Goal: Task Accomplishment & Management: Manage account settings

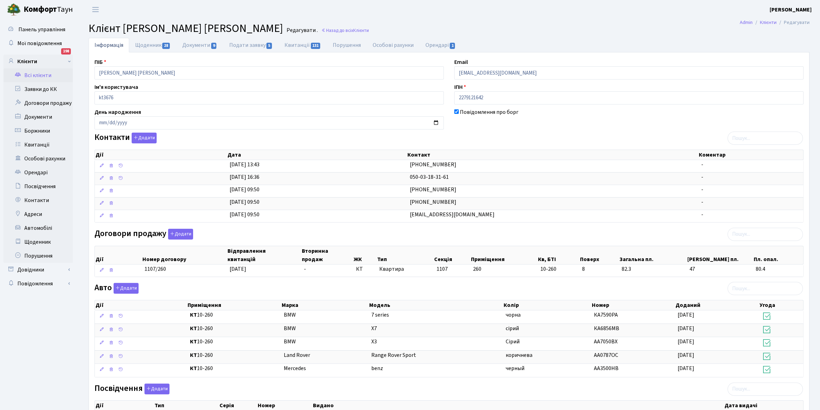
click at [39, 77] on link "Всі клієнти" at bounding box center [37, 75] width 69 height 14
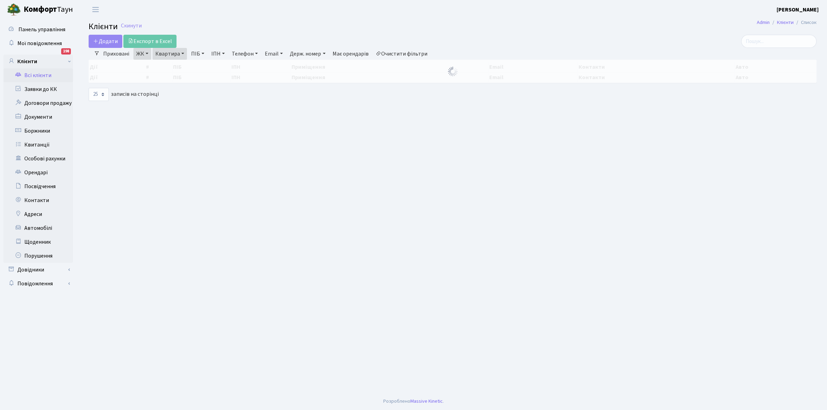
select select "25"
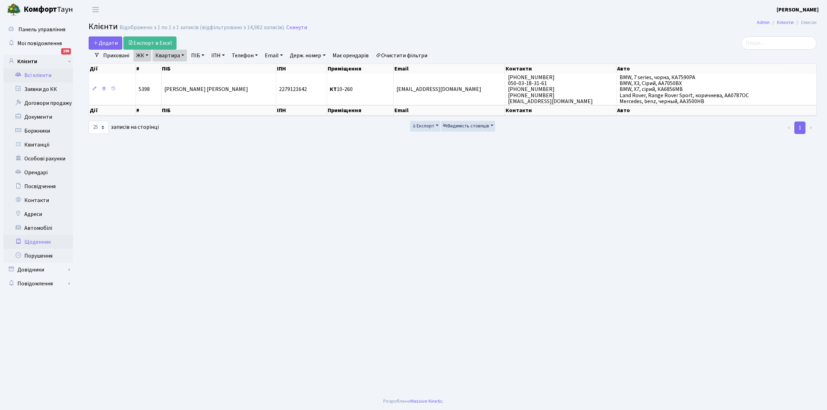
click at [40, 242] on link "Щоденник" at bounding box center [37, 242] width 69 height 14
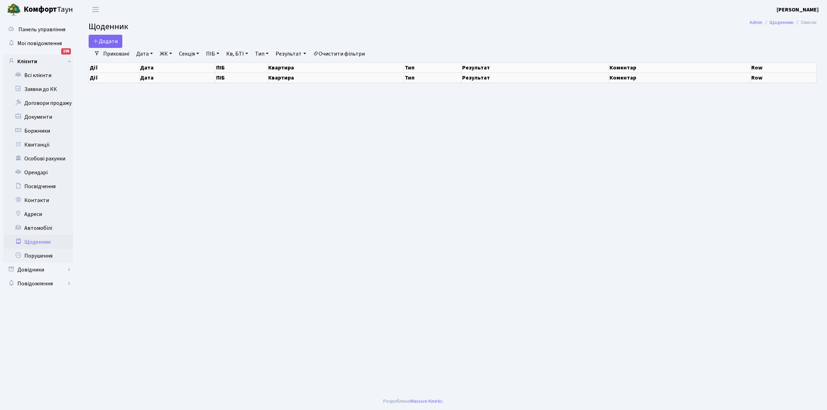
select select "25"
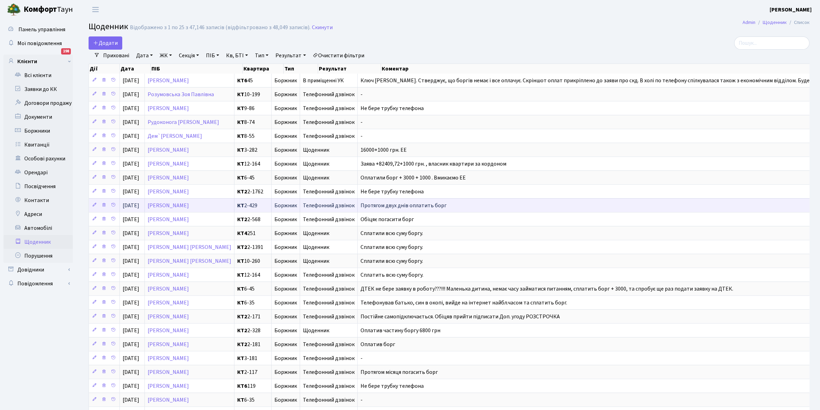
scroll to position [1, 0]
click at [114, 51] on link "Приховані" at bounding box center [116, 56] width 32 height 12
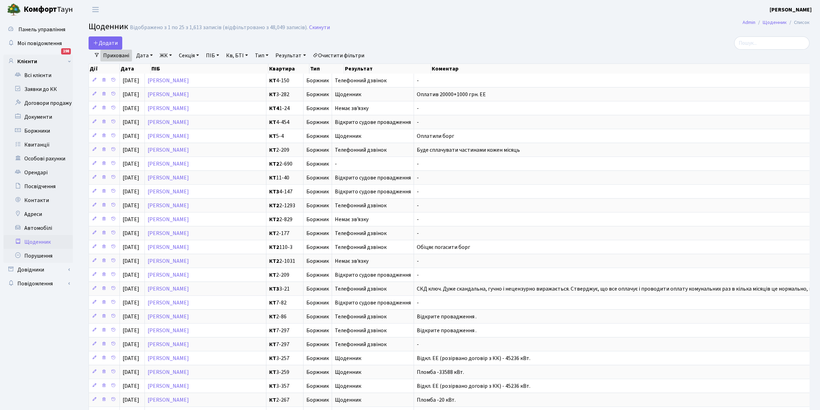
click at [114, 56] on link "Приховані" at bounding box center [116, 56] width 32 height 12
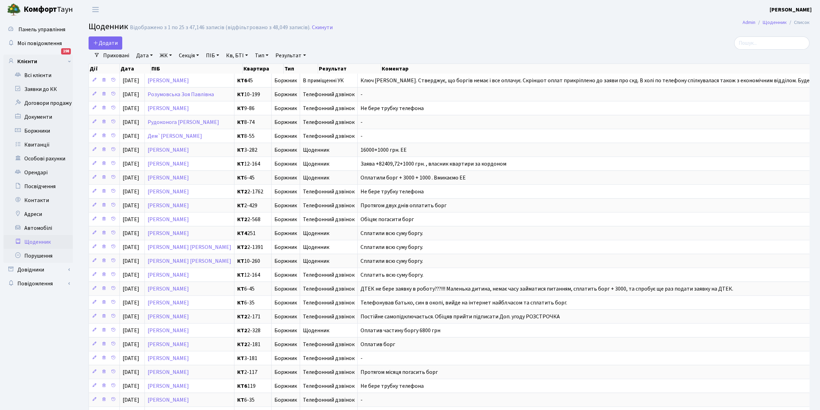
click at [115, 56] on link "Приховані" at bounding box center [116, 56] width 32 height 12
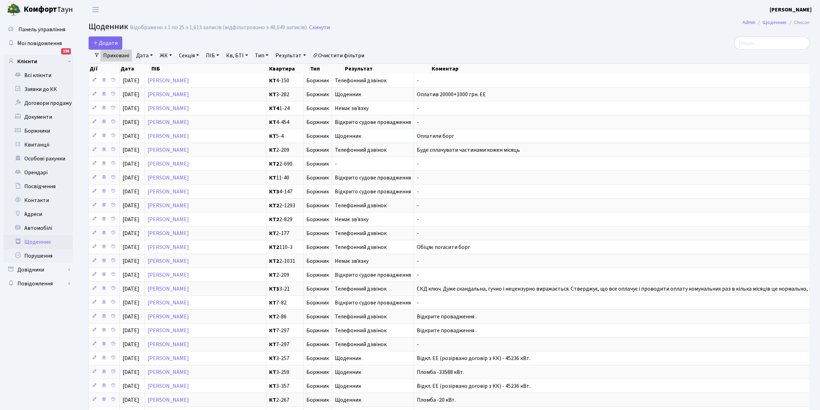
click at [115, 56] on link "Приховані" at bounding box center [116, 56] width 32 height 12
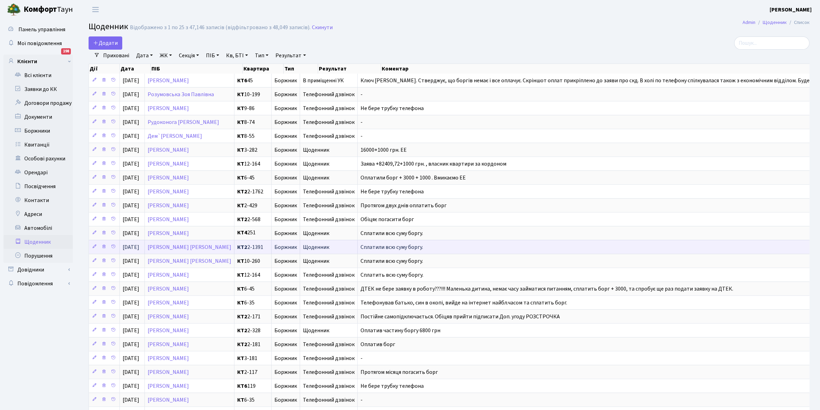
scroll to position [1, 0]
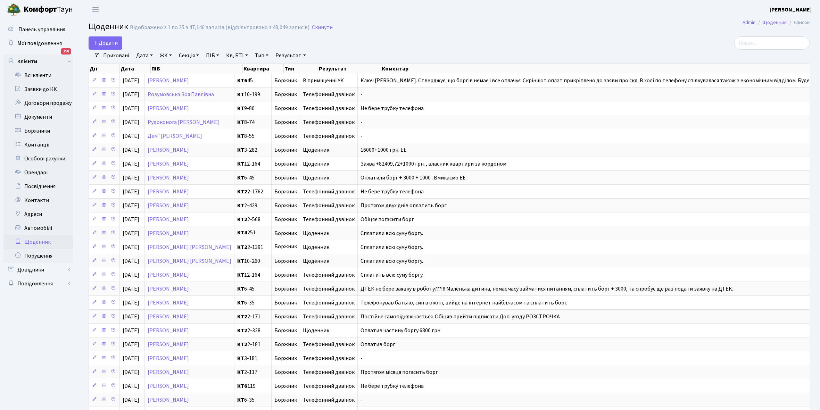
click at [31, 241] on link "Щоденник" at bounding box center [37, 242] width 69 height 14
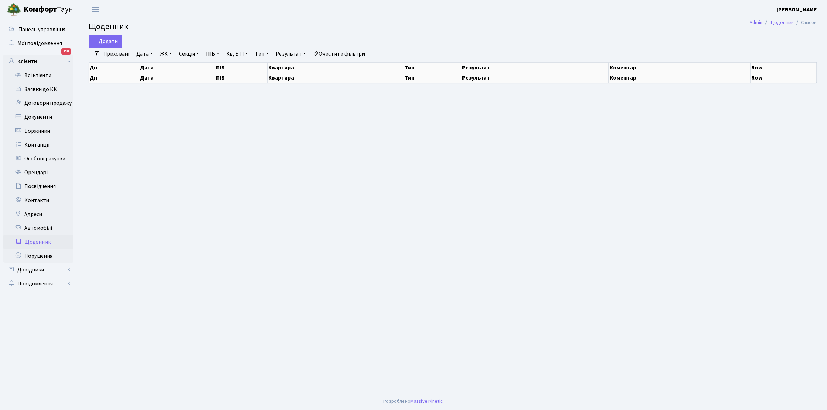
select select "25"
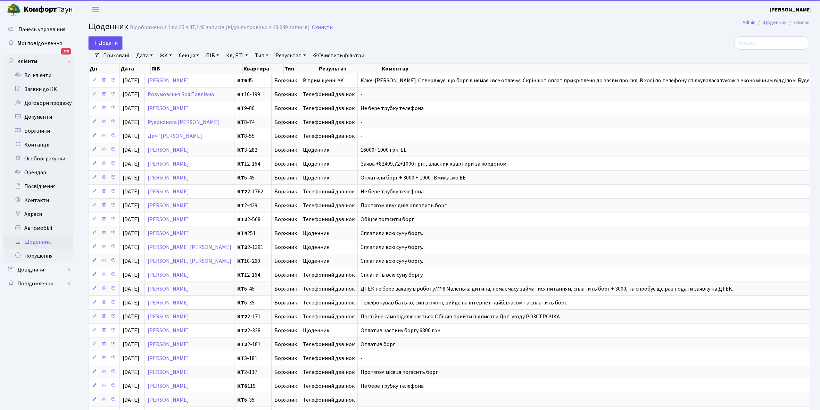
click at [105, 39] on span "Додати" at bounding box center [105, 43] width 25 height 8
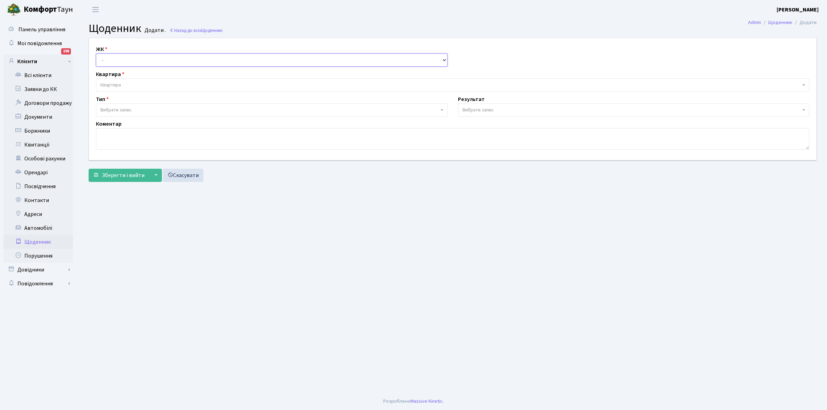
click at [110, 57] on select "- КТ, вул. Регенераторна, 4 КТ2, просп. [STREET_ADDRESS] [STREET_ADDRESS] [PERS…" at bounding box center [272, 59] width 352 height 13
select select "295"
click at [96, 53] on select "- КТ, вул. Регенераторна, 4 КТ2, просп. [STREET_ADDRESS] [STREET_ADDRESS] [PERS…" at bounding box center [272, 59] width 352 height 13
select select
click at [125, 84] on span "Квартира" at bounding box center [450, 85] width 700 height 7
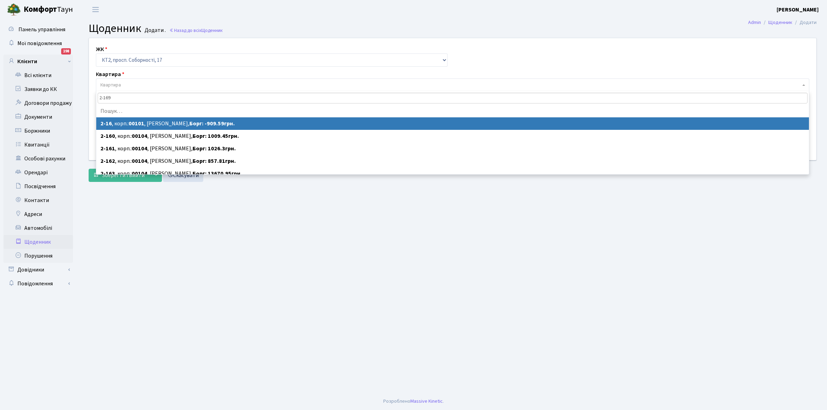
type input "2-1696"
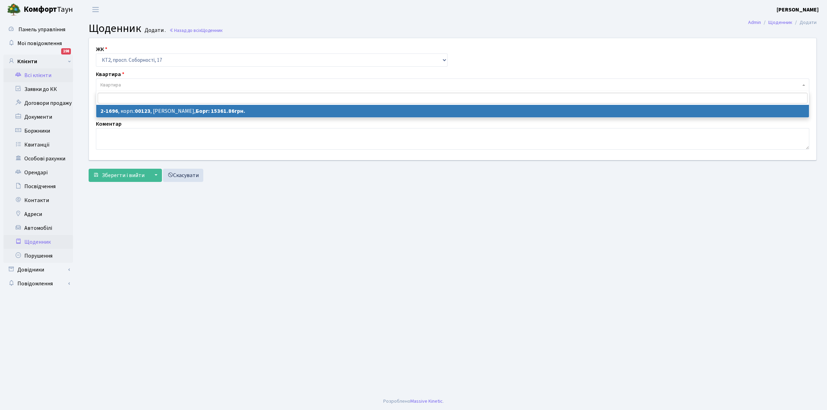
click at [37, 72] on link "Всі клієнти" at bounding box center [37, 75] width 69 height 14
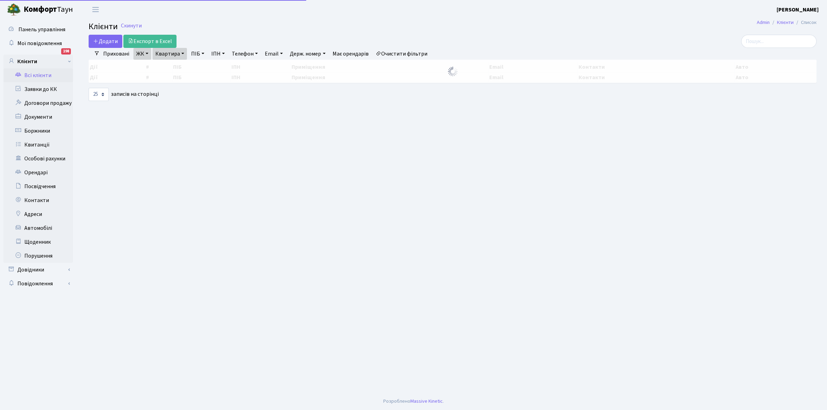
select select "25"
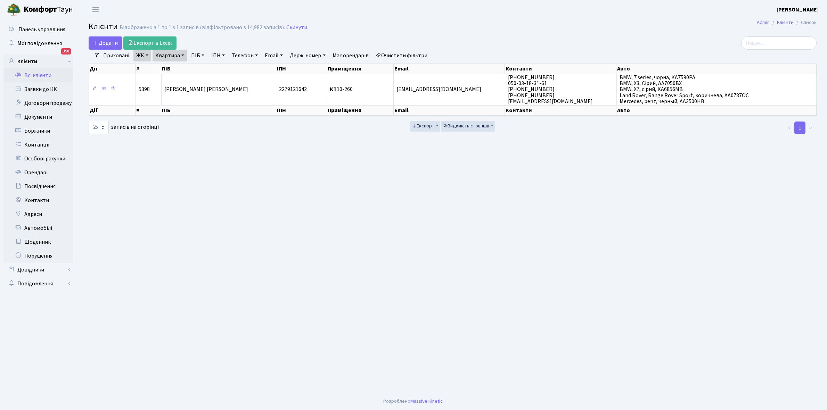
click at [181, 55] on link "Квартира" at bounding box center [169, 56] width 34 height 12
click at [182, 68] on input "10-260" at bounding box center [173, 69] width 41 height 13
type input "1"
type input "2-1696"
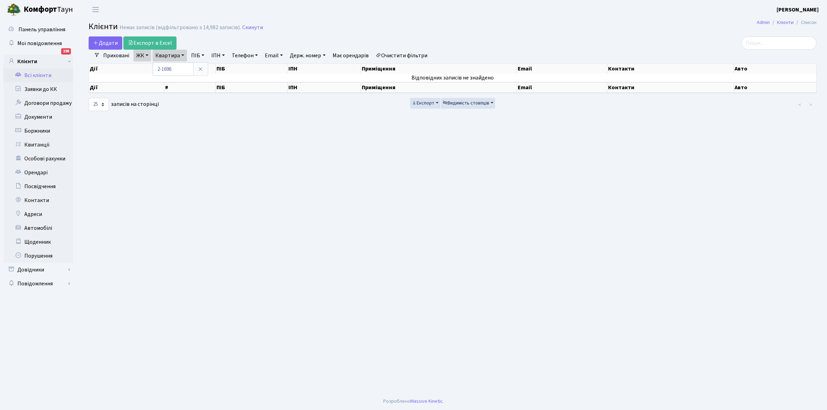
click at [389, 56] on link "Очистити фільтри" at bounding box center [401, 56] width 57 height 12
select select
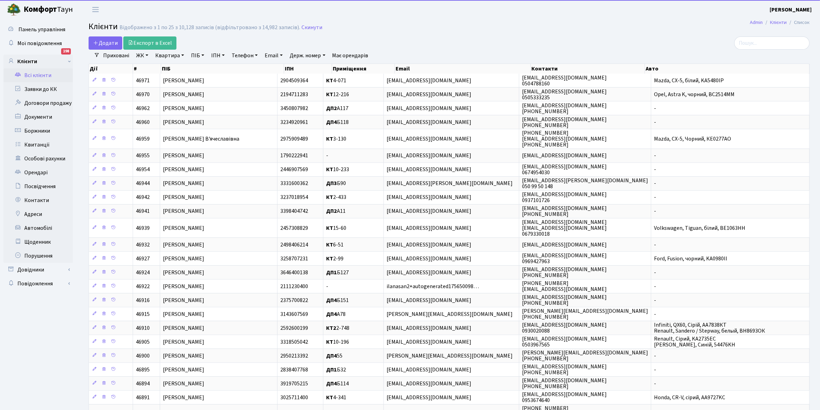
click at [147, 53] on link "ЖК" at bounding box center [142, 56] width 18 height 12
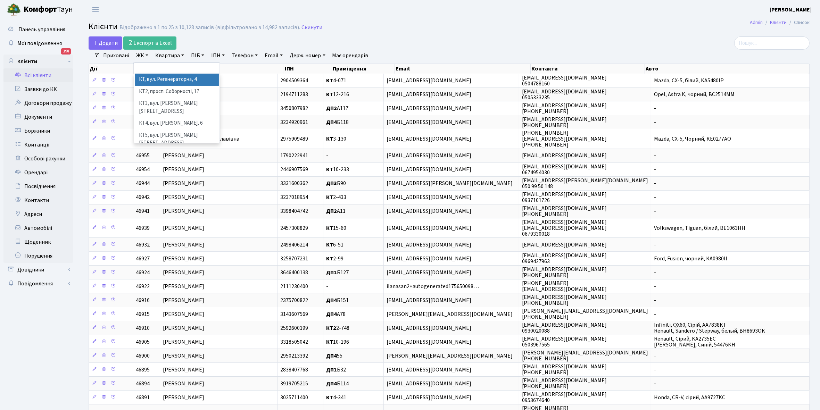
click at [153, 82] on li "КТ, вул. Регенераторна, 4" at bounding box center [177, 80] width 84 height 12
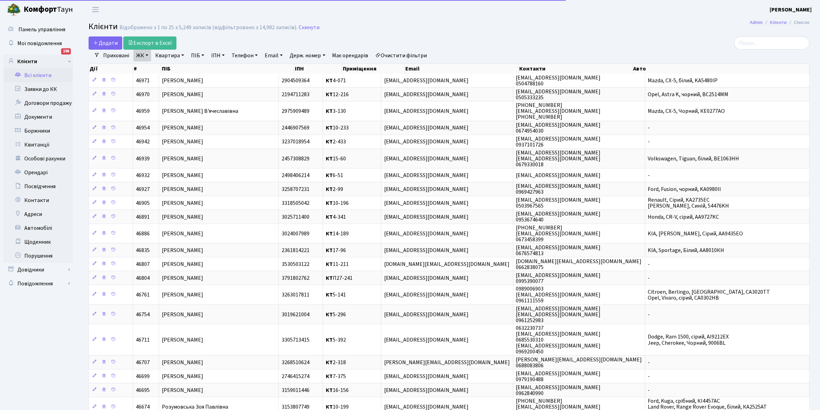
click at [183, 55] on link "Квартира" at bounding box center [169, 56] width 34 height 12
click at [168, 71] on input "text" at bounding box center [173, 69] width 41 height 13
type input "2-1696"
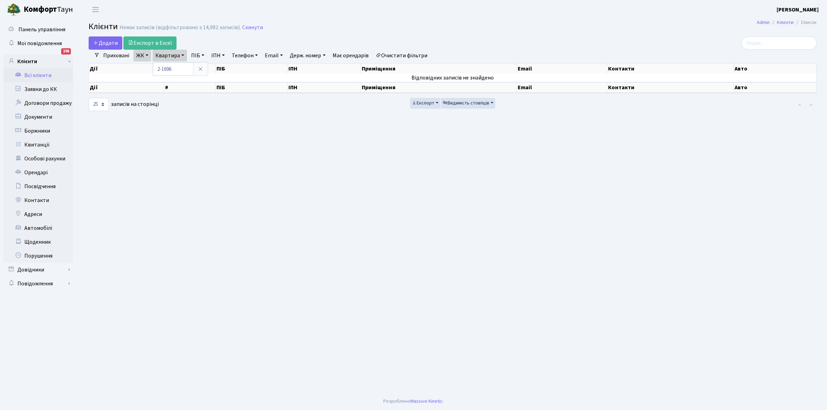
click at [393, 53] on link "Очистити фільтри" at bounding box center [401, 56] width 57 height 12
select select
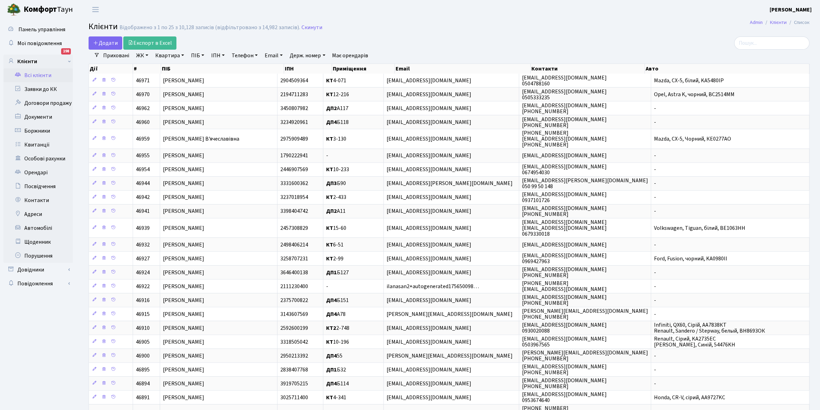
click at [146, 54] on link "ЖК" at bounding box center [142, 56] width 18 height 12
click at [156, 93] on li "КТ2, просп. Соборності, 17" at bounding box center [177, 92] width 84 height 12
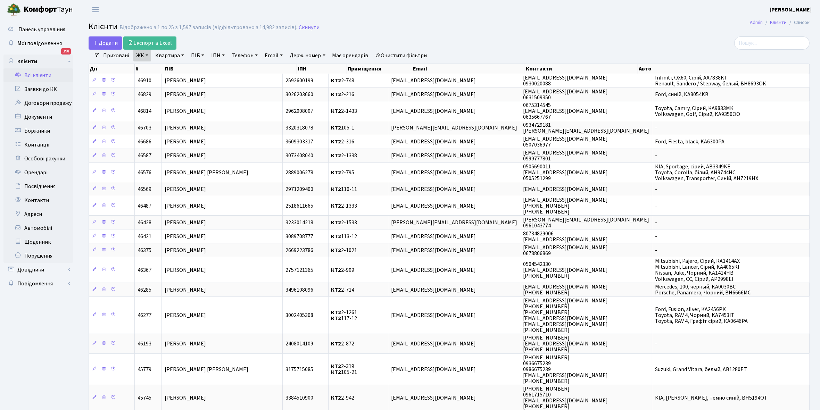
click at [183, 56] on link "Квартира" at bounding box center [169, 56] width 34 height 12
click at [173, 69] on input "text" at bounding box center [173, 69] width 41 height 13
type input "2-1696"
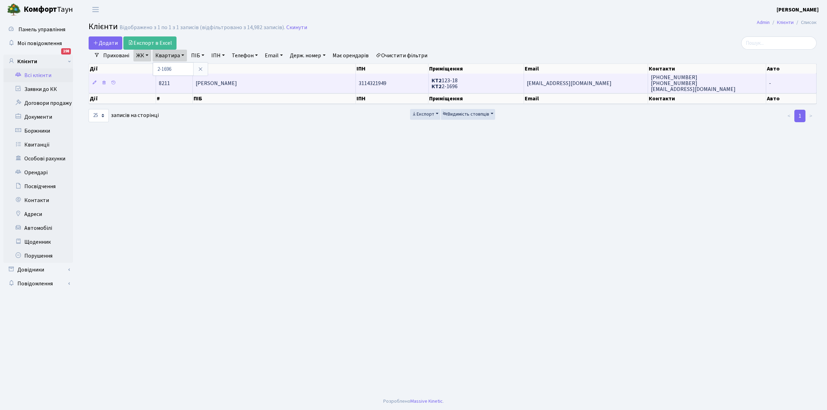
click at [237, 80] on span "Урсул Тетяна Олександрівна" at bounding box center [216, 84] width 41 height 8
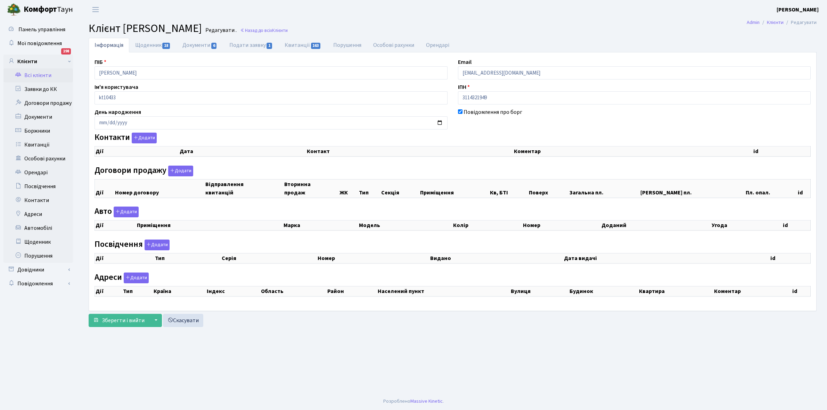
checkbox input "true"
select select "25"
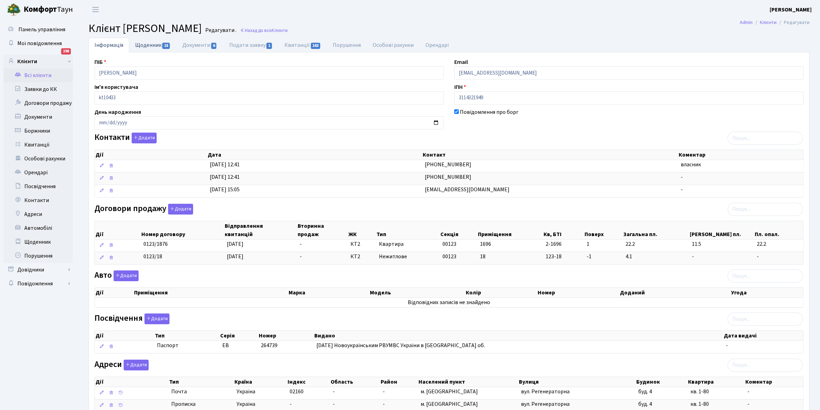
click at [142, 43] on link "Щоденник 18" at bounding box center [152, 45] width 47 height 14
select select "25"
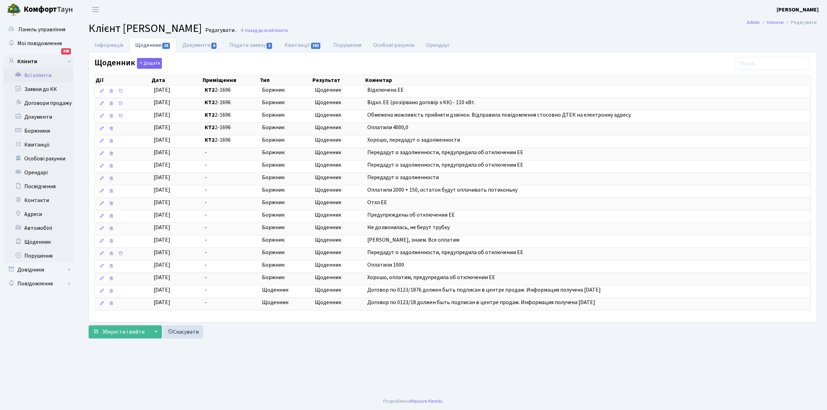
click at [37, 75] on link "Всі клієнти" at bounding box center [37, 75] width 69 height 14
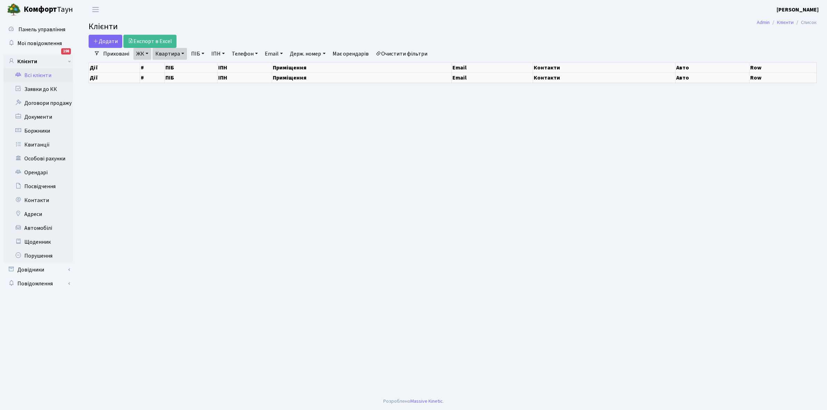
select select "25"
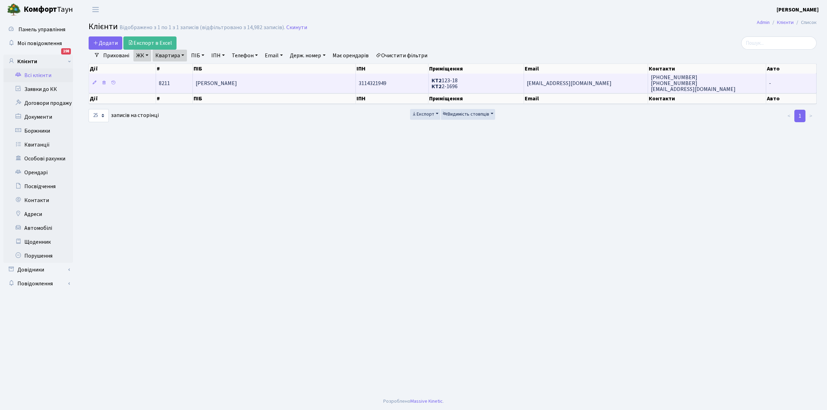
click at [297, 80] on td "[PERSON_NAME]" at bounding box center [274, 83] width 163 height 19
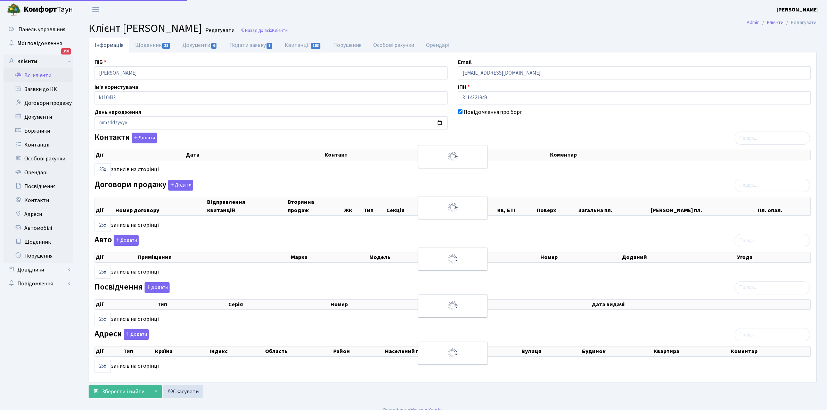
select select "25"
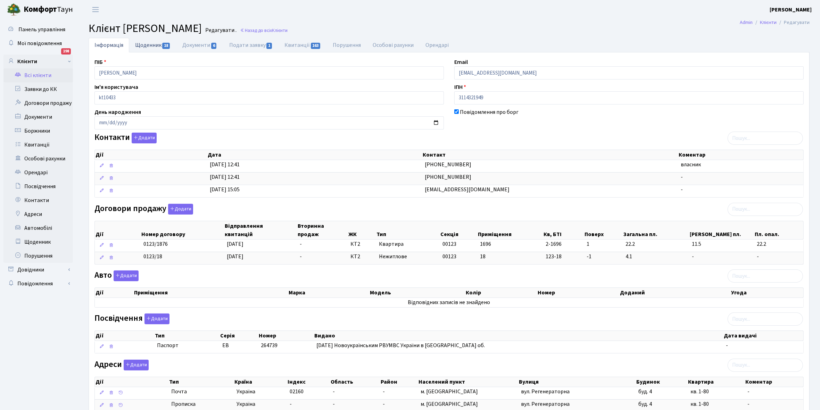
click at [148, 42] on link "Щоденник 18" at bounding box center [152, 45] width 47 height 14
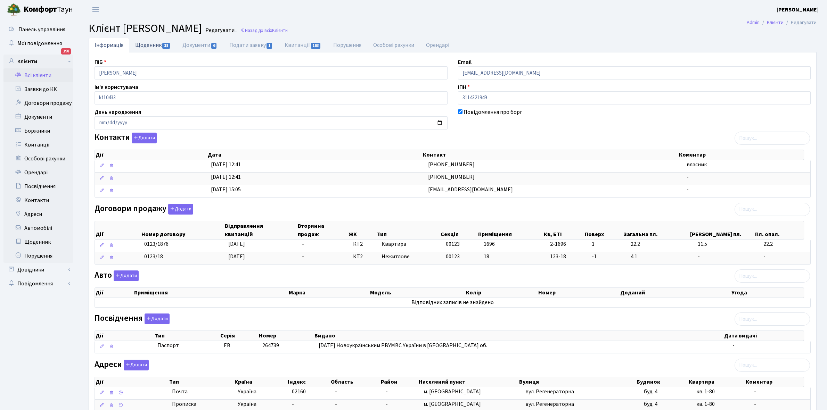
select select "25"
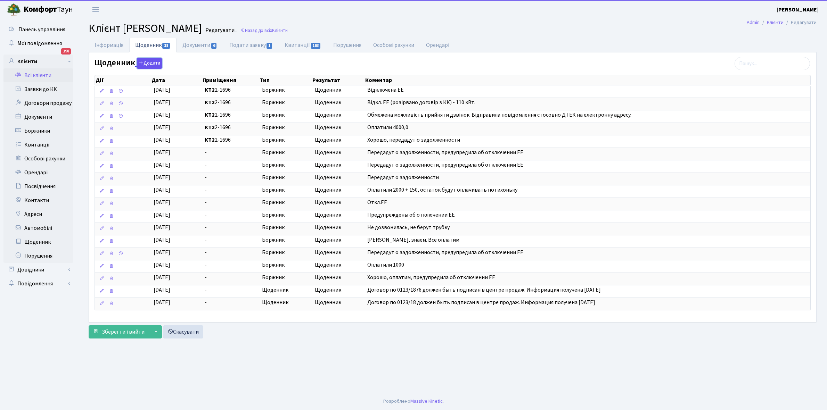
click at [147, 61] on button "Додати" at bounding box center [149, 63] width 25 height 11
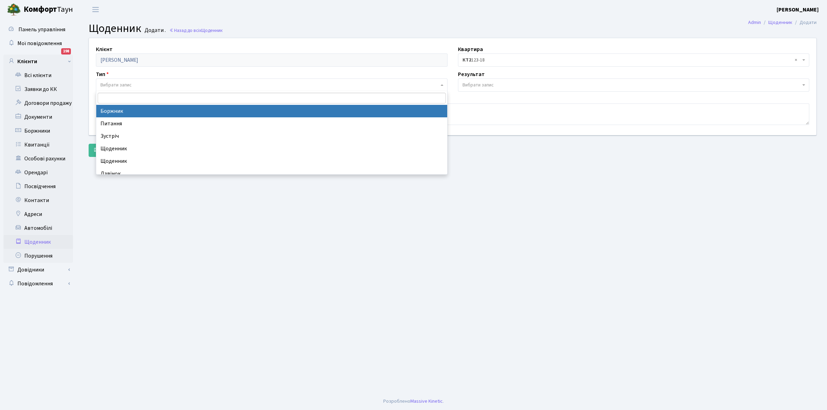
click at [117, 84] on span "Вибрати запис" at bounding box center [115, 85] width 31 height 7
select select "189"
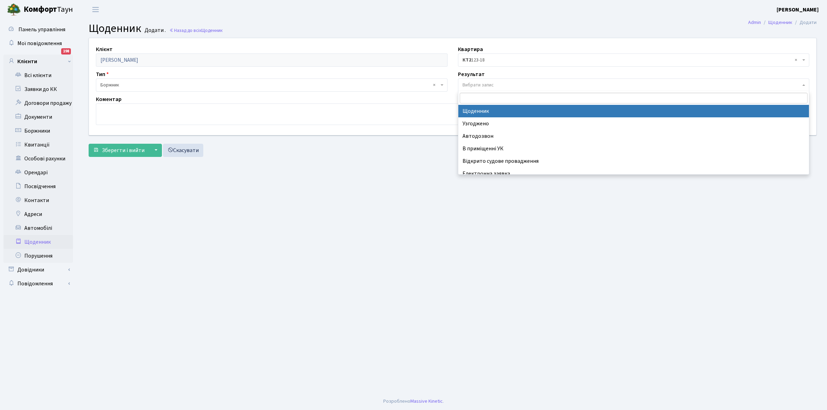
click at [472, 84] on span "Вибрати запис" at bounding box center [477, 85] width 31 height 7
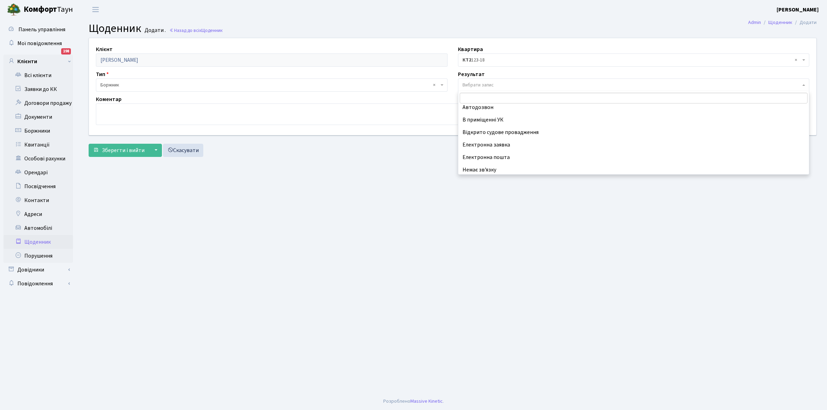
scroll to position [43, 0]
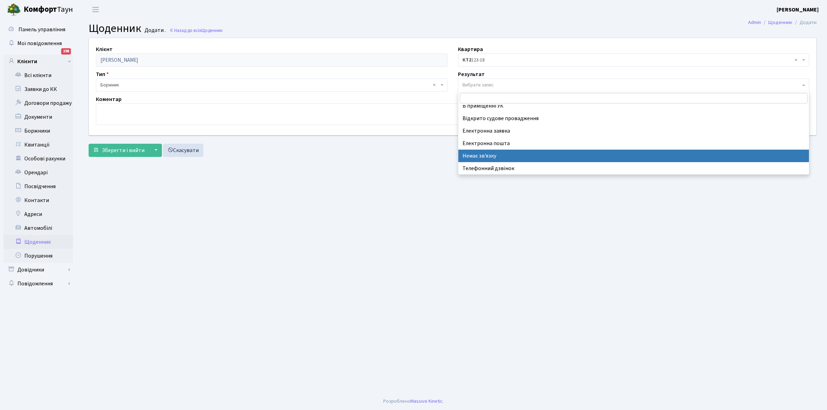
select select "197"
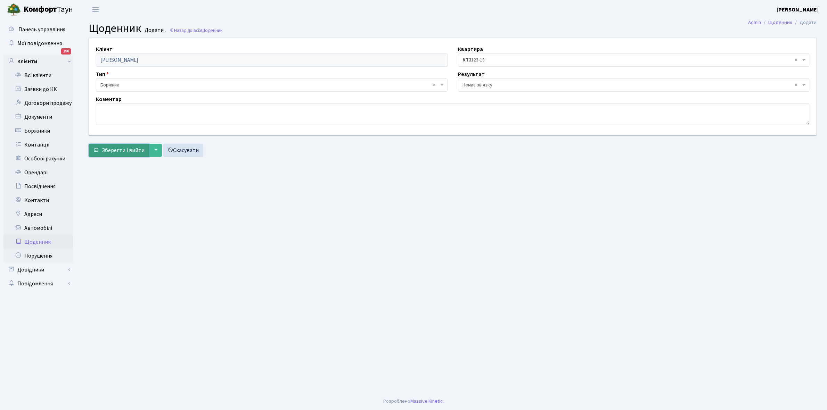
click at [125, 151] on span "Зберегти і вийти" at bounding box center [123, 151] width 43 height 8
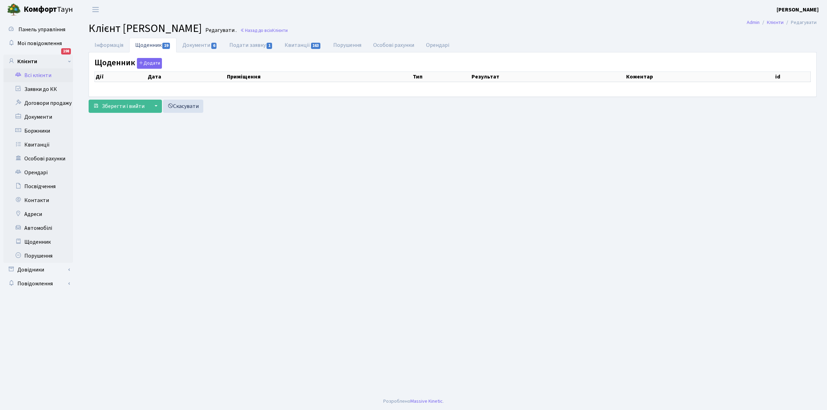
select select "25"
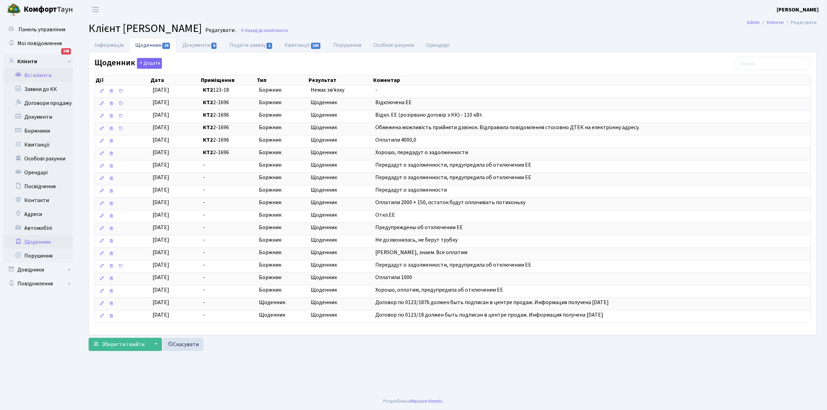
click at [40, 244] on link "Щоденник" at bounding box center [37, 242] width 69 height 14
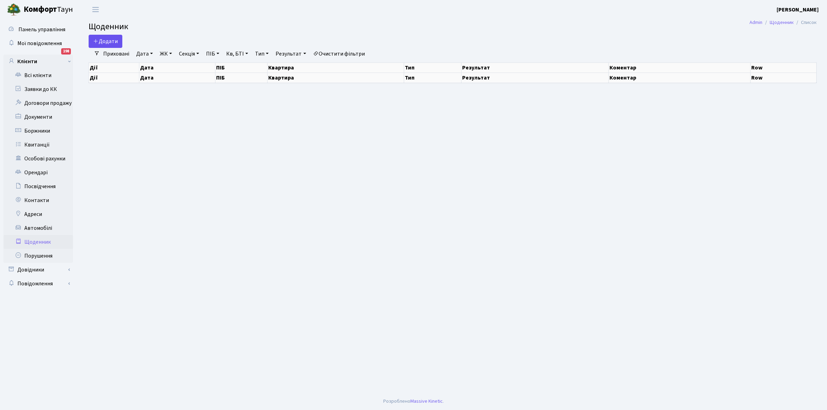
select select "25"
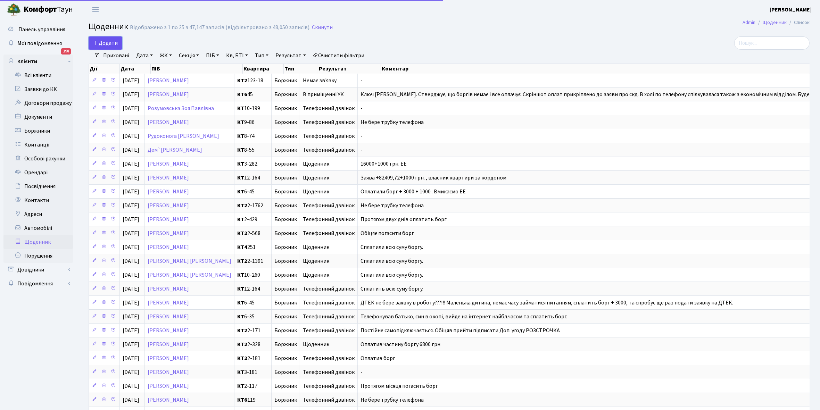
click at [105, 42] on span "Додати" at bounding box center [105, 43] width 25 height 8
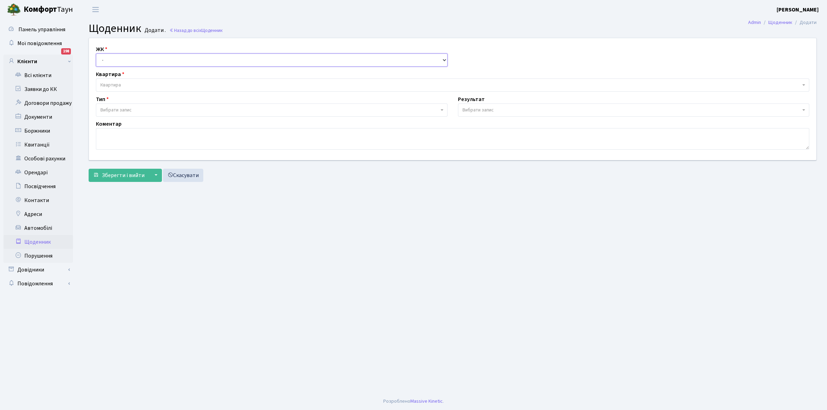
click at [111, 56] on select "- КТ, вул. Регенераторна, 4 КТ2, просп. [STREET_ADDRESS] [STREET_ADDRESS] [PERS…" at bounding box center [272, 59] width 352 height 13
select select "295"
click at [96, 53] on select "- КТ, вул. Регенераторна, 4 КТ2, просп. [STREET_ADDRESS] [STREET_ADDRESS] [PERS…" at bounding box center [272, 59] width 352 height 13
select select
click at [124, 82] on span "Квартира" at bounding box center [450, 85] width 700 height 7
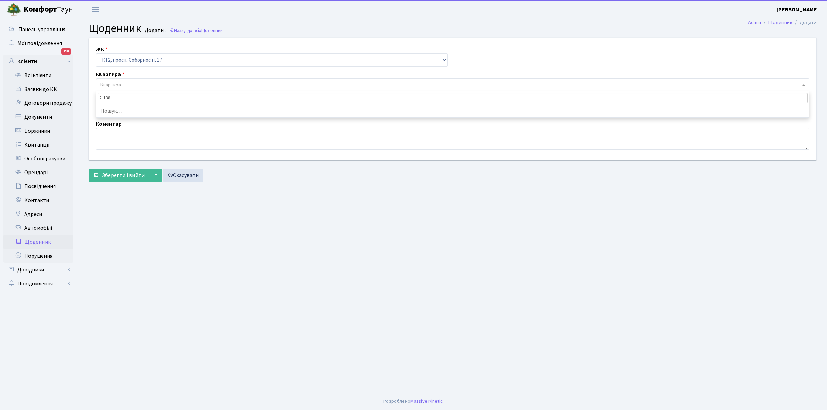
type input "2-1382"
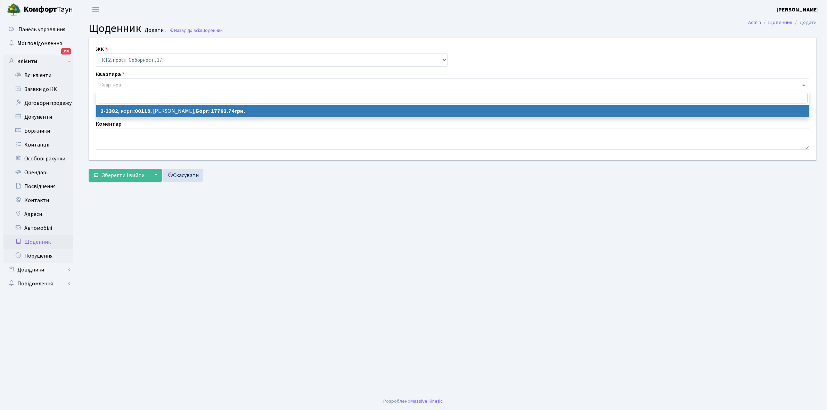
select select "12997"
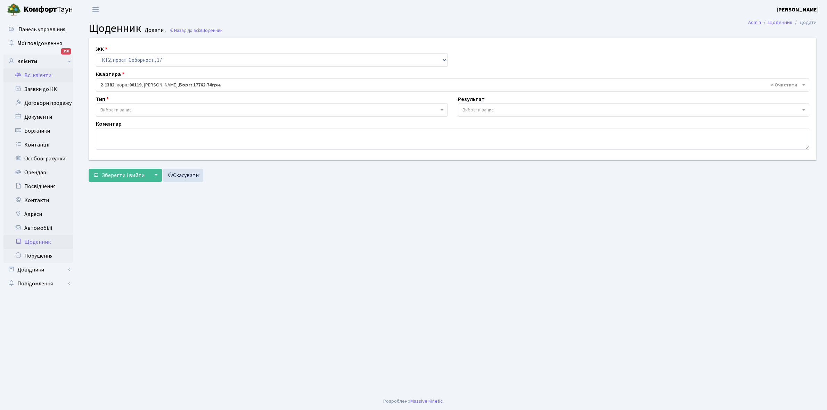
click at [42, 72] on link "Всі клієнти" at bounding box center [37, 75] width 69 height 14
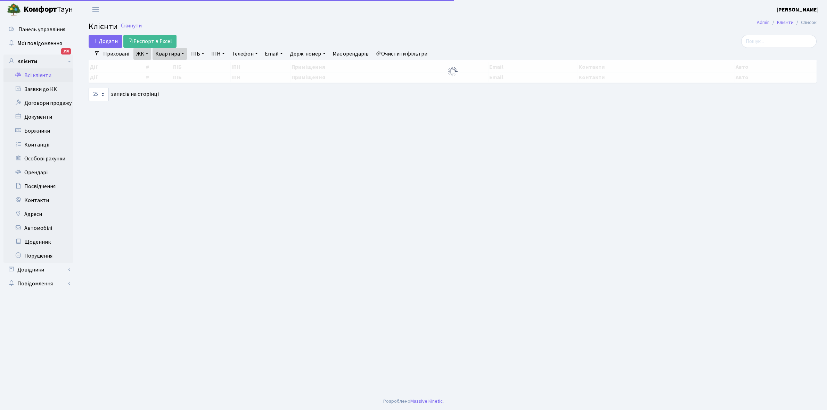
select select "25"
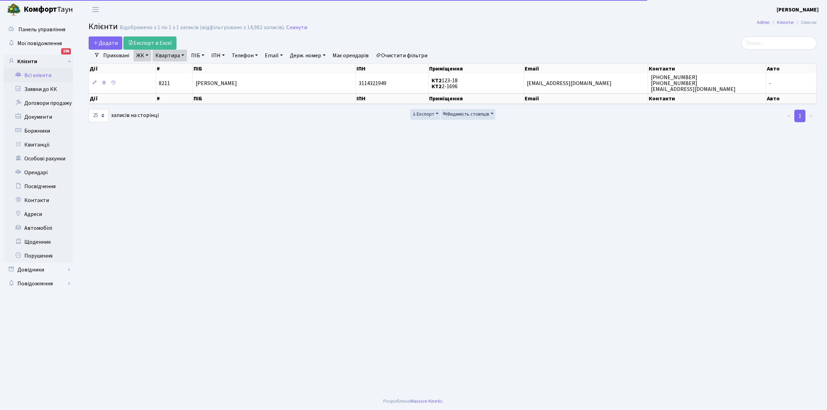
click at [182, 53] on link "Квартира" at bounding box center [169, 56] width 34 height 12
click at [182, 71] on input "2-1696" at bounding box center [173, 69] width 41 height 13
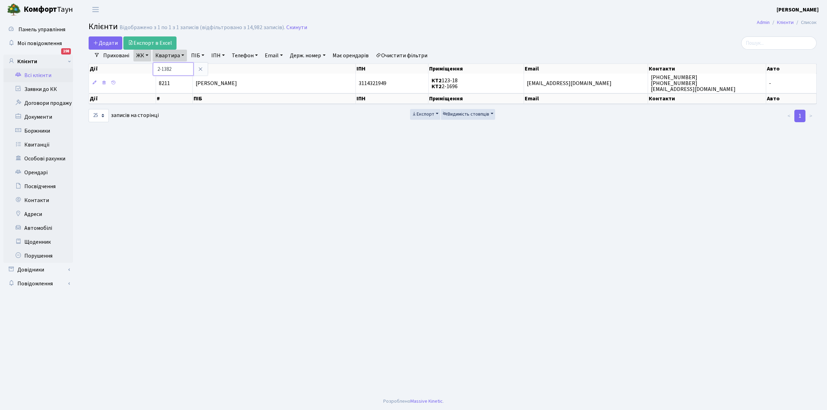
type input "2-1382"
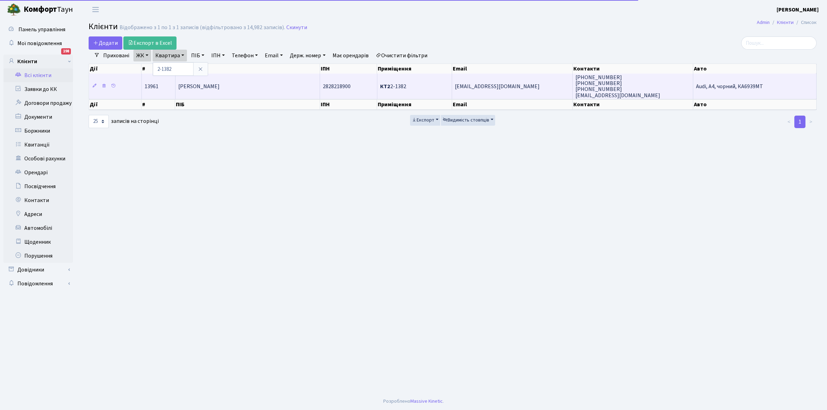
click at [231, 96] on td "[PERSON_NAME] [PERSON_NAME]" at bounding box center [247, 86] width 144 height 25
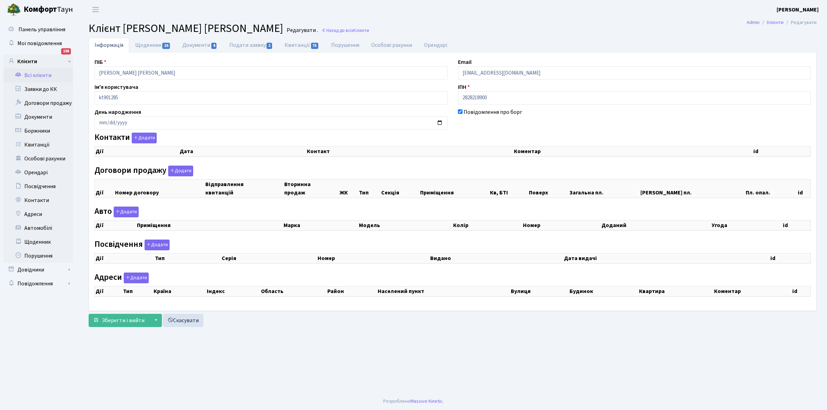
checkbox input "true"
select select "25"
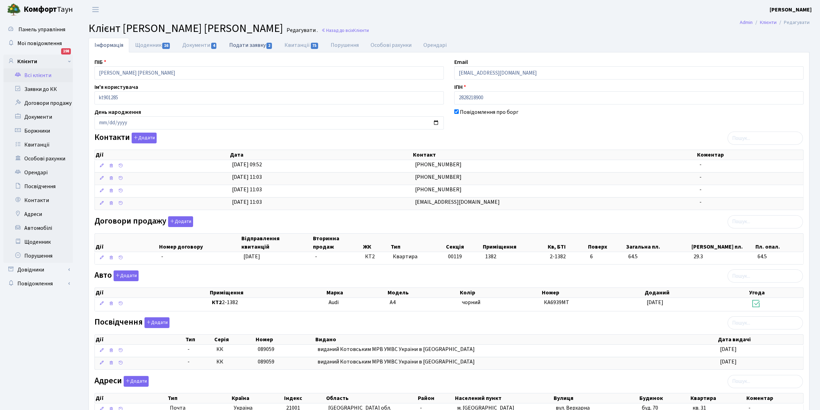
click at [244, 44] on link "Подати заявку 2" at bounding box center [250, 45] width 55 height 14
select select "25"
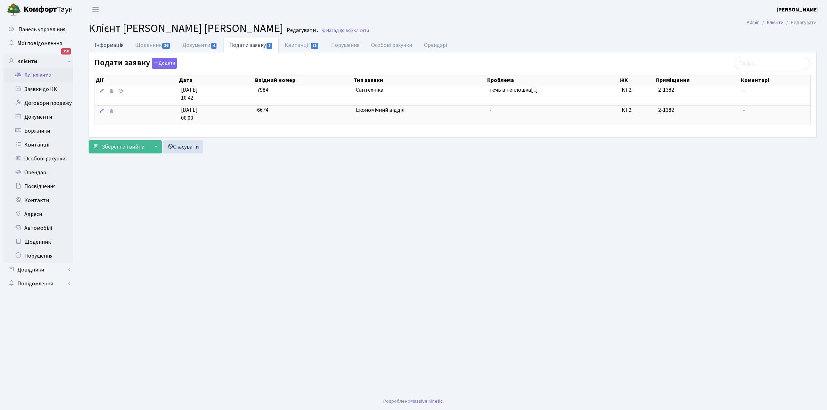
click at [101, 44] on link "Інформація" at bounding box center [109, 45] width 41 height 14
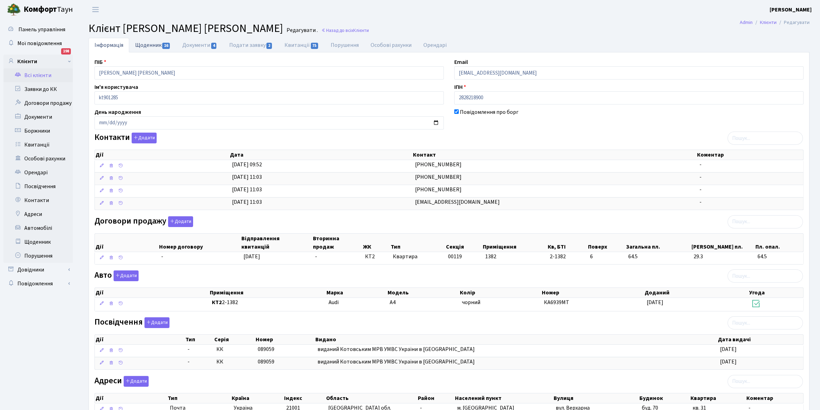
click at [144, 44] on link "Щоденник 16" at bounding box center [152, 45] width 47 height 14
select select "25"
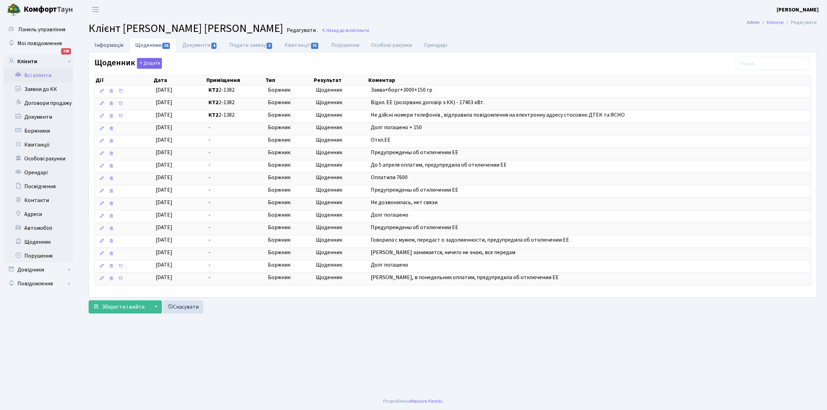
click at [102, 41] on link "Інформація" at bounding box center [109, 45] width 41 height 14
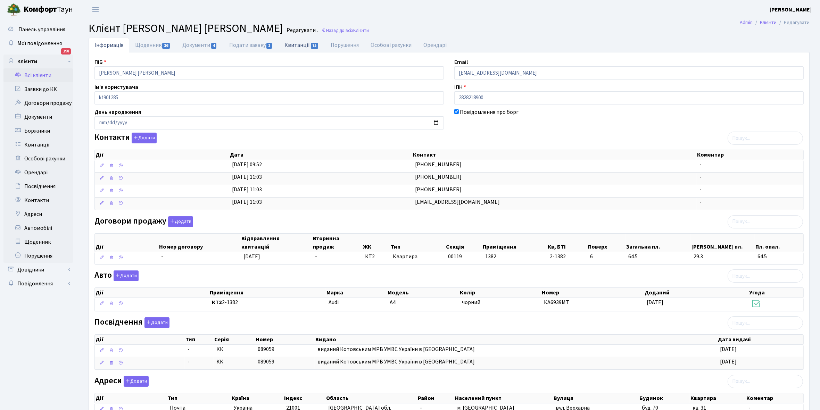
click at [291, 46] on link "Квитанції 75" at bounding box center [302, 45] width 46 height 14
select select "25"
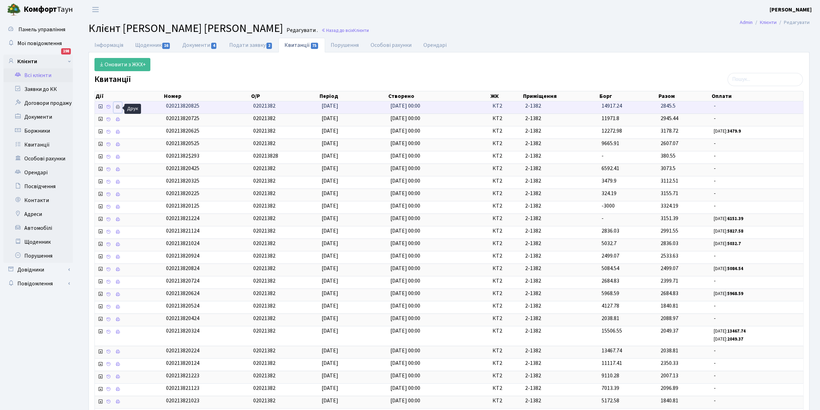
click at [118, 107] on icon at bounding box center [117, 107] width 5 height 5
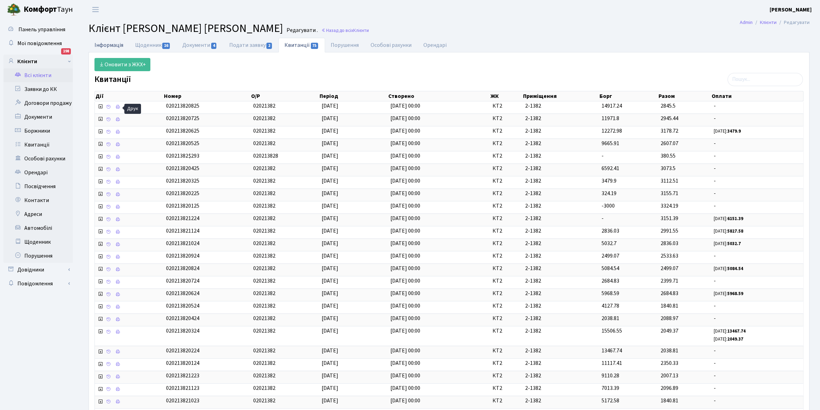
click at [103, 42] on link "Інформація" at bounding box center [109, 45] width 41 height 14
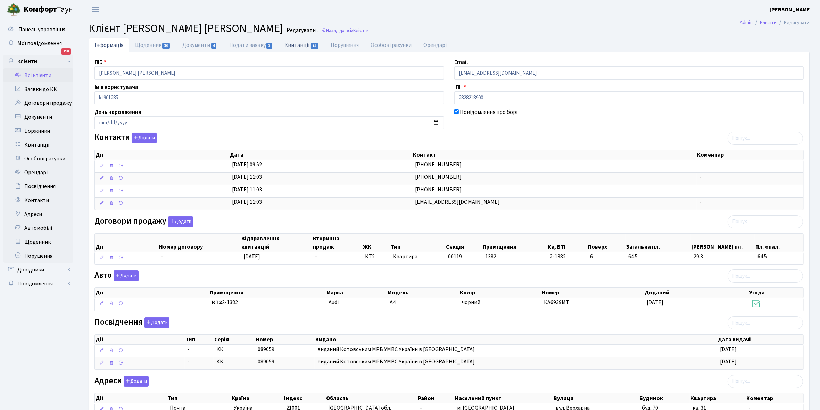
click at [295, 47] on link "Квитанції 75" at bounding box center [302, 45] width 46 height 14
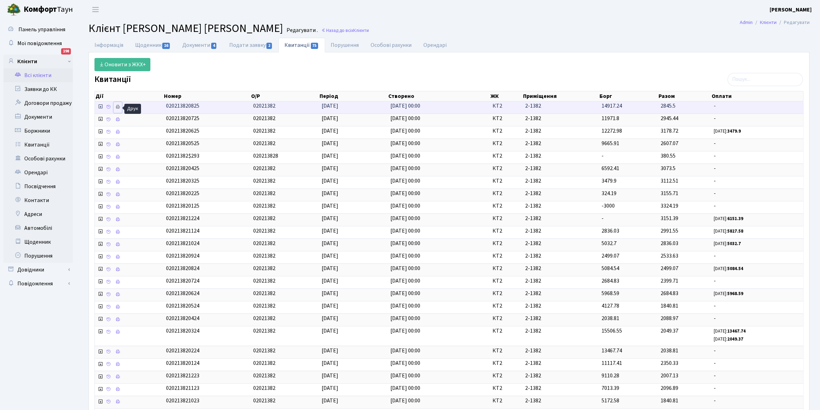
click at [117, 107] on icon at bounding box center [117, 107] width 5 height 5
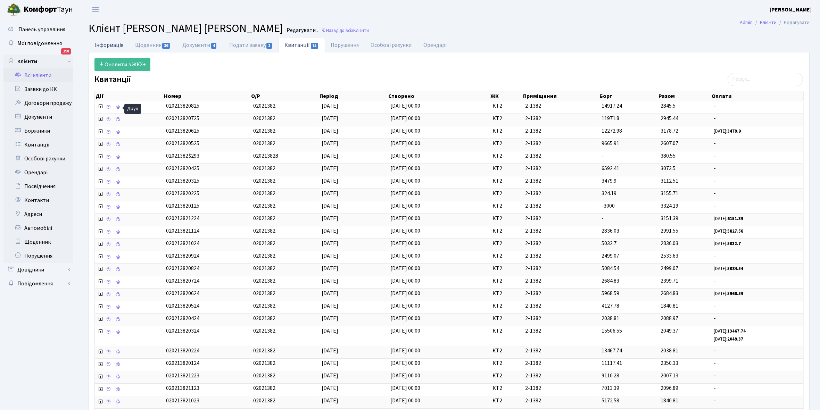
click at [108, 47] on link "Інформація" at bounding box center [109, 45] width 41 height 14
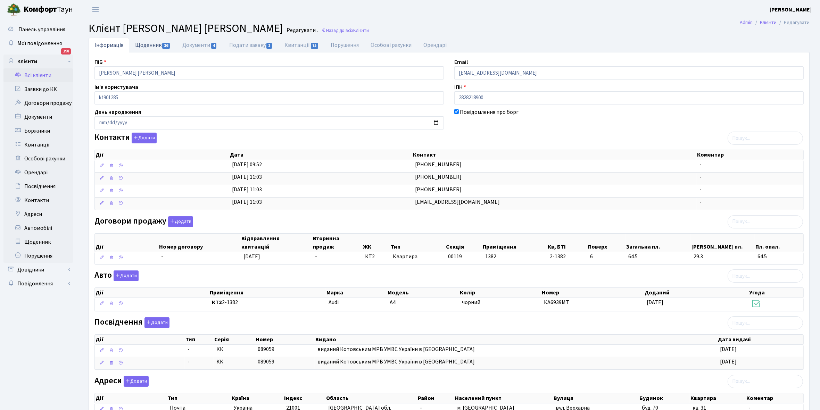
click at [140, 46] on link "Щоденник 16" at bounding box center [152, 45] width 47 height 14
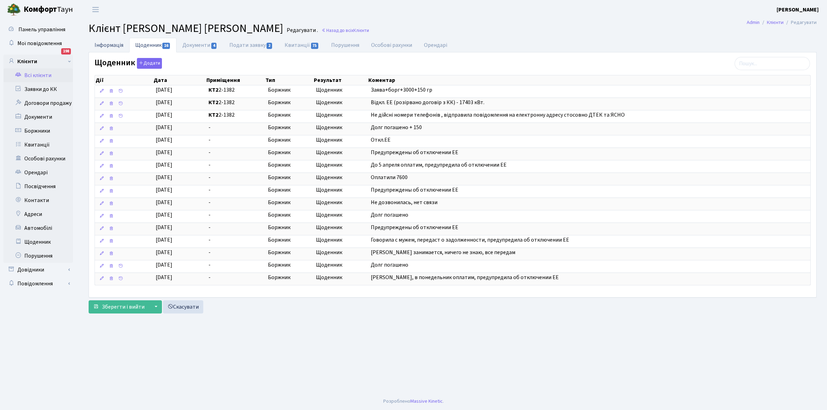
click at [98, 45] on link "Інформація" at bounding box center [109, 45] width 41 height 14
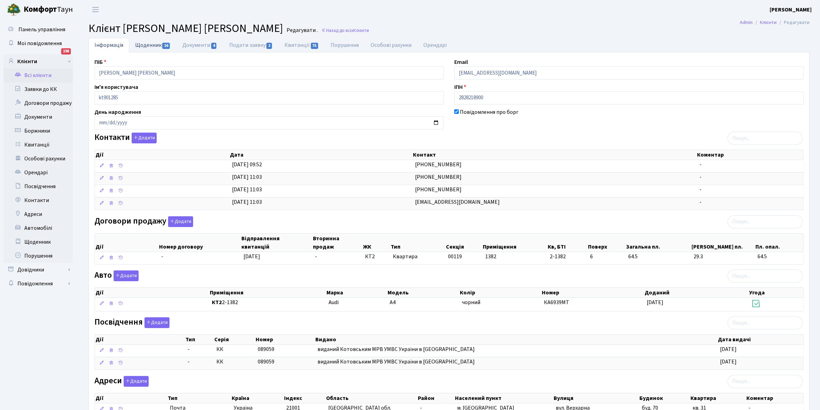
click at [145, 42] on link "Щоденник 16" at bounding box center [152, 45] width 47 height 14
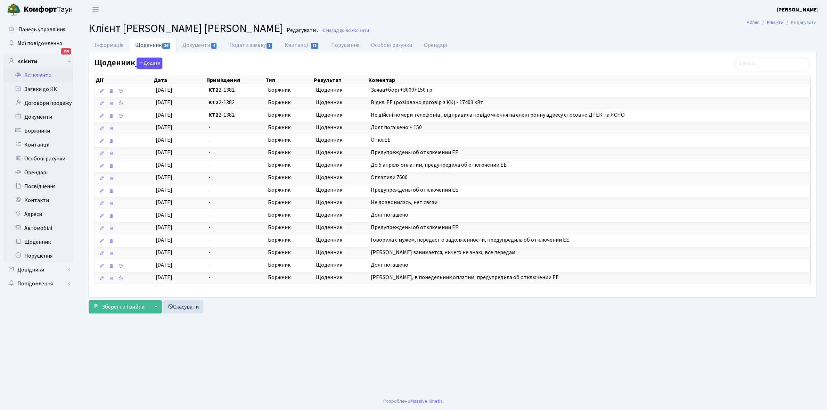
click at [147, 61] on button "Додати" at bounding box center [149, 63] width 25 height 11
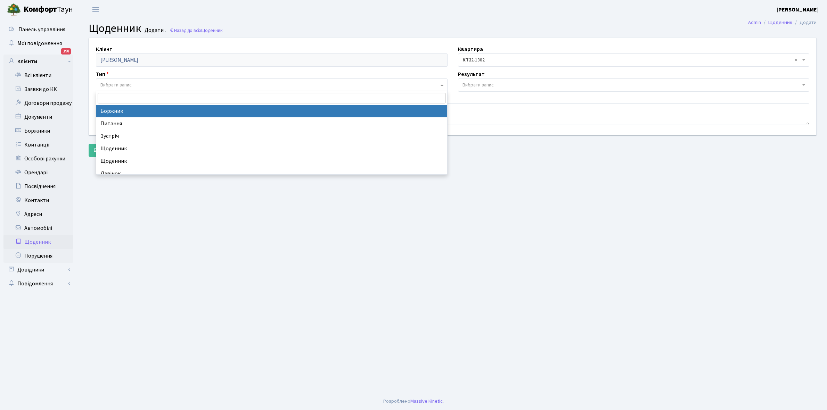
click at [138, 84] on span "Вибрати запис" at bounding box center [269, 85] width 338 height 7
select select "189"
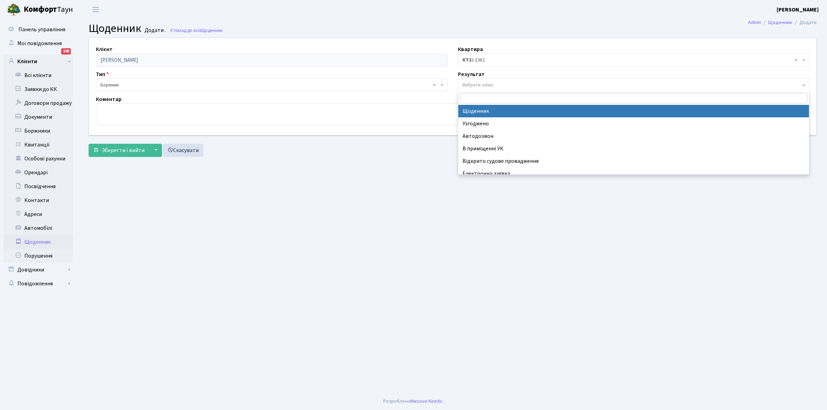
click at [480, 83] on span "Вибрати запис" at bounding box center [477, 85] width 31 height 7
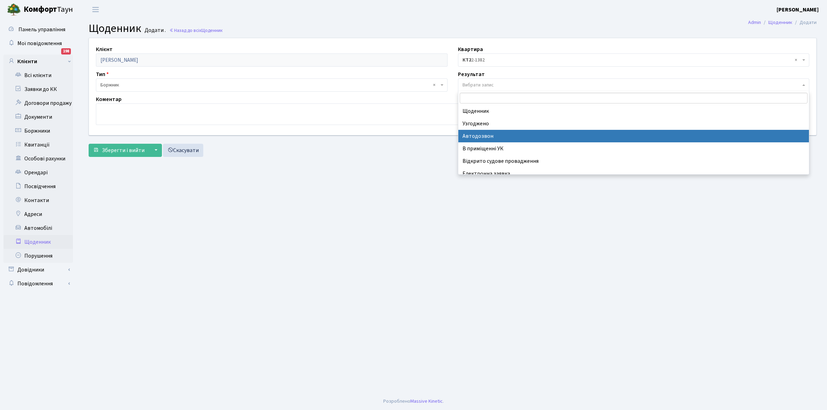
scroll to position [43, 0]
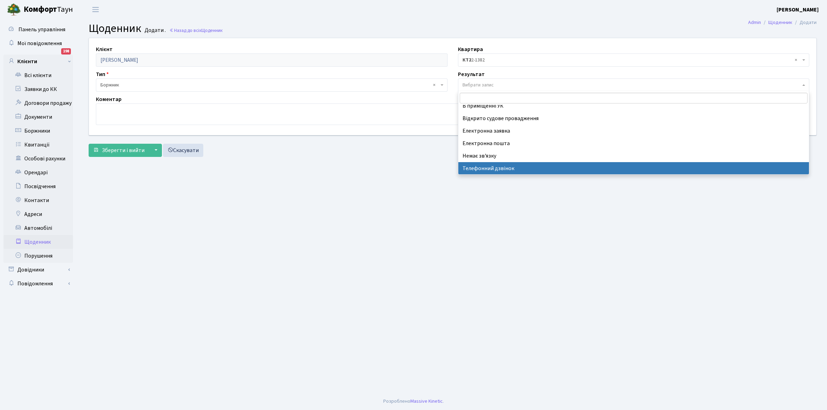
select select "196"
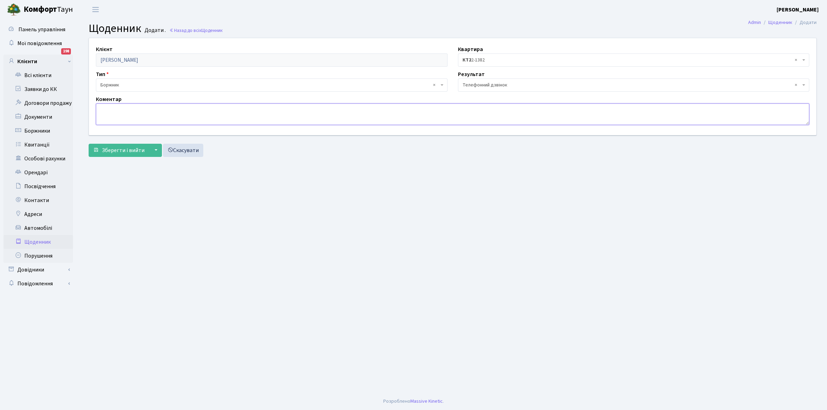
click at [118, 121] on textarea at bounding box center [452, 115] width 713 height 22
click at [136, 106] on textarea "Не бере трубку елефона" at bounding box center [452, 115] width 713 height 22
type textarea "Не бере трубку телефона"
click at [112, 148] on span "Зберегти і вийти" at bounding box center [123, 151] width 43 height 8
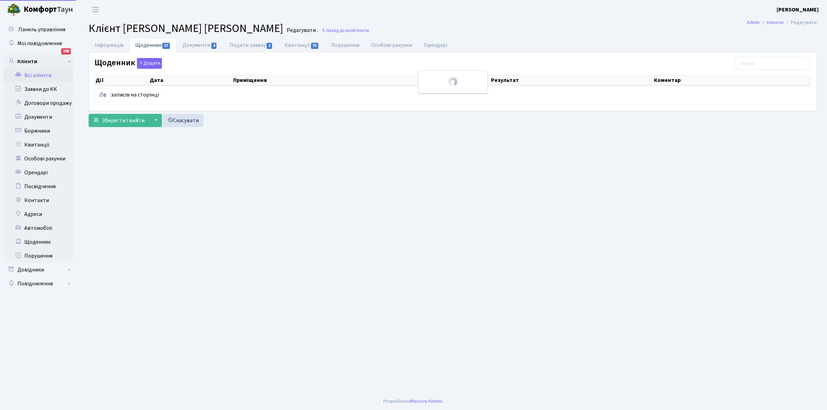
select select "25"
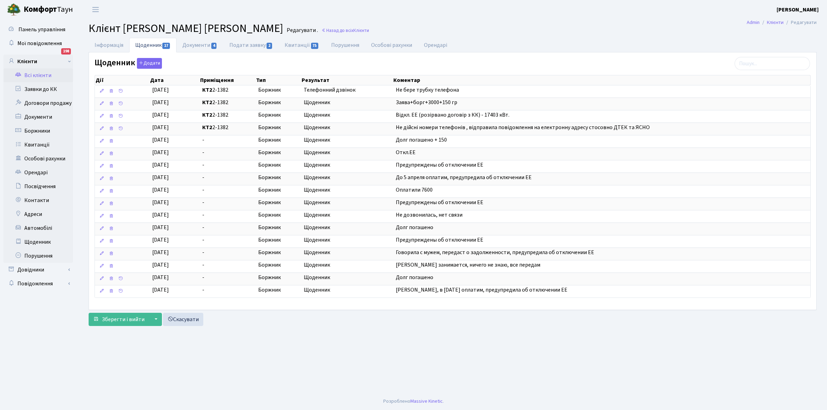
click at [43, 73] on link "Всі клієнти" at bounding box center [37, 75] width 69 height 14
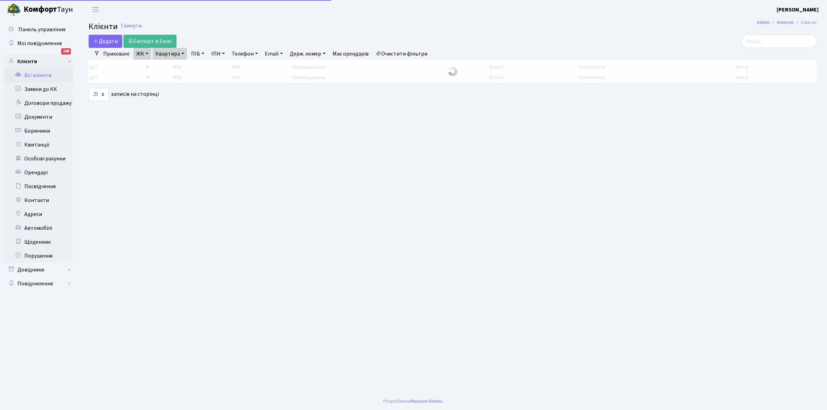
select select "25"
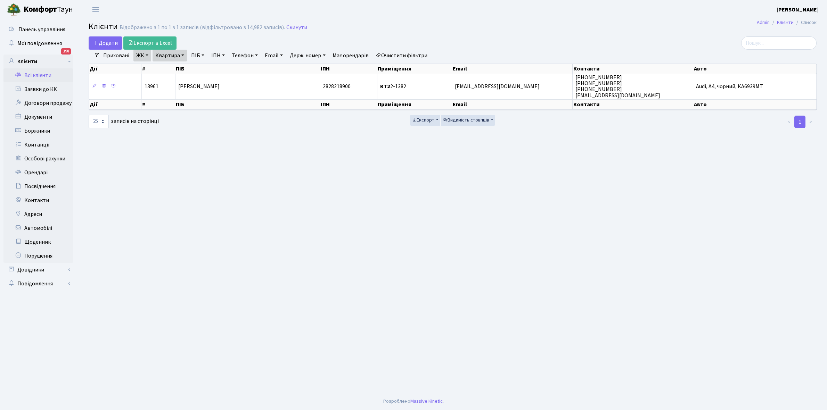
click at [44, 75] on link "Всі клієнти" at bounding box center [37, 75] width 69 height 14
select select "25"
click at [182, 55] on link "Квартира" at bounding box center [169, 56] width 34 height 12
click at [178, 67] on input "2-1382" at bounding box center [173, 69] width 41 height 13
type input "2"
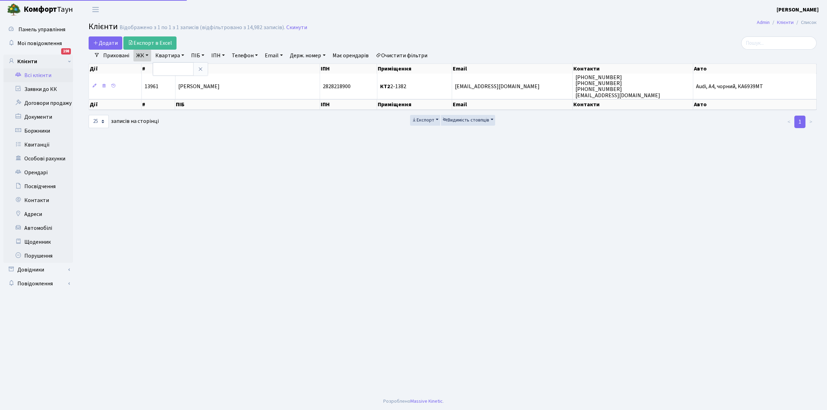
click at [396, 55] on link "Очистити фільтри" at bounding box center [401, 56] width 57 height 12
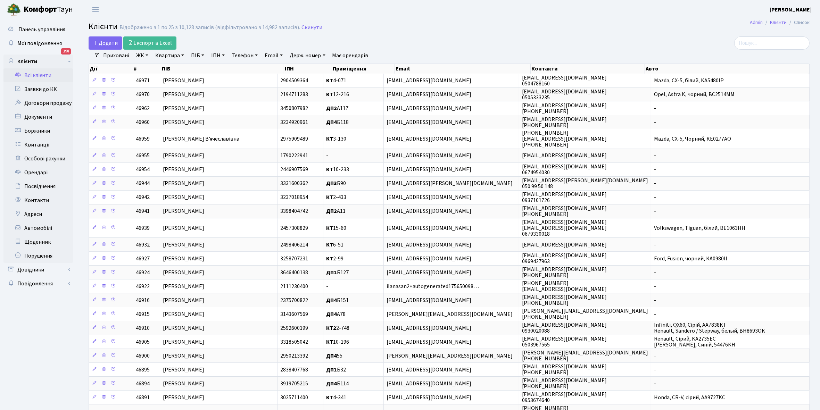
click at [146, 56] on link "ЖК" at bounding box center [142, 56] width 18 height 12
click at [153, 78] on li "КТ, вул. Регенераторна, 4" at bounding box center [177, 80] width 84 height 12
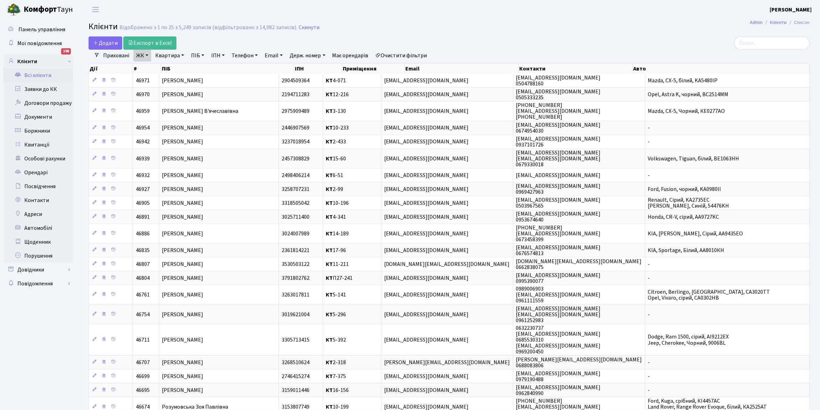
click at [181, 54] on link "Квартира" at bounding box center [169, 56] width 34 height 12
click at [167, 70] on input "text" at bounding box center [173, 69] width 41 height 13
type input "3-484"
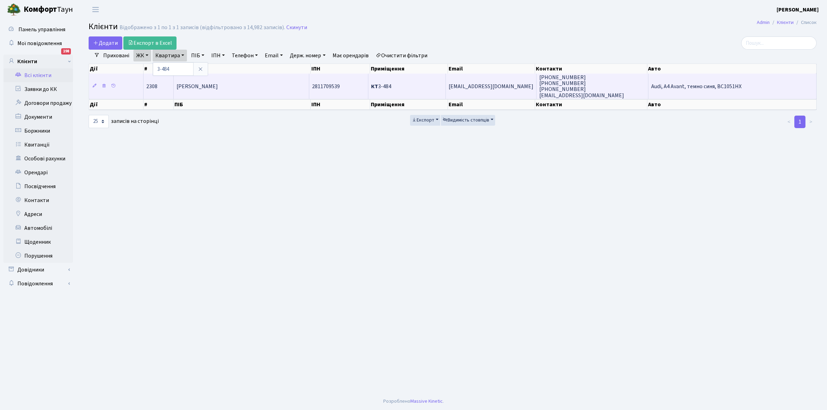
click at [246, 95] on td "[PERSON_NAME]" at bounding box center [242, 86] width 136 height 25
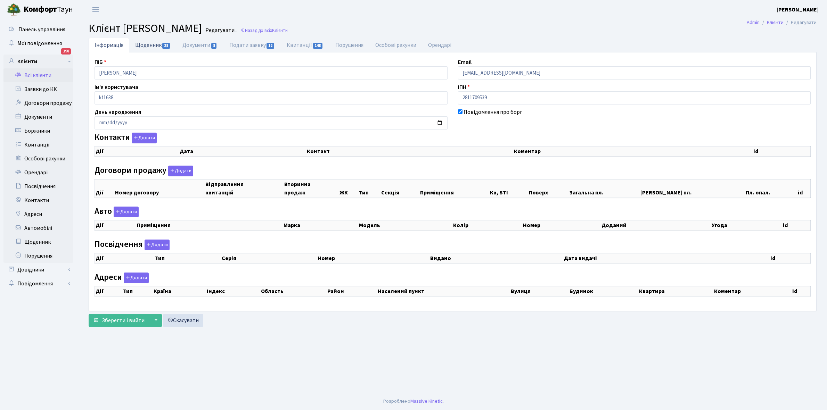
checkbox input "true"
select select "25"
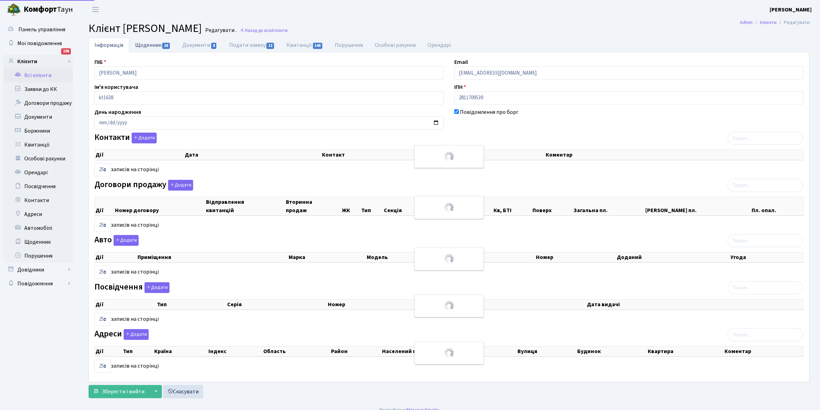
click at [148, 43] on link "Щоденник 28" at bounding box center [152, 45] width 47 height 14
select select "25"
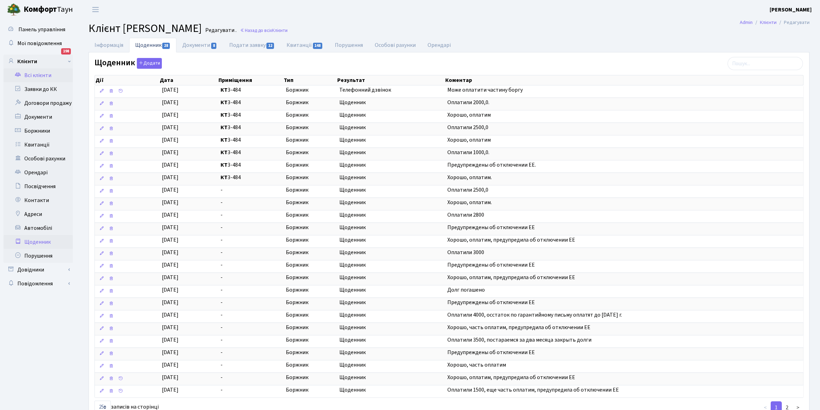
click at [32, 243] on link "Щоденник" at bounding box center [37, 242] width 69 height 14
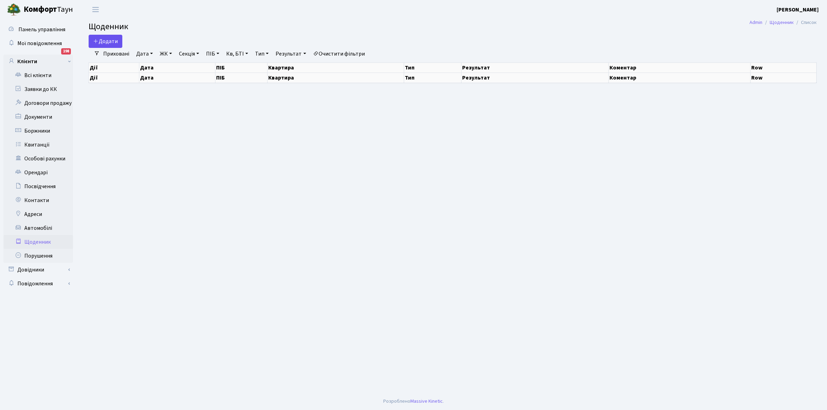
select select "25"
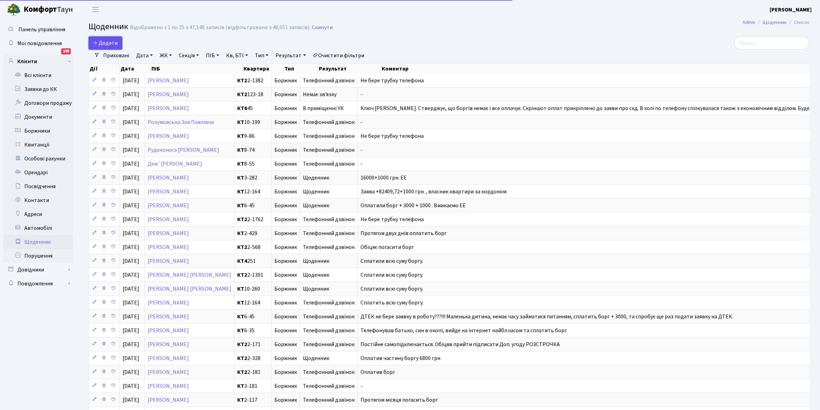
click at [109, 41] on span "Додати" at bounding box center [105, 43] width 25 height 8
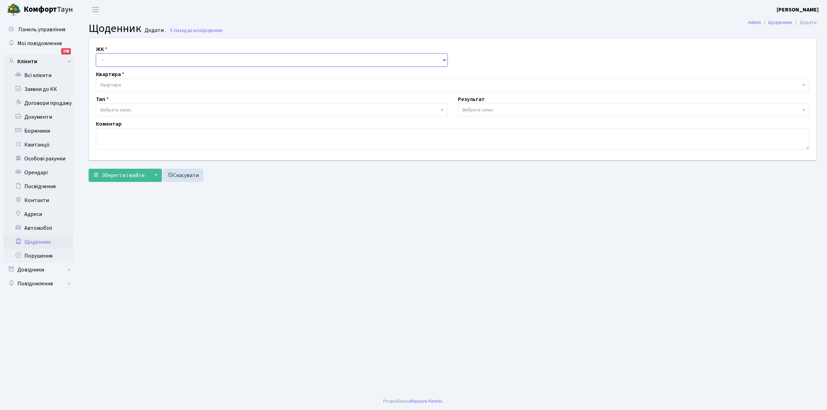
click at [108, 57] on select "- КТ, вул. Регенераторна, 4 КТ2, просп. [STREET_ADDRESS] [STREET_ADDRESS] [PERS…" at bounding box center [272, 59] width 352 height 13
select select "295"
click at [96, 53] on select "- КТ, вул. Регенераторна, 4 КТ2, просп. [STREET_ADDRESS] [STREET_ADDRESS] [PERS…" at bounding box center [272, 59] width 352 height 13
select select
click at [125, 83] on span "Квартира" at bounding box center [450, 85] width 700 height 7
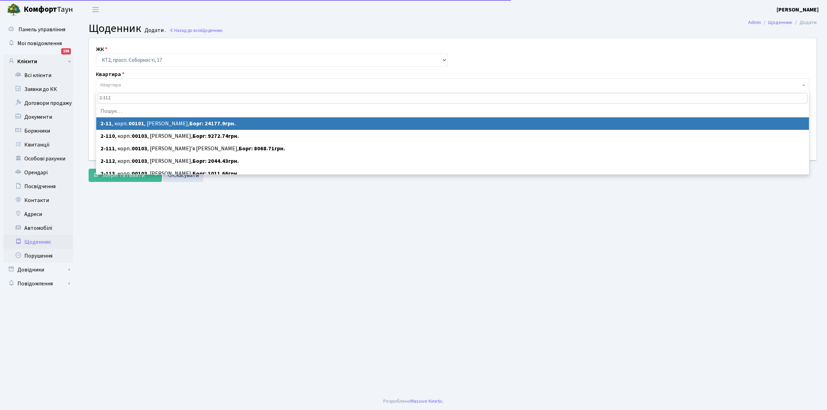
type input "2-1122"
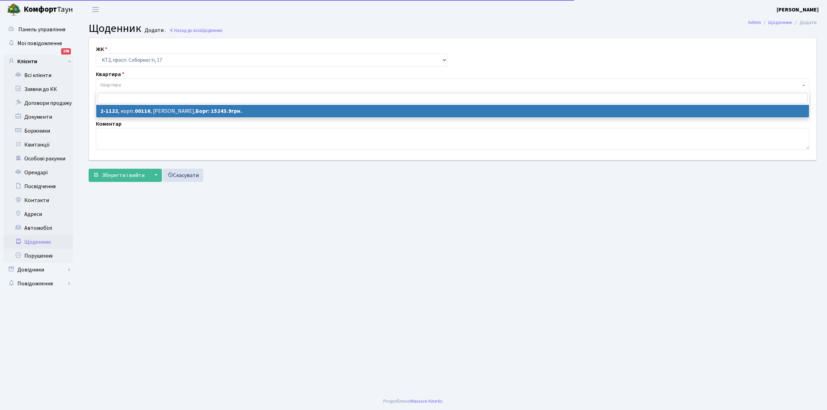
select select "12737"
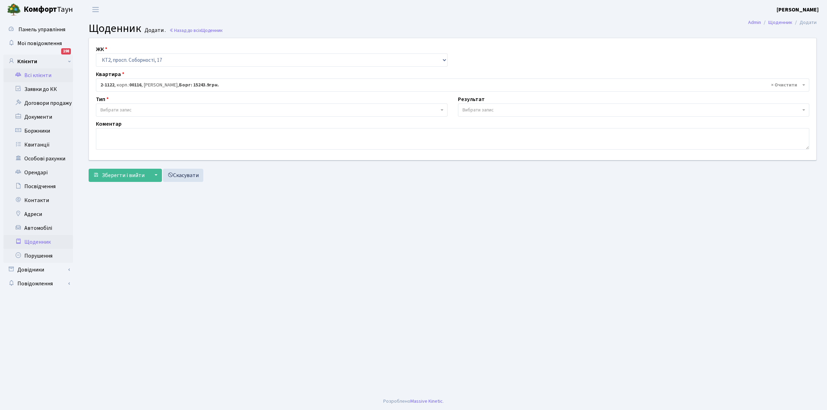
click at [39, 72] on link "Всі клієнти" at bounding box center [37, 75] width 69 height 14
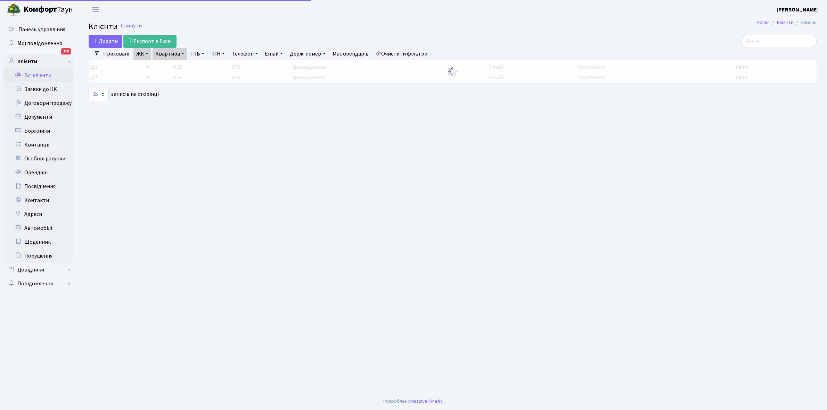
select select "25"
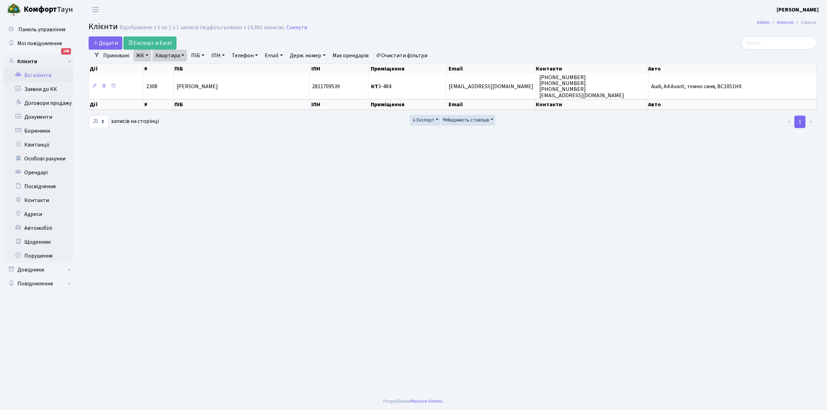
click at [405, 53] on link "Очистити фільтри" at bounding box center [401, 56] width 57 height 12
select select
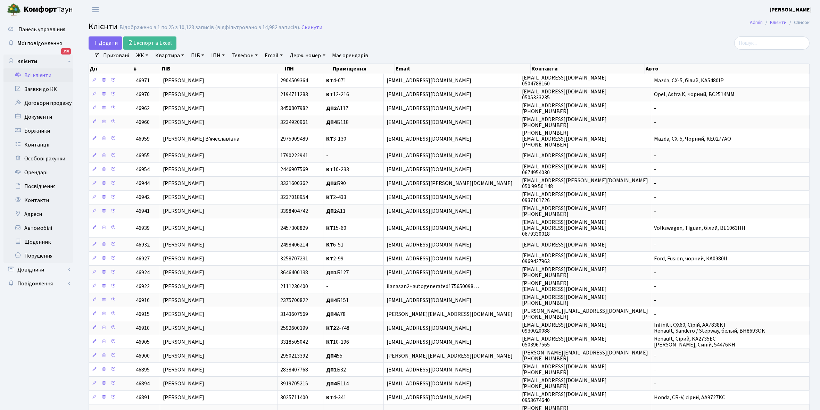
click at [148, 54] on link "ЖК" at bounding box center [142, 56] width 18 height 12
click at [161, 90] on li "КТ2, просп. Соборності, 17" at bounding box center [177, 92] width 84 height 12
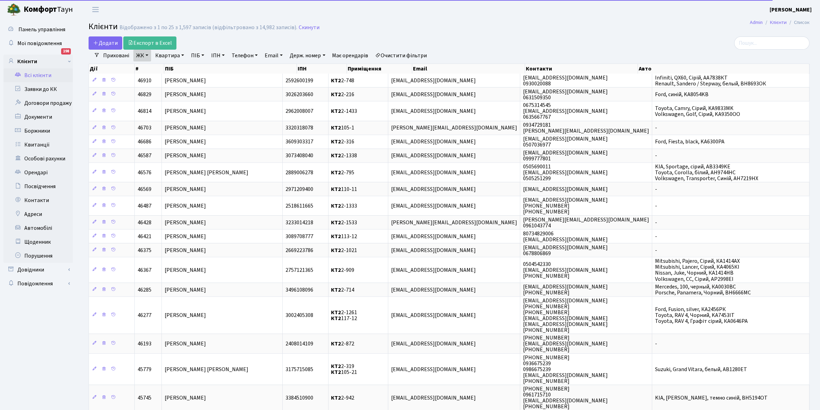
drag, startPoint x: 183, startPoint y: 54, endPoint x: 175, endPoint y: 63, distance: 12.3
click at [183, 54] on link "Квартира" at bounding box center [169, 56] width 34 height 12
click at [171, 67] on input "text" at bounding box center [173, 69] width 41 height 13
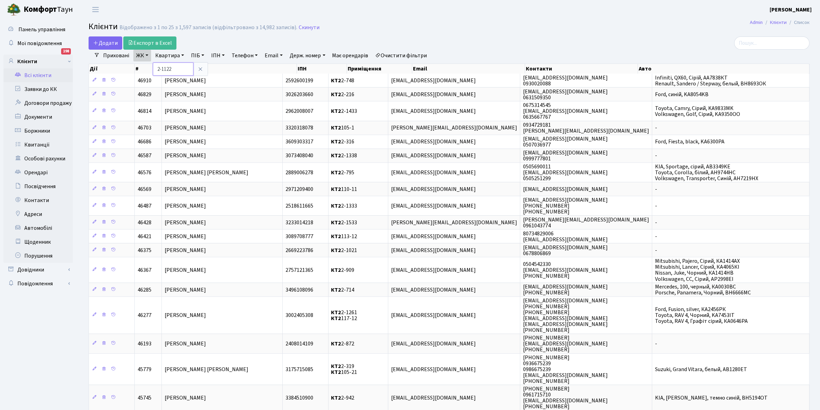
type input "2-1122"
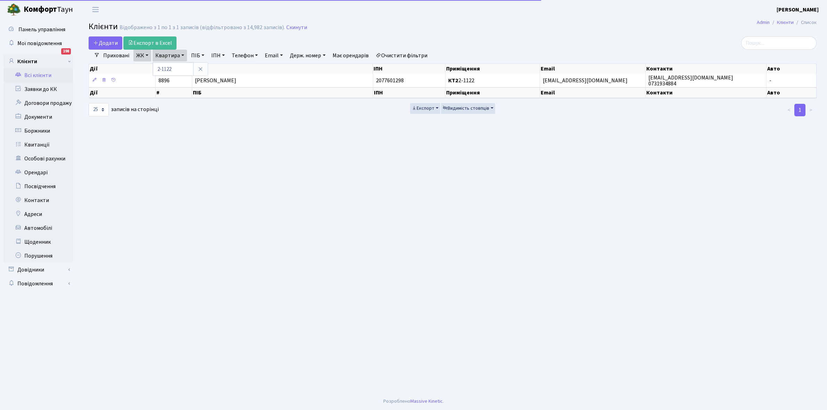
click at [255, 92] on th "ПІБ" at bounding box center [282, 93] width 181 height 10
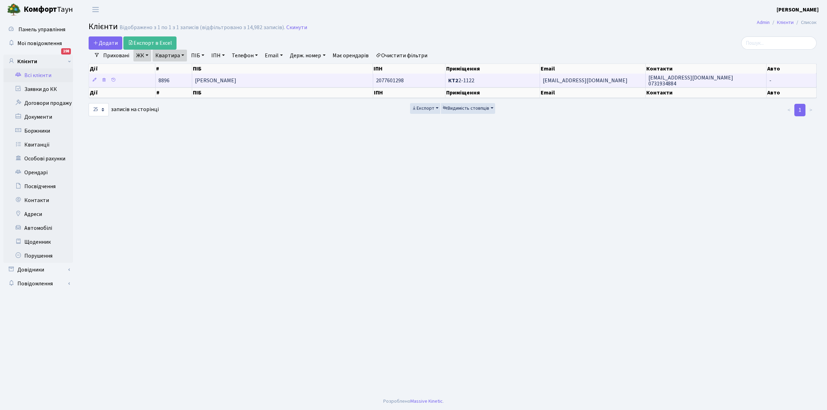
click at [255, 85] on td "[PERSON_NAME]" at bounding box center [282, 81] width 181 height 14
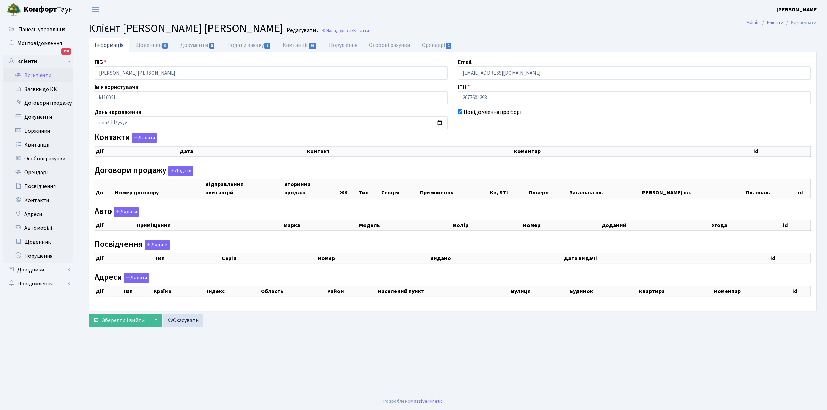
checkbox input "true"
select select "25"
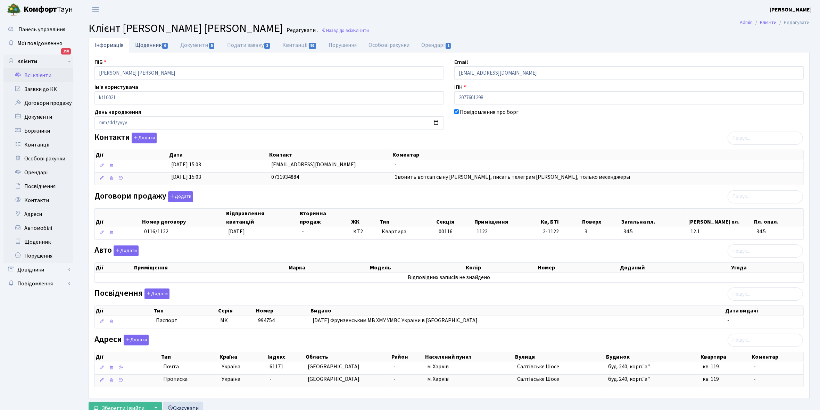
click at [140, 43] on link "Щоденник 6" at bounding box center [151, 45] width 45 height 14
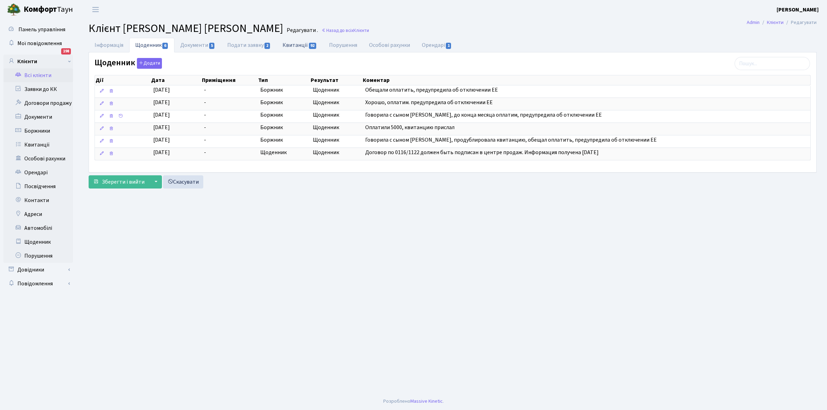
click at [294, 44] on link "Квитанції 92" at bounding box center [299, 45] width 46 height 14
select select "25"
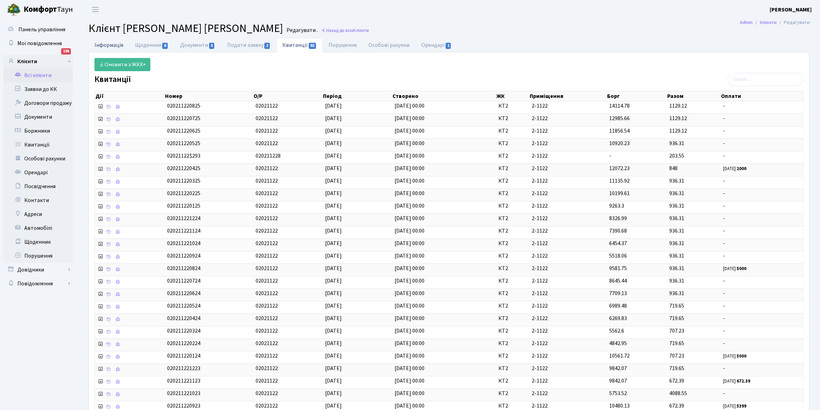
click at [111, 43] on link "Інформація" at bounding box center [109, 45] width 41 height 14
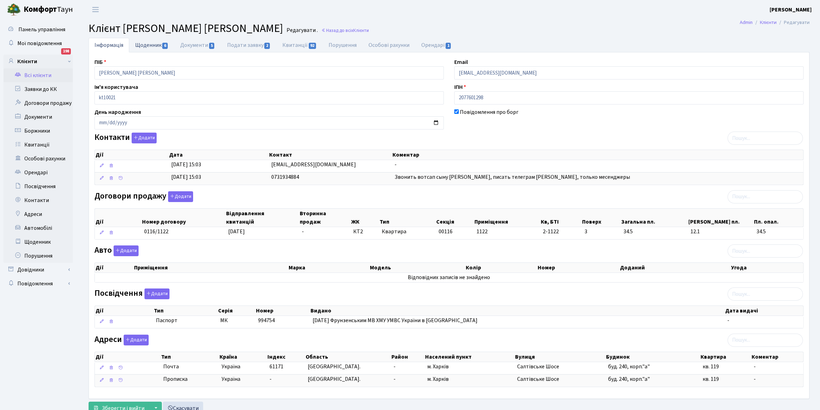
click at [139, 43] on link "Щоденник 6" at bounding box center [151, 45] width 45 height 14
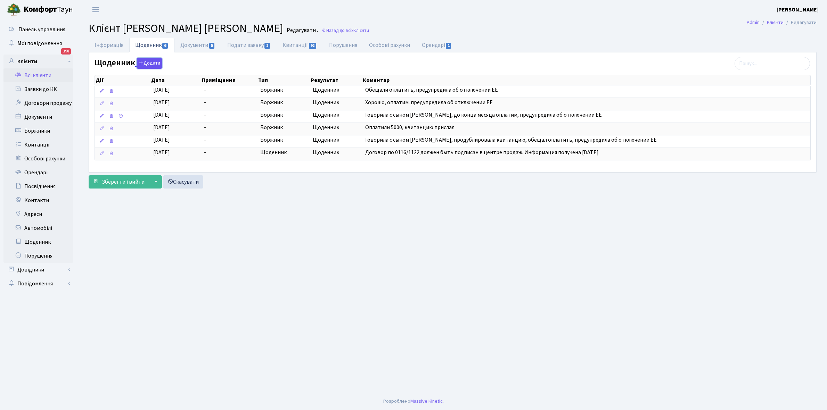
click at [145, 65] on button "Додати" at bounding box center [149, 63] width 25 height 11
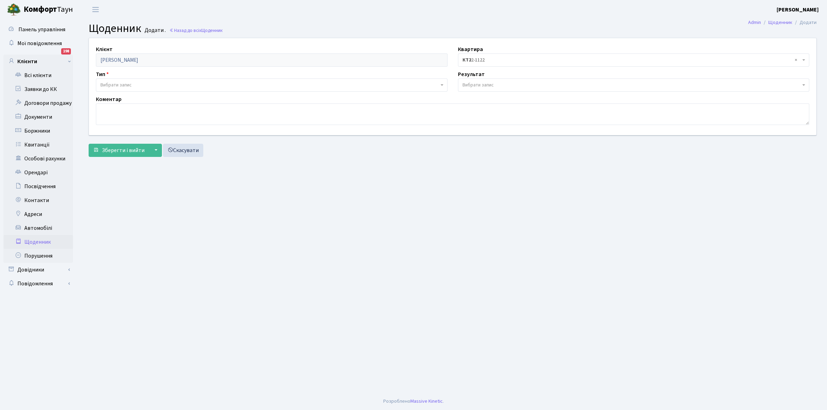
click at [136, 84] on span "Вибрати запис" at bounding box center [269, 85] width 338 height 7
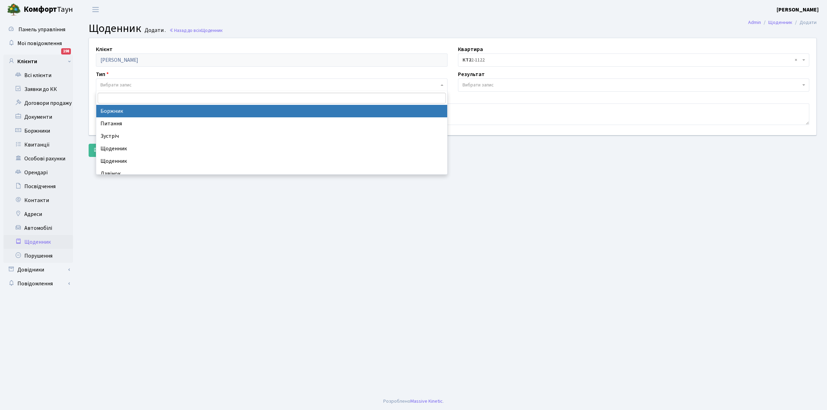
select select "189"
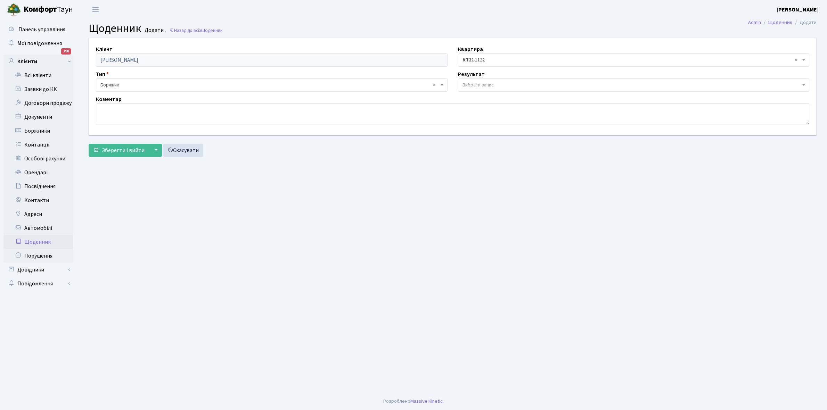
click at [483, 86] on span "Вибрати запис" at bounding box center [477, 85] width 31 height 7
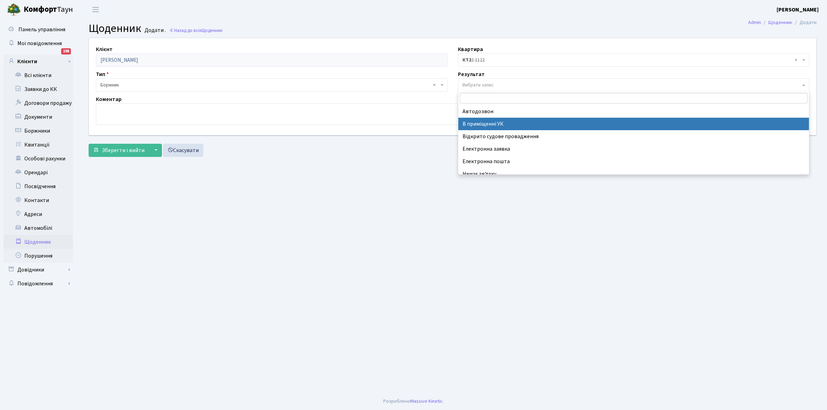
scroll to position [43, 0]
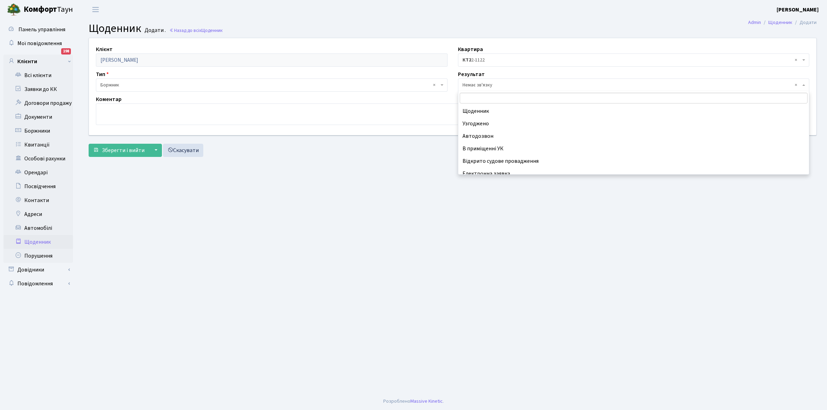
click at [496, 82] on span "× Немає зв'язку" at bounding box center [631, 85] width 338 height 7
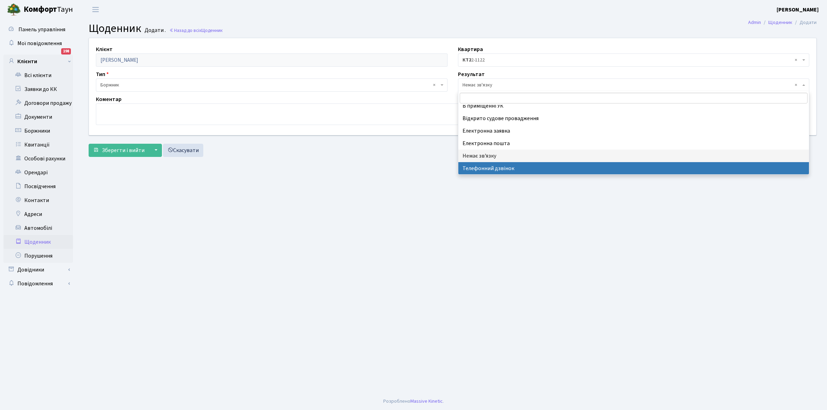
select select "196"
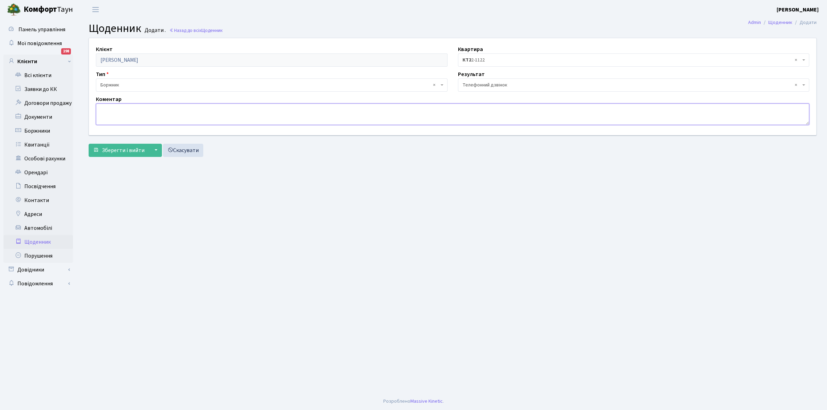
click at [116, 108] on textarea at bounding box center [452, 115] width 713 height 22
type textarea "Не бере трубку телефона"
click at [135, 153] on span "Зберегти і вийти" at bounding box center [123, 151] width 43 height 8
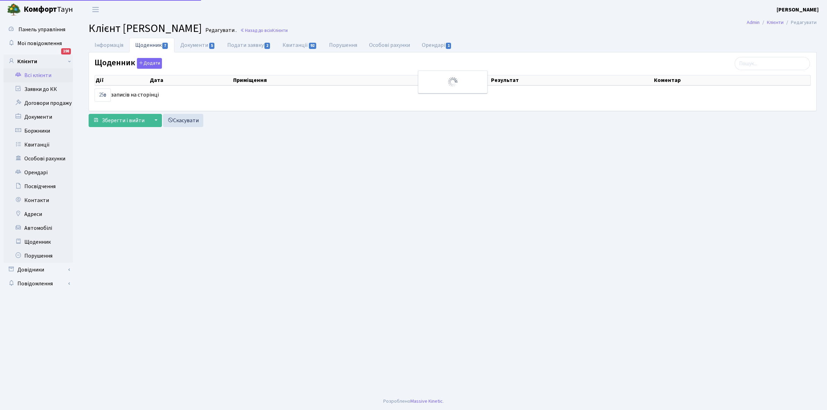
select select "25"
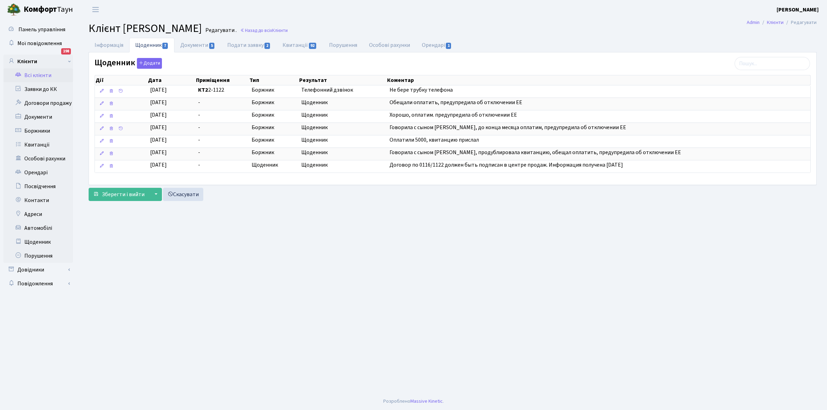
click at [46, 74] on link "Всі клієнти" at bounding box center [37, 75] width 69 height 14
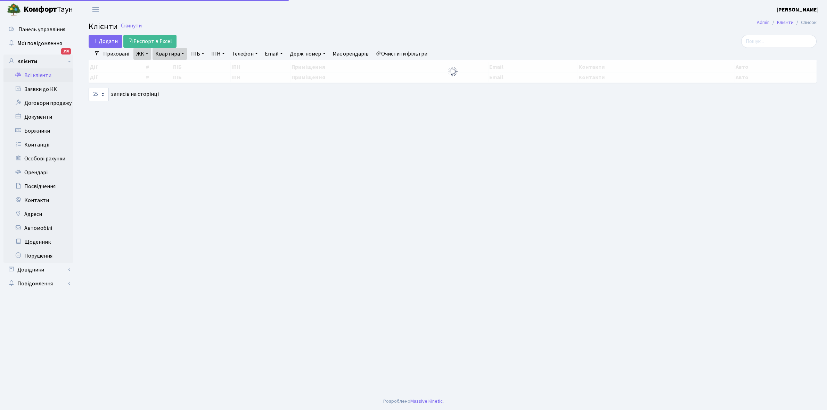
select select "25"
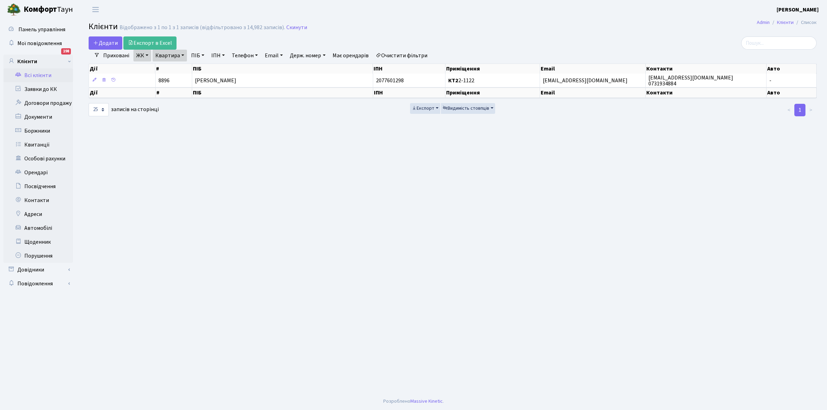
click at [181, 54] on link "Квартира" at bounding box center [169, 56] width 34 height 12
click at [179, 68] on input "2-1122" at bounding box center [173, 69] width 41 height 13
type input "2-341"
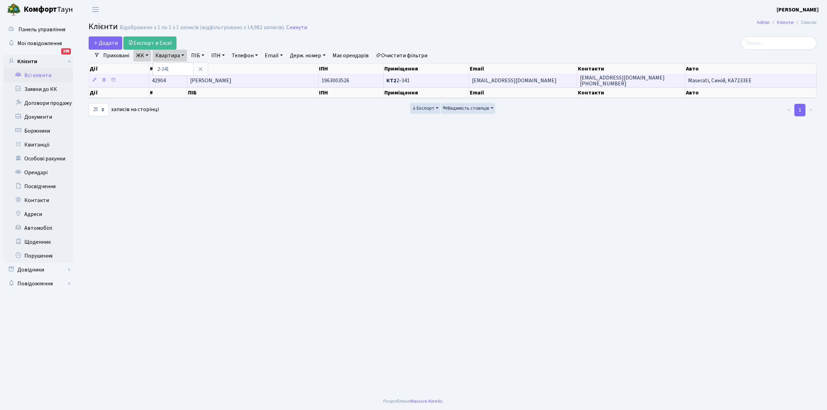
click at [231, 83] on span "[PERSON_NAME]" at bounding box center [210, 81] width 41 height 8
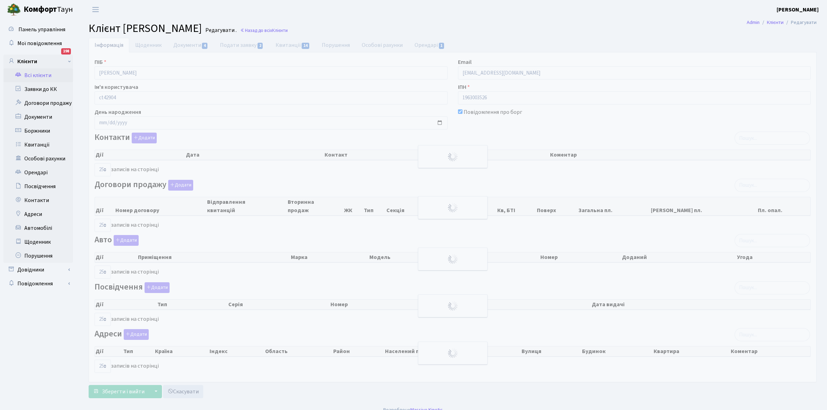
select select "25"
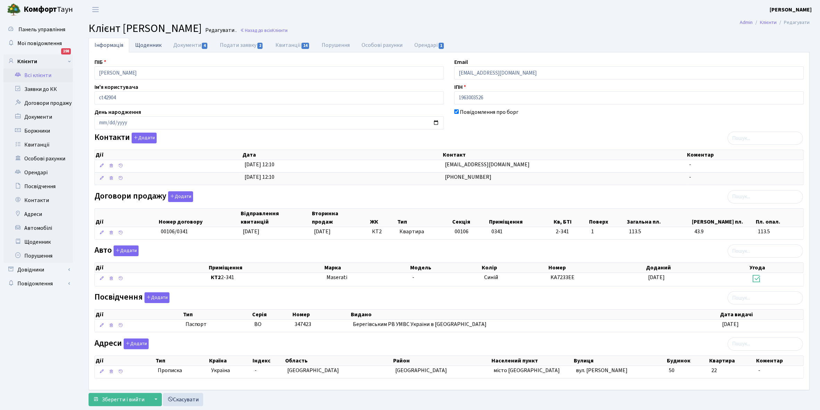
click at [143, 47] on link "Щоденник" at bounding box center [148, 45] width 38 height 14
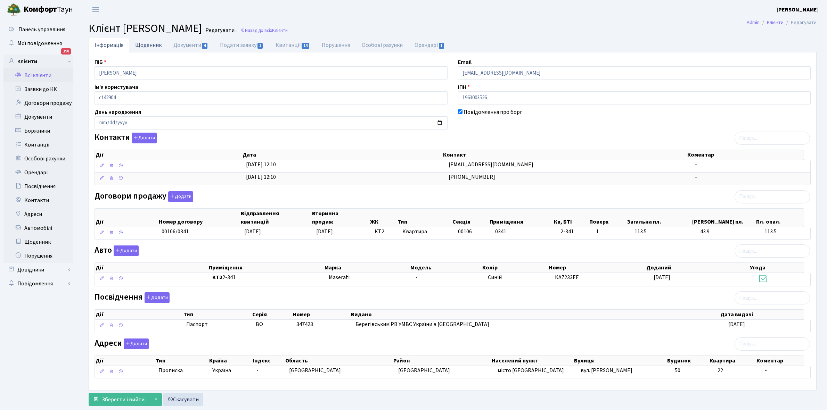
select select "25"
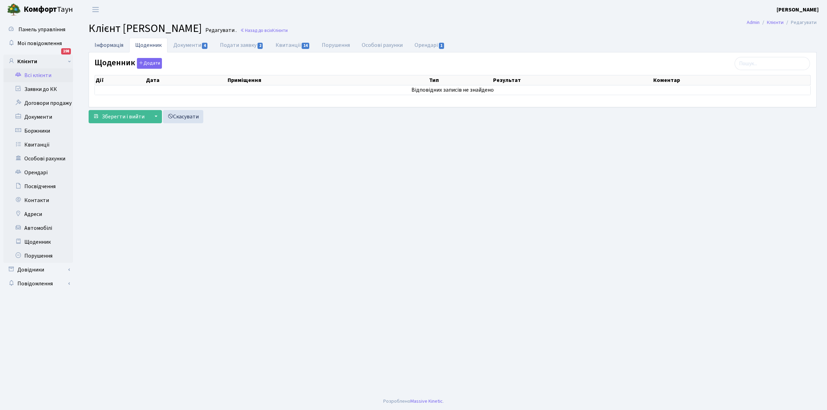
click at [105, 42] on link "Інформація" at bounding box center [109, 45] width 41 height 14
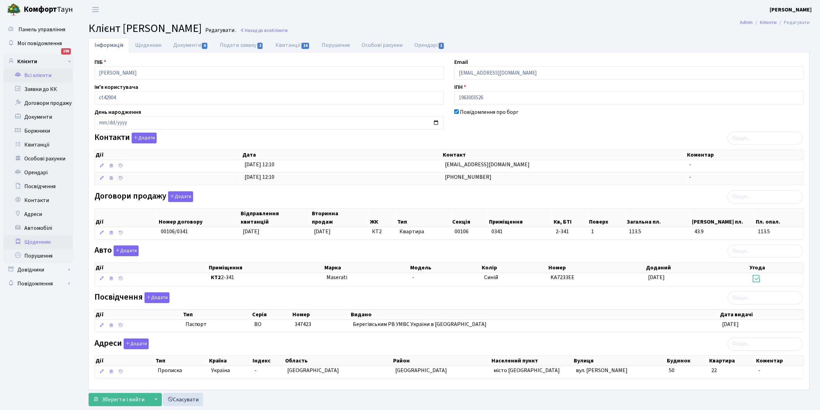
click at [34, 242] on link "Щоденник" at bounding box center [37, 242] width 69 height 14
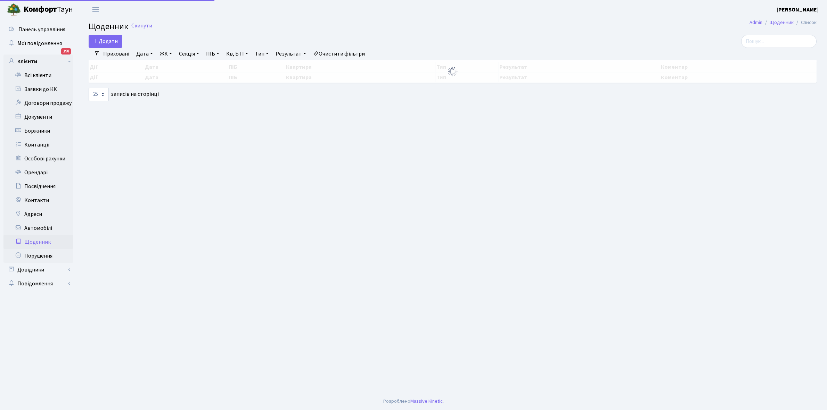
select select "25"
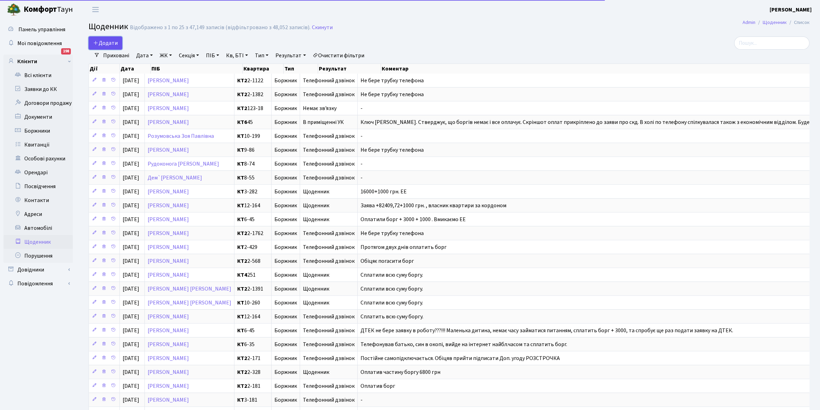
click at [112, 39] on span "Додати" at bounding box center [105, 43] width 25 height 8
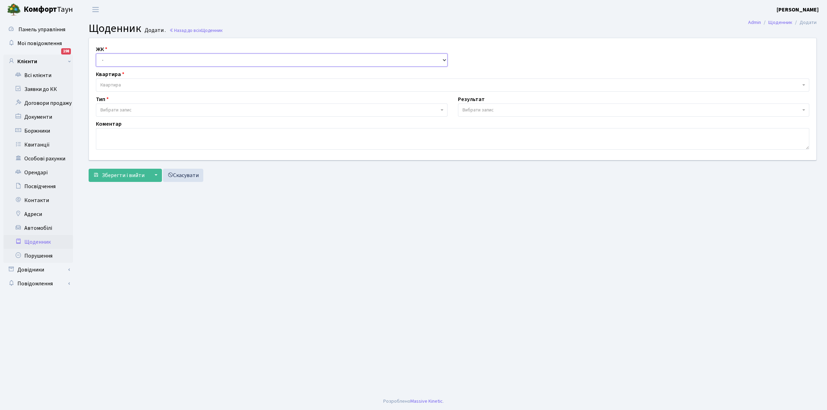
click at [123, 55] on select "- КТ, вул. Регенераторна, 4 КТ2, просп. Соборності, 17 КТ3, вул. Березнева, 16 …" at bounding box center [272, 59] width 352 height 13
select select "295"
click at [96, 53] on select "- КТ, вул. Регенераторна, 4 КТ2, просп. Соборності, 17 КТ3, вул. Березнева, 16 …" at bounding box center [272, 59] width 352 height 13
select select
click at [131, 80] on span "Квартира" at bounding box center [452, 84] width 713 height 13
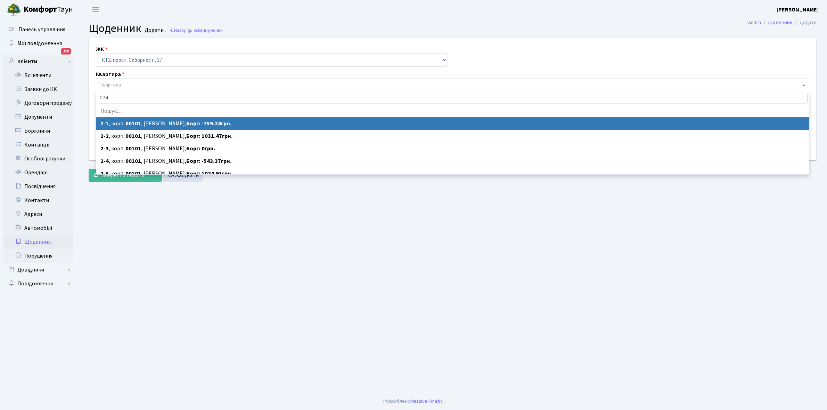
type input "2-341"
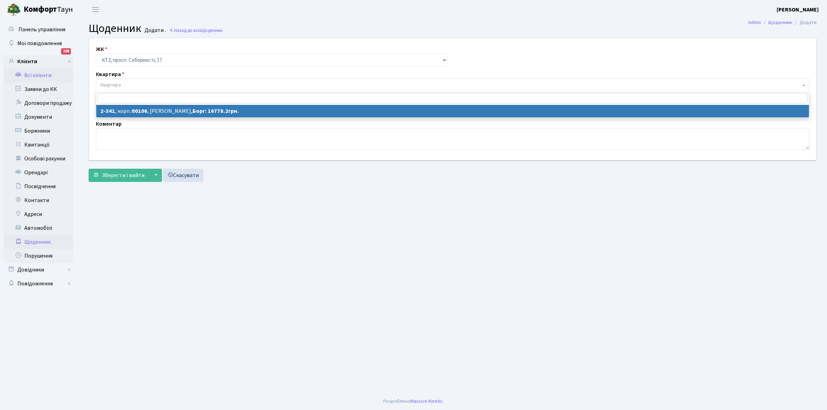
click at [40, 74] on link "Всі клієнти" at bounding box center [37, 75] width 69 height 14
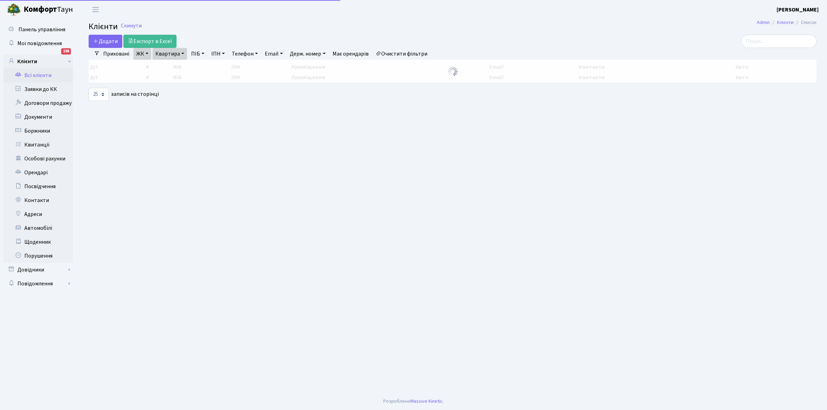
select select "25"
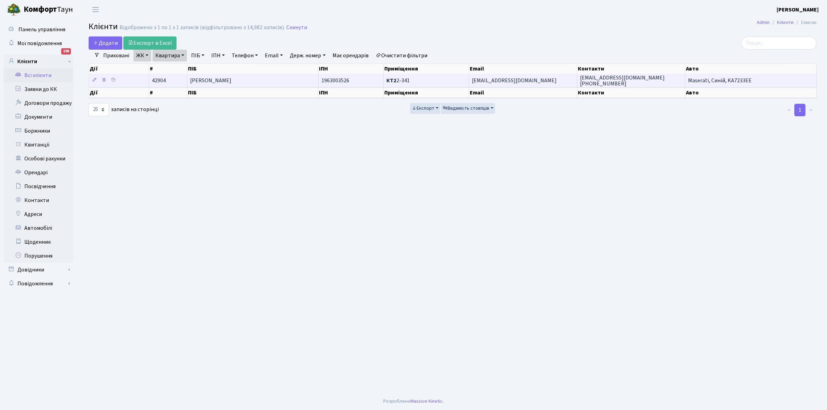
click at [264, 79] on td "Миговк Лідія Григорієвна" at bounding box center [252, 81] width 131 height 14
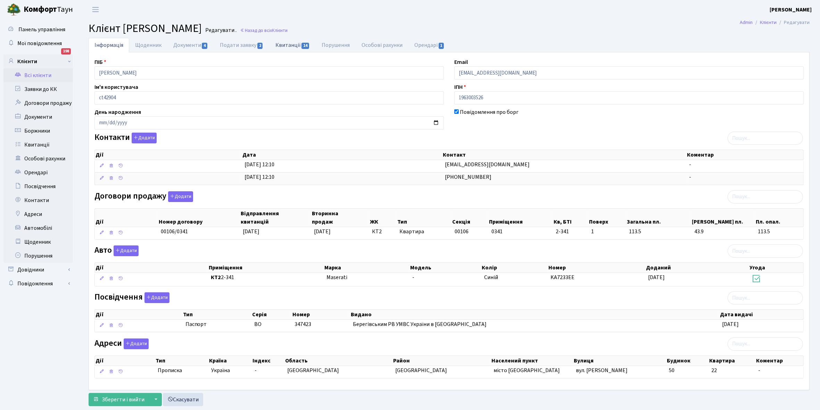
click at [286, 45] on link "Квитанції 14" at bounding box center [293, 45] width 46 height 14
select select "25"
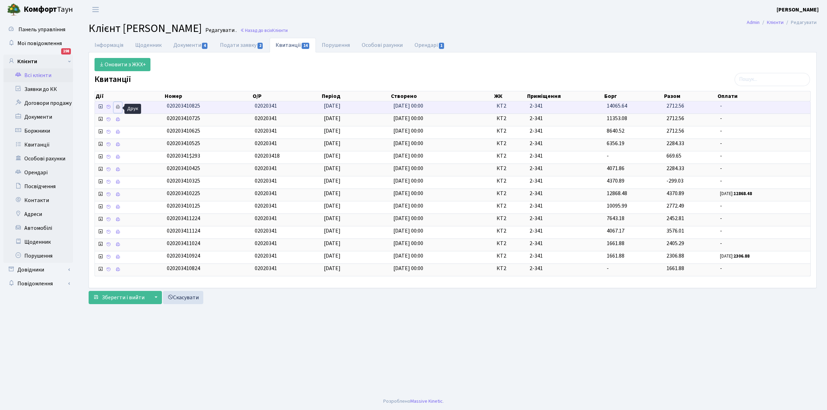
click at [118, 107] on icon at bounding box center [117, 107] width 5 height 5
click at [117, 106] on icon at bounding box center [117, 107] width 5 height 5
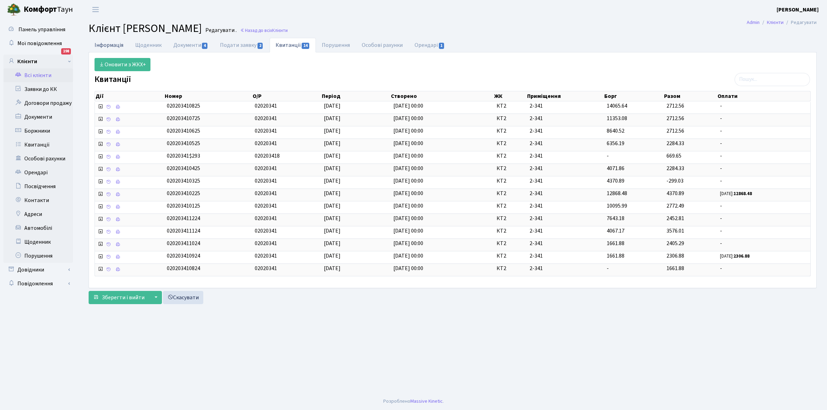
click at [112, 42] on link "Інформація" at bounding box center [109, 45] width 41 height 14
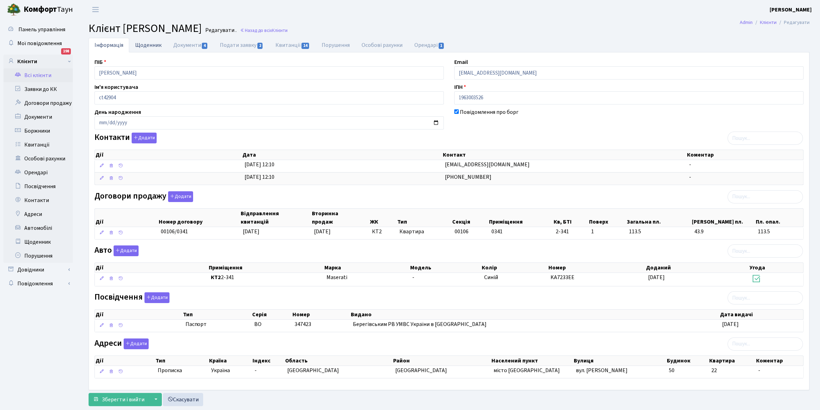
click at [148, 41] on link "Щоденник" at bounding box center [148, 45] width 38 height 14
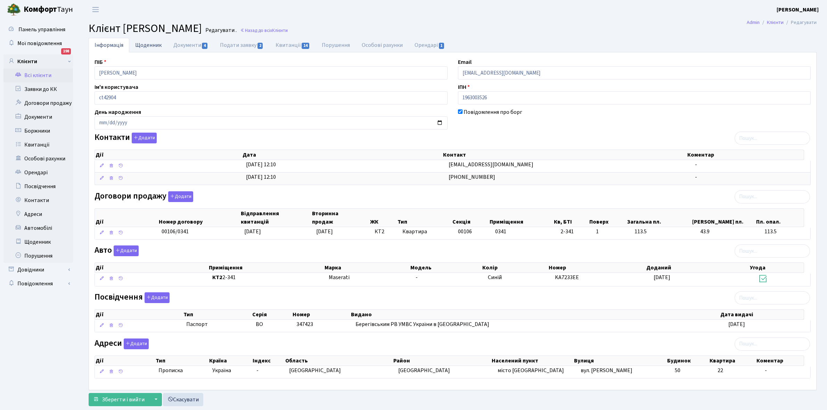
select select "25"
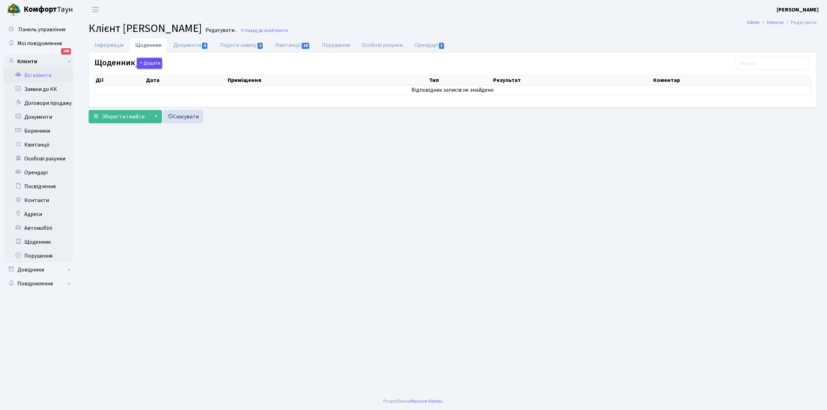
click at [146, 64] on button "Додати" at bounding box center [149, 63] width 25 height 11
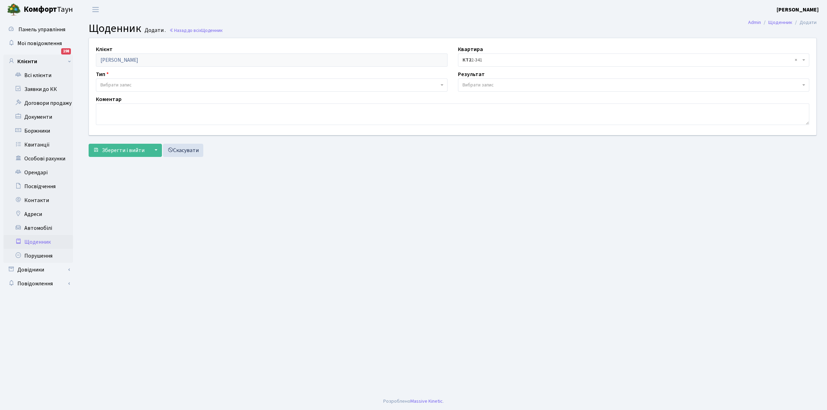
click at [117, 84] on span "Вибрати запис" at bounding box center [115, 85] width 31 height 7
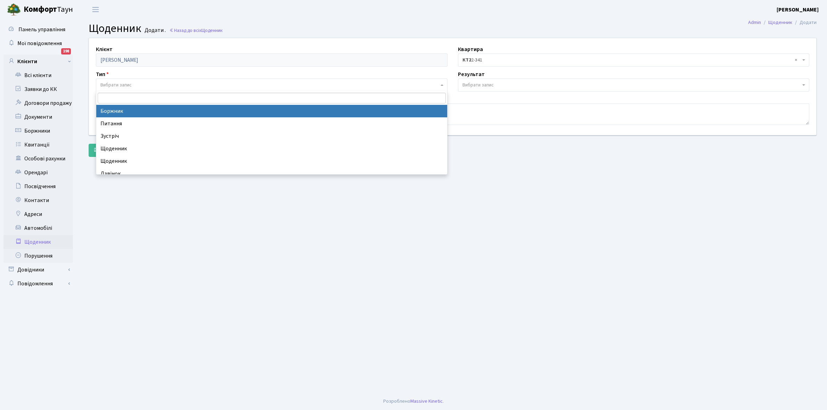
select select "189"
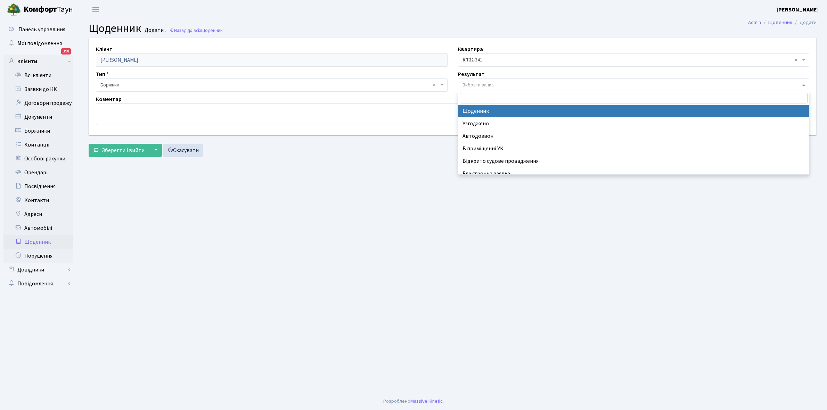
click at [468, 85] on span "Вибрати запис" at bounding box center [477, 85] width 31 height 7
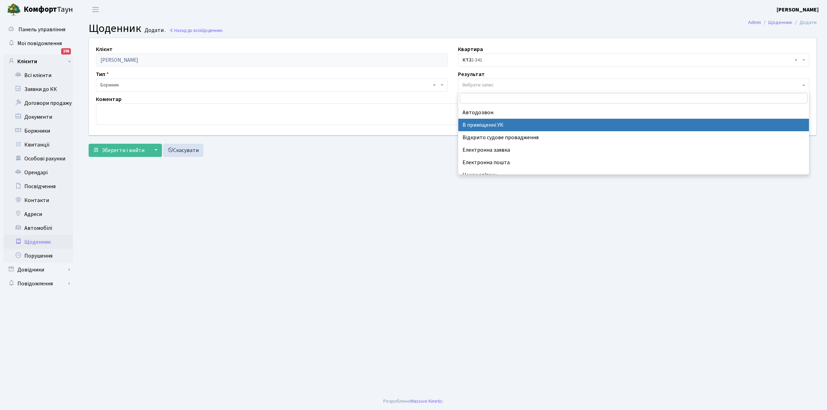
scroll to position [43, 0]
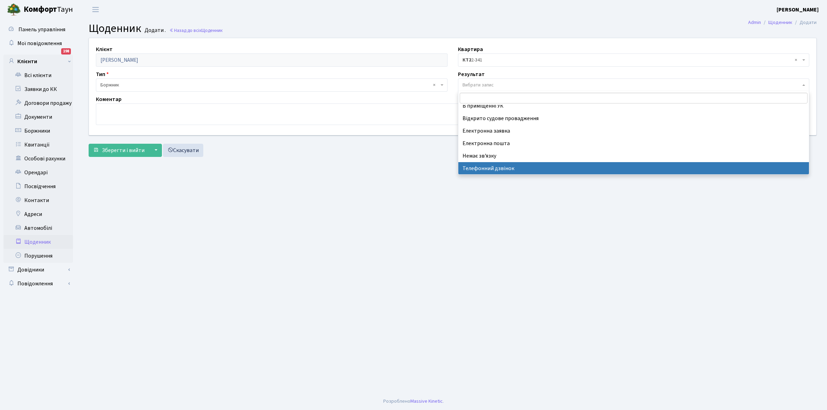
select select "196"
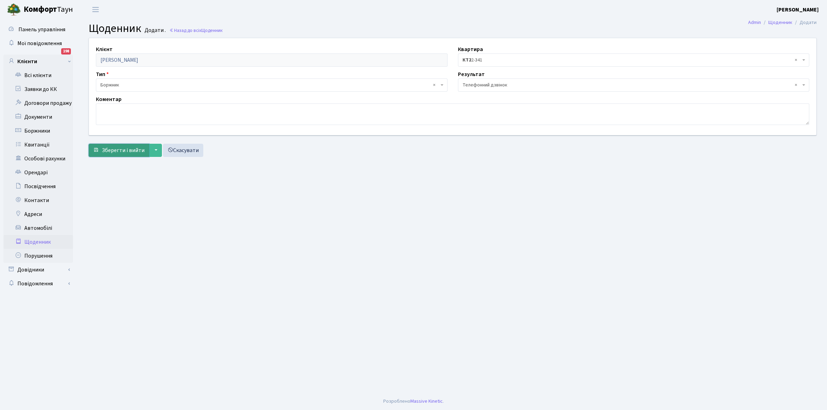
click at [123, 149] on span "Зберегти і вийти" at bounding box center [123, 151] width 43 height 8
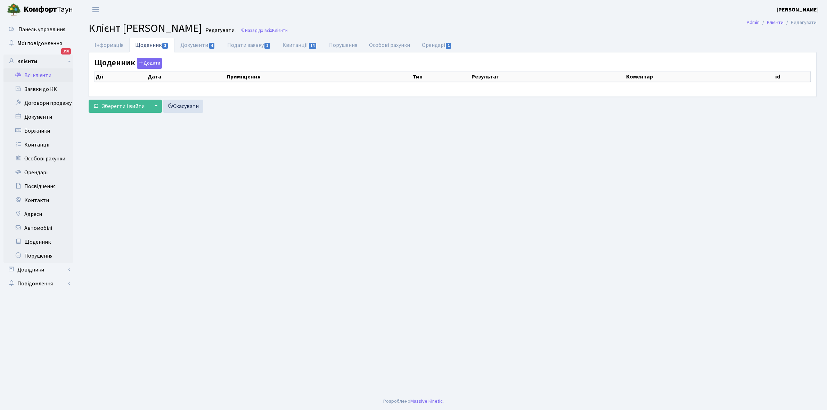
select select "25"
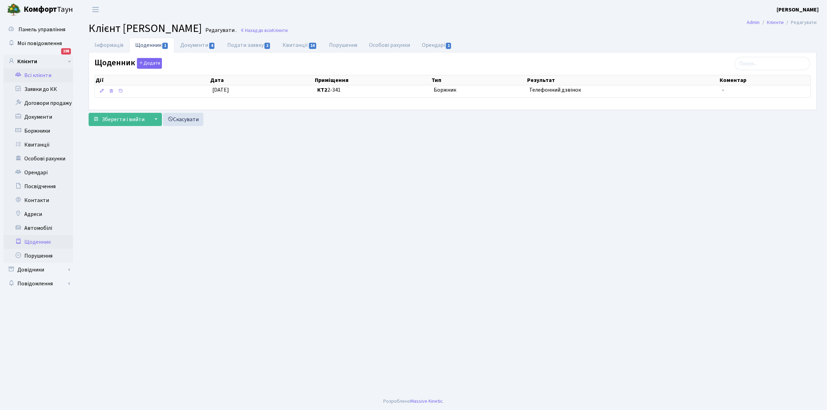
click at [36, 244] on link "Щоденник" at bounding box center [37, 242] width 69 height 14
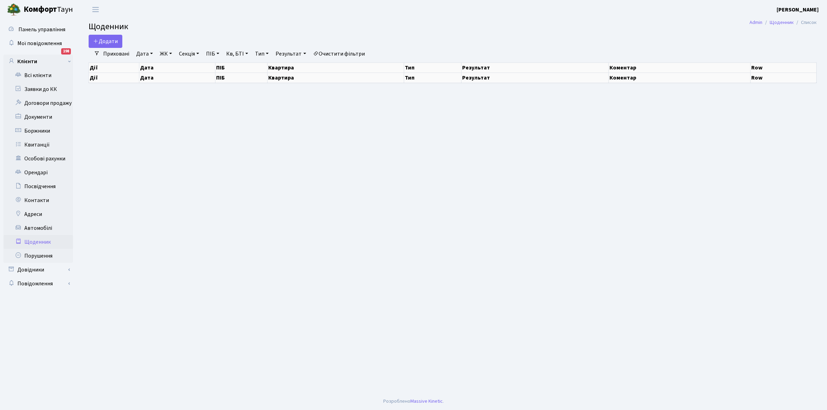
select select "25"
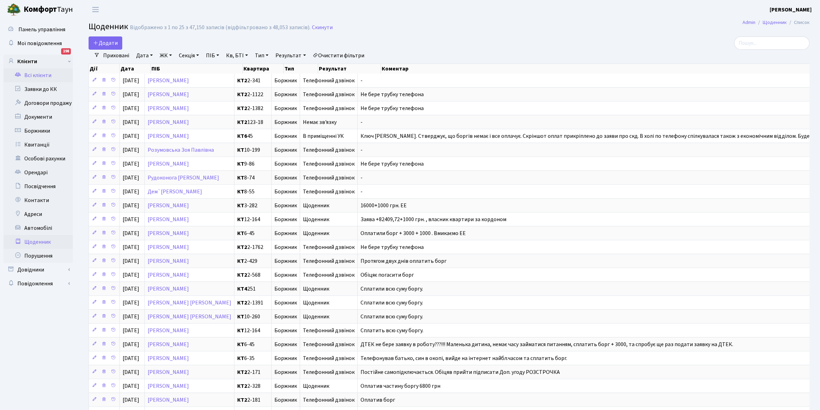
click at [40, 76] on link "Всі клієнти" at bounding box center [37, 75] width 69 height 14
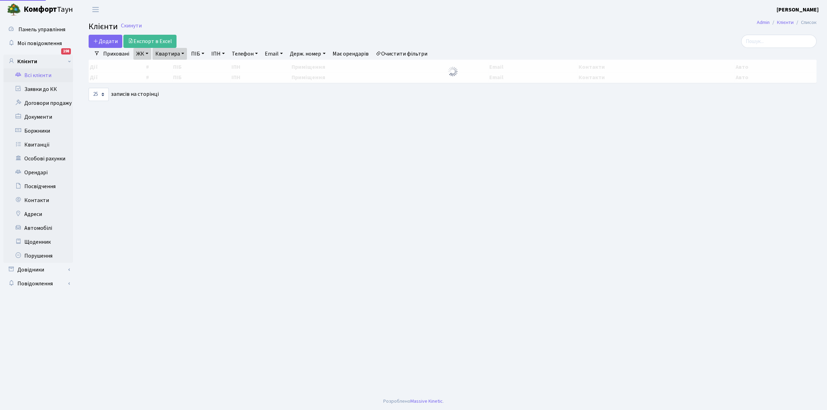
select select "25"
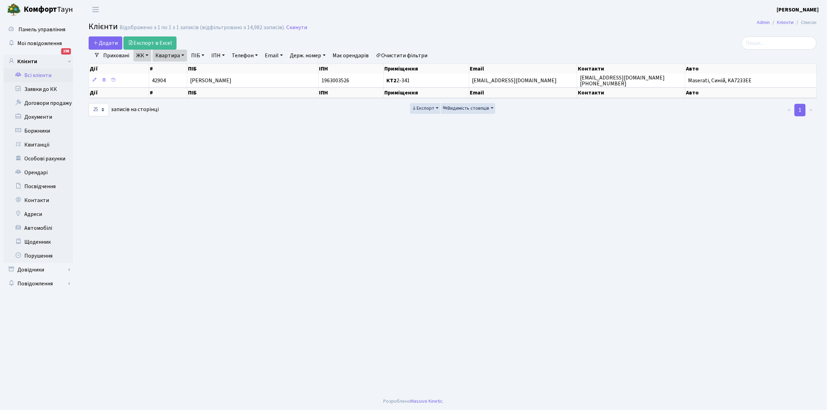
click at [181, 54] on link "Квартира" at bounding box center [169, 56] width 34 height 12
click at [182, 69] on input "2-341" at bounding box center [173, 69] width 41 height 13
click at [393, 57] on link "Очистити фільтри" at bounding box center [401, 56] width 57 height 12
select select
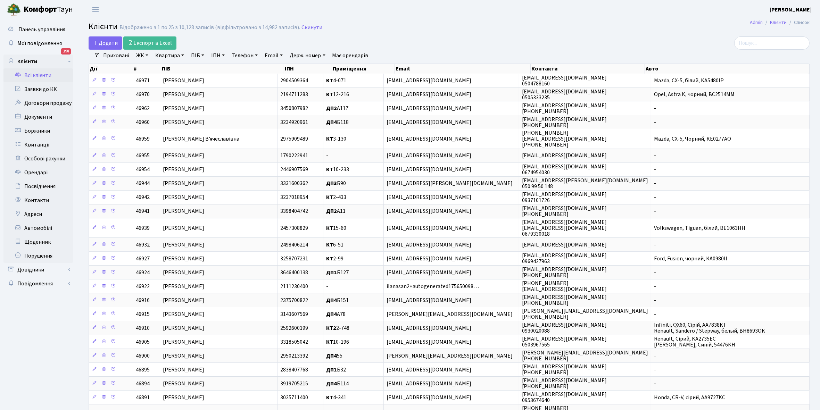
click at [146, 54] on link "ЖК" at bounding box center [142, 56] width 18 height 12
click at [162, 80] on li "КТ, вул. Регенераторна, 4" at bounding box center [177, 80] width 84 height 12
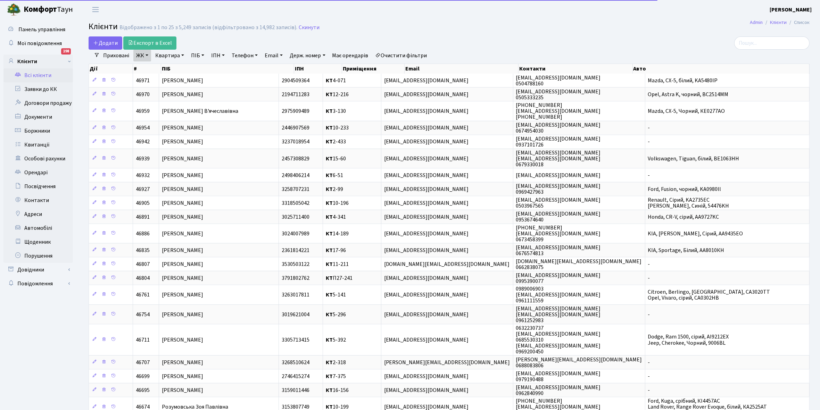
click at [182, 56] on link "Квартира" at bounding box center [169, 56] width 34 height 12
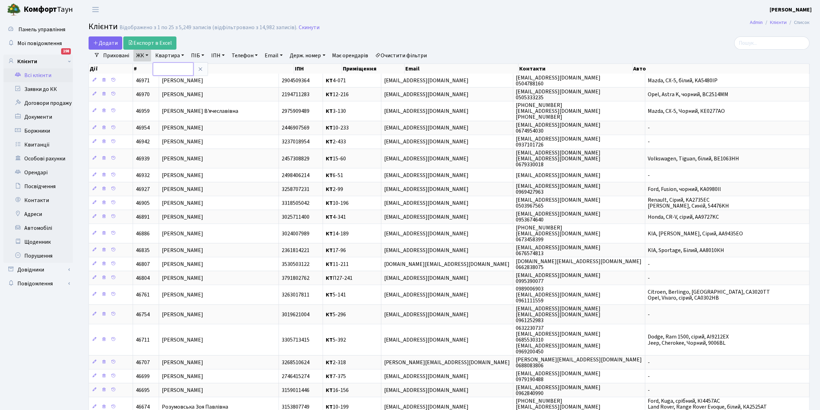
click at [175, 66] on input "text" at bounding box center [173, 69] width 41 height 13
type input "3-476"
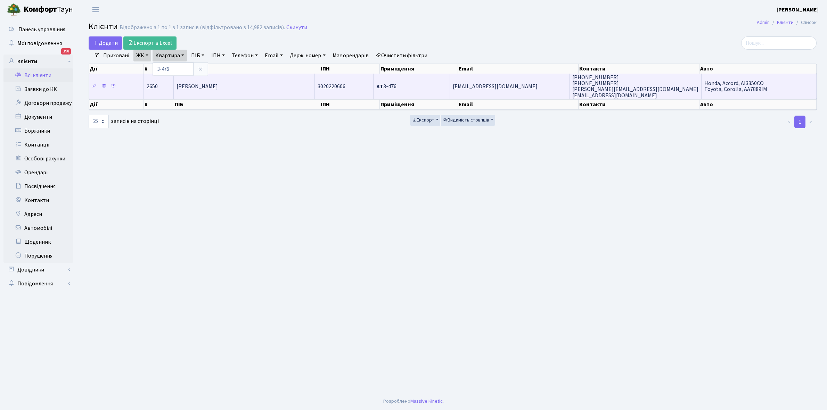
click at [218, 87] on span "Мельник Ганна Володимирівна" at bounding box center [196, 87] width 41 height 8
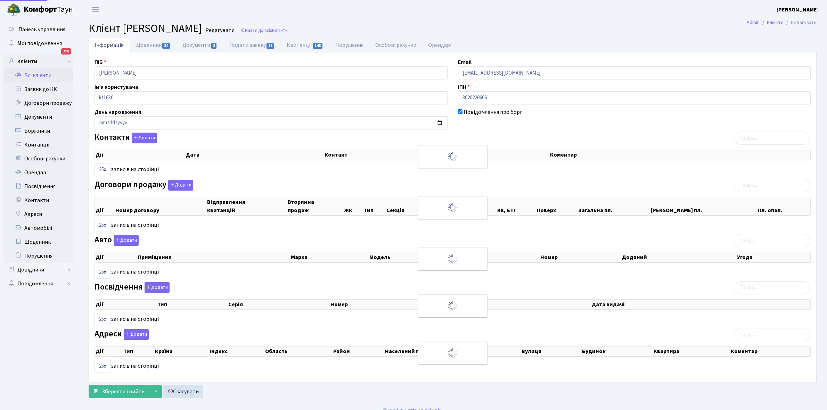
select select "25"
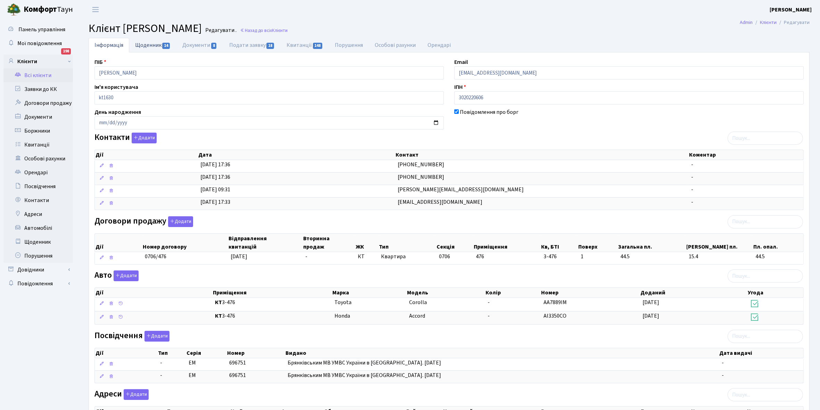
click at [150, 46] on link "Щоденник 14" at bounding box center [152, 45] width 47 height 14
select select "25"
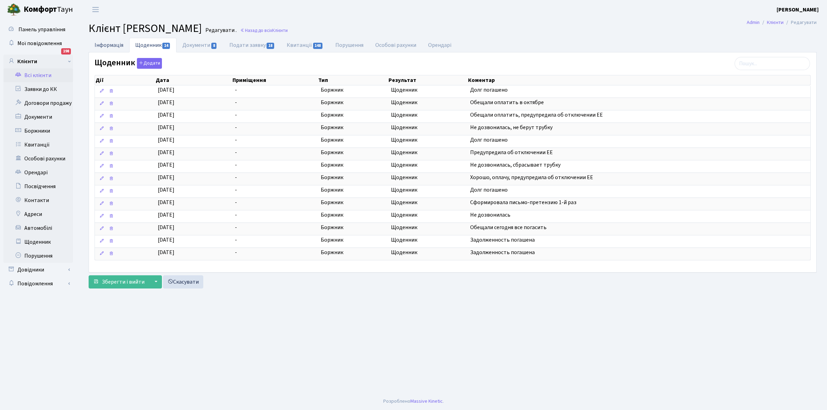
click at [107, 43] on link "Інформація" at bounding box center [109, 45] width 41 height 14
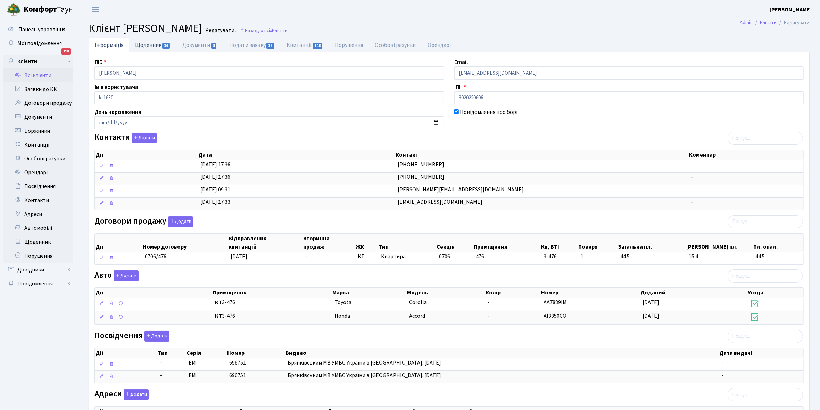
click at [146, 46] on link "Щоденник 14" at bounding box center [152, 45] width 47 height 14
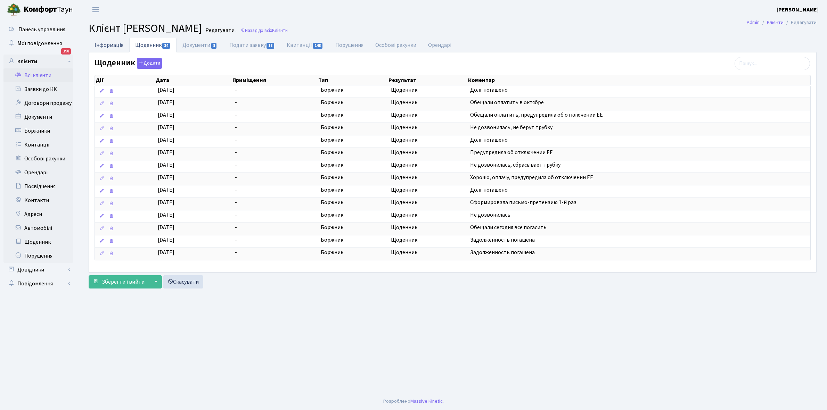
click at [106, 46] on link "Інформація" at bounding box center [109, 45] width 41 height 14
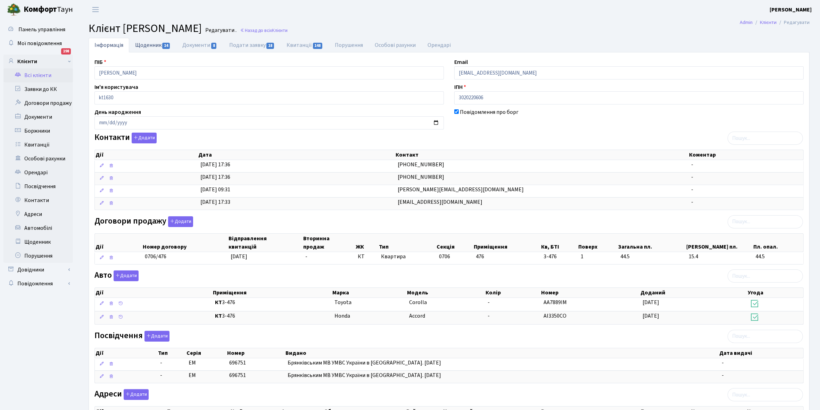
click at [141, 46] on link "Щоденник 14" at bounding box center [152, 45] width 47 height 14
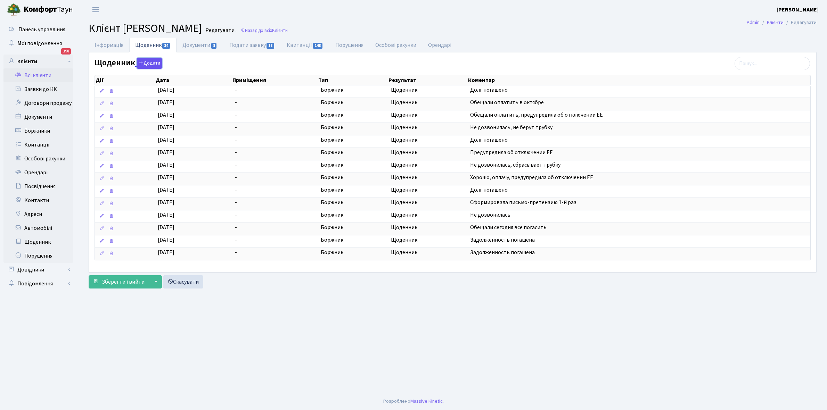
click at [147, 65] on button "Додати" at bounding box center [149, 63] width 25 height 11
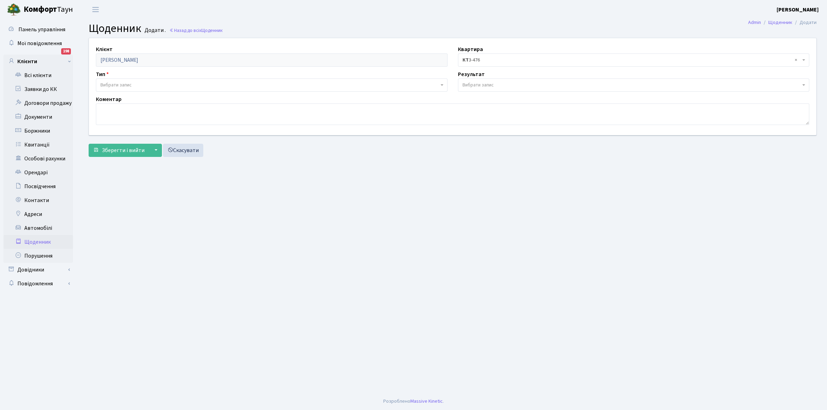
click at [131, 80] on span "Вибрати запис" at bounding box center [272, 84] width 352 height 13
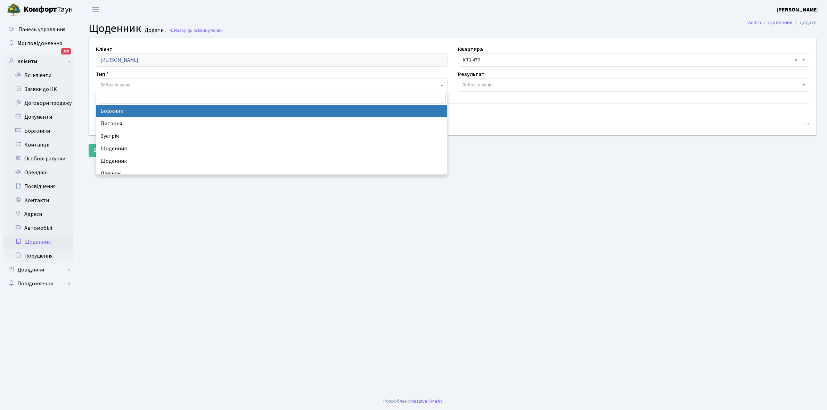
select select "189"
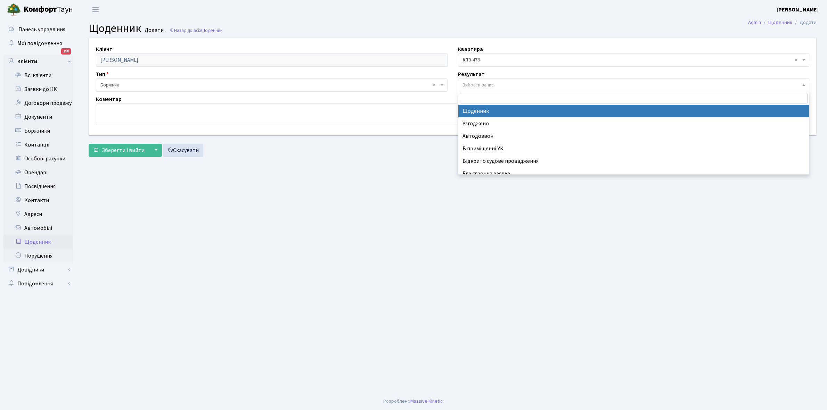
click at [474, 84] on span "Вибрати запис" at bounding box center [477, 85] width 31 height 7
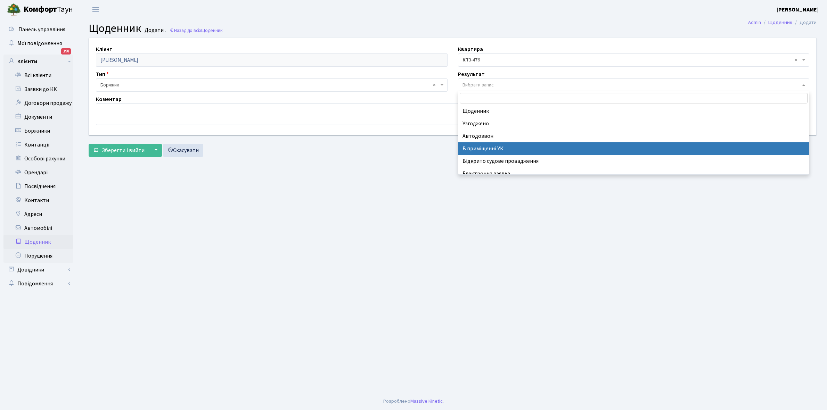
scroll to position [43, 0]
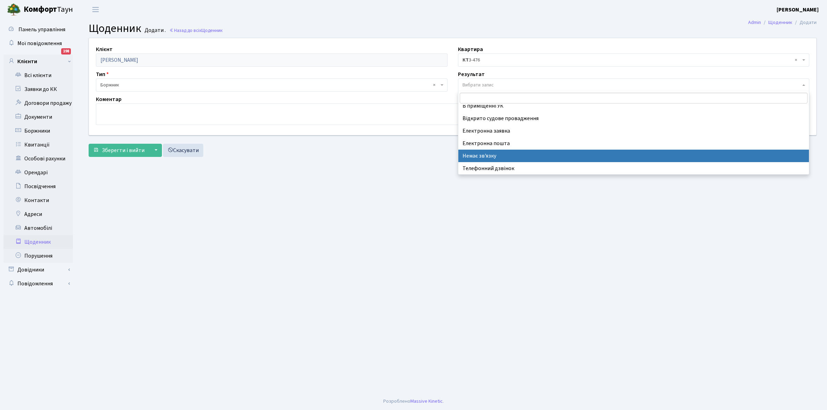
select select "197"
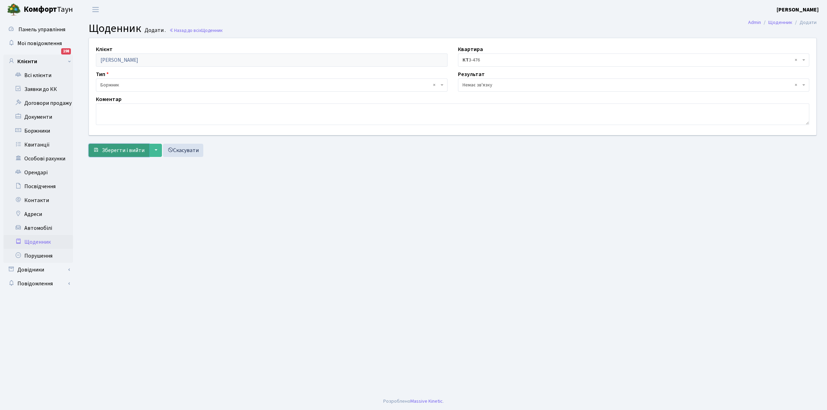
click at [121, 152] on span "Зберегти і вийти" at bounding box center [123, 151] width 43 height 8
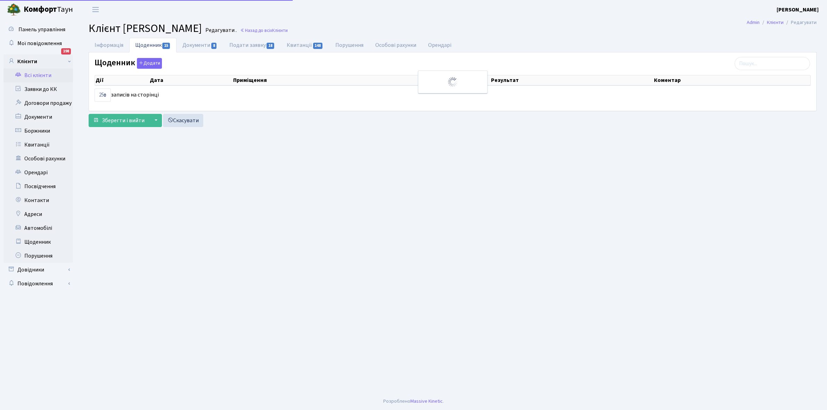
select select "25"
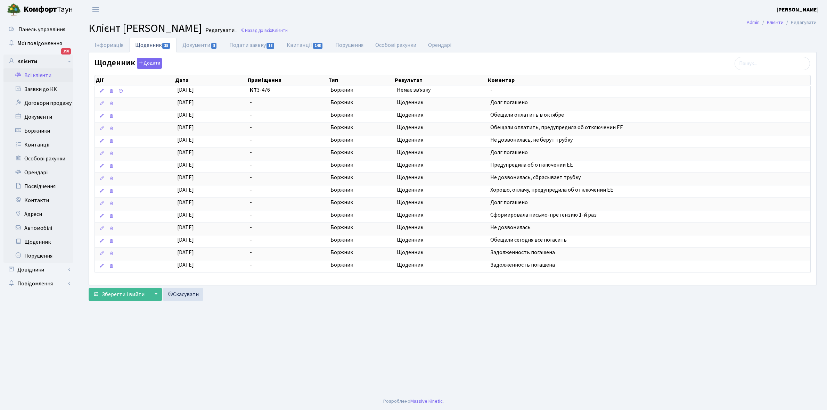
click at [40, 73] on link "Всі клієнти" at bounding box center [37, 75] width 69 height 14
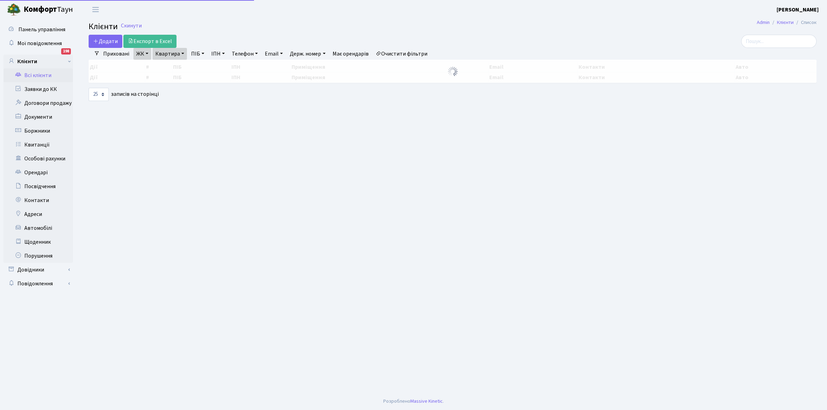
select select "25"
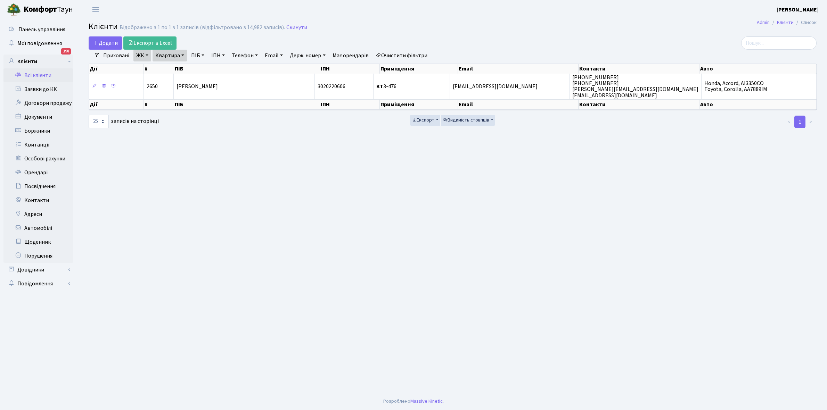
click at [412, 56] on link "Очистити фільтри" at bounding box center [401, 56] width 57 height 12
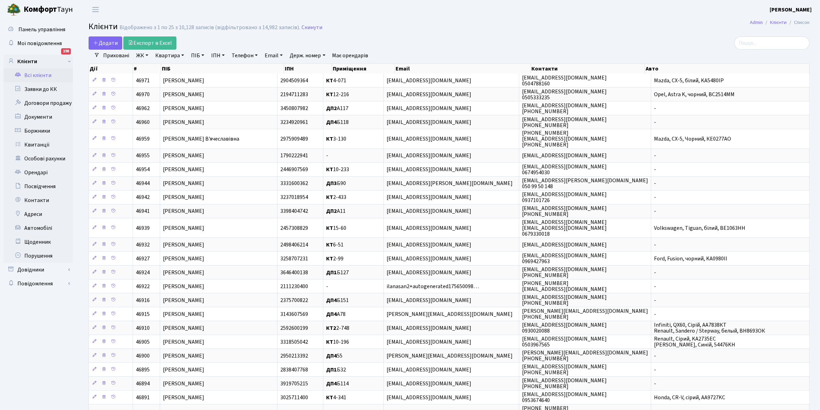
click at [147, 55] on link "ЖК" at bounding box center [142, 56] width 18 height 12
click at [160, 80] on li "КТ, вул. Регенераторна, 4" at bounding box center [177, 80] width 84 height 12
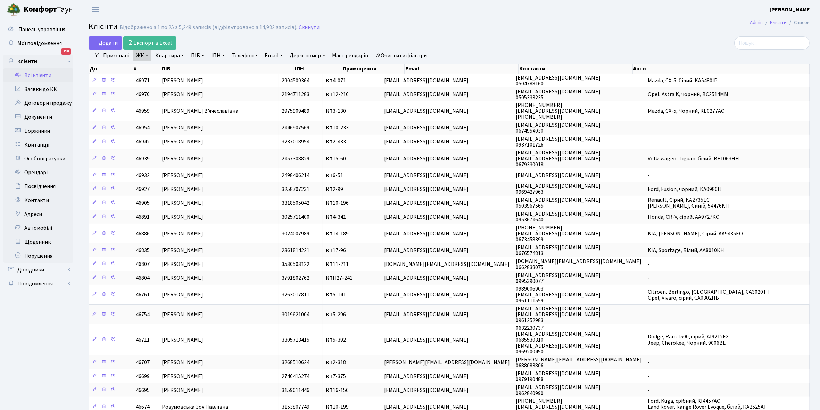
click at [386, 54] on link "Очистити фільтри" at bounding box center [401, 56] width 57 height 12
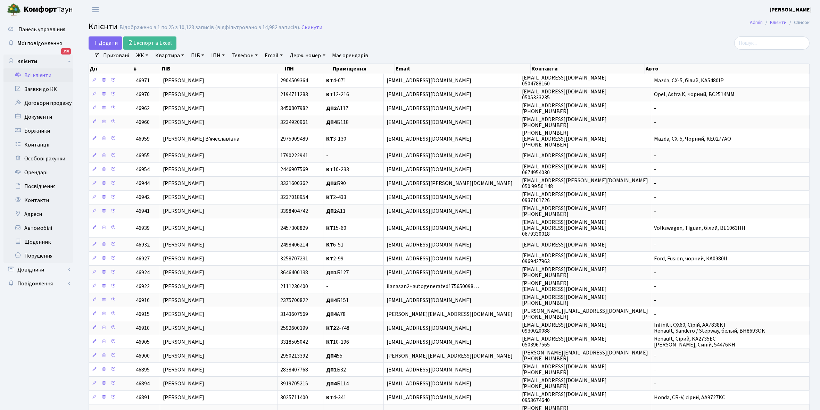
click at [148, 54] on link "ЖК" at bounding box center [142, 56] width 18 height 12
click at [171, 93] on li "КТ2, просп. Соборності, 17" at bounding box center [177, 92] width 84 height 12
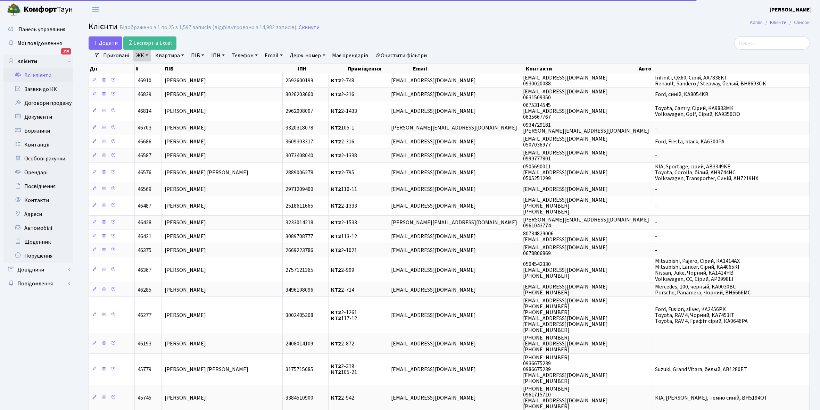
click at [181, 55] on link "Квартира" at bounding box center [169, 56] width 34 height 12
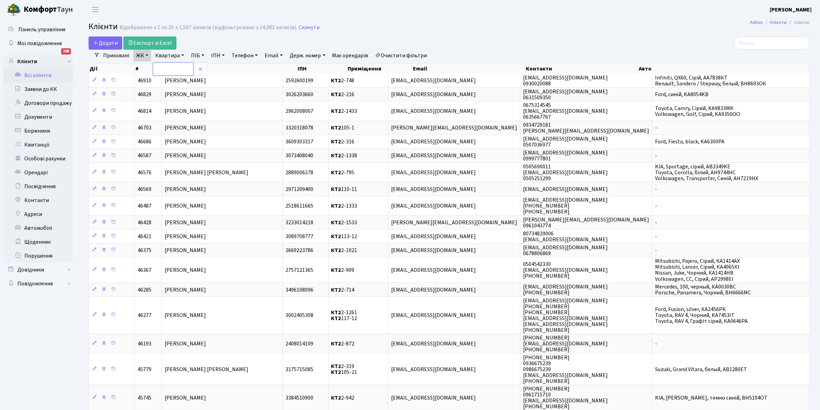
click at [176, 68] on input "text" at bounding box center [173, 69] width 41 height 13
type input "2-1702"
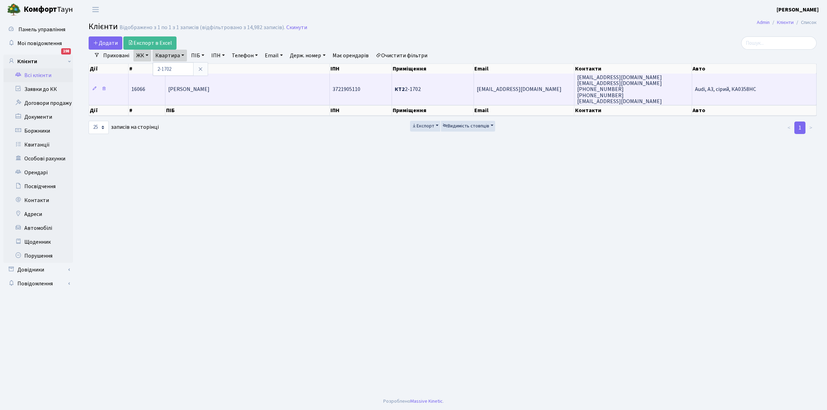
click at [203, 87] on span "[PERSON_NAME]" at bounding box center [188, 90] width 41 height 8
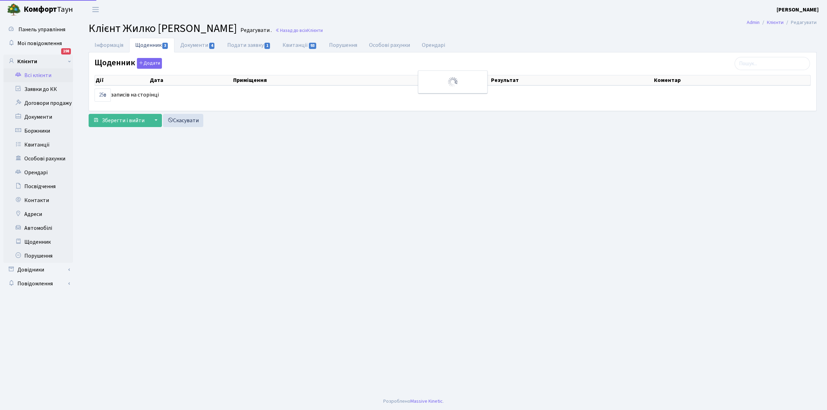
select select "25"
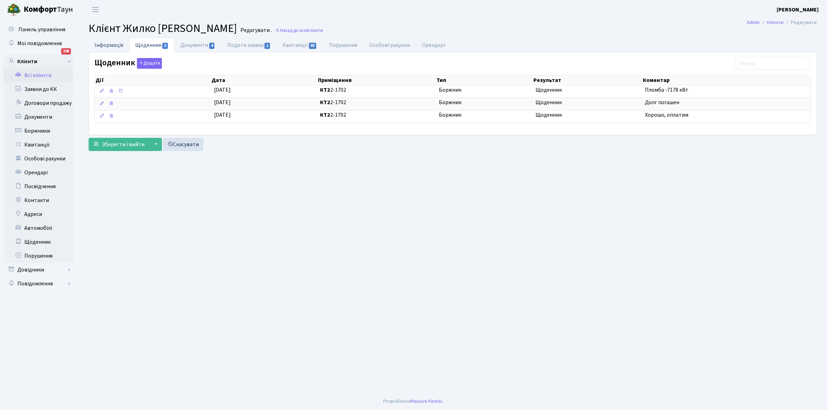
click at [106, 41] on link "Інформація" at bounding box center [109, 45] width 41 height 14
select select "25"
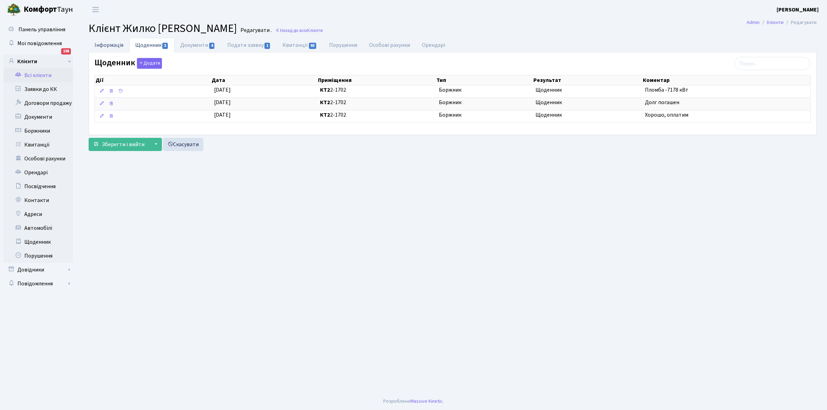
select select "25"
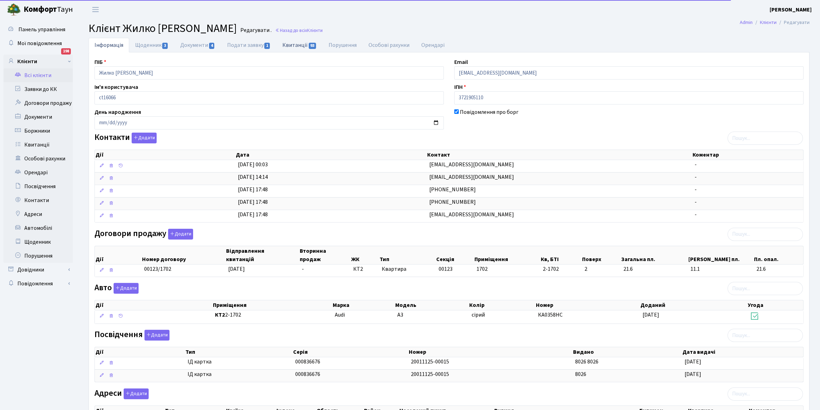
click at [292, 46] on link "Квитанції 93" at bounding box center [299, 45] width 46 height 14
select select "25"
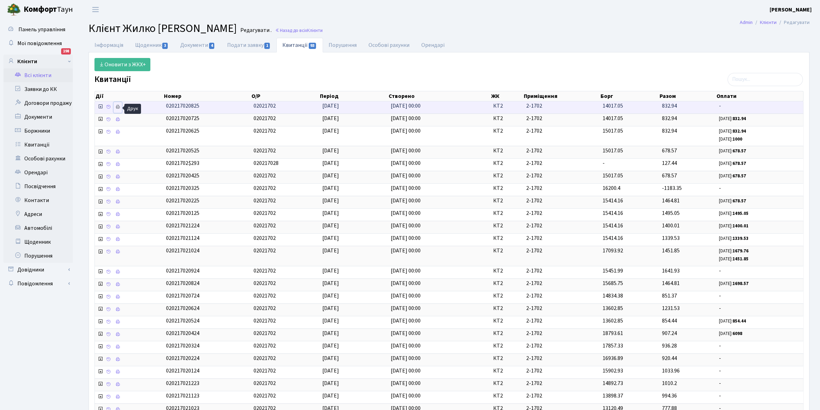
click at [120, 108] on icon at bounding box center [117, 107] width 5 height 5
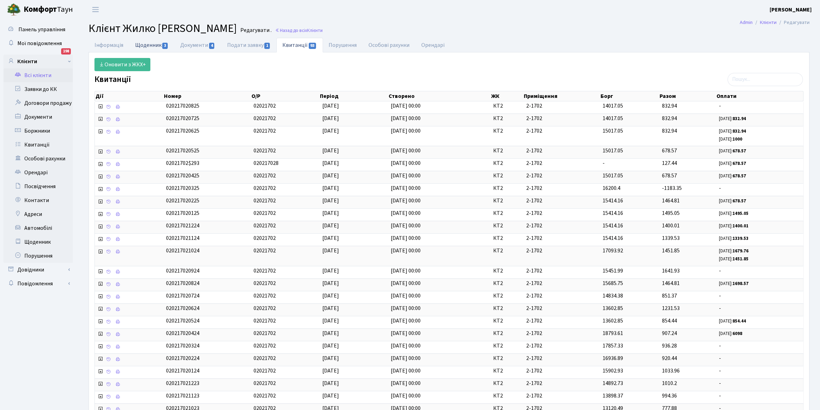
click at [144, 44] on link "Щоденник 3" at bounding box center [151, 45] width 45 height 14
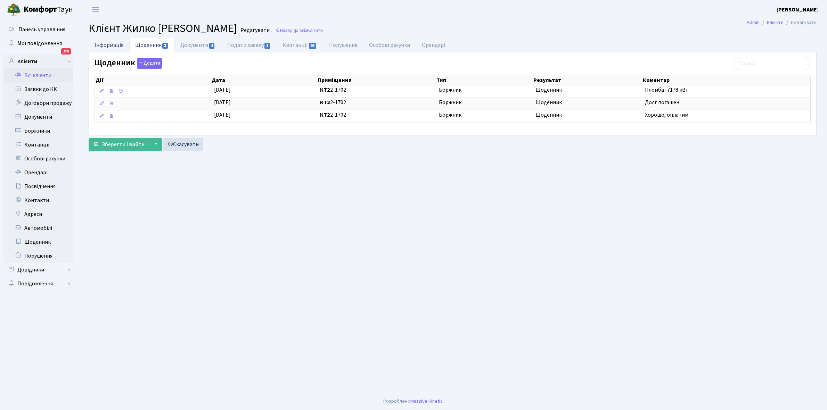
click at [105, 42] on link "Інформація" at bounding box center [109, 45] width 41 height 14
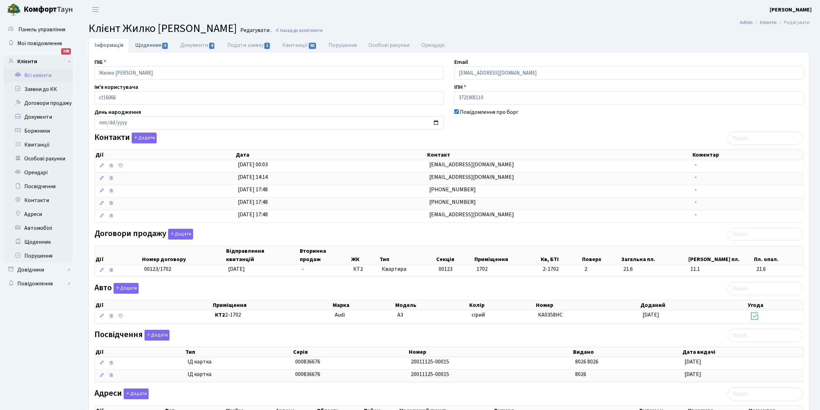
click at [144, 44] on link "Щоденник 3" at bounding box center [151, 45] width 45 height 14
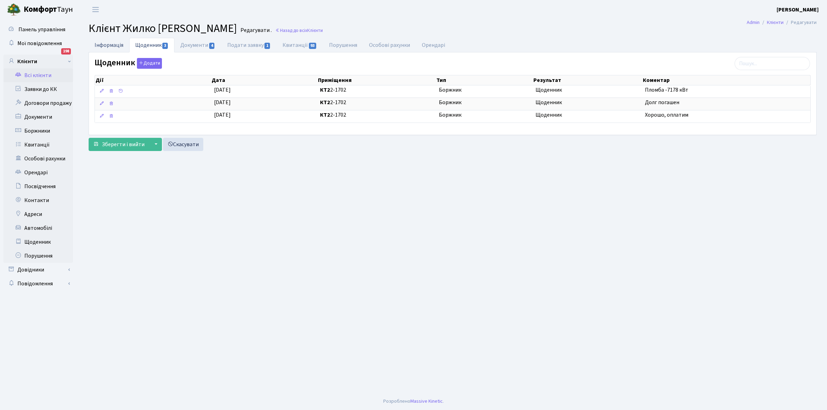
click at [103, 44] on link "Інформація" at bounding box center [109, 45] width 41 height 14
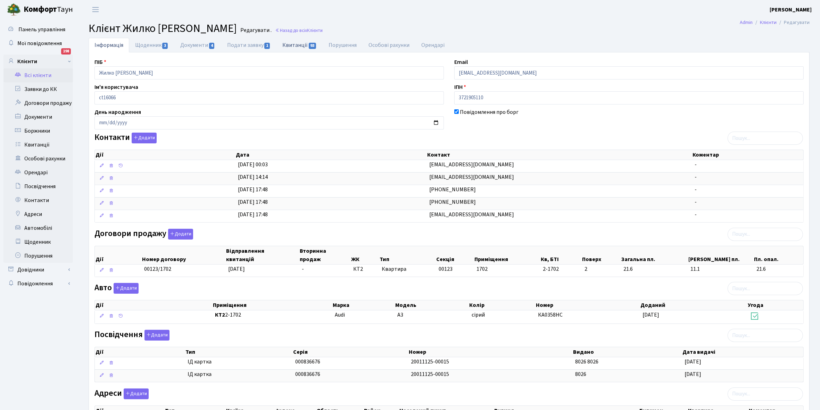
click at [292, 44] on link "Квитанції 93" at bounding box center [299, 45] width 46 height 14
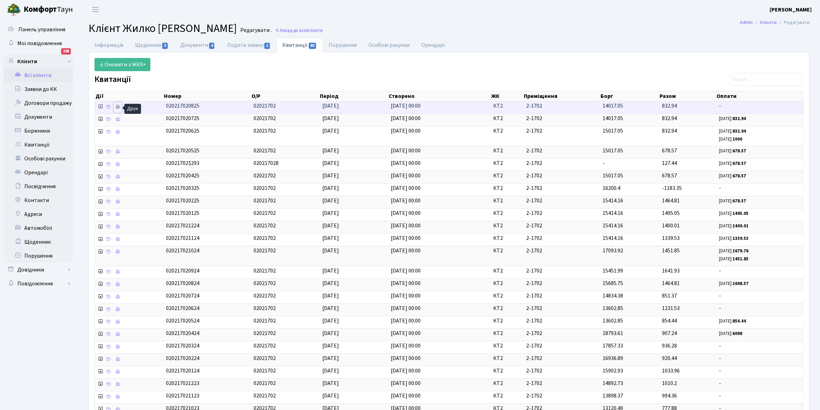
click at [120, 108] on icon at bounding box center [117, 107] width 5 height 5
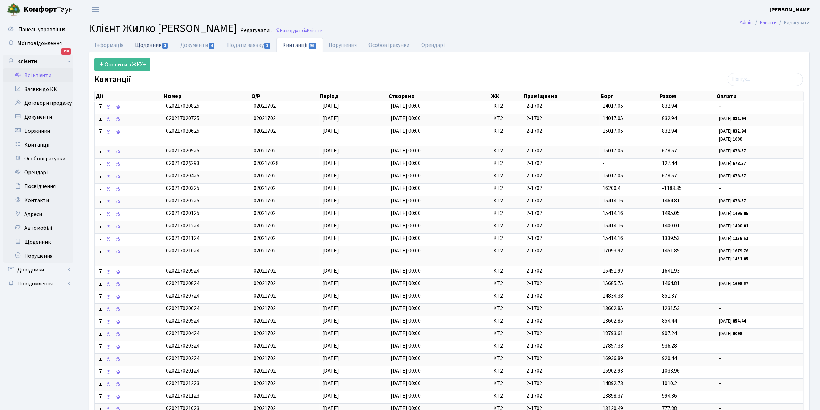
click at [147, 44] on link "Щоденник 3" at bounding box center [151, 45] width 45 height 14
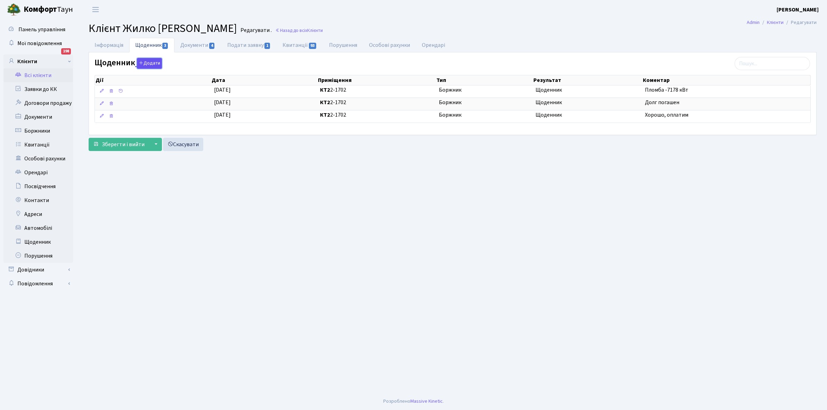
click at [148, 63] on button "Додати" at bounding box center [149, 63] width 25 height 11
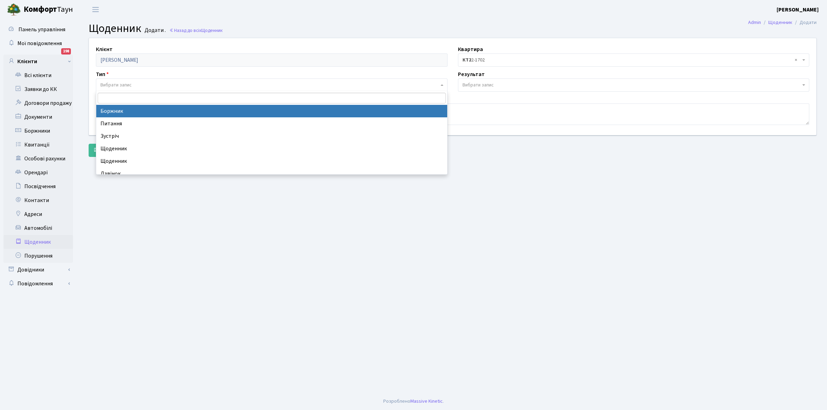
click at [122, 83] on span "Вибрати запис" at bounding box center [115, 85] width 31 height 7
select select "189"
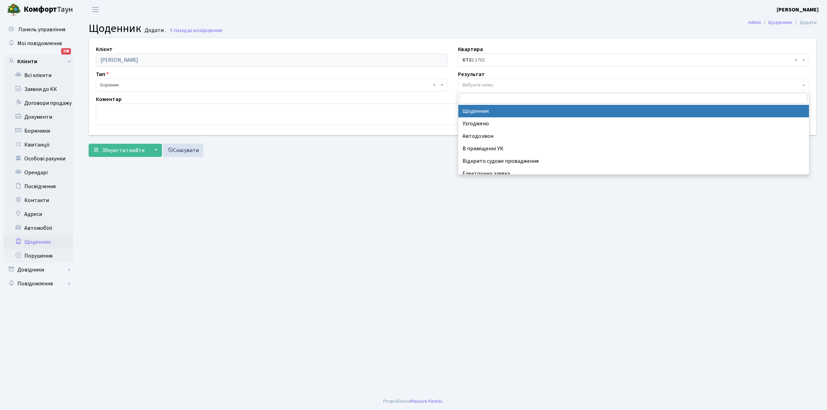
click at [480, 83] on span "Вибрати запис" at bounding box center [477, 85] width 31 height 7
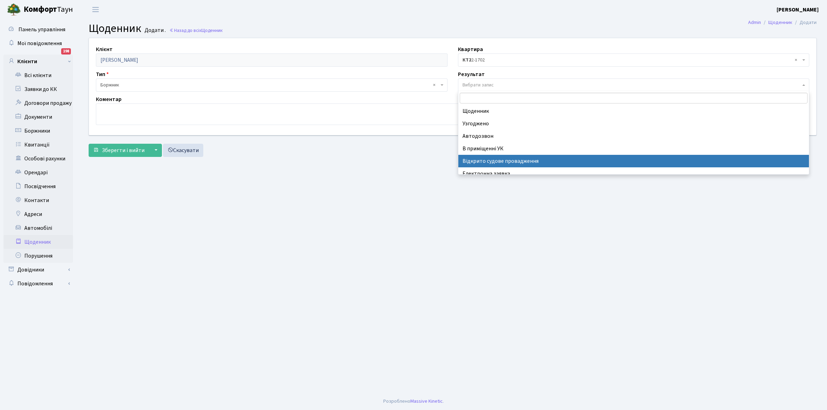
scroll to position [43, 0]
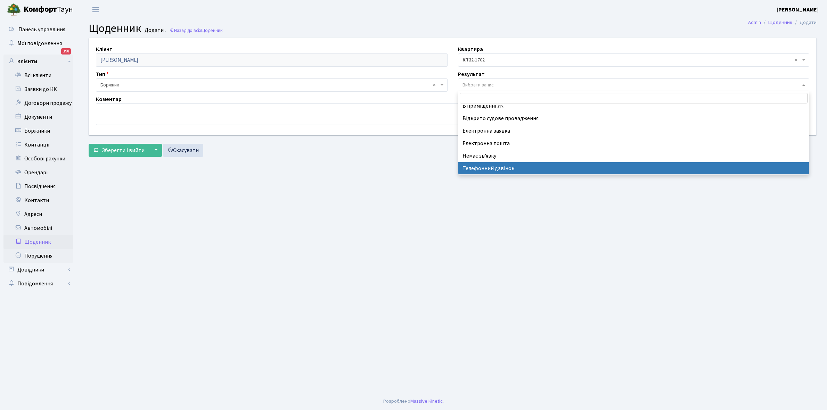
select select "196"
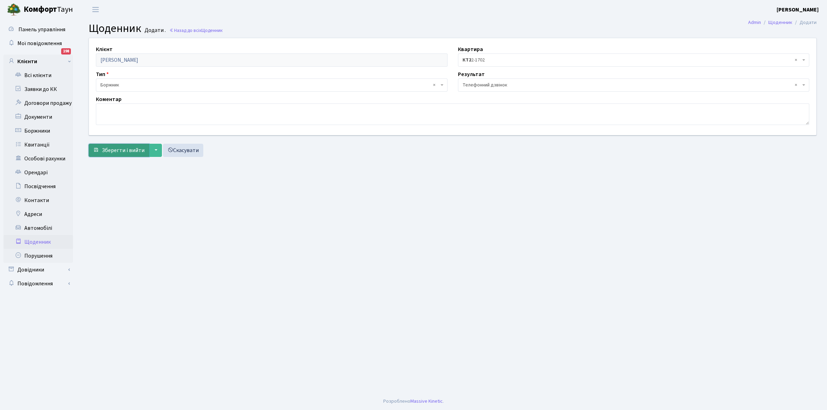
click at [119, 148] on span "Зберегти і вийти" at bounding box center [123, 151] width 43 height 8
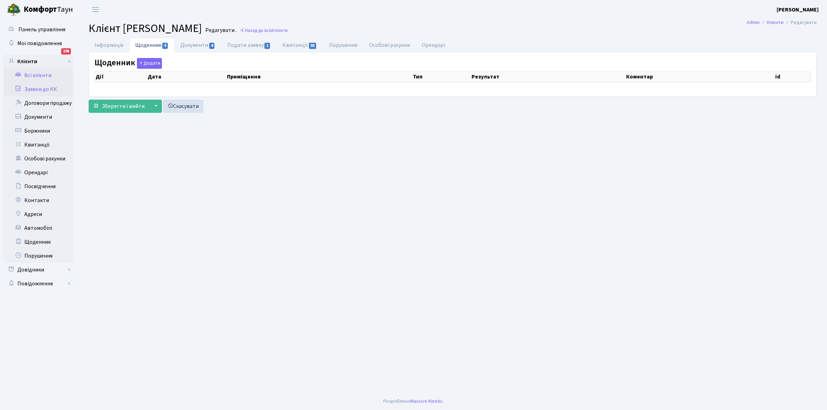
select select "25"
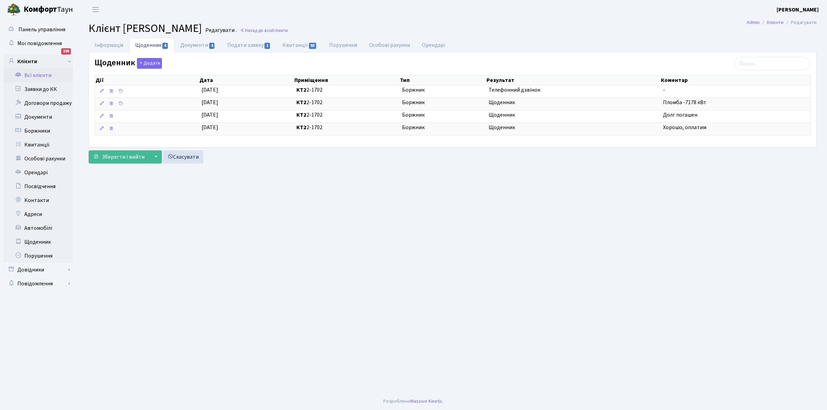
click at [35, 75] on link "Всі клієнти" at bounding box center [37, 75] width 69 height 14
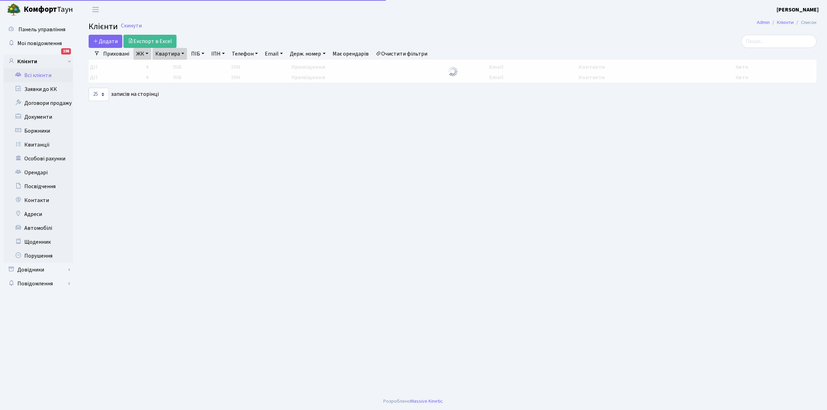
select select "25"
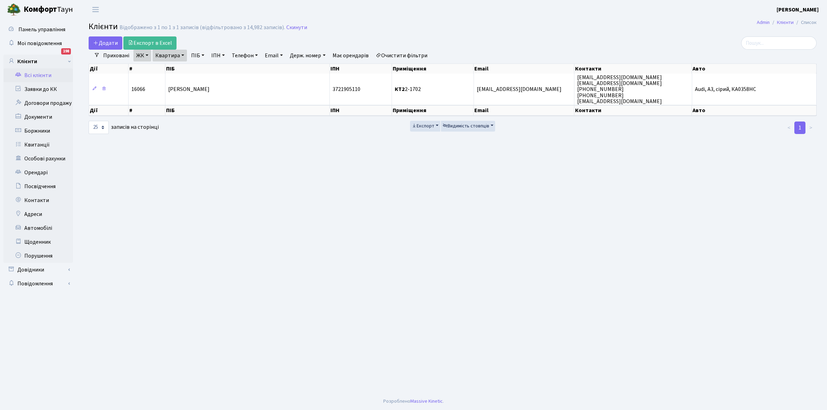
click at [36, 76] on link "Всі клієнти" at bounding box center [37, 75] width 69 height 14
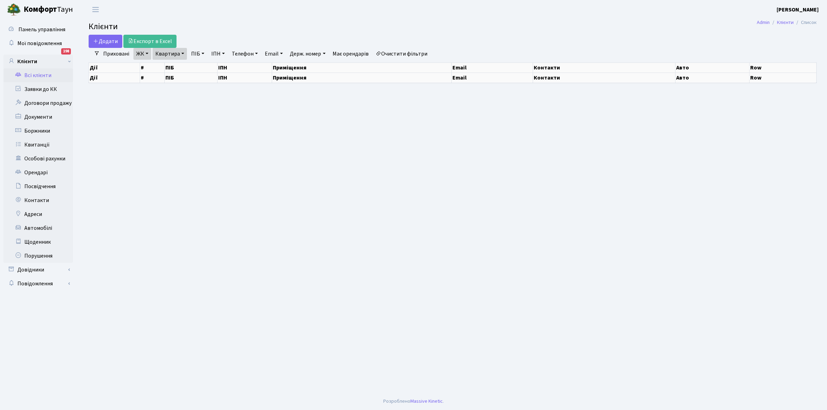
select select "25"
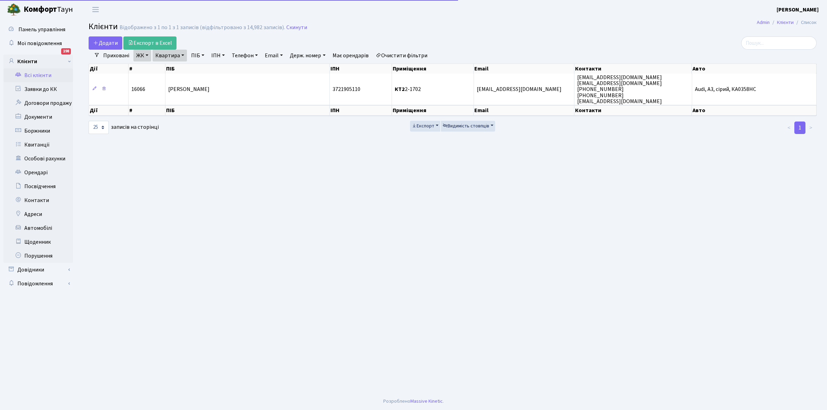
click at [395, 55] on link "Очистити фільтри" at bounding box center [401, 56] width 57 height 12
select select
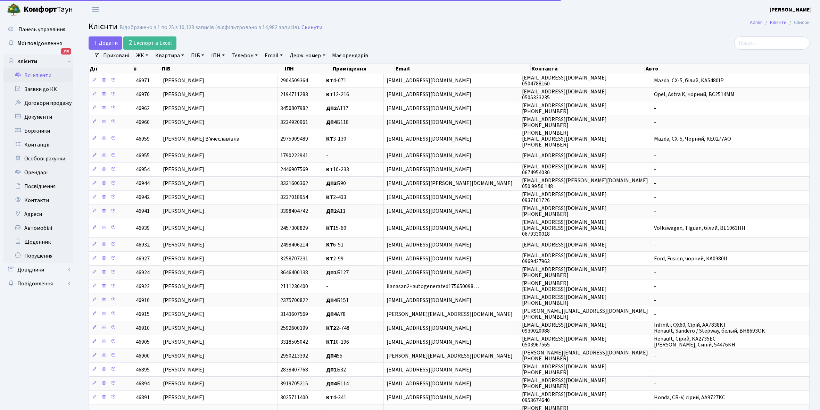
click at [148, 56] on link "ЖК" at bounding box center [142, 56] width 18 height 12
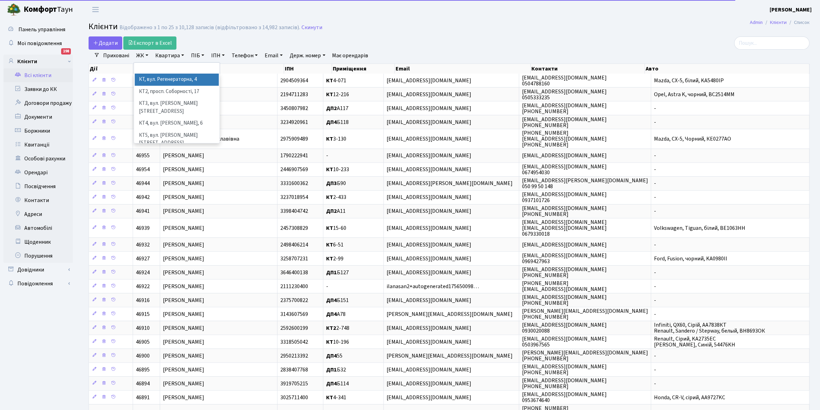
click at [160, 80] on li "КТ, вул. Регенераторна, 4" at bounding box center [177, 80] width 84 height 12
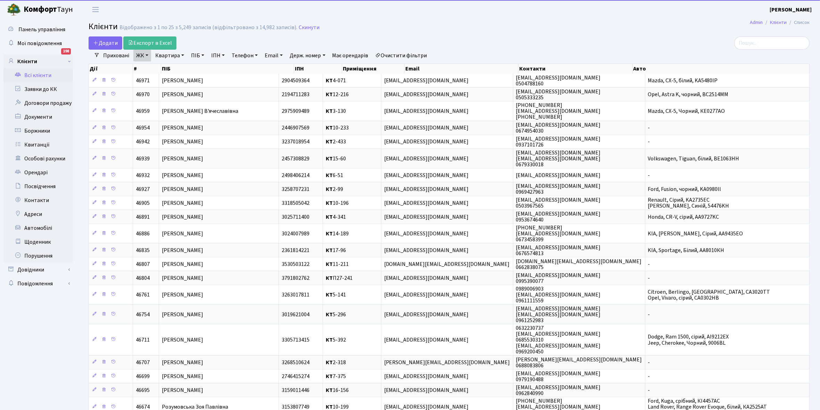
click at [182, 55] on link "Квартира" at bounding box center [169, 56] width 34 height 12
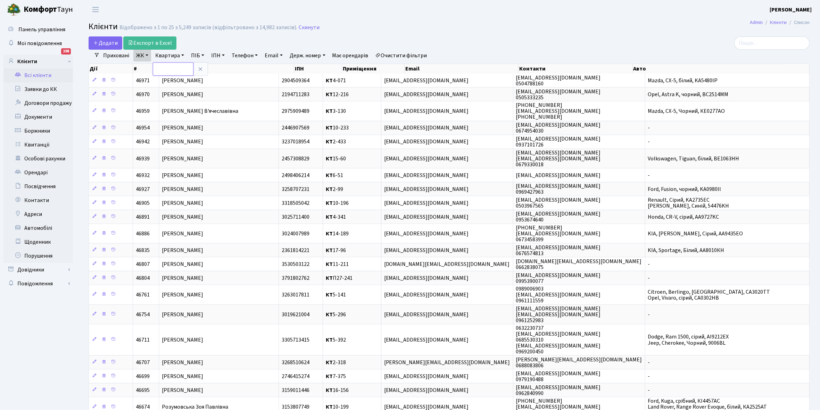
click at [175, 65] on input "text" at bounding box center [173, 69] width 41 height 13
type input "3-214"
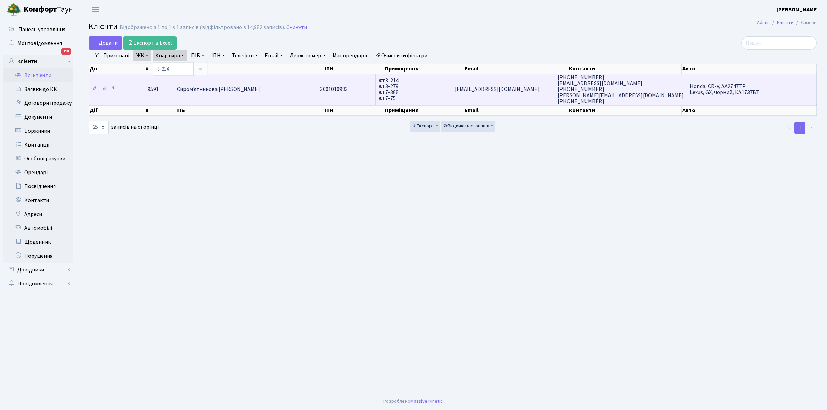
click at [235, 88] on span "Сиром'ятникова [PERSON_NAME]" at bounding box center [218, 90] width 83 height 8
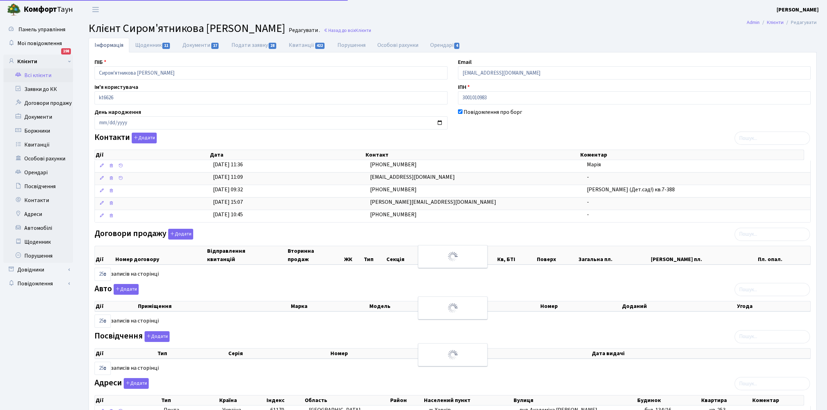
select select "25"
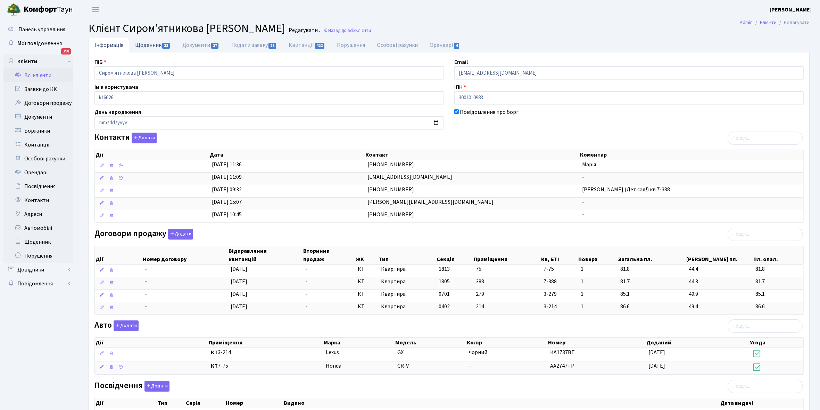
click at [142, 46] on link "Щоденник 11" at bounding box center [152, 45] width 47 height 14
select select "25"
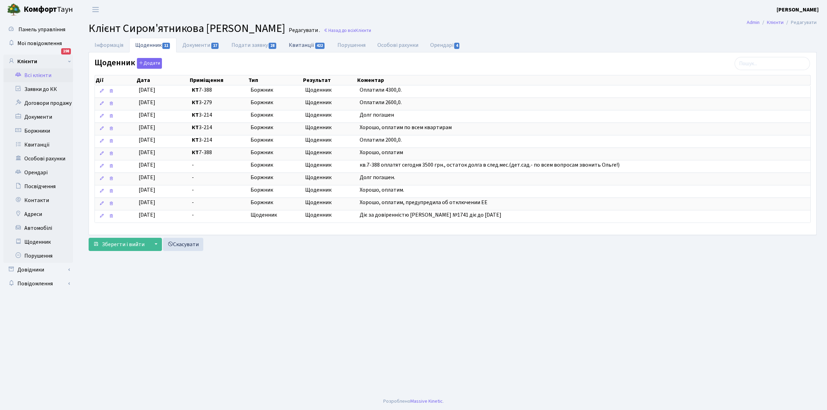
click at [297, 43] on link "Квитанції 422" at bounding box center [307, 45] width 48 height 14
select select "25"
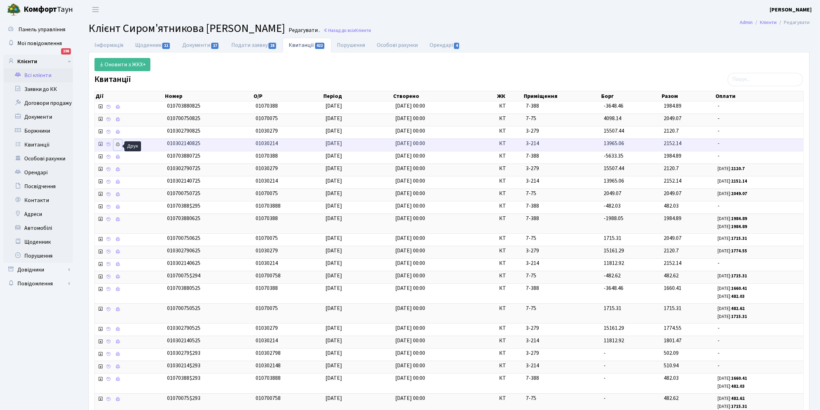
click at [119, 147] on icon at bounding box center [117, 144] width 5 height 5
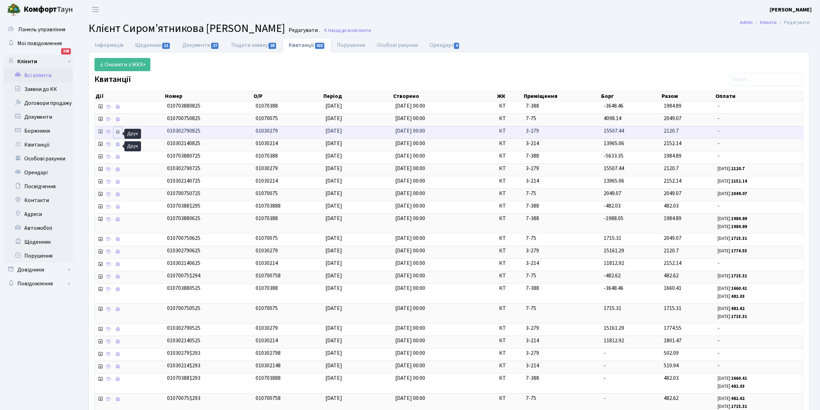
click at [119, 133] on icon at bounding box center [117, 132] width 5 height 5
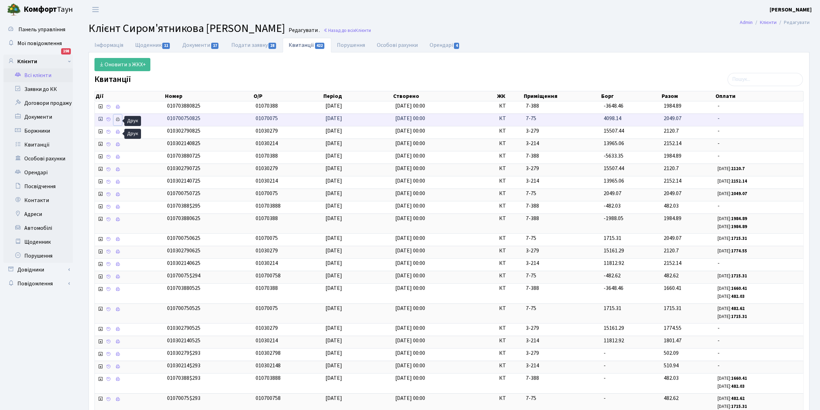
click at [117, 119] on icon at bounding box center [117, 119] width 5 height 5
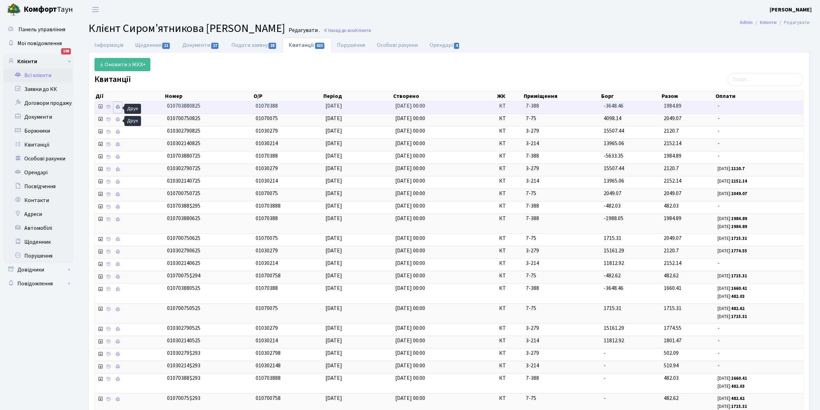
click at [118, 105] on icon at bounding box center [117, 107] width 5 height 5
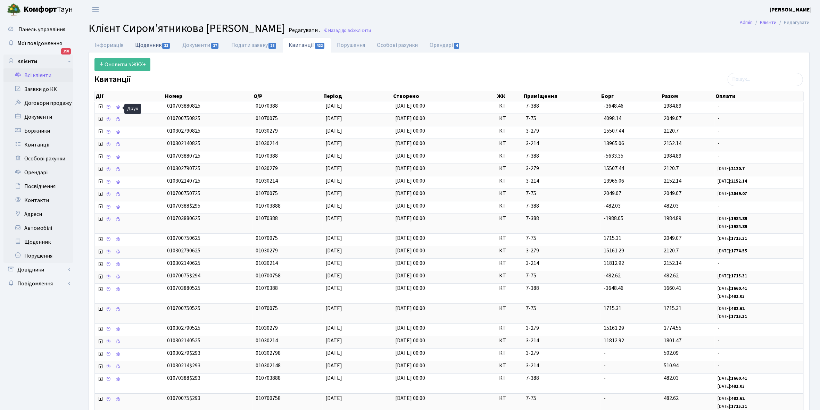
click at [142, 44] on link "Щоденник 11" at bounding box center [152, 45] width 47 height 14
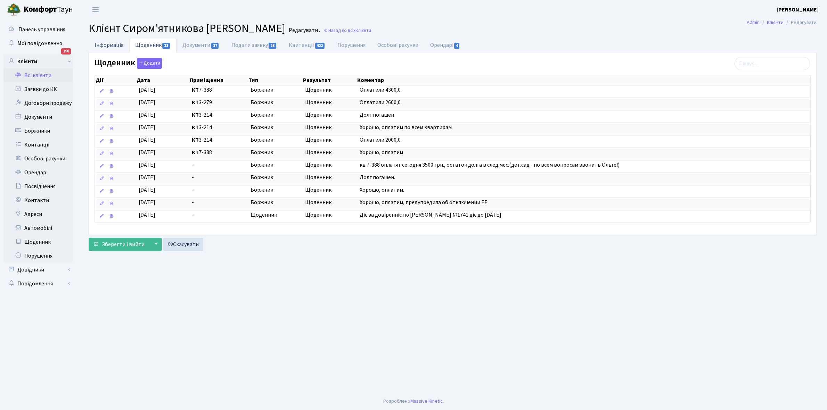
click at [103, 44] on link "Інформація" at bounding box center [109, 45] width 41 height 14
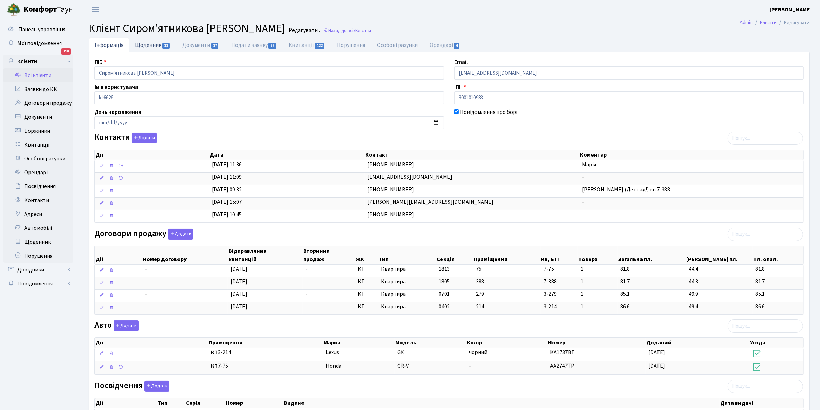
click at [146, 47] on link "Щоденник 11" at bounding box center [152, 45] width 47 height 14
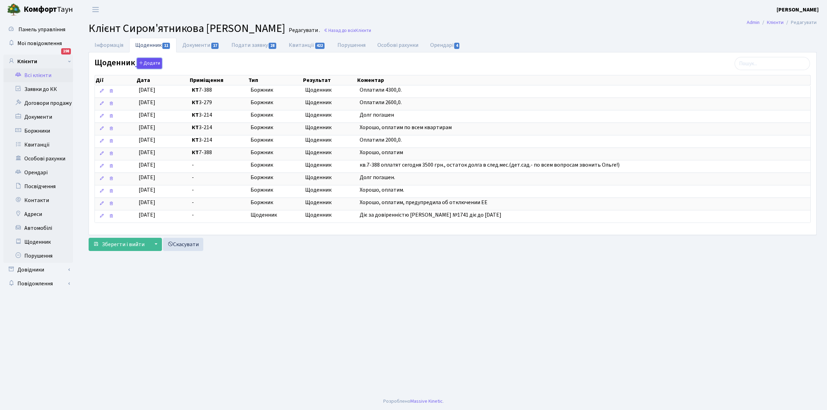
click at [151, 65] on button "Додати" at bounding box center [149, 63] width 25 height 11
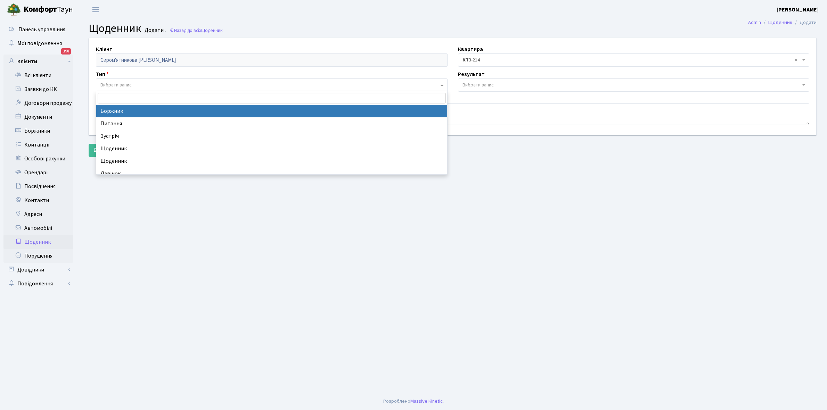
click at [130, 84] on span "Вибрати запис" at bounding box center [115, 85] width 31 height 7
select select "189"
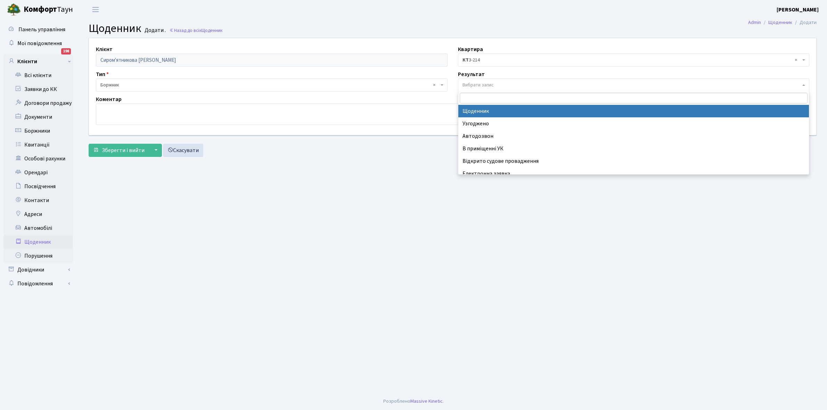
click at [486, 81] on span "Вибрати запис" at bounding box center [634, 84] width 352 height 13
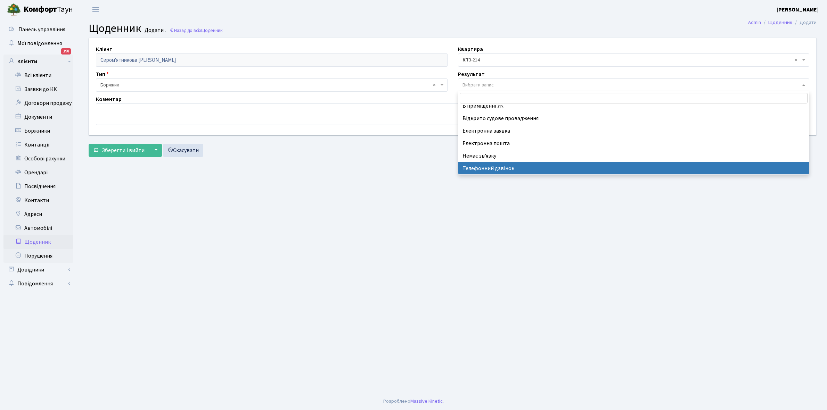
select select "196"
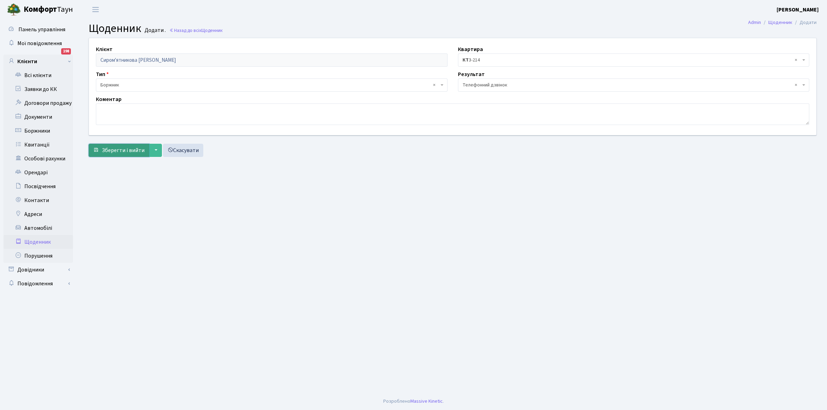
click at [133, 150] on span "Зберегти і вийти" at bounding box center [123, 151] width 43 height 8
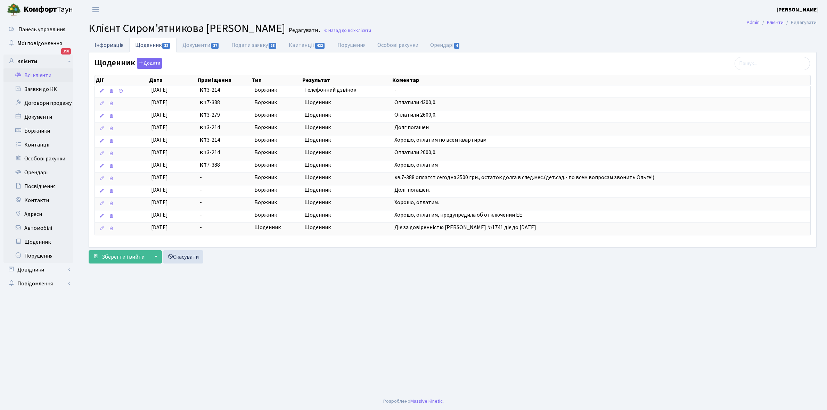
click at [107, 46] on link "Інформація" at bounding box center [109, 45] width 41 height 14
select select "25"
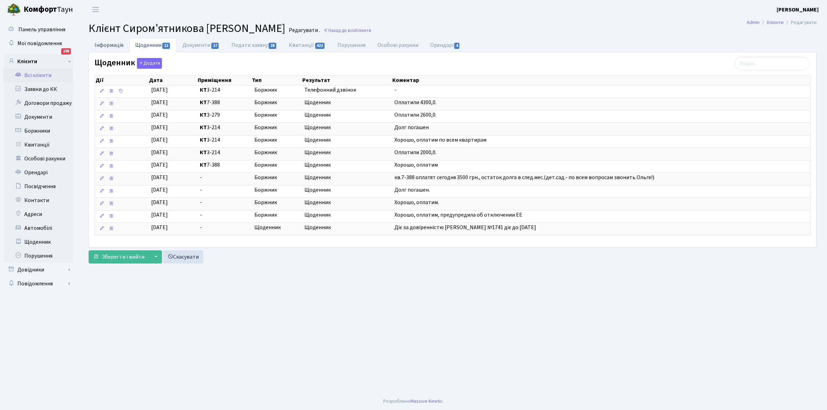
select select "25"
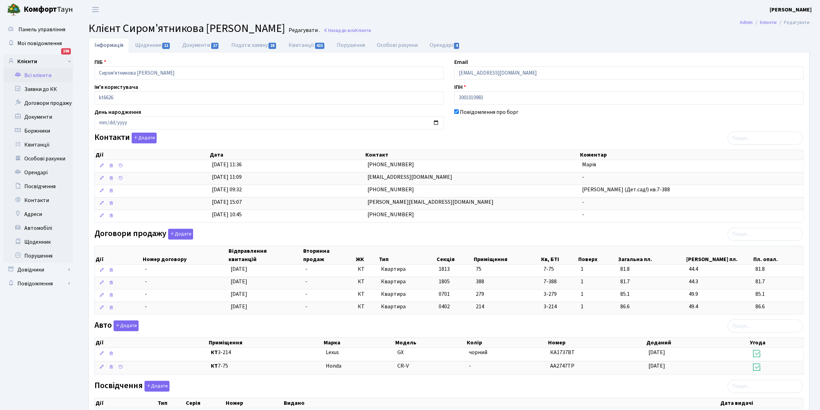
click at [46, 75] on link "Всі клієнти" at bounding box center [37, 75] width 69 height 14
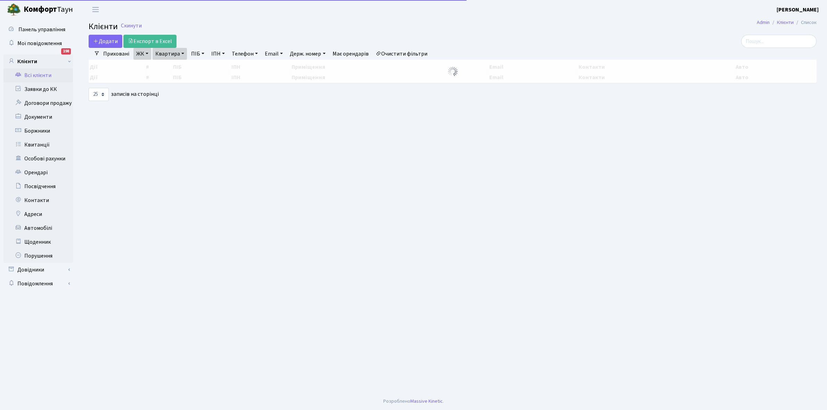
select select "25"
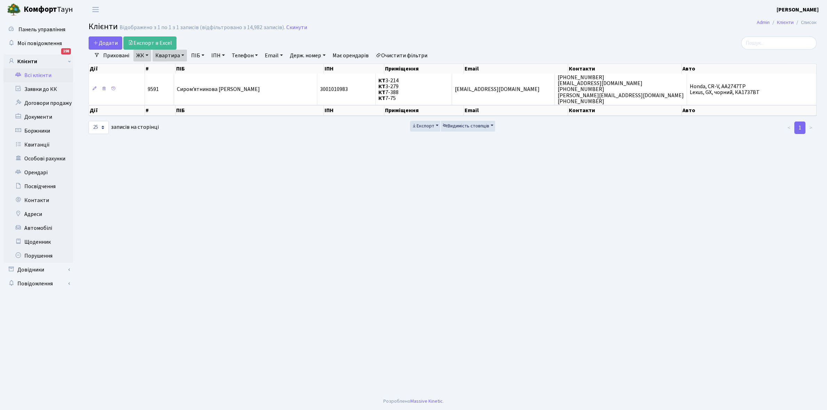
click at [183, 56] on link "Квартира" at bounding box center [169, 56] width 34 height 12
click at [182, 66] on input "3-214" at bounding box center [173, 69] width 41 height 13
type input "3"
type input "13-225"
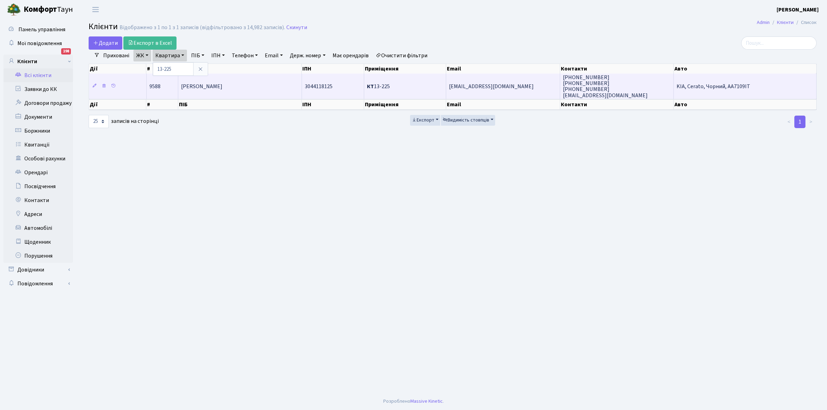
click at [222, 88] on span "Фрайнд Ольга Зіновіївна" at bounding box center [201, 87] width 41 height 8
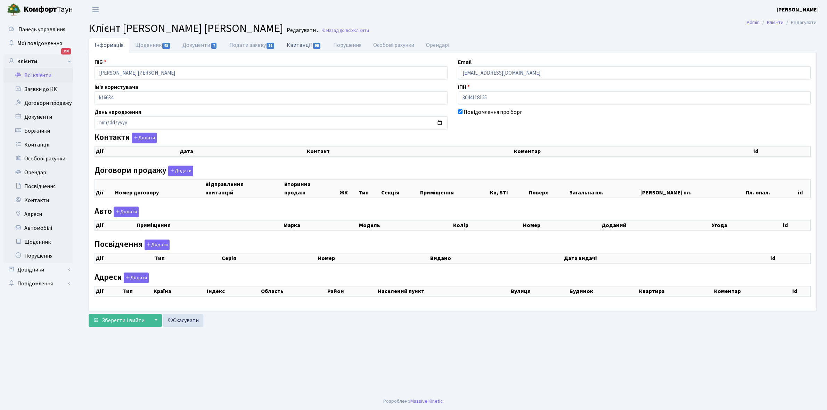
checkbox input "true"
select select "25"
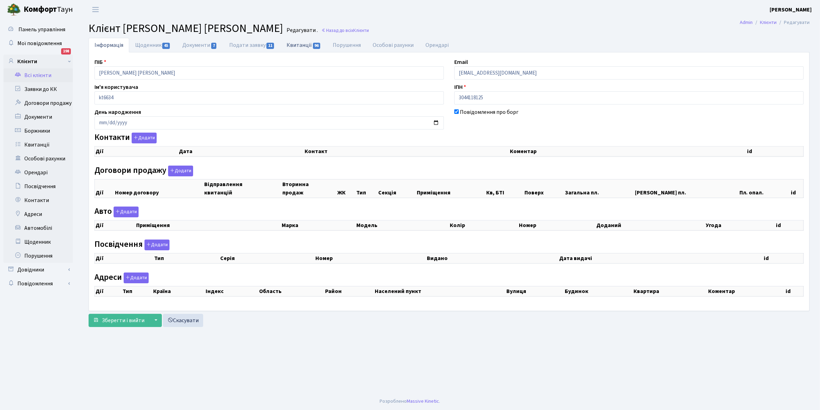
select select "25"
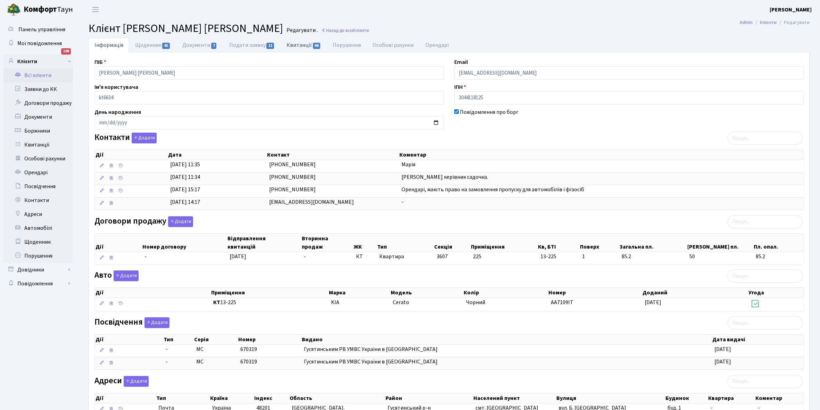
click at [296, 43] on link "Квитанції 96" at bounding box center [304, 45] width 46 height 14
select select "25"
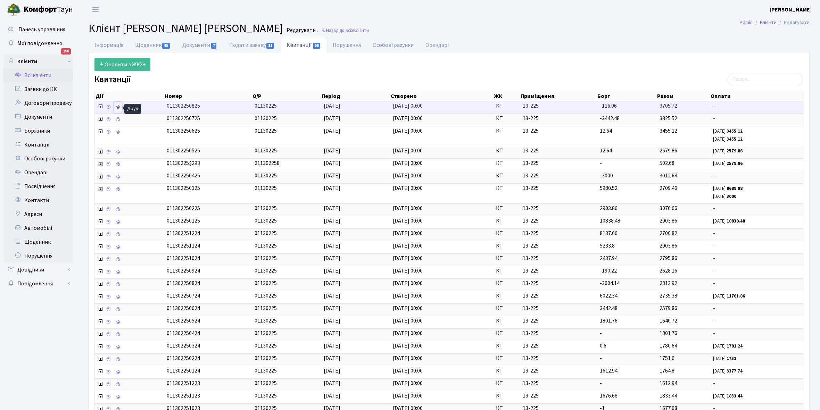
click at [117, 107] on icon at bounding box center [117, 107] width 5 height 5
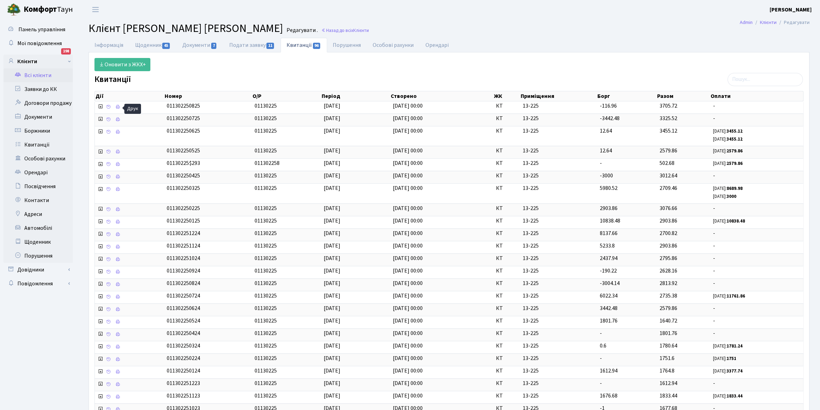
click at [34, 75] on link "Всі клієнти" at bounding box center [37, 75] width 69 height 14
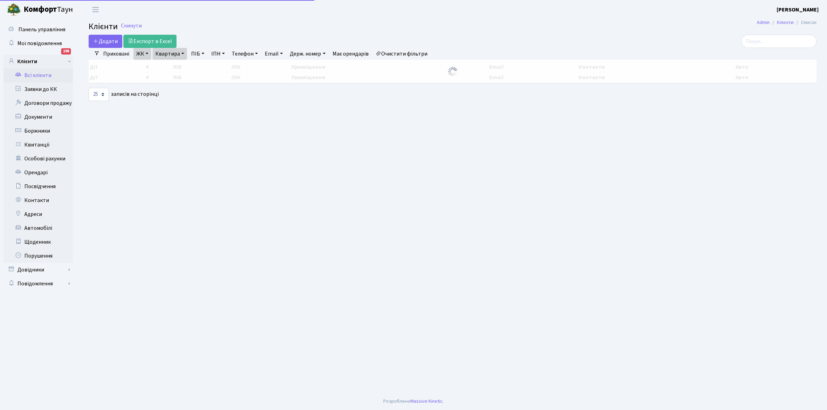
select select "25"
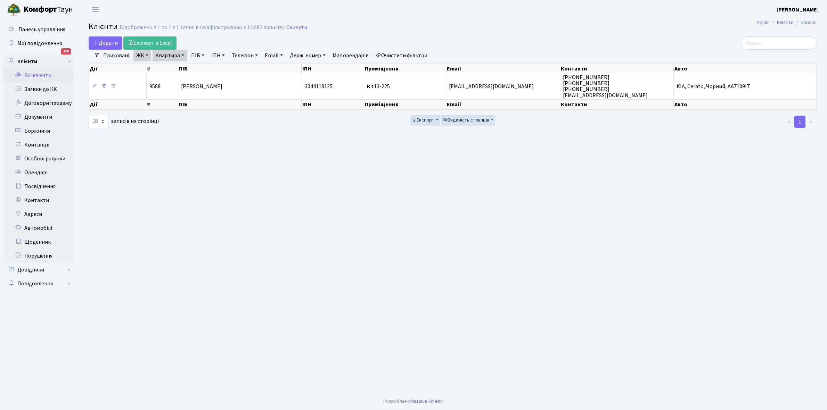
click at [402, 51] on link "Очистити фільтри" at bounding box center [401, 56] width 57 height 12
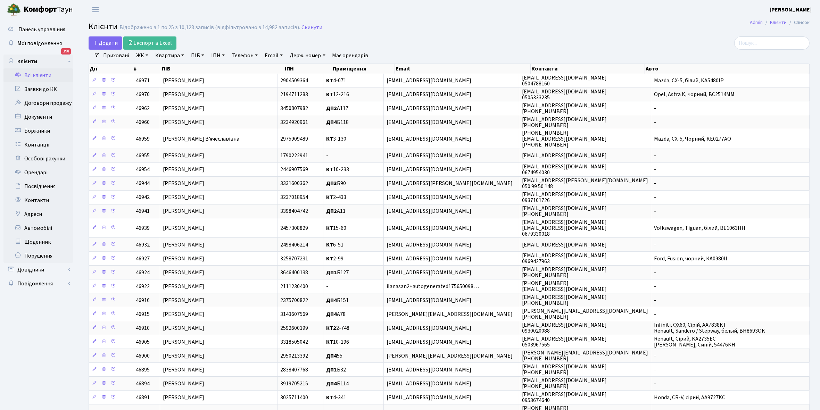
click at [147, 56] on link "ЖК" at bounding box center [142, 56] width 18 height 12
click at [160, 79] on li "КТ, вул. Регенераторна, 4" at bounding box center [177, 80] width 84 height 12
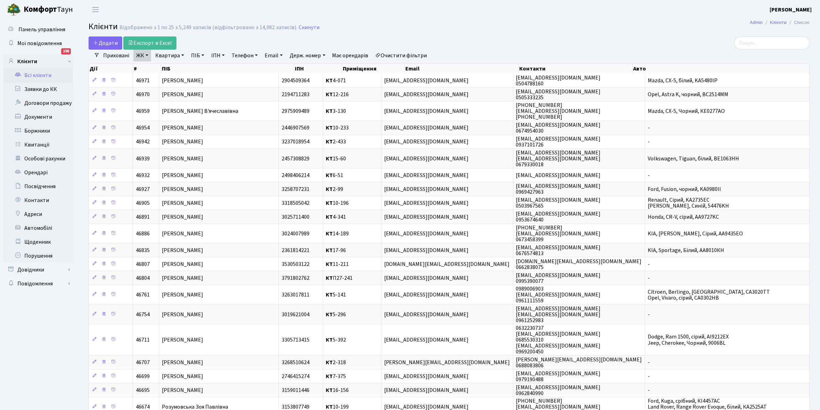
click at [183, 55] on link "Квартира" at bounding box center [169, 56] width 34 height 12
click at [174, 68] on input "text" at bounding box center [173, 69] width 41 height 13
type input "3-214"
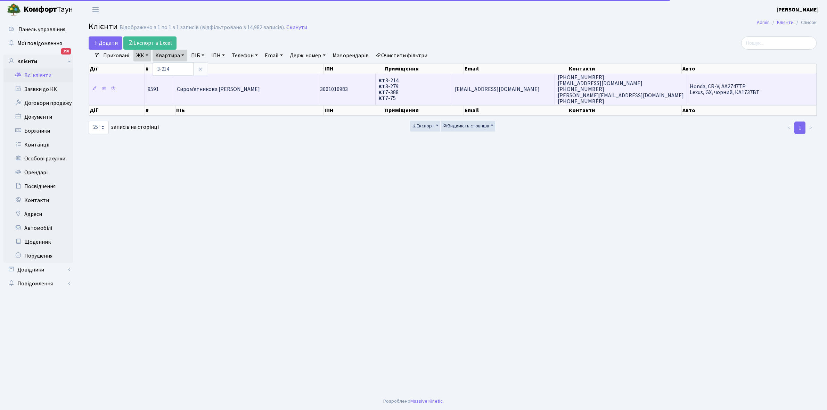
click at [238, 83] on td "Сиром'ятникова [PERSON_NAME]" at bounding box center [245, 89] width 143 height 31
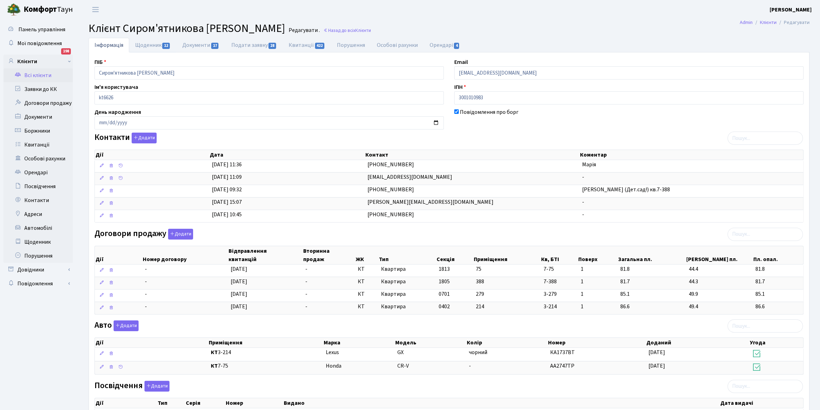
click at [145, 47] on link "Щоденник 12" at bounding box center [152, 45] width 47 height 15
select select "25"
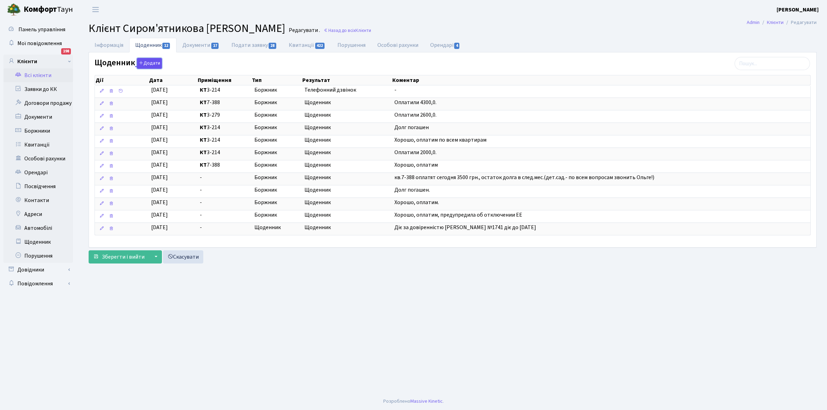
click at [148, 63] on button "Додати" at bounding box center [149, 63] width 25 height 11
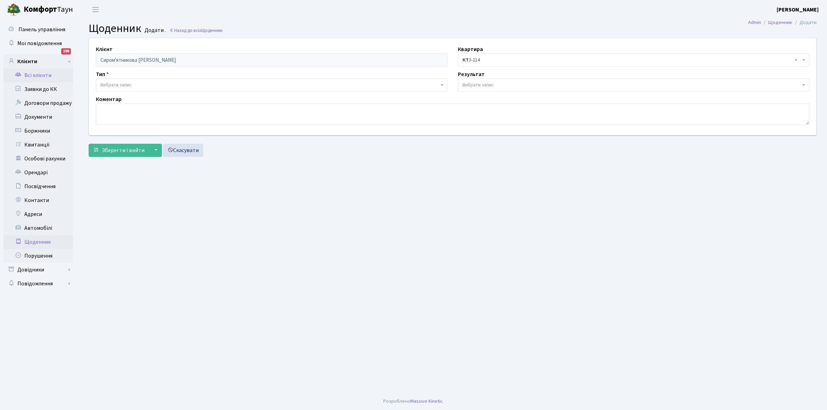
click at [42, 75] on link "Всі клієнти" at bounding box center [37, 75] width 69 height 14
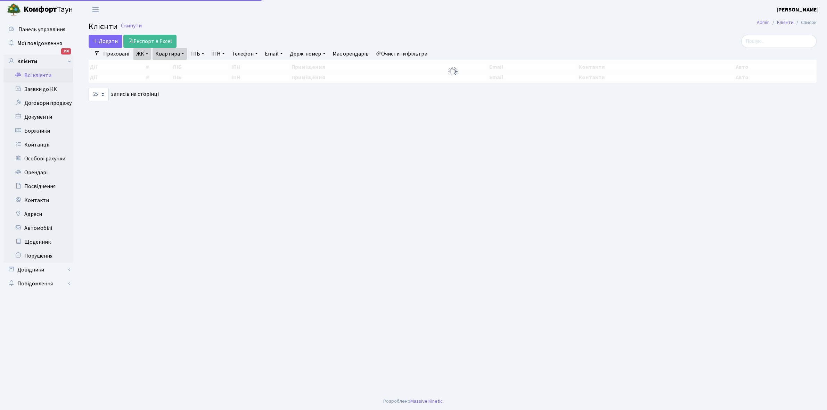
select select "25"
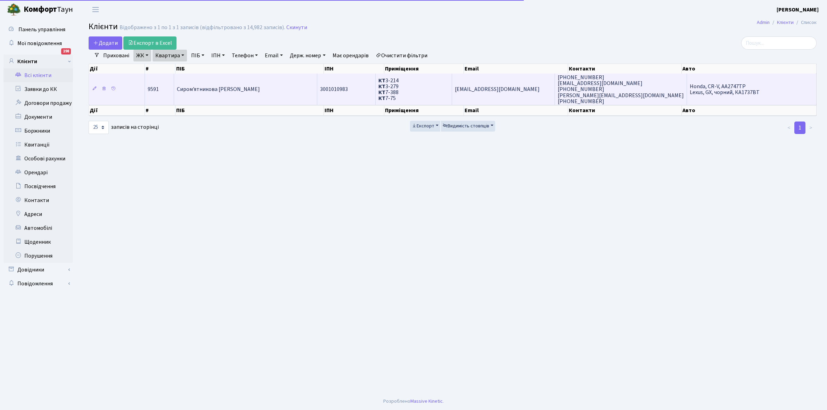
click at [262, 90] on td "Сиром'ятникова [PERSON_NAME]" at bounding box center [245, 89] width 143 height 31
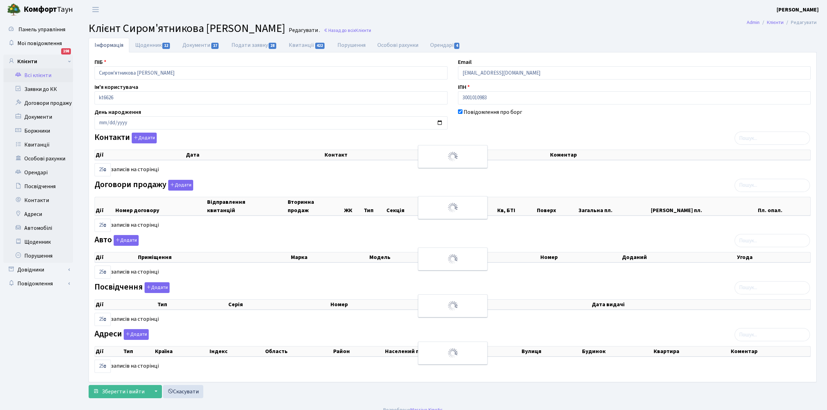
select select "25"
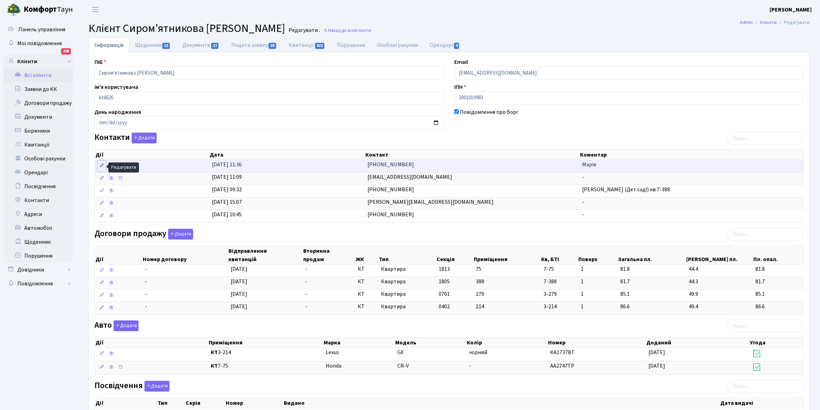
click at [100, 166] on icon at bounding box center [101, 165] width 5 height 5
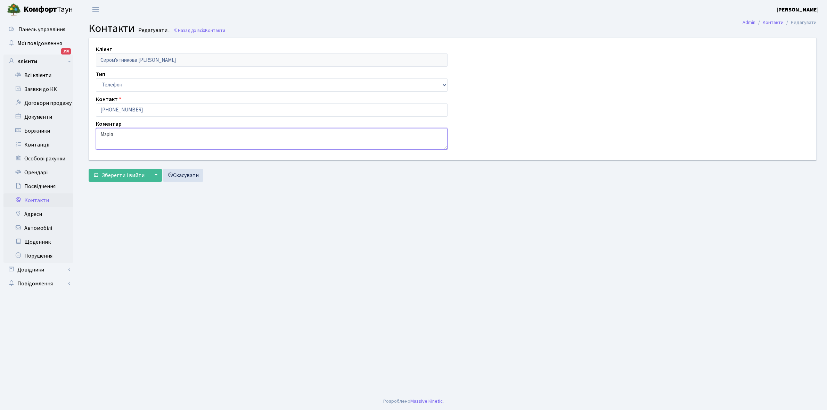
click at [138, 134] on textarea "Марія" at bounding box center [272, 139] width 352 height 22
type textarea "[PERSON_NAME]. сад."
click at [127, 176] on span "Зберегти і вийти" at bounding box center [123, 176] width 43 height 8
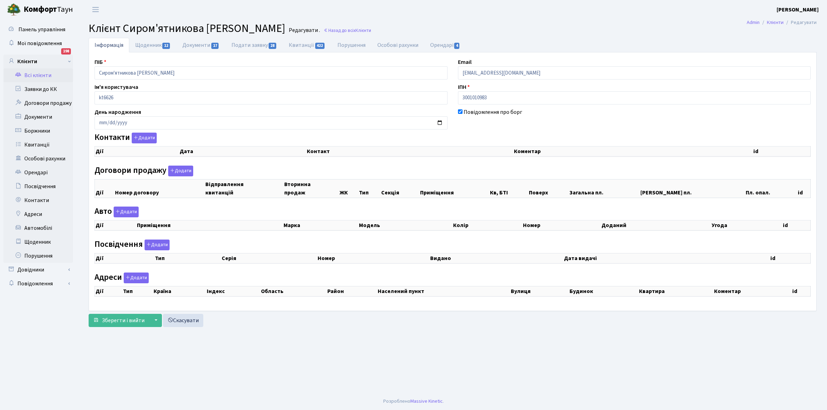
checkbox input "true"
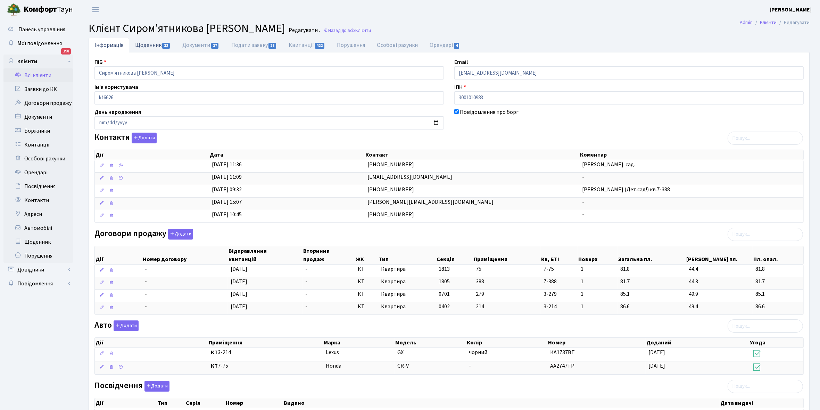
click at [143, 44] on link "Щоденник 12" at bounding box center [152, 45] width 47 height 14
select select "25"
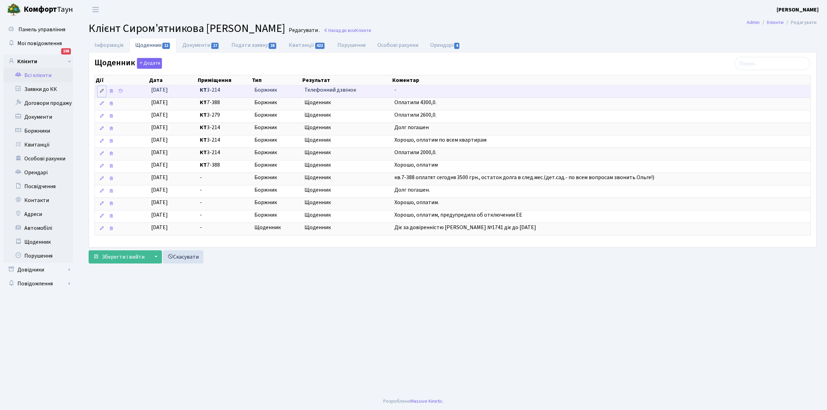
click at [102, 92] on icon at bounding box center [101, 91] width 5 height 5
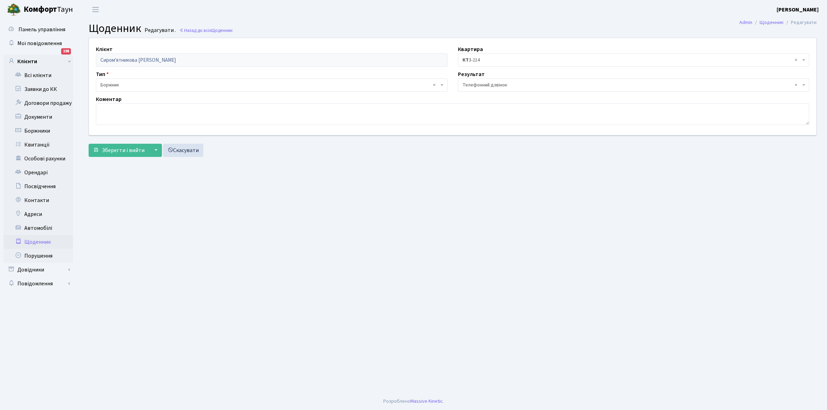
click at [472, 82] on span "× Телефонний дзвінок" at bounding box center [631, 85] width 338 height 7
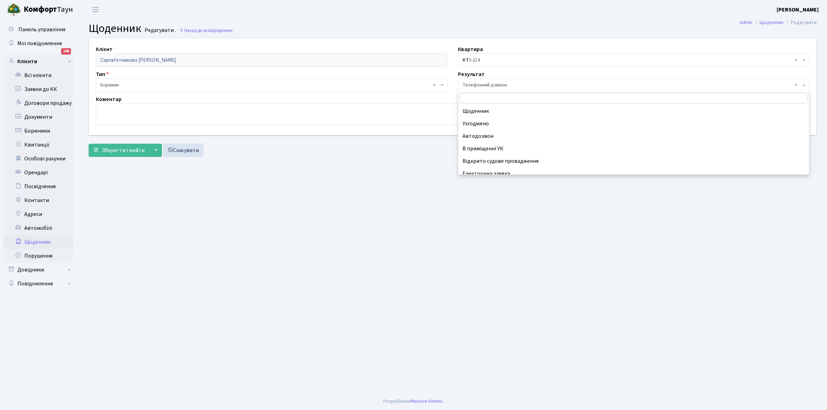
scroll to position [43, 0]
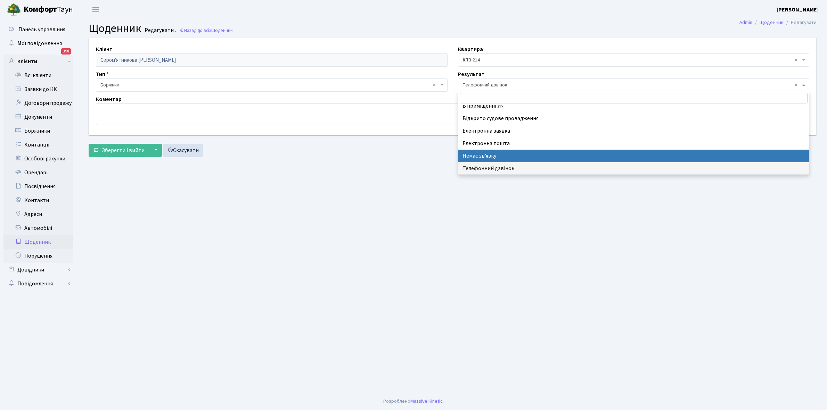
select select "197"
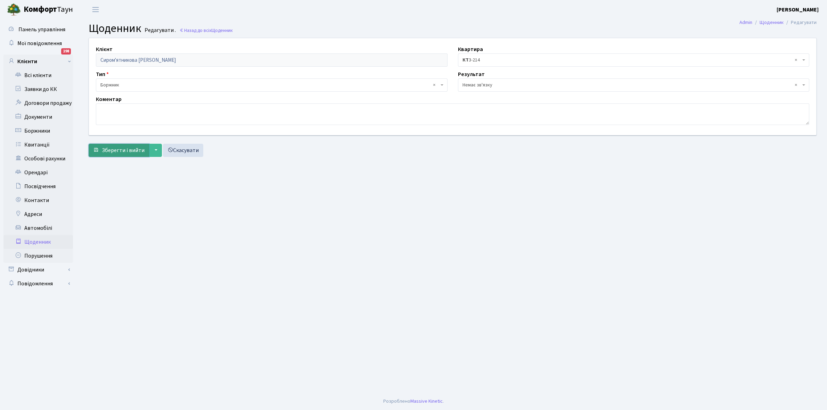
click at [115, 149] on span "Зберегти і вийти" at bounding box center [123, 151] width 43 height 8
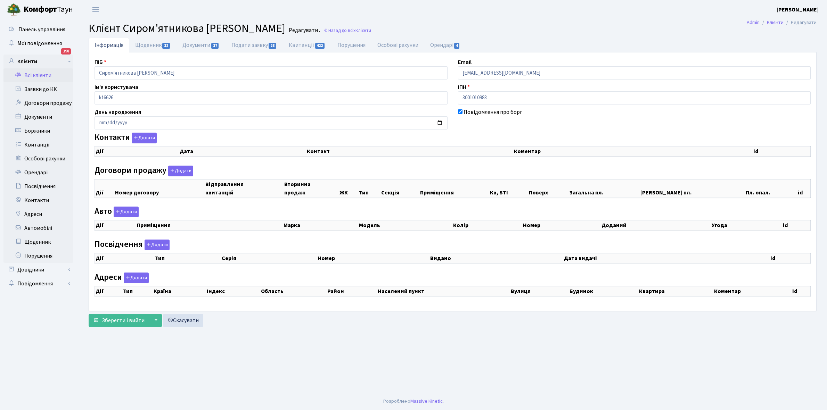
checkbox input "true"
select select "25"
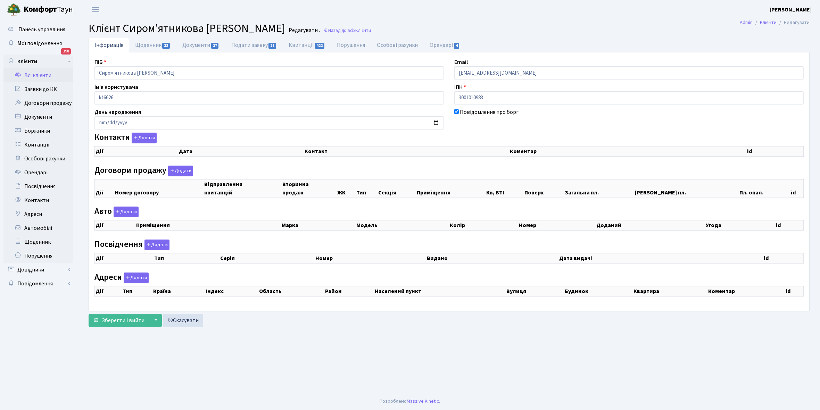
select select "25"
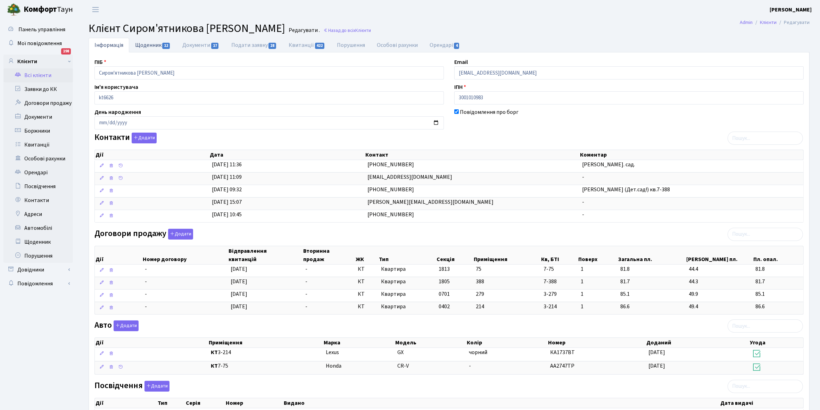
click at [148, 43] on link "Щоденник 12" at bounding box center [152, 45] width 47 height 14
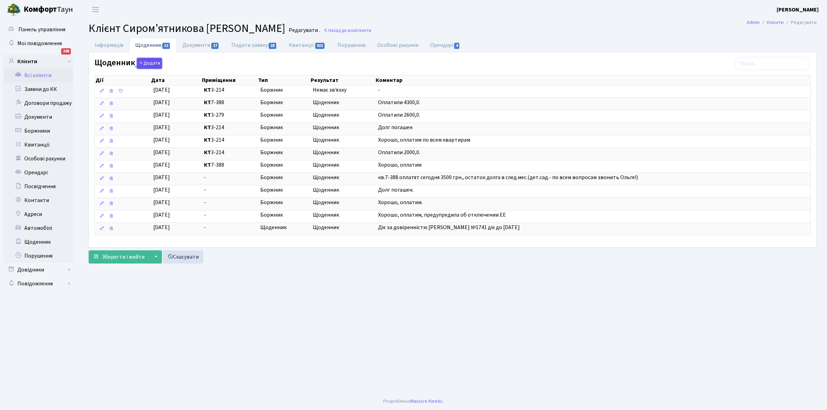
click at [151, 65] on button "Додати" at bounding box center [149, 63] width 25 height 11
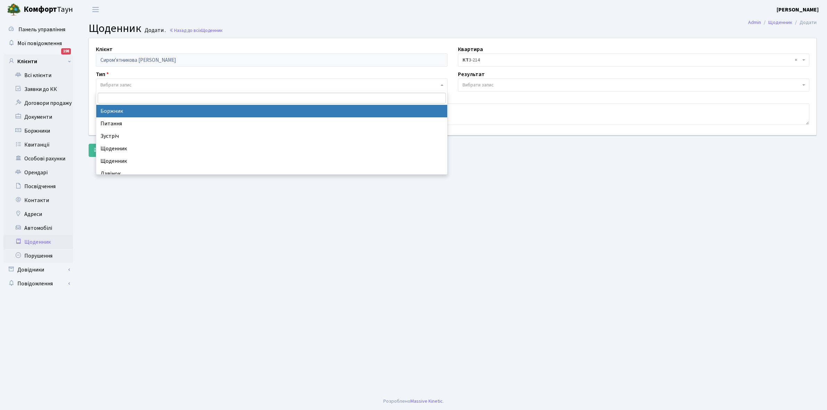
click at [132, 84] on span "Вибрати запис" at bounding box center [269, 85] width 338 height 7
select select "189"
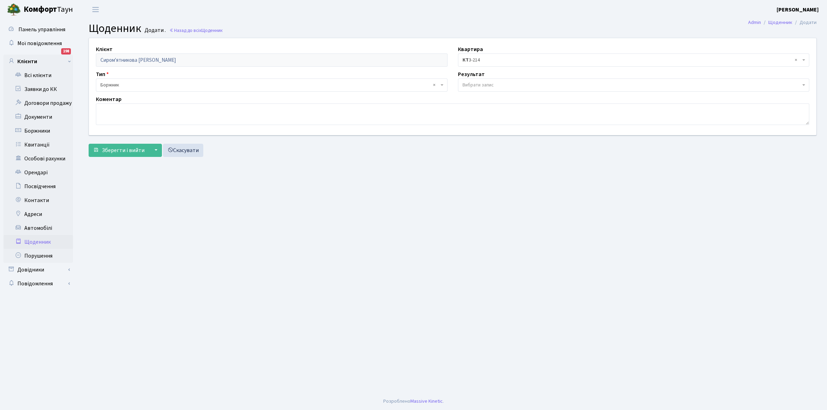
click at [479, 82] on span "Вибрати запис" at bounding box center [477, 85] width 31 height 7
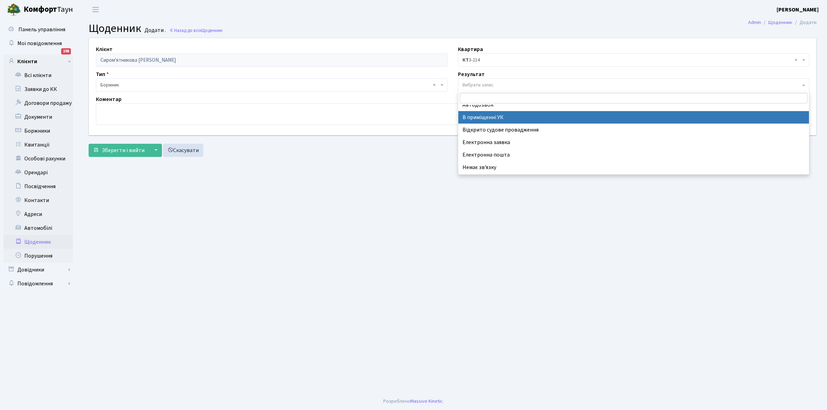
scroll to position [43, 0]
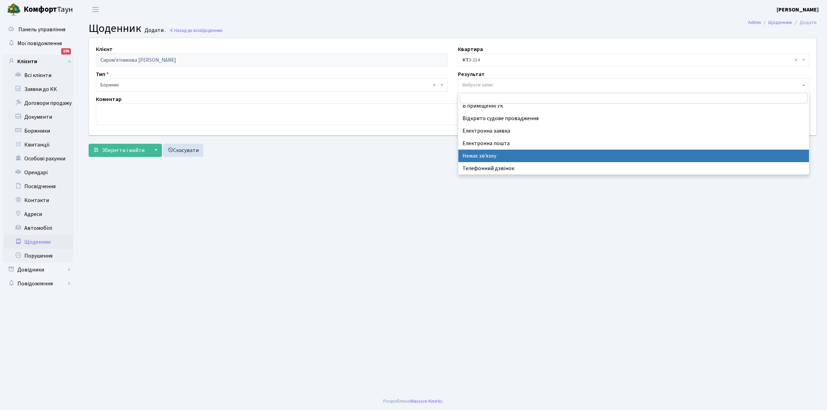
select select "197"
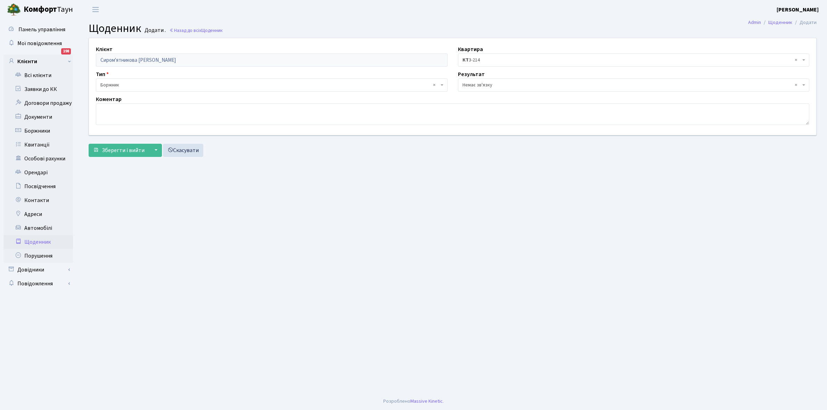
click at [476, 62] on span "× КТ 3-214" at bounding box center [631, 60] width 338 height 7
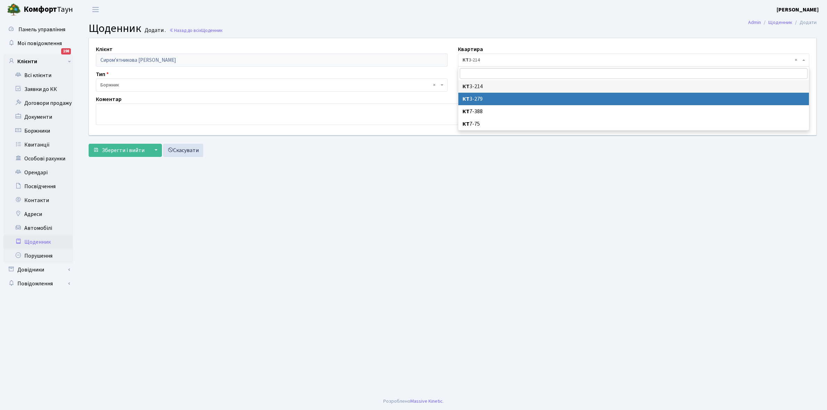
select select "12332"
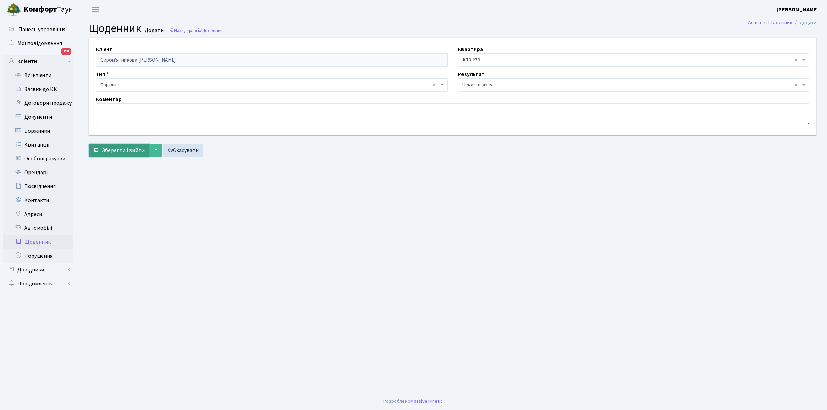
click at [130, 147] on span "Зберегти і вийти" at bounding box center [123, 151] width 43 height 8
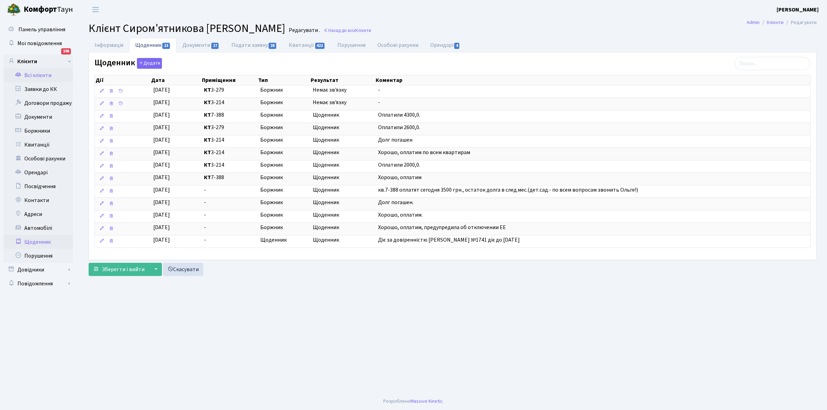
click at [35, 243] on link "Щоденник" at bounding box center [37, 242] width 69 height 14
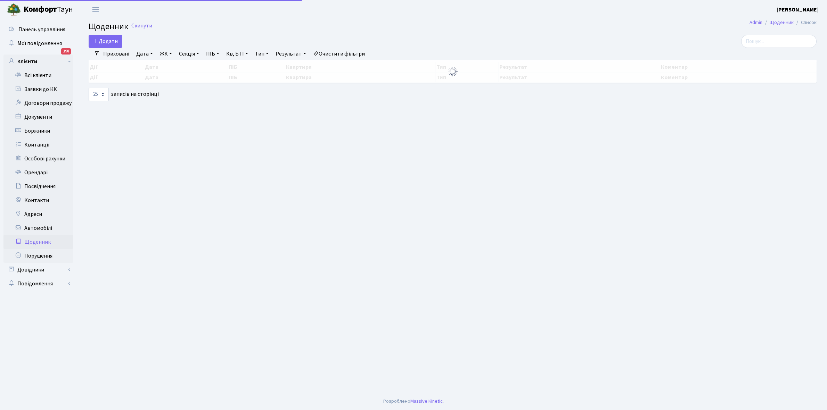
select select "25"
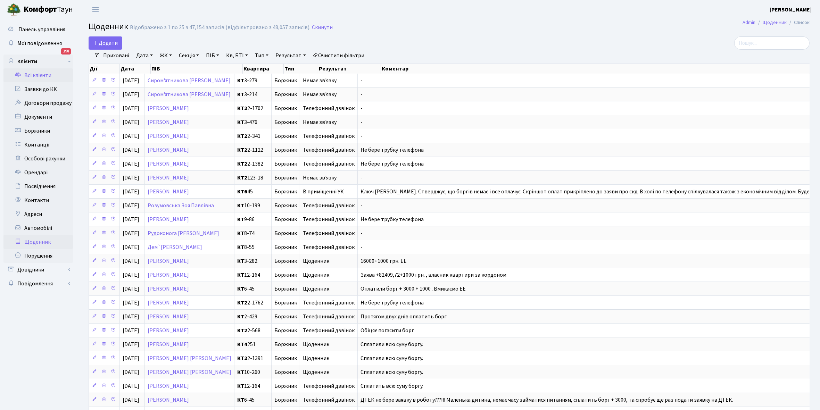
click at [38, 77] on link "Всі клієнти" at bounding box center [37, 75] width 69 height 14
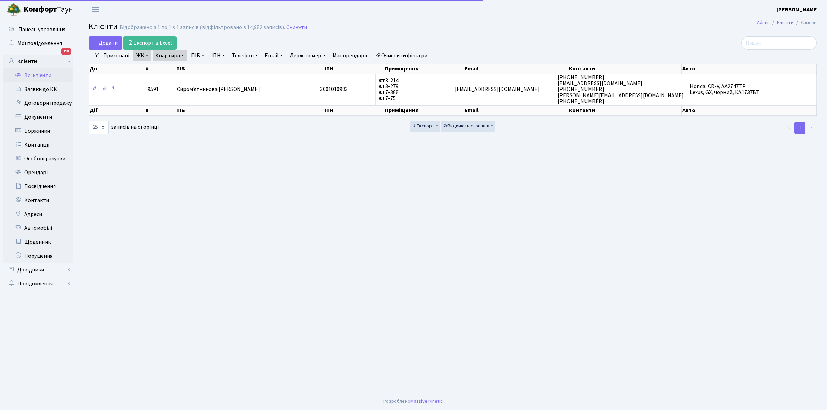
select select "25"
click at [41, 71] on link "Всі клієнти" at bounding box center [37, 75] width 69 height 14
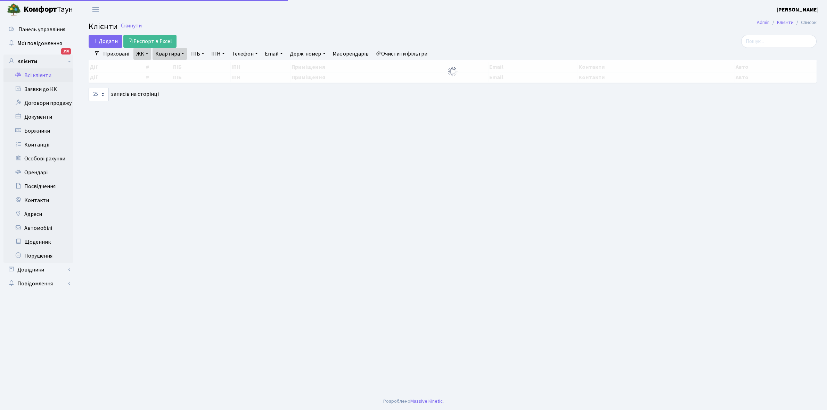
select select "25"
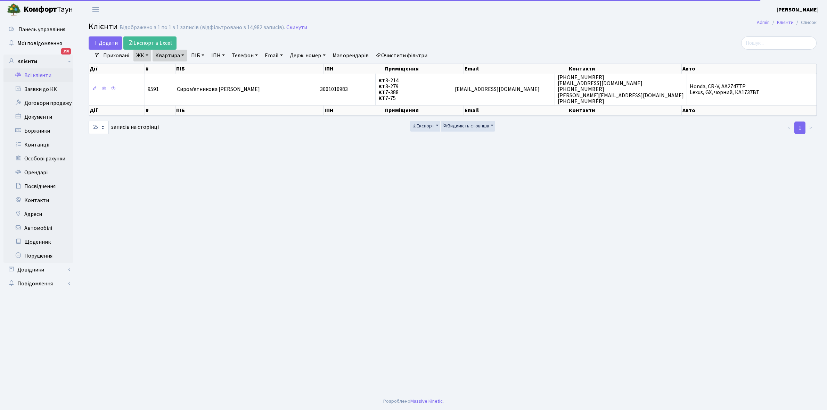
click at [402, 57] on link "Очистити фільтри" at bounding box center [401, 56] width 57 height 12
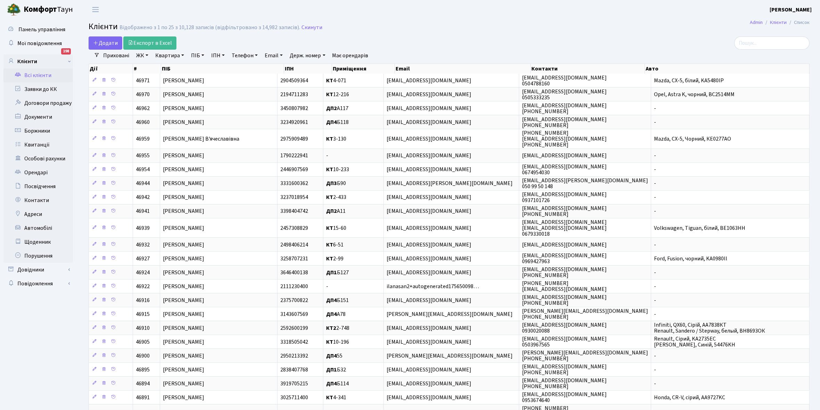
click at [148, 55] on link "ЖК" at bounding box center [142, 56] width 18 height 12
click at [171, 93] on li "КТ2, просп. Соборності, 17" at bounding box center [177, 92] width 84 height 12
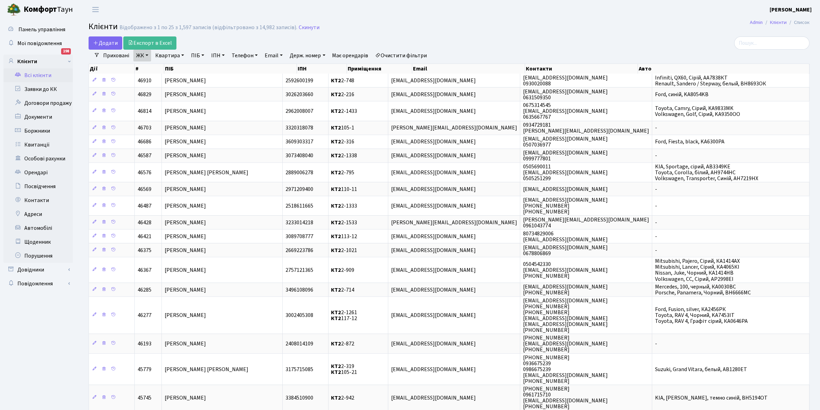
click at [182, 54] on link "Квартира" at bounding box center [169, 56] width 34 height 12
click at [175, 68] on input "text" at bounding box center [173, 69] width 41 height 13
type input "2-770"
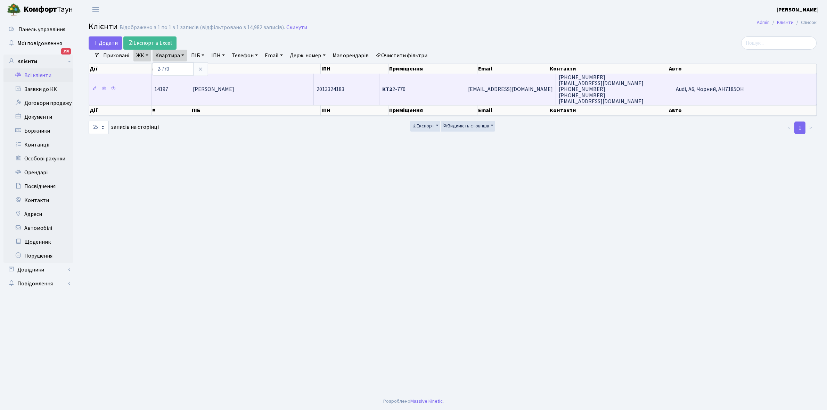
click at [234, 87] on span "[PERSON_NAME]" at bounding box center [213, 90] width 41 height 8
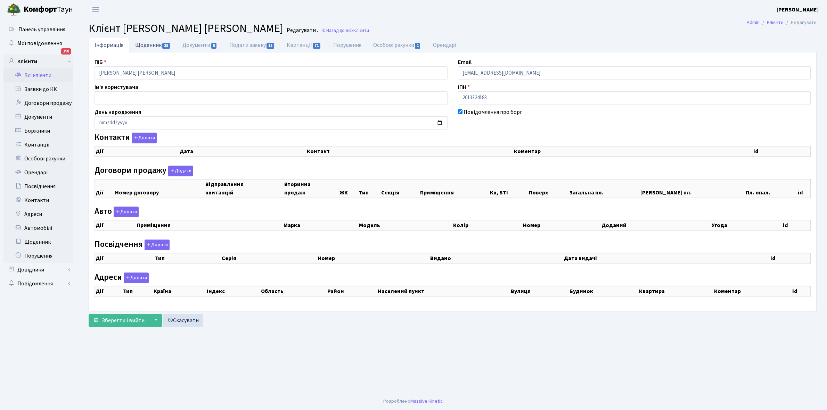
checkbox input "true"
select select "25"
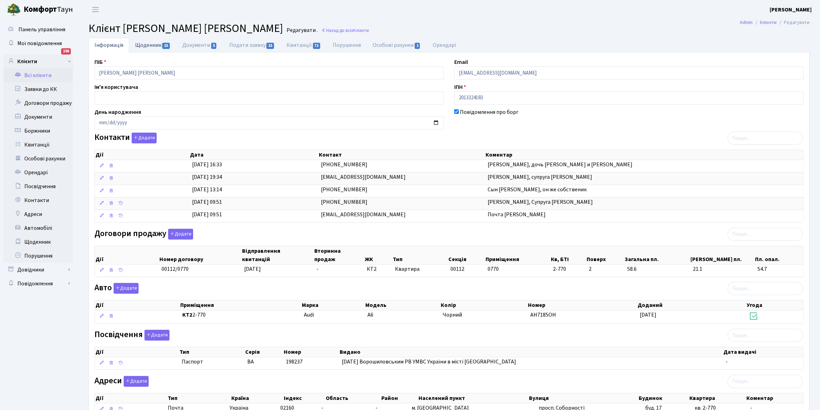
click at [145, 45] on link "Щоденник 15" at bounding box center [152, 45] width 47 height 14
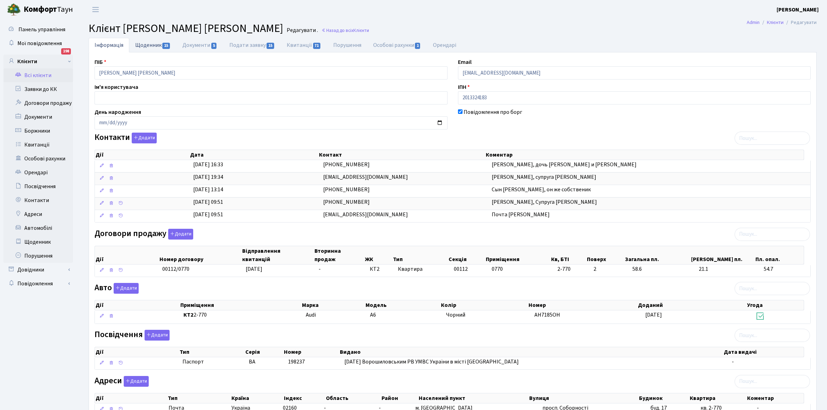
select select "25"
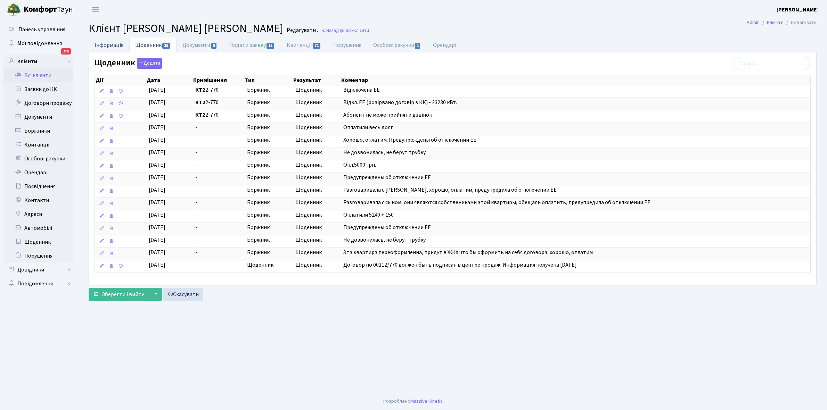
click at [105, 43] on link "Інформація" at bounding box center [109, 45] width 41 height 14
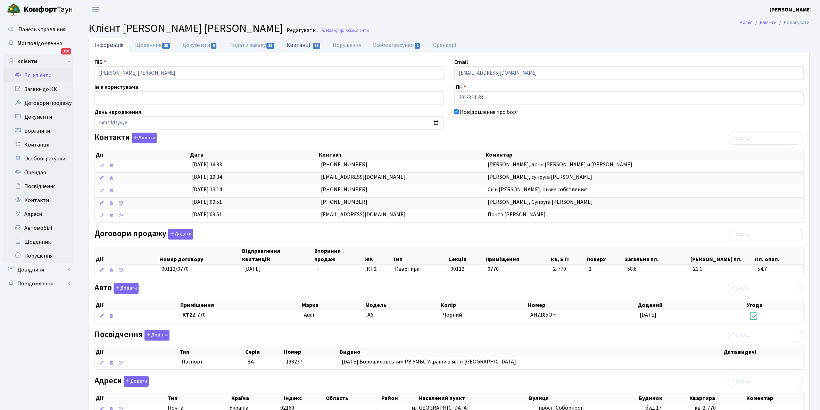
click at [297, 44] on link "Квитанції 71" at bounding box center [304, 45] width 46 height 14
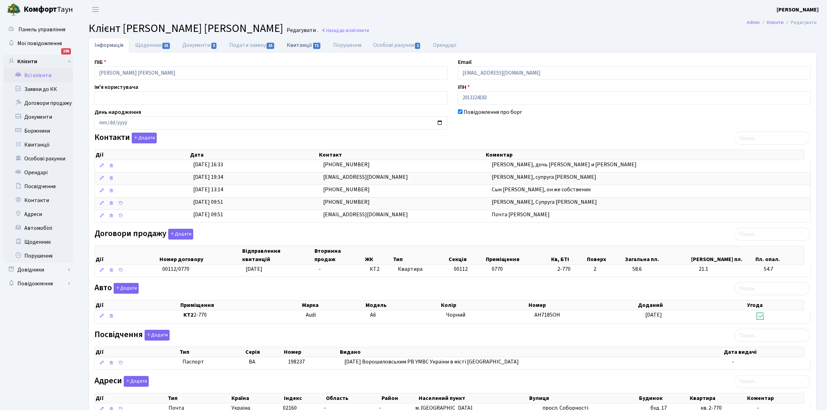
select select "25"
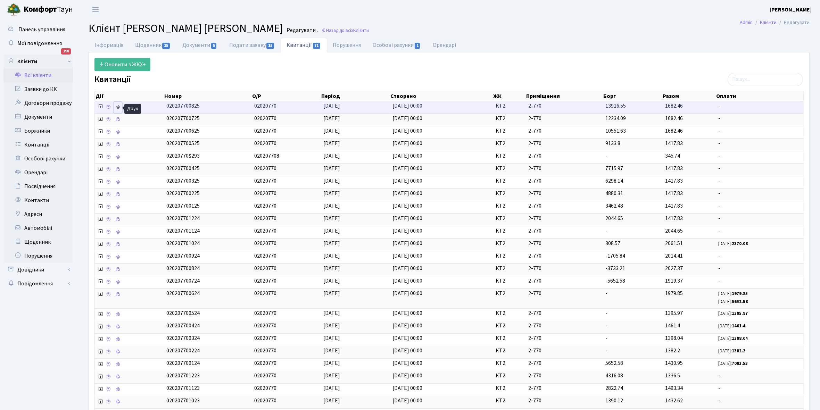
click at [118, 109] on icon at bounding box center [117, 107] width 5 height 5
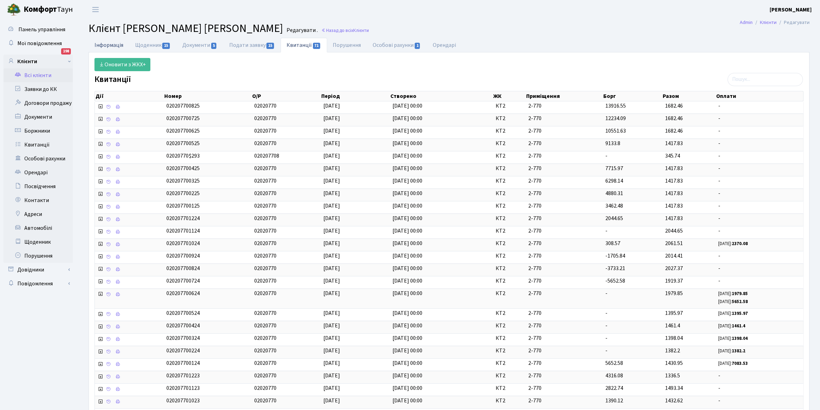
click at [109, 44] on link "Інформація" at bounding box center [109, 45] width 41 height 14
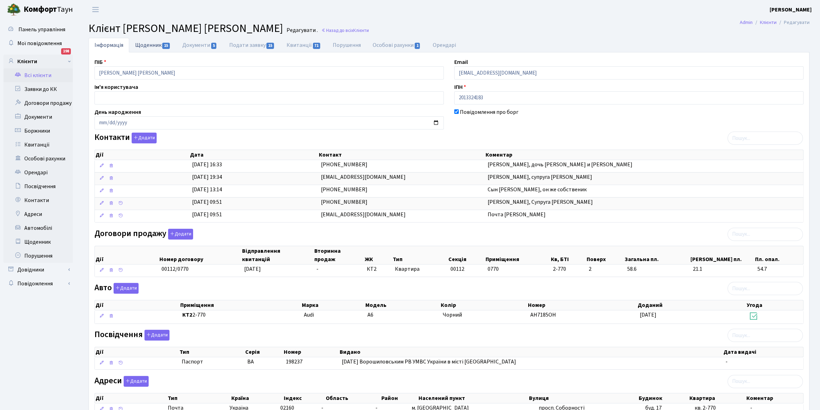
click at [147, 45] on link "Щоденник 15" at bounding box center [152, 45] width 47 height 14
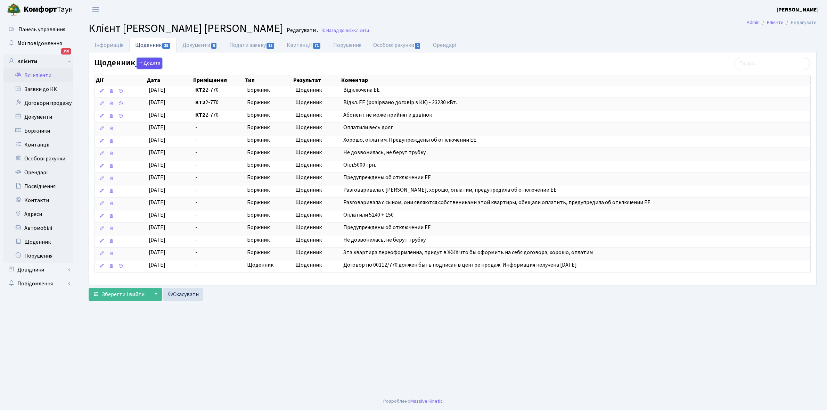
click at [150, 65] on button "Додати" at bounding box center [149, 63] width 25 height 11
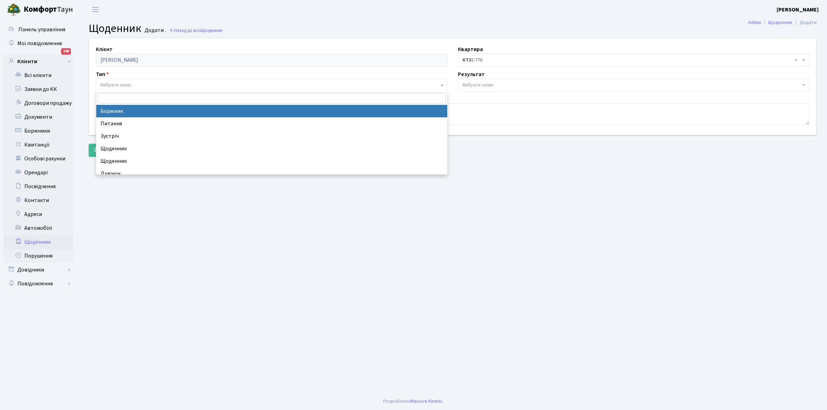
click at [145, 84] on span "Вибрати запис" at bounding box center [269, 85] width 338 height 7
select select "189"
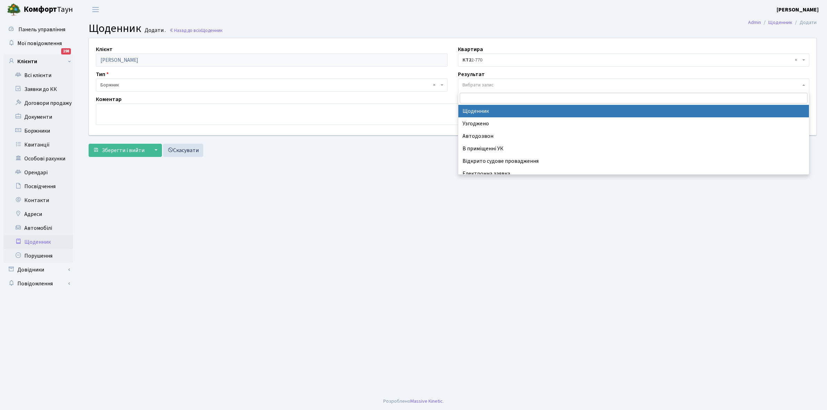
click at [475, 85] on span "Вибрати запис" at bounding box center [477, 85] width 31 height 7
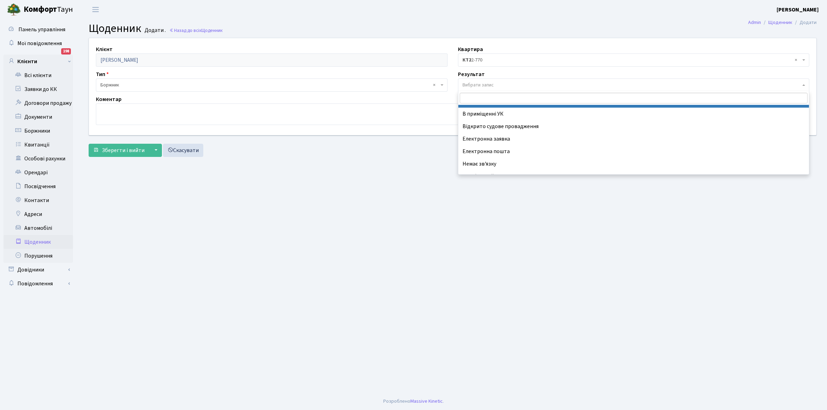
scroll to position [43, 0]
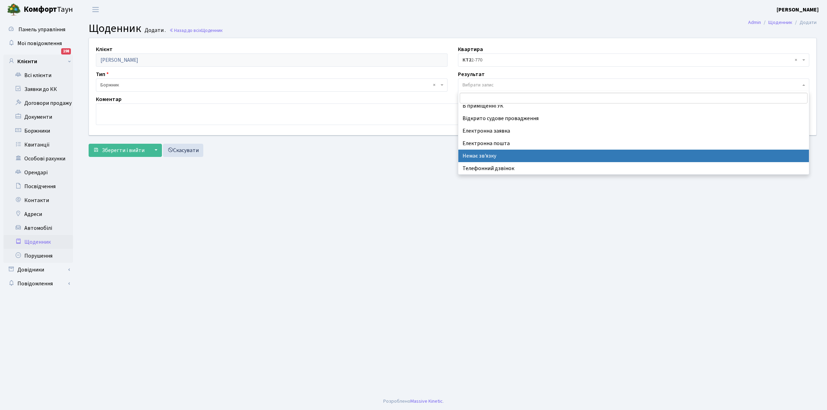
select select "197"
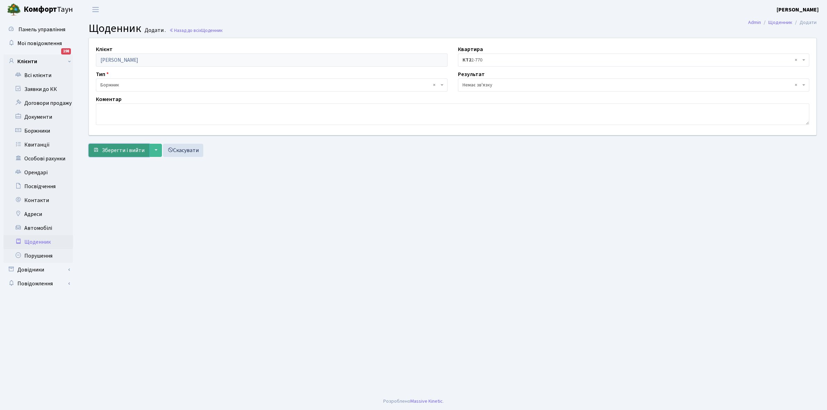
click at [124, 151] on span "Зберегти і вийти" at bounding box center [123, 151] width 43 height 8
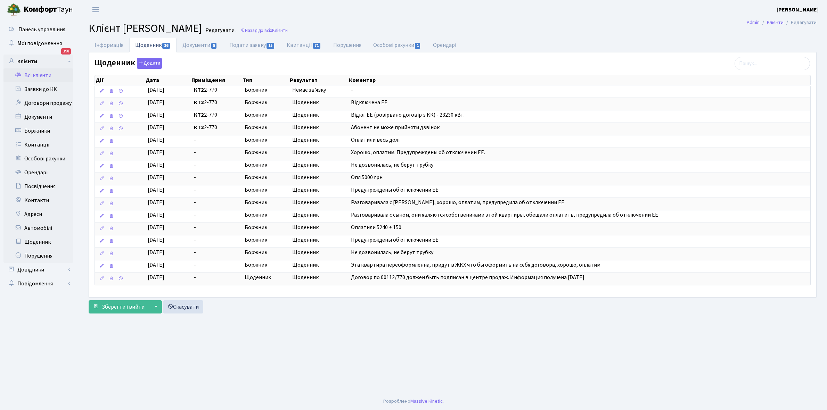
click at [37, 74] on link "Всі клієнти" at bounding box center [37, 75] width 69 height 14
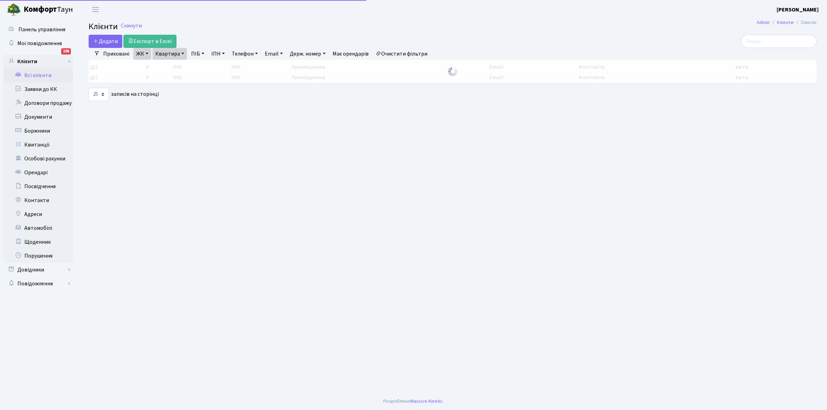
select select "25"
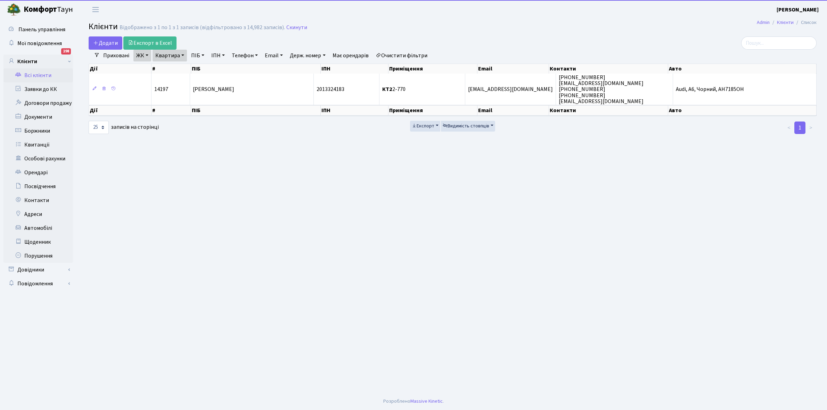
click at [183, 54] on link "Квартира" at bounding box center [169, 56] width 34 height 12
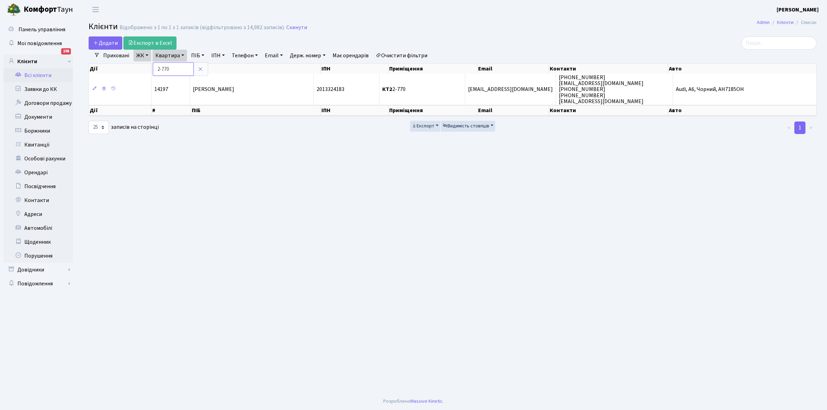
click at [176, 70] on input "2-770" at bounding box center [173, 69] width 41 height 13
type input "2"
type input "3-498"
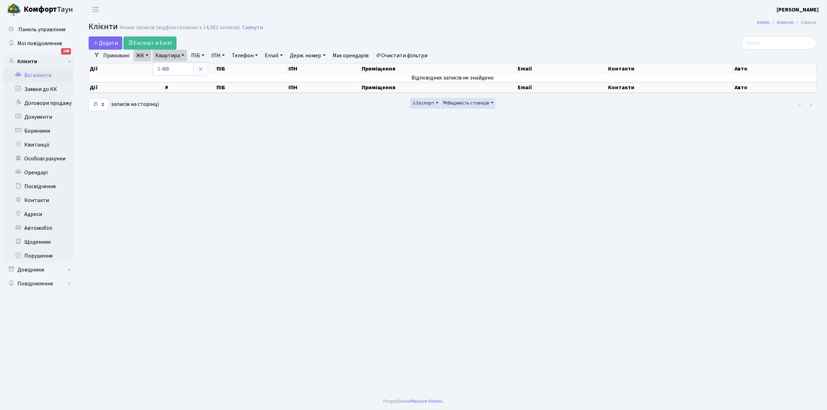
click at [420, 57] on link "Очистити фільтри" at bounding box center [401, 56] width 57 height 12
select select
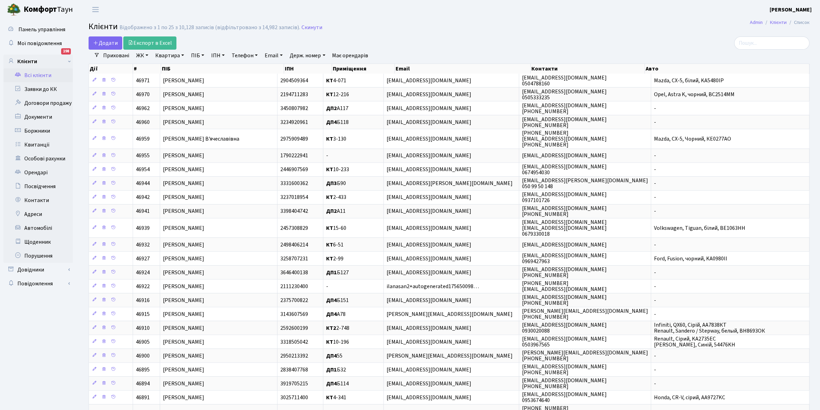
click at [147, 56] on link "ЖК" at bounding box center [142, 56] width 18 height 12
click at [154, 76] on li "КТ, вул. Регенераторна, 4" at bounding box center [177, 80] width 84 height 12
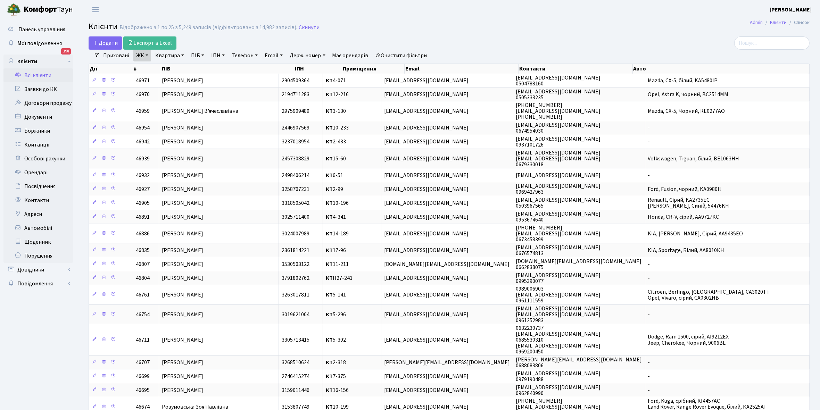
click at [182, 56] on link "Квартира" at bounding box center [169, 56] width 34 height 12
click at [172, 69] on input "text" at bounding box center [173, 69] width 41 height 13
type input "3-498"
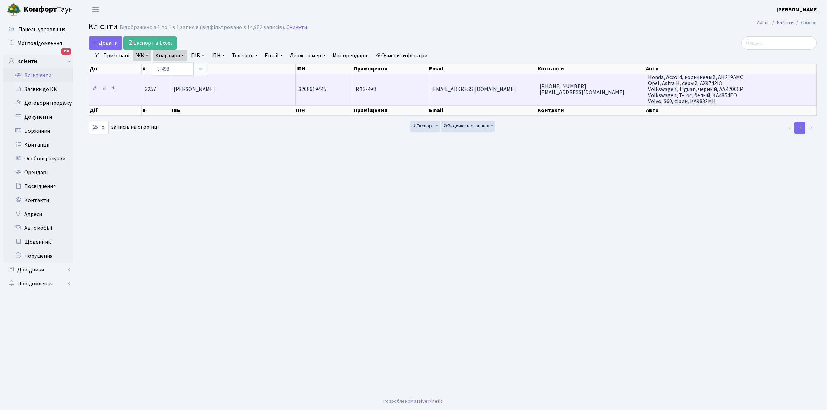
click at [213, 98] on td "[PERSON_NAME]" at bounding box center [233, 89] width 124 height 31
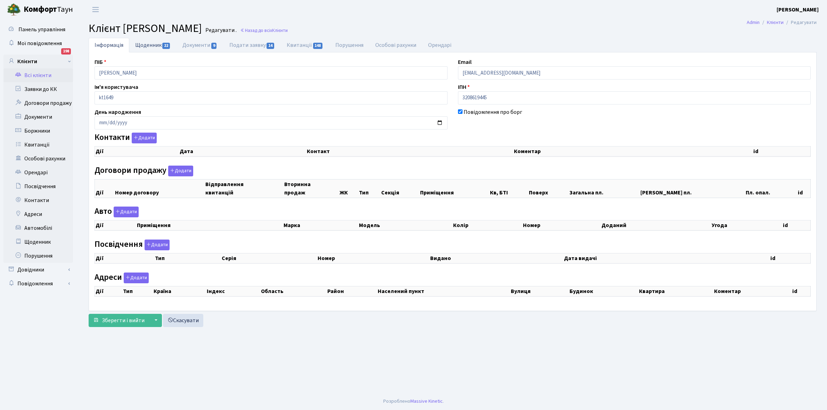
checkbox input "true"
select select "25"
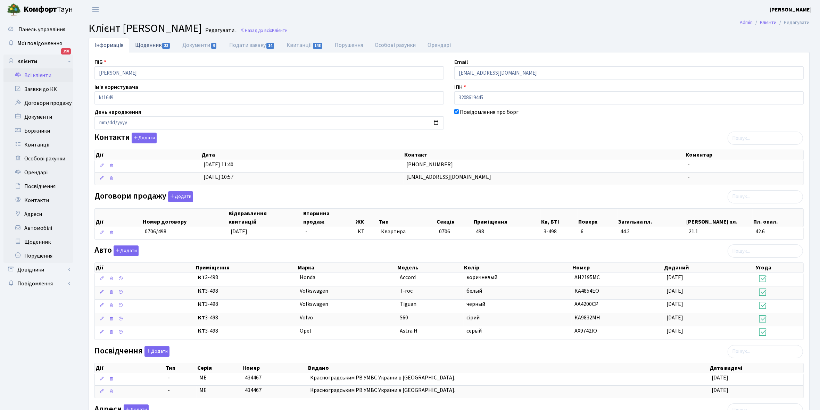
click at [141, 46] on link "Щоденник 22" at bounding box center [152, 45] width 47 height 14
select select "25"
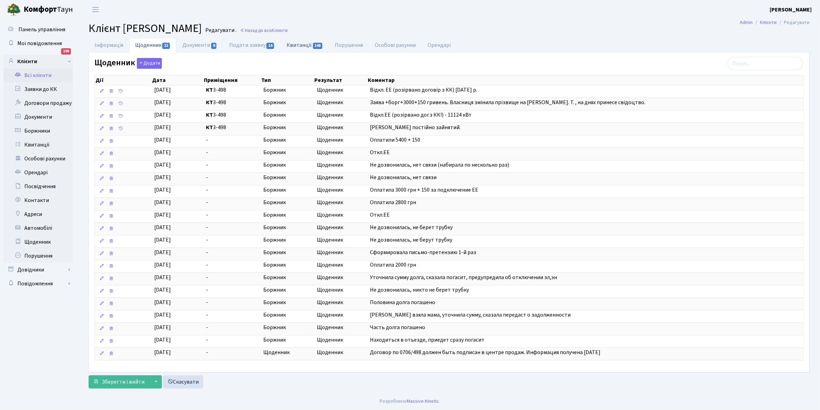
click at [301, 43] on link "Квитанції 148" at bounding box center [305, 45] width 48 height 14
select select "25"
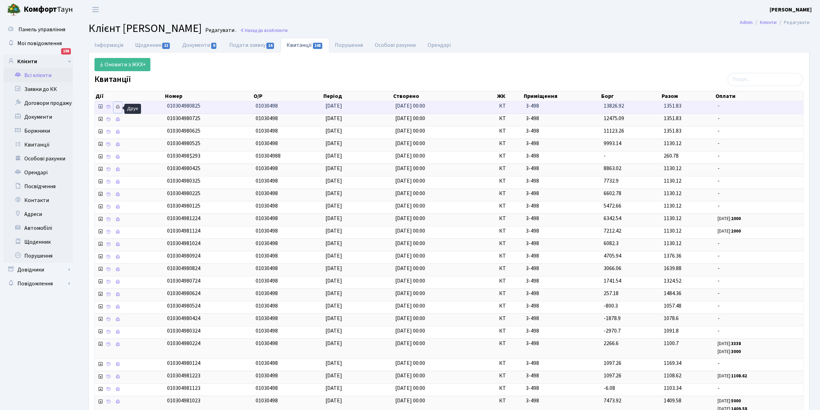
click at [120, 107] on icon at bounding box center [117, 107] width 5 height 5
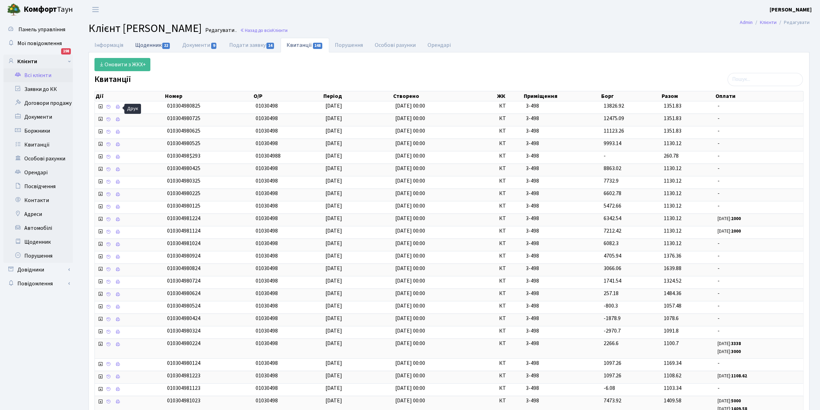
click at [142, 43] on link "Щоденник 22" at bounding box center [152, 45] width 47 height 14
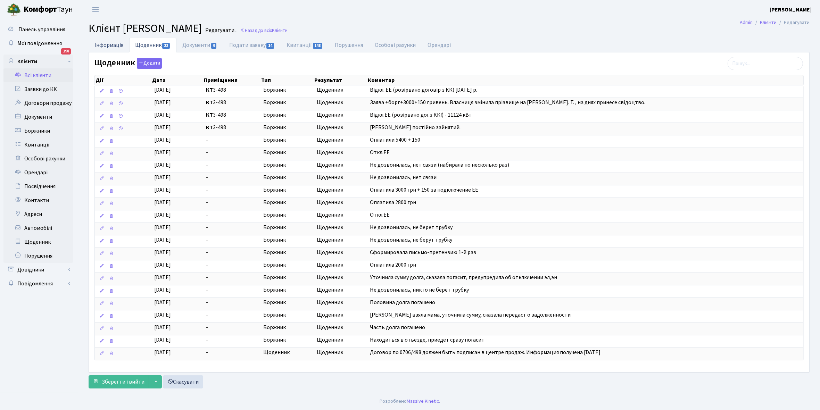
click at [104, 43] on link "Інформація" at bounding box center [109, 45] width 41 height 14
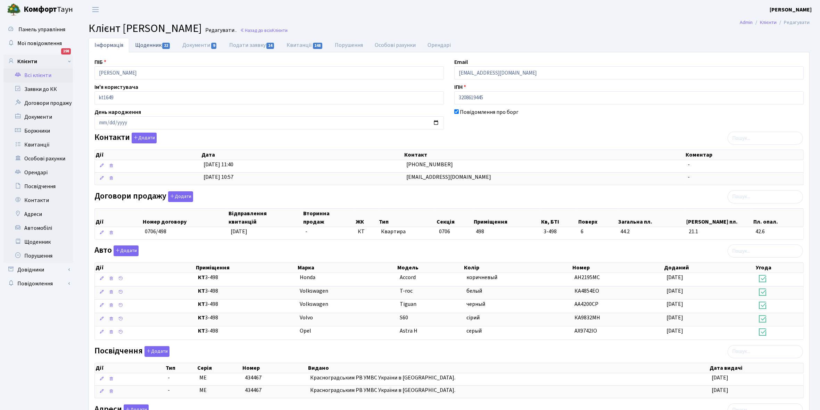
click at [148, 45] on link "Щоденник 22" at bounding box center [152, 45] width 47 height 14
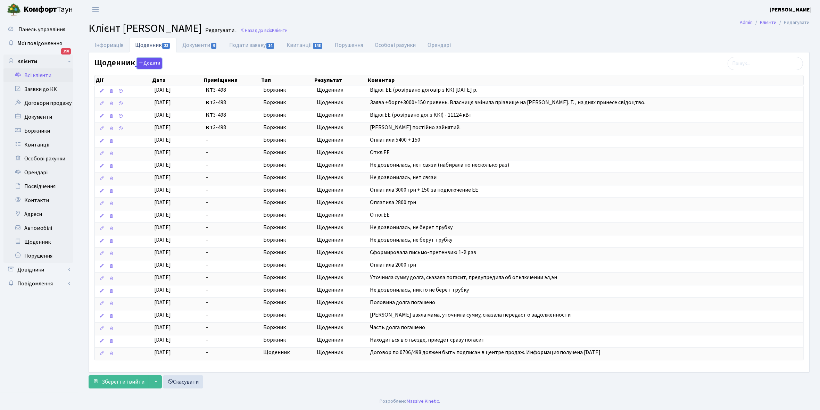
click at [148, 62] on button "Додати" at bounding box center [149, 63] width 25 height 11
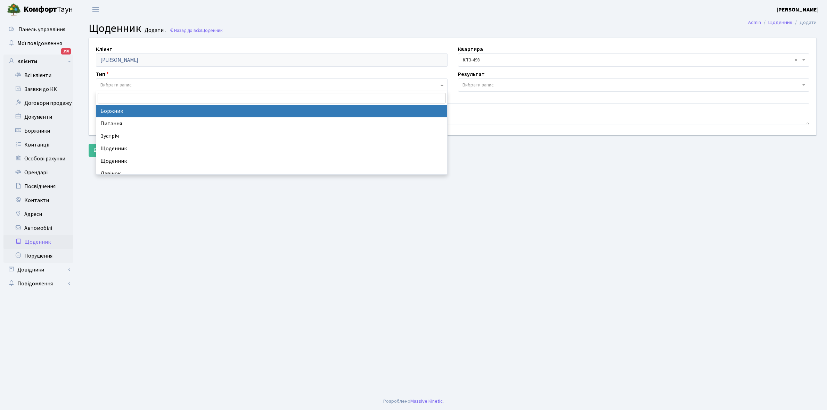
click at [133, 84] on span "Вибрати запис" at bounding box center [269, 85] width 338 height 7
select select "189"
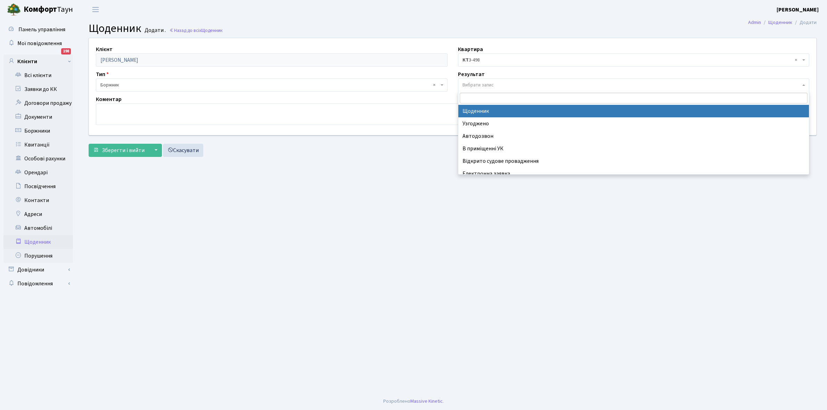
click at [487, 83] on span "Вибрати запис" at bounding box center [477, 85] width 31 height 7
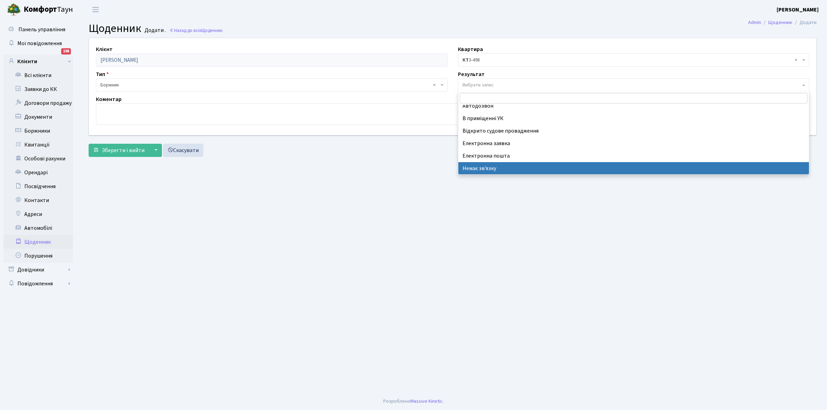
scroll to position [43, 0]
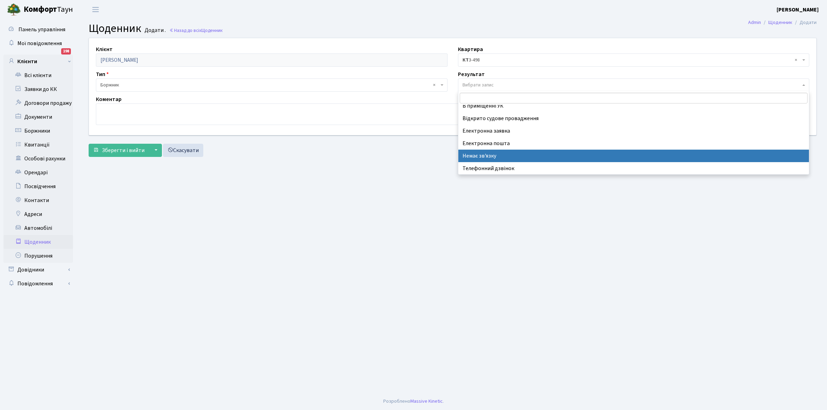
select select "197"
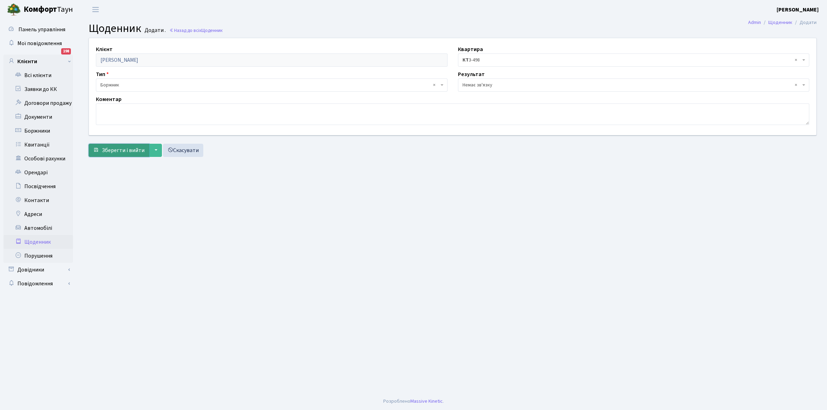
click at [127, 147] on span "Зберегти і вийти" at bounding box center [123, 151] width 43 height 8
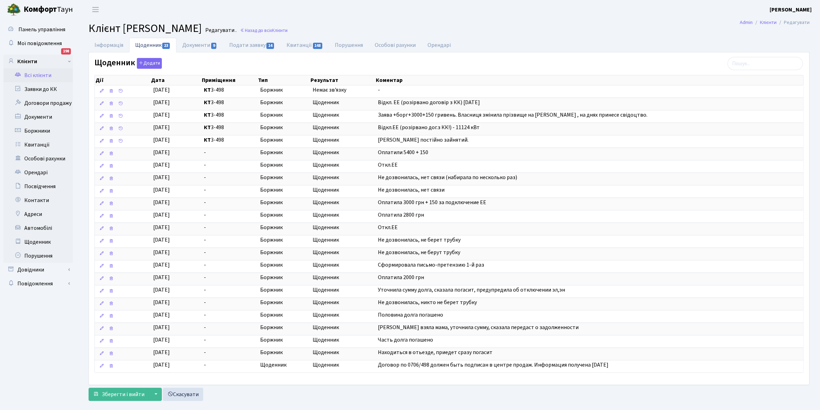
click at [40, 75] on link "Всі клієнти" at bounding box center [37, 75] width 69 height 14
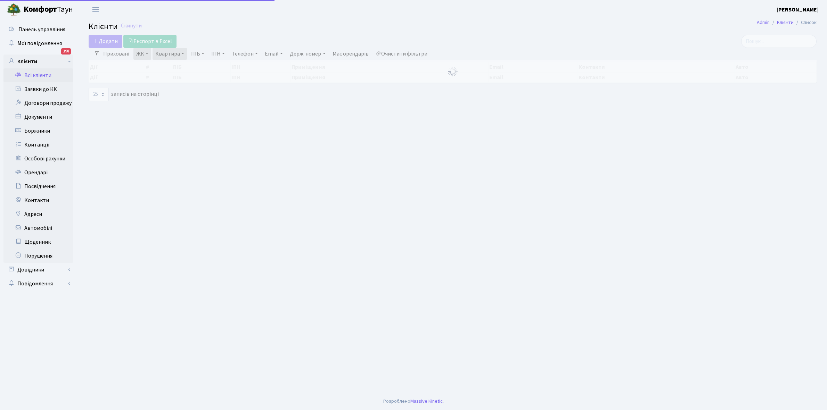
select select "25"
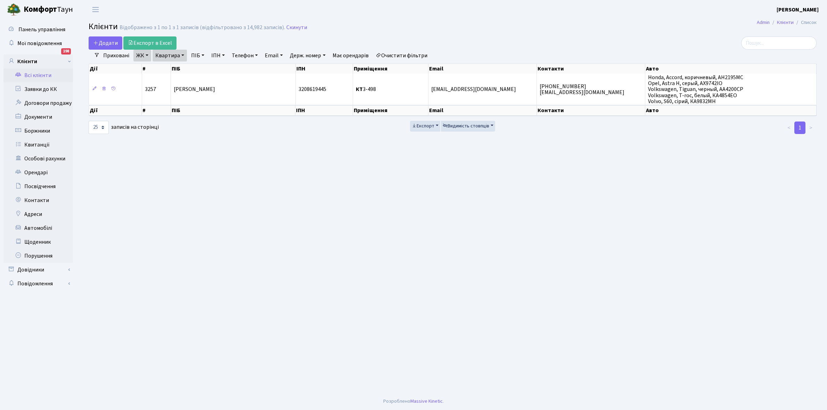
click at [37, 75] on link "Всі клієнти" at bounding box center [37, 75] width 69 height 14
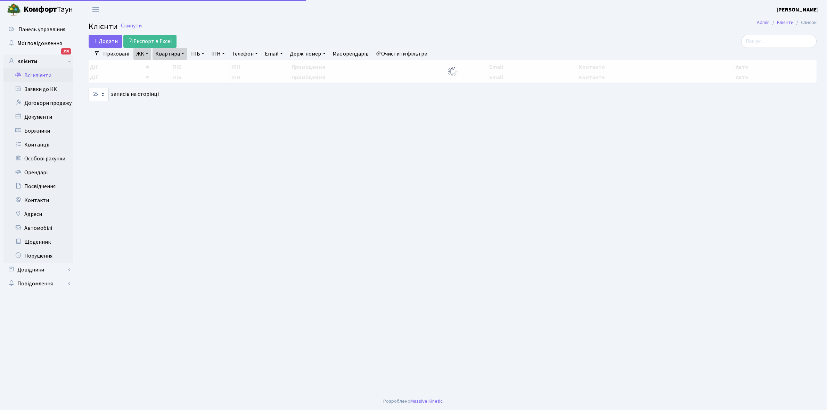
select select "25"
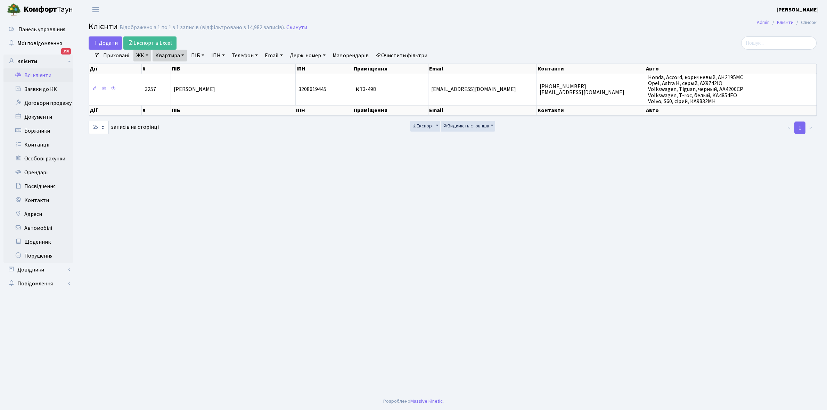
click at [182, 56] on link "Квартира" at bounding box center [169, 56] width 34 height 12
click at [178, 69] on input "3-498" at bounding box center [173, 69] width 41 height 13
type input "3-69"
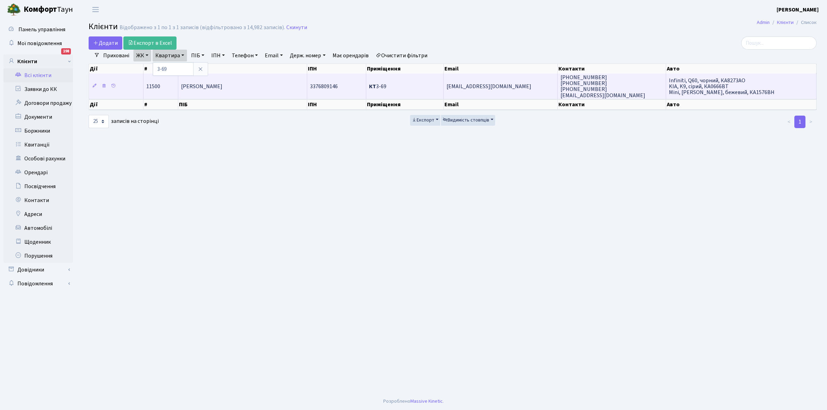
click at [222, 87] on span "[PERSON_NAME] [PERSON_NAME]" at bounding box center [201, 87] width 41 height 8
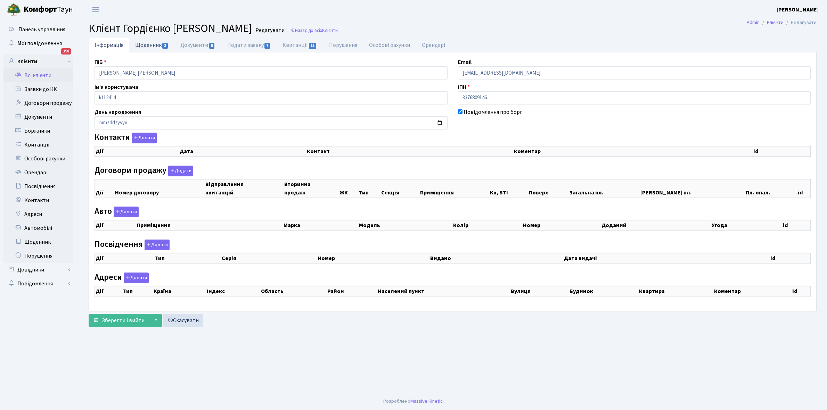
checkbox input "true"
select select "25"
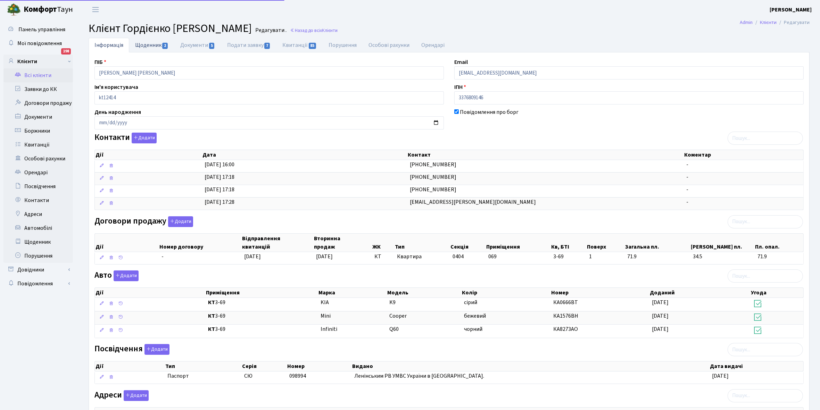
click at [139, 42] on link "Щоденник 2" at bounding box center [151, 45] width 45 height 14
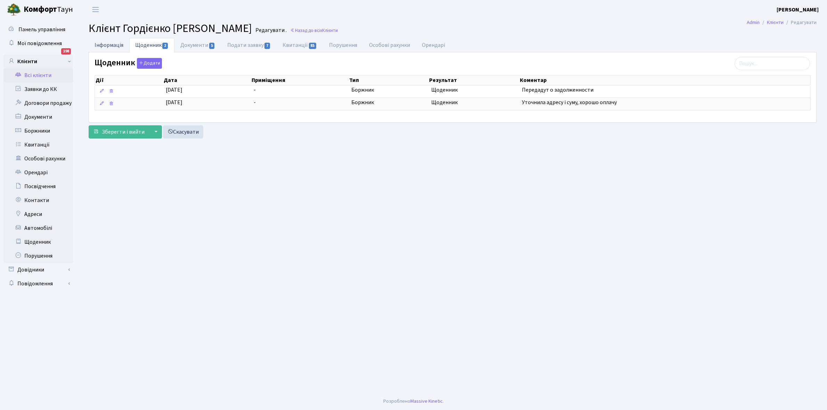
click at [105, 43] on link "Інформація" at bounding box center [109, 45] width 41 height 14
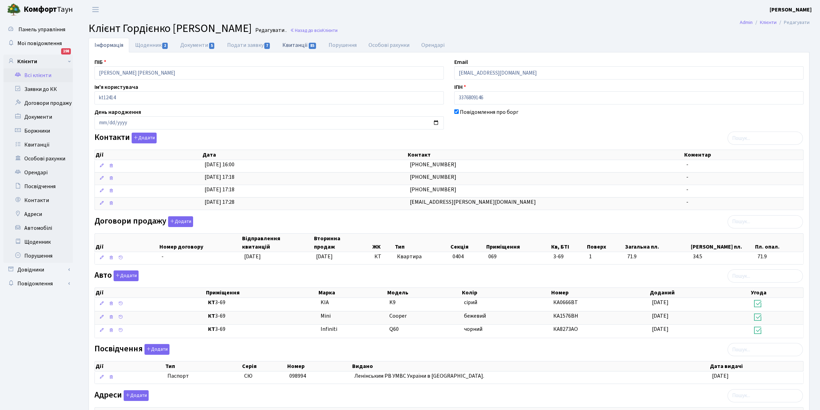
click at [294, 46] on link "Квитанції 85" at bounding box center [299, 45] width 46 height 14
select select "25"
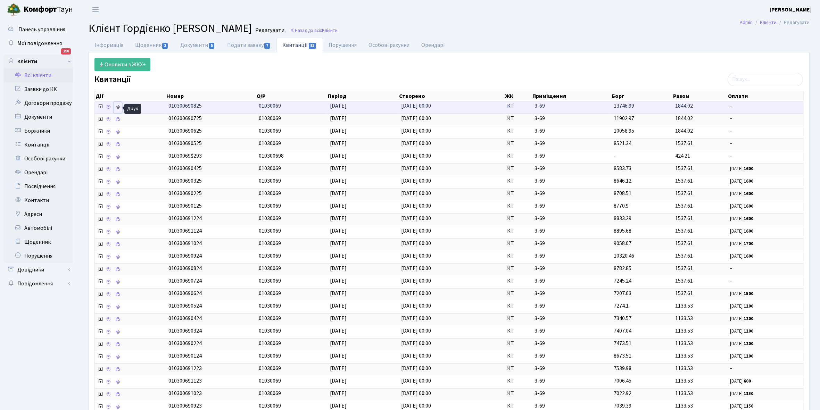
click at [117, 108] on icon at bounding box center [117, 107] width 5 height 5
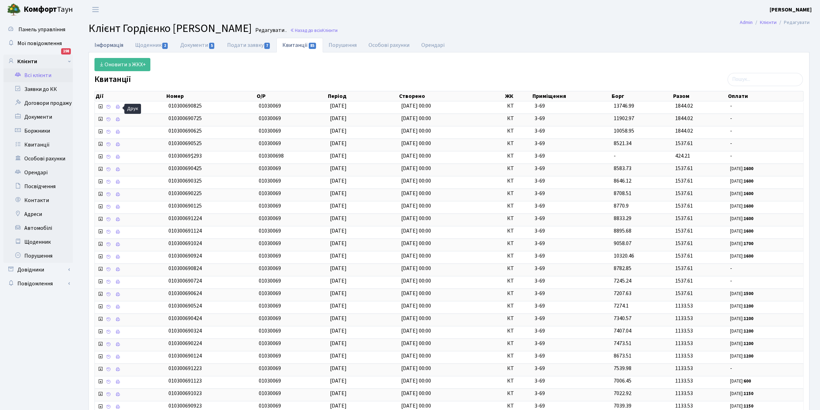
click at [103, 46] on link "Інформація" at bounding box center [109, 45] width 41 height 14
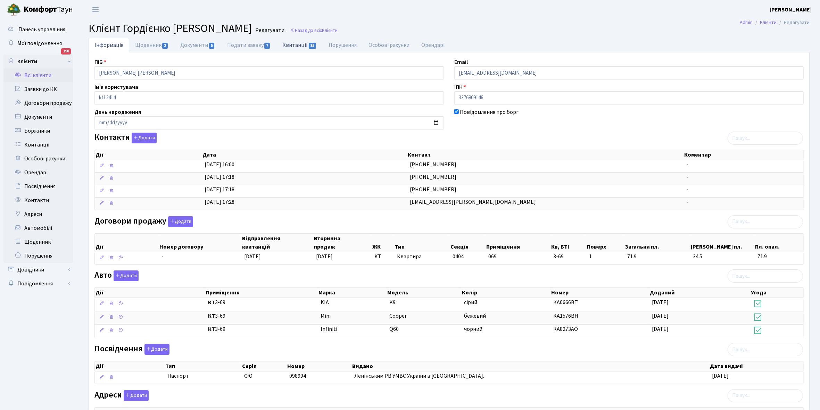
click at [296, 44] on link "Квитанції 85" at bounding box center [299, 45] width 46 height 14
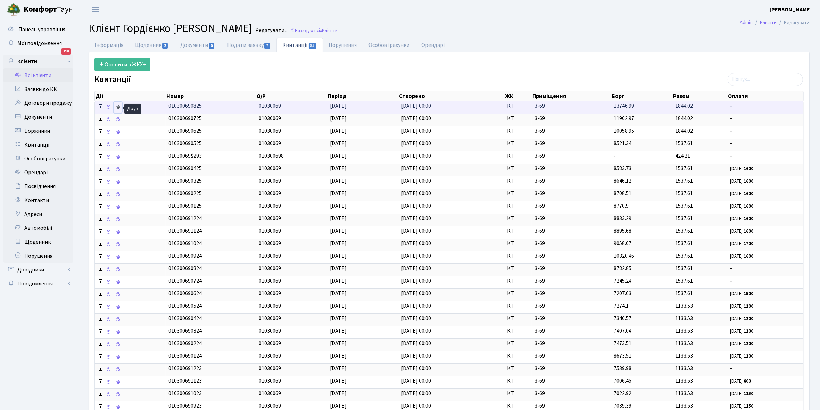
click at [120, 107] on icon at bounding box center [117, 107] width 5 height 5
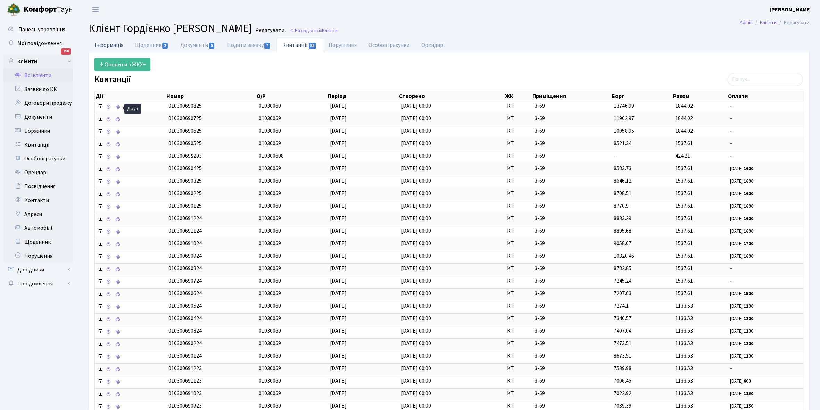
click at [103, 44] on link "Інформація" at bounding box center [109, 45] width 41 height 14
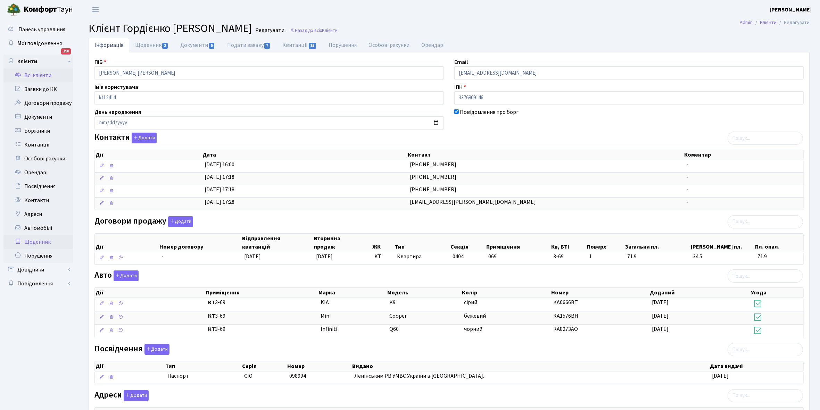
click at [34, 242] on link "Щоденник" at bounding box center [37, 242] width 69 height 14
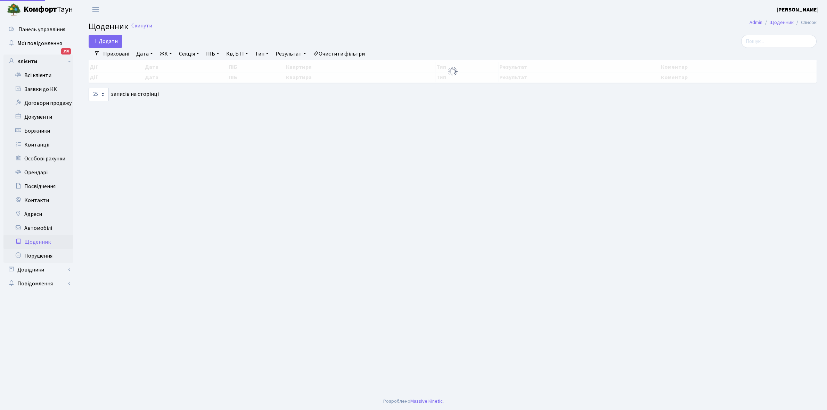
select select "25"
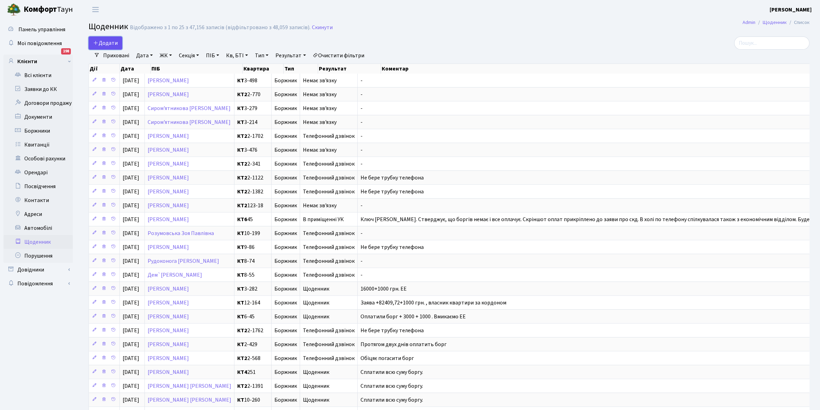
click at [105, 44] on span "Додати" at bounding box center [105, 43] width 25 height 8
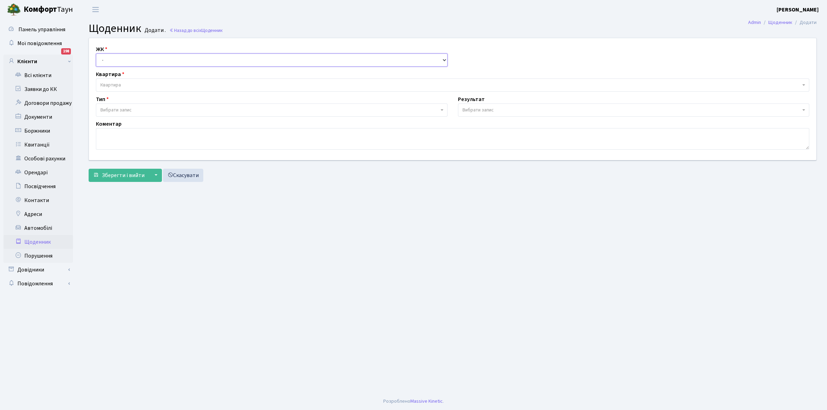
click at [109, 61] on select "- КТ, вул. Регенераторна, 4 КТ2, просп. [STREET_ADDRESS] [STREET_ADDRESS] [PERS…" at bounding box center [272, 59] width 352 height 13
select select "271"
click at [96, 53] on select "- КТ, вул. Регенераторна, 4 КТ2, просп. [STREET_ADDRESS] [STREET_ADDRESS] [PERS…" at bounding box center [272, 59] width 352 height 13
select select
click at [121, 82] on span "Квартира" at bounding box center [450, 85] width 700 height 7
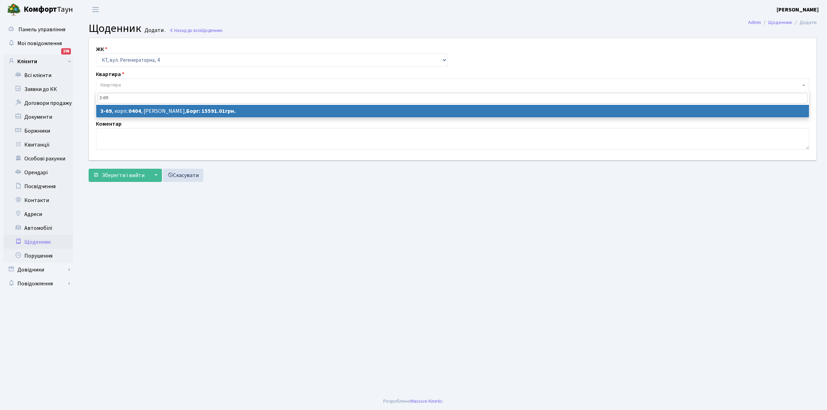
type input "3-69"
select select "878"
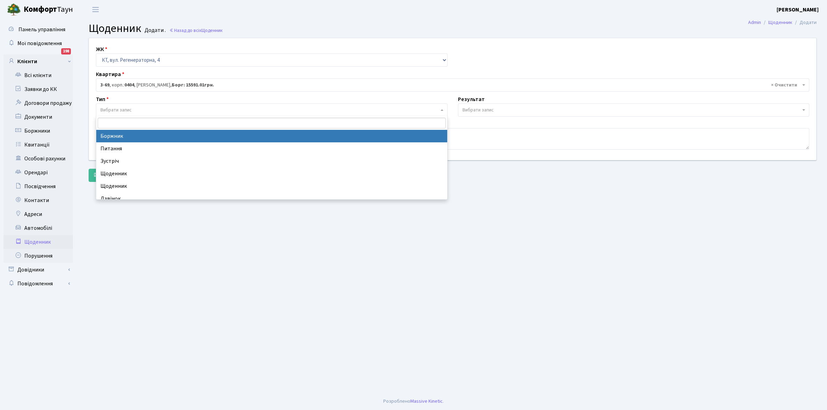
click at [136, 110] on span "Вибрати запис" at bounding box center [269, 110] width 338 height 7
select select "189"
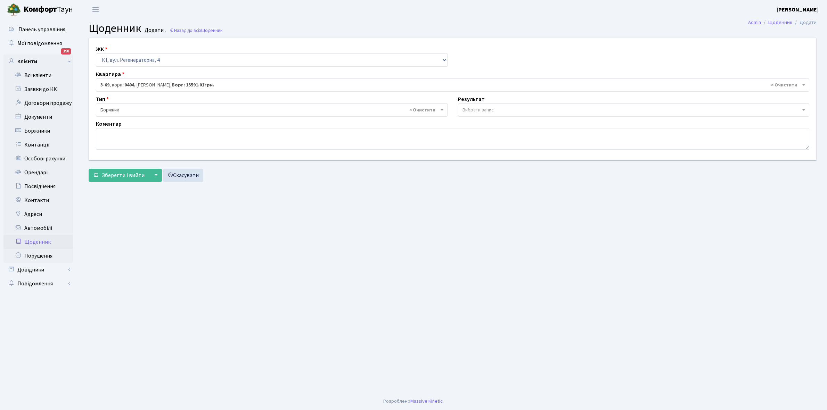
click at [473, 108] on span "Вибрати запис" at bounding box center [477, 110] width 31 height 7
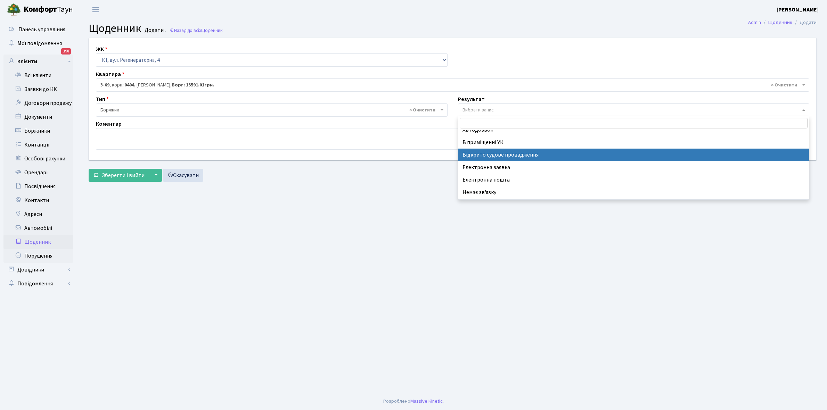
scroll to position [43, 0]
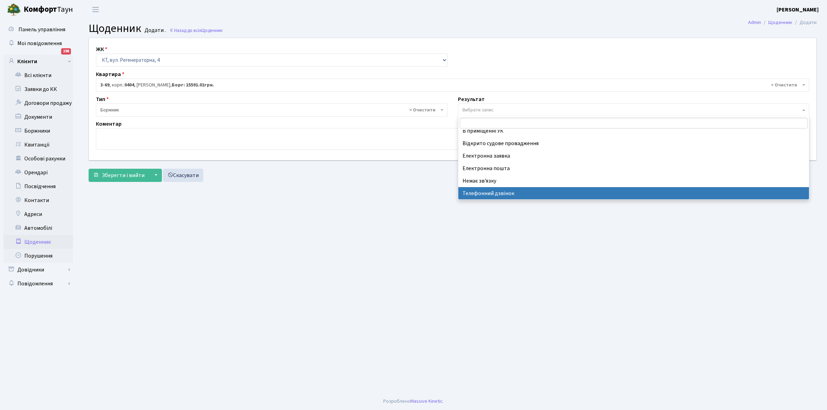
select select "196"
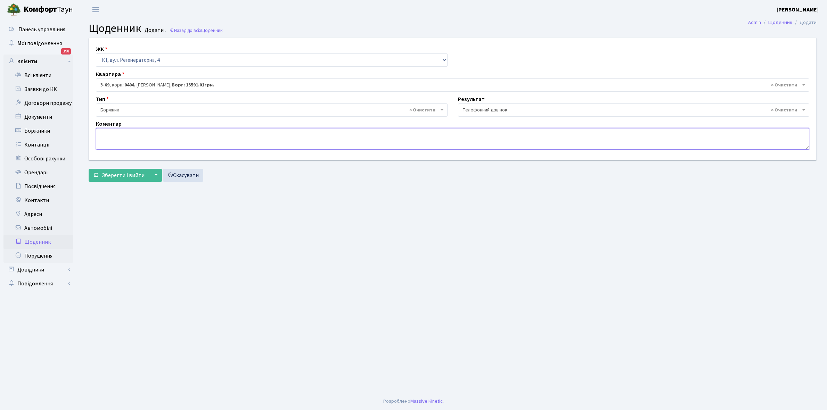
click at [104, 138] on textarea at bounding box center [452, 139] width 713 height 22
type textarea "Сказав що все оплачує і боргів немає."
click at [114, 176] on span "Зберегти і вийти" at bounding box center [123, 176] width 43 height 8
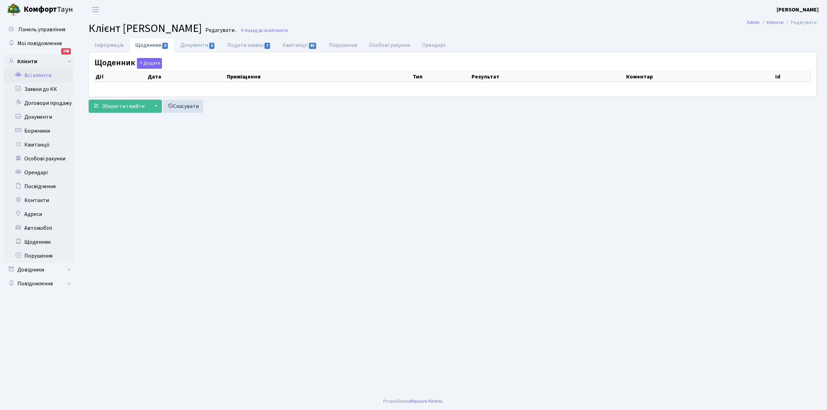
select select "25"
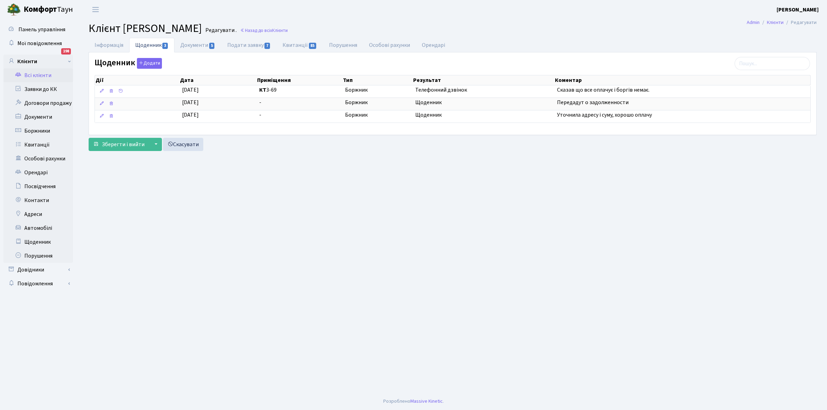
click at [38, 73] on link "Всі клієнти" at bounding box center [37, 75] width 69 height 14
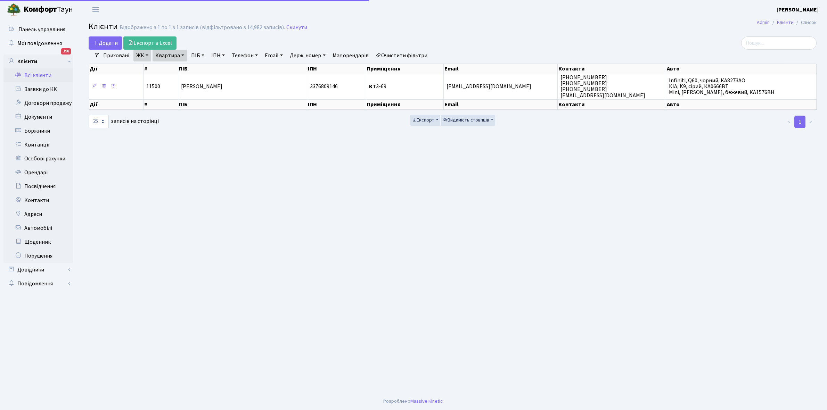
select select "25"
click at [414, 56] on link "Очистити фільтри" at bounding box center [401, 56] width 57 height 12
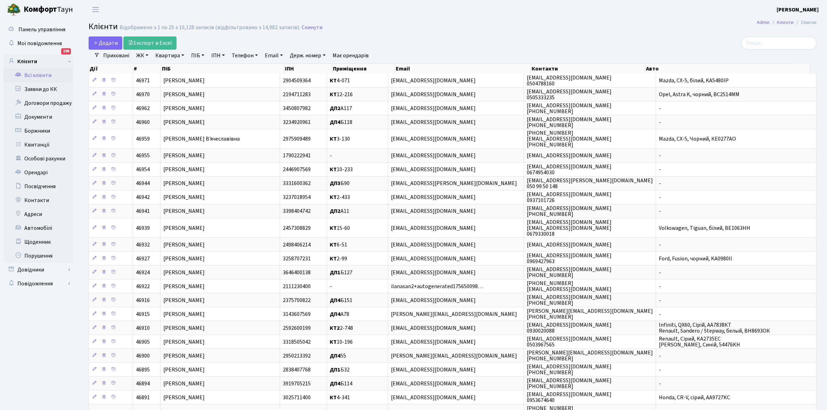
click at [148, 54] on link "ЖК" at bounding box center [142, 56] width 18 height 12
click at [161, 90] on li "КТ2, просп. Соборності, 17" at bounding box center [177, 92] width 84 height 12
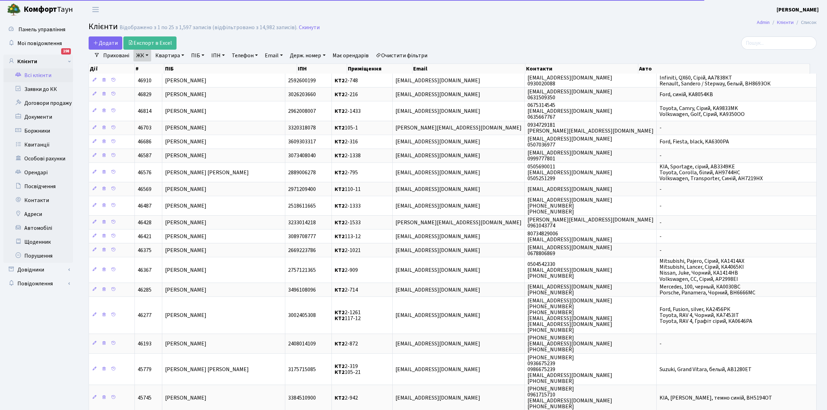
click at [183, 53] on link "Квартира" at bounding box center [169, 56] width 34 height 12
click at [167, 69] on input "text" at bounding box center [173, 69] width 41 height 13
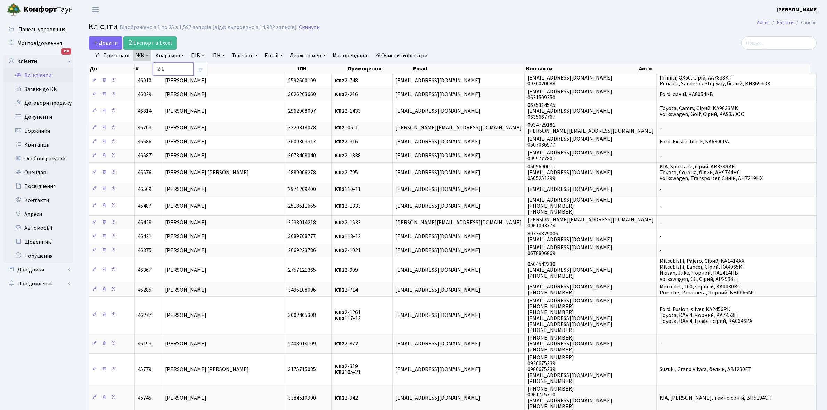
type input "2-17"
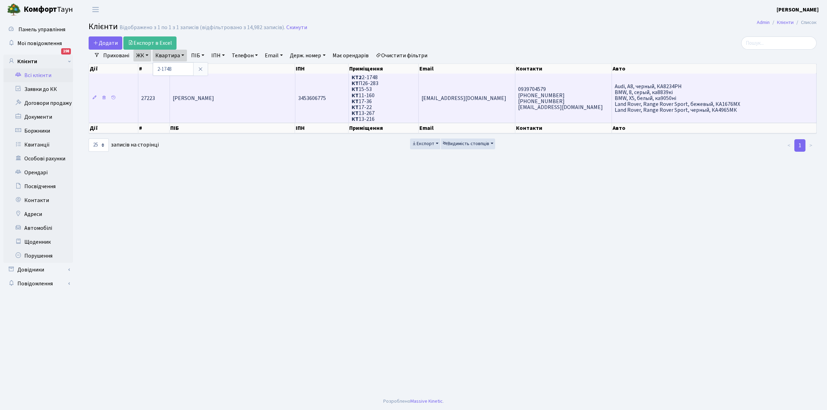
click at [258, 91] on td "Нємєш Олександр Сергійович" at bounding box center [232, 98] width 125 height 49
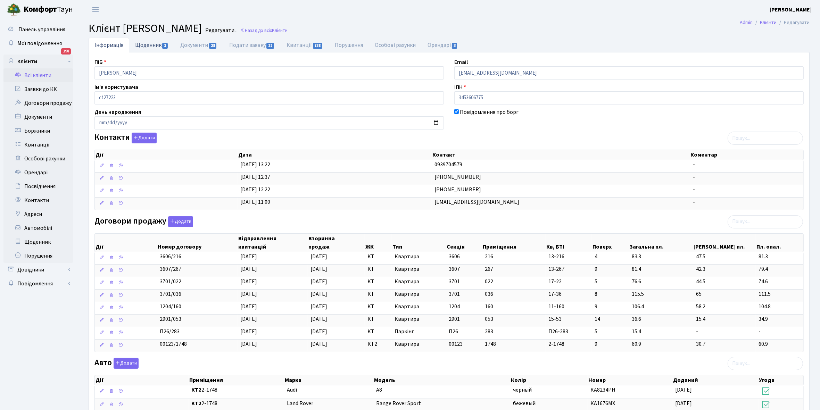
click at [141, 44] on link "Щоденник 1" at bounding box center [151, 45] width 45 height 14
select select "25"
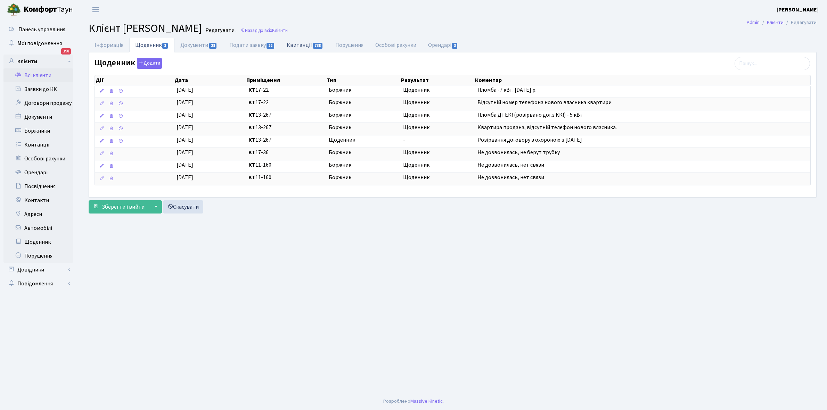
click at [296, 46] on link "Квитанції 738" at bounding box center [305, 45] width 48 height 14
select select "25"
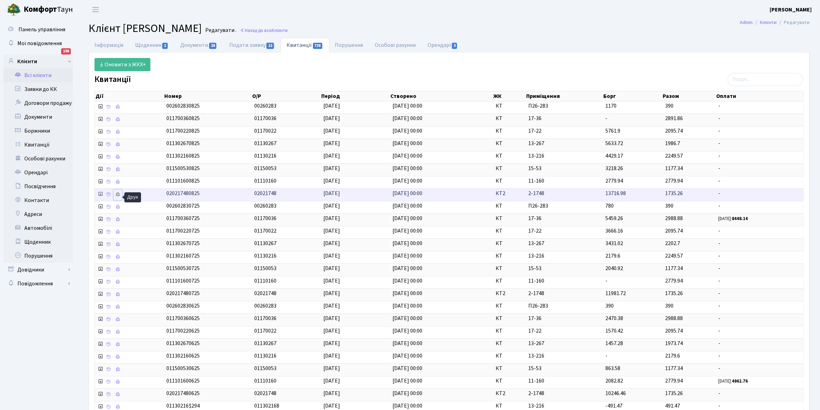
click at [117, 197] on icon at bounding box center [117, 194] width 5 height 5
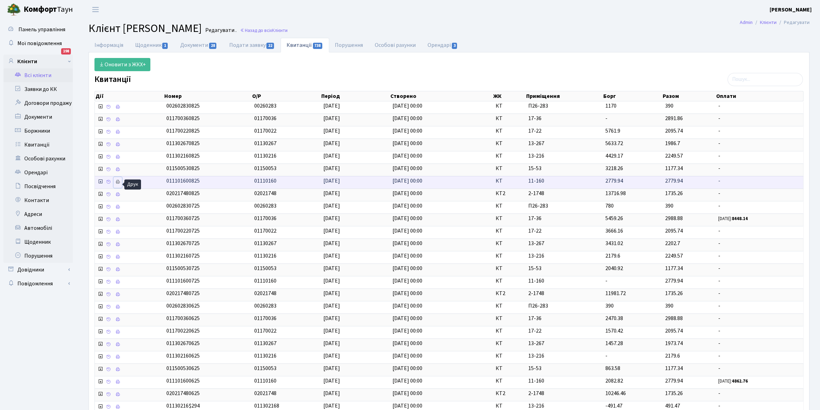
click at [116, 184] on icon at bounding box center [117, 182] width 5 height 5
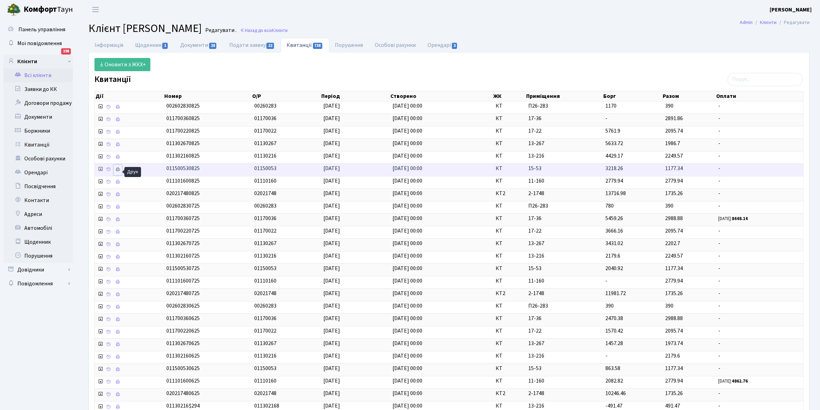
click at [118, 171] on icon at bounding box center [117, 169] width 5 height 5
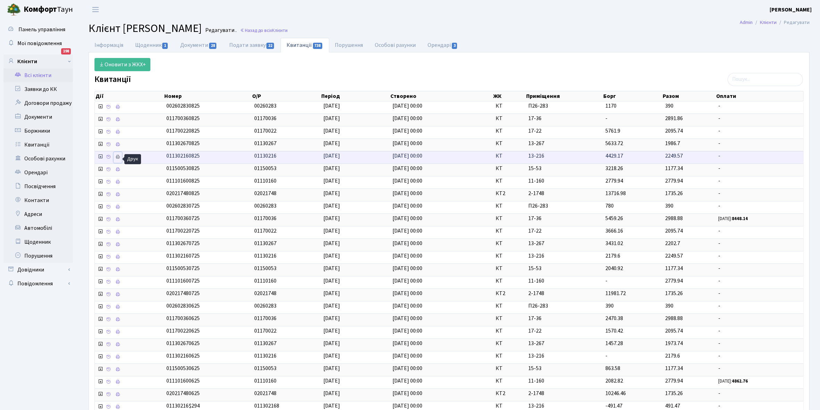
click at [119, 155] on link at bounding box center [118, 157] width 8 height 11
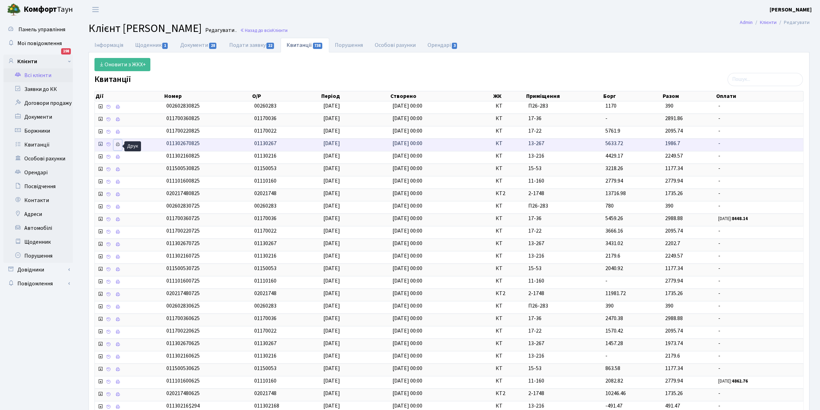
click at [117, 146] on icon at bounding box center [117, 144] width 5 height 5
click at [105, 46] on link "Інформація" at bounding box center [109, 45] width 41 height 14
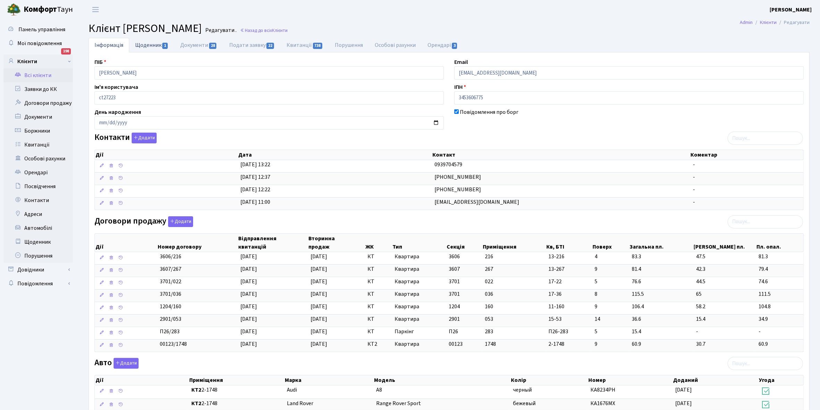
click at [143, 43] on link "Щоденник 1" at bounding box center [151, 45] width 45 height 14
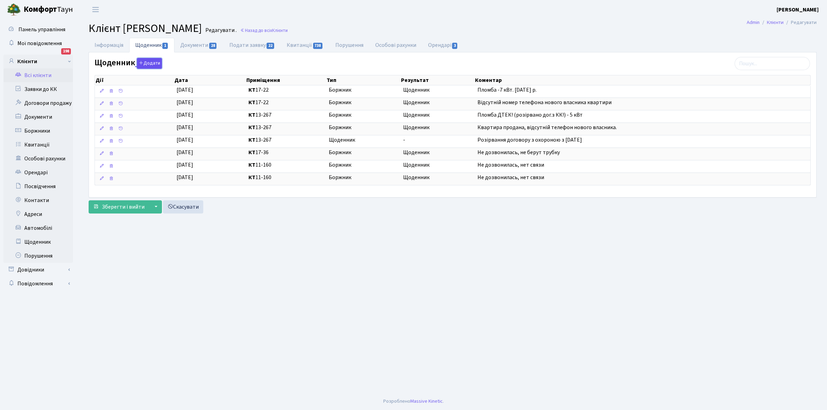
click at [149, 63] on button "Додати" at bounding box center [149, 63] width 25 height 11
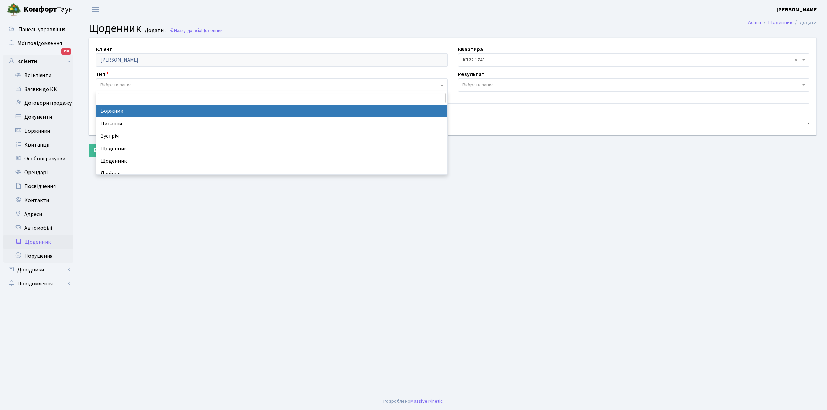
click at [126, 82] on span "Вибрати запис" at bounding box center [115, 85] width 31 height 7
select select "189"
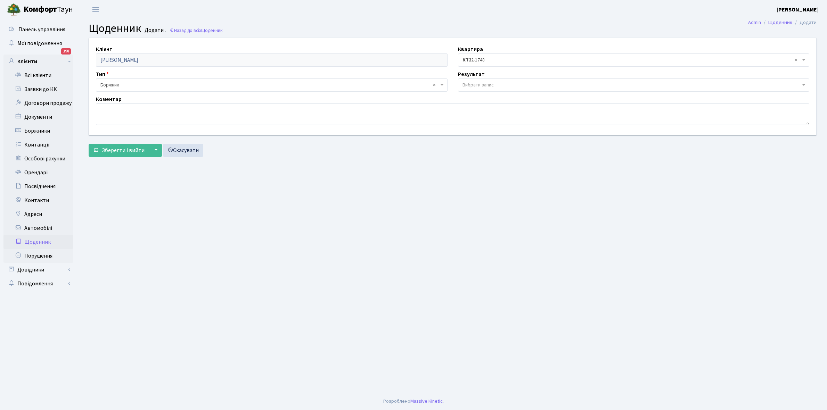
click at [471, 82] on span "Вибрати запис" at bounding box center [477, 85] width 31 height 7
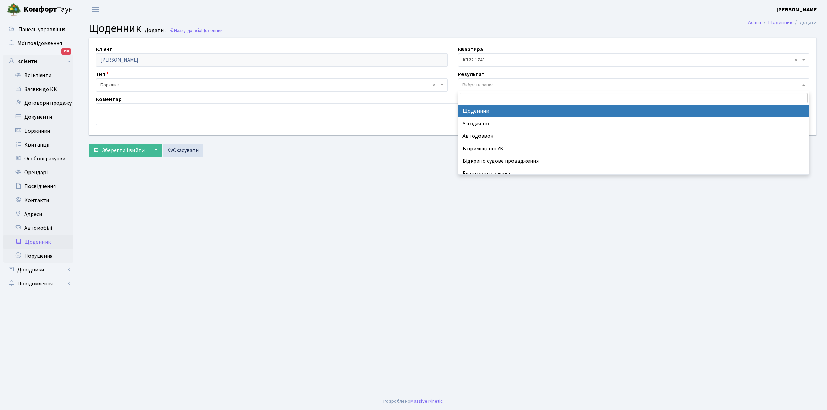
select select "14"
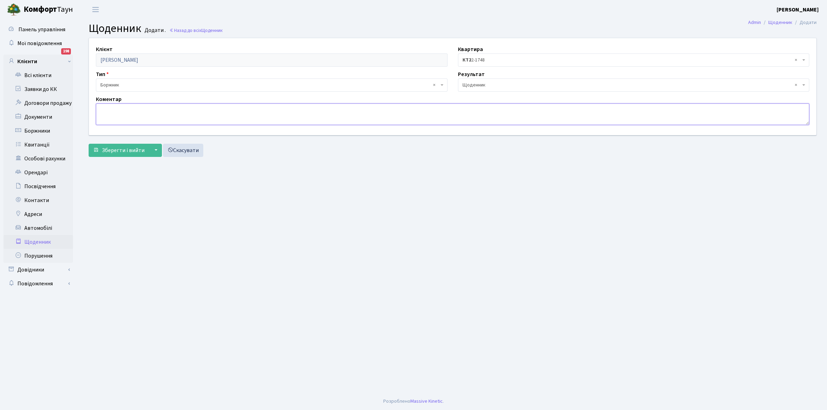
click at [108, 115] on textarea at bounding box center [452, 115] width 713 height 22
type textarea "Не бере трубку телефона"
click at [111, 155] on button "Зберегти і вийти" at bounding box center [119, 150] width 60 height 13
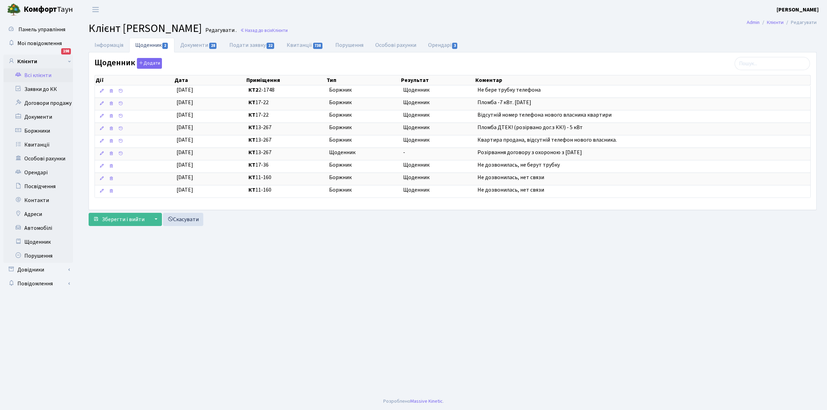
click at [36, 75] on link "Всі клієнти" at bounding box center [37, 75] width 69 height 14
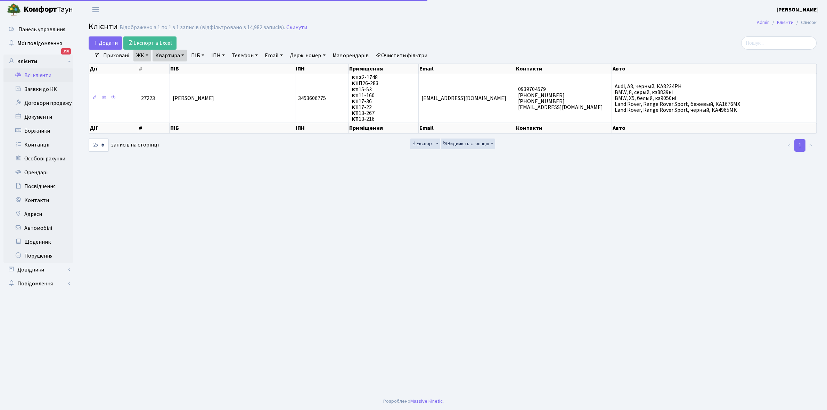
select select "25"
click at [42, 76] on link "Всі клієнти" at bounding box center [37, 75] width 69 height 14
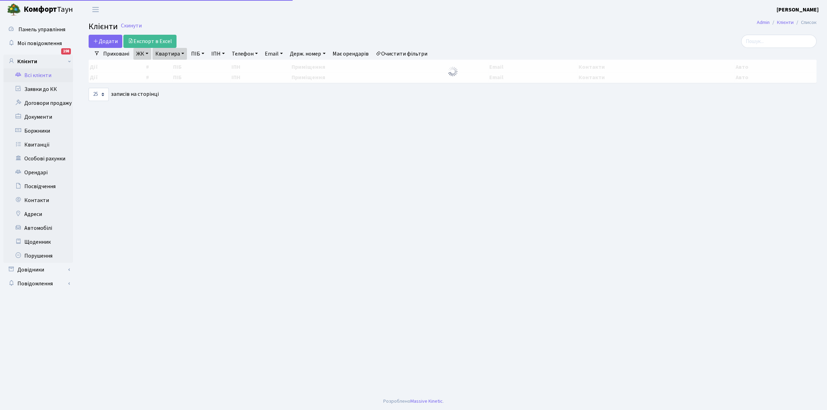
select select "25"
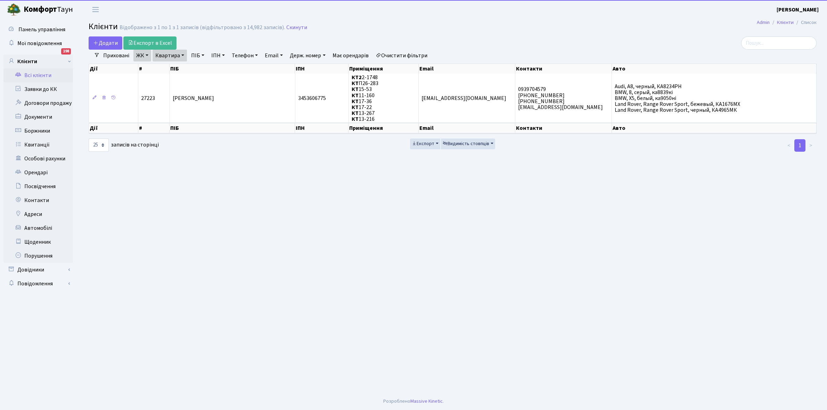
click at [417, 57] on link "Очистити фільтри" at bounding box center [401, 56] width 57 height 12
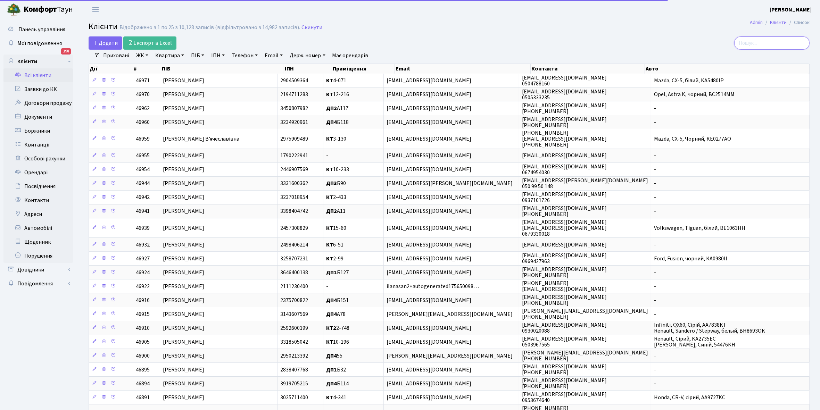
click at [760, 41] on input "search" at bounding box center [771, 42] width 75 height 13
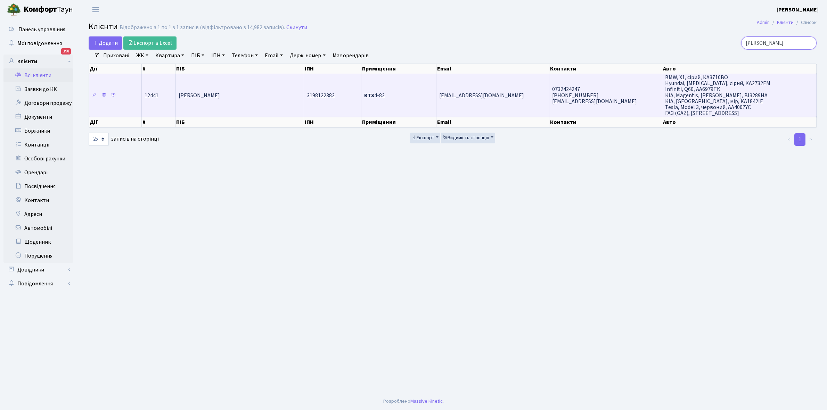
type input "[PERSON_NAME]"
click at [236, 99] on td "[PERSON_NAME]" at bounding box center [240, 95] width 128 height 43
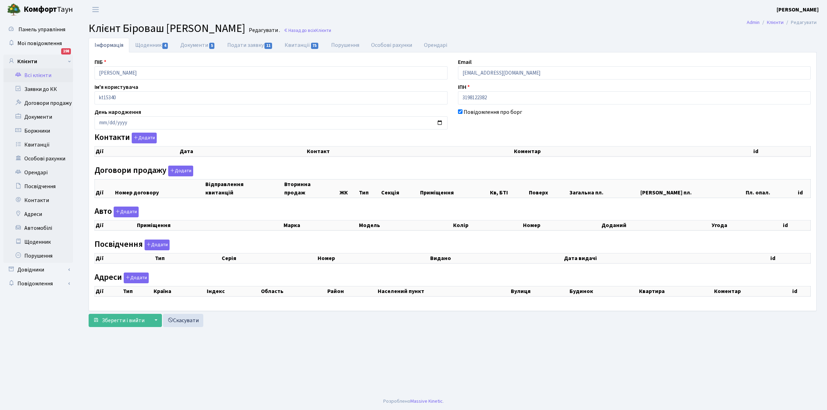
checkbox input "true"
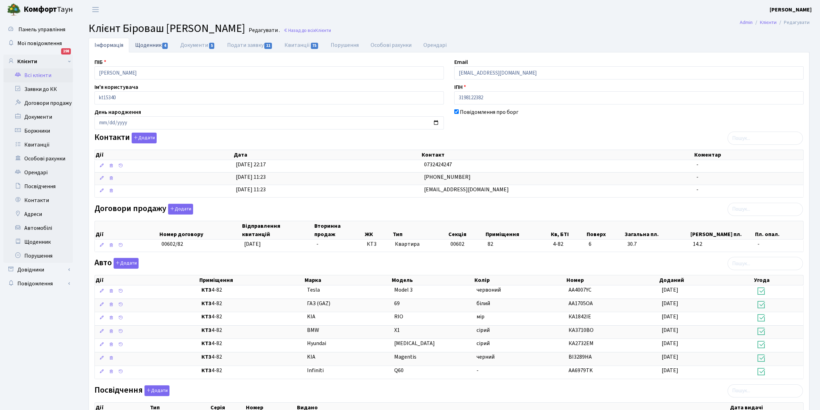
click at [148, 49] on link "Щоденник 4" at bounding box center [151, 45] width 45 height 14
select select "25"
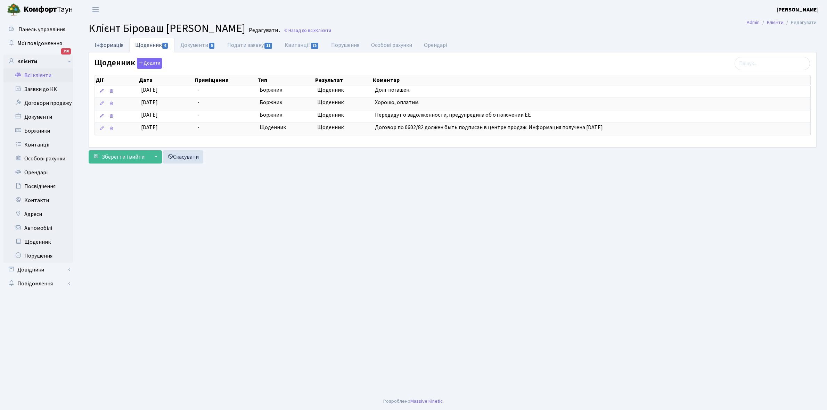
click at [107, 43] on link "Інформація" at bounding box center [109, 45] width 41 height 14
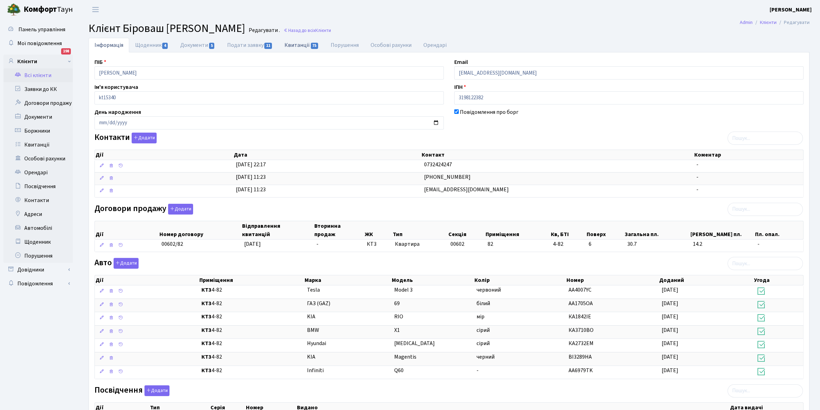
click at [294, 46] on link "Квитанції 75" at bounding box center [302, 45] width 46 height 14
select select "25"
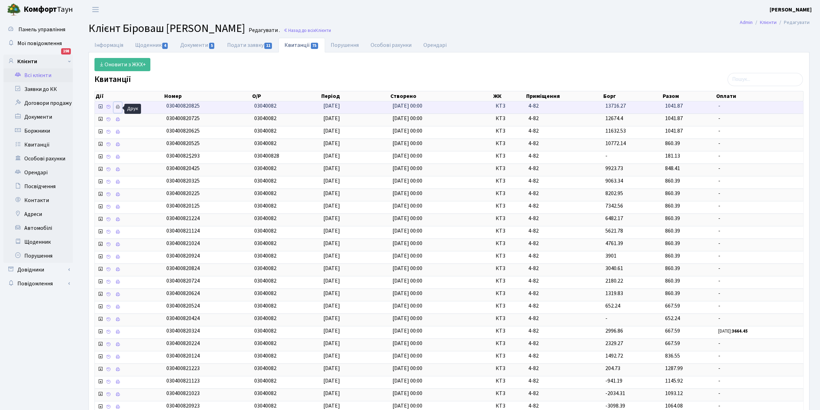
click at [116, 108] on icon at bounding box center [117, 107] width 5 height 5
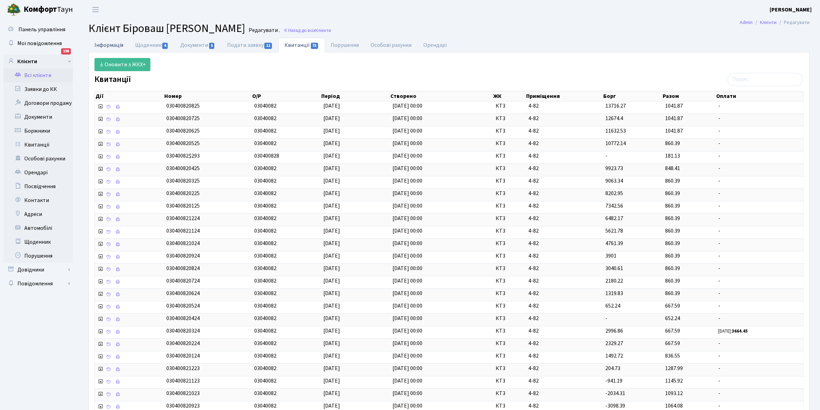
click at [102, 44] on link "Інформація" at bounding box center [109, 45] width 41 height 14
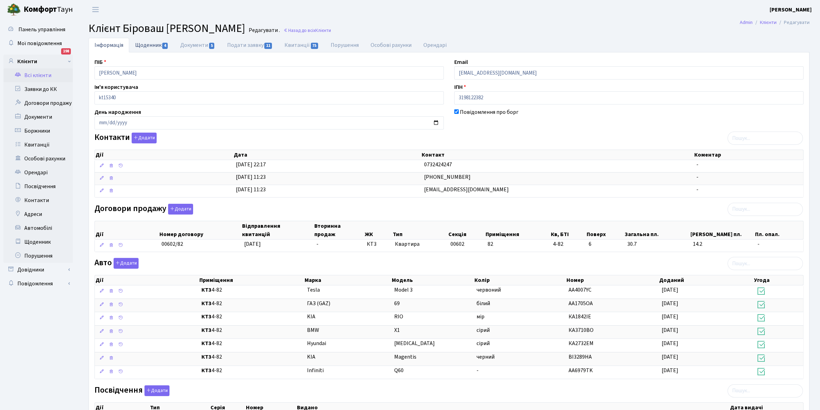
click at [143, 48] on link "Щоденник 4" at bounding box center [151, 45] width 45 height 14
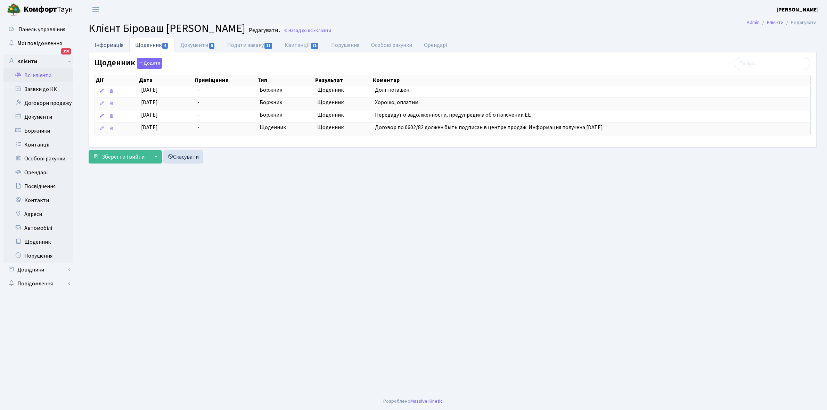
drag, startPoint x: 103, startPoint y: 46, endPoint x: 106, endPoint y: 54, distance: 9.4
click at [103, 46] on link "Інформація" at bounding box center [109, 45] width 41 height 14
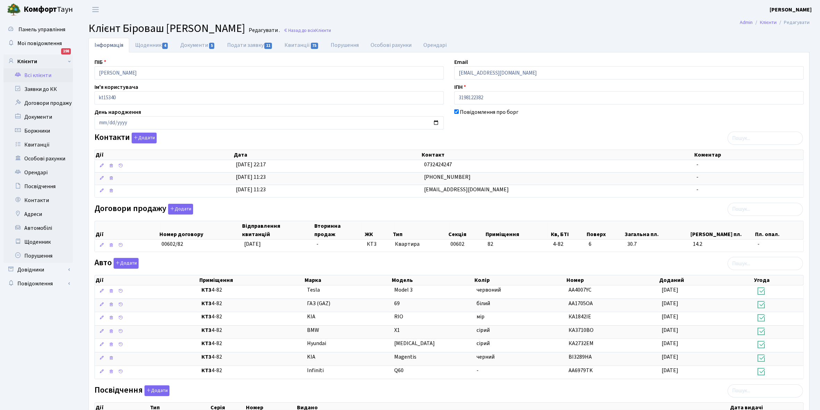
click at [38, 72] on link "Всі клієнти" at bounding box center [37, 75] width 69 height 14
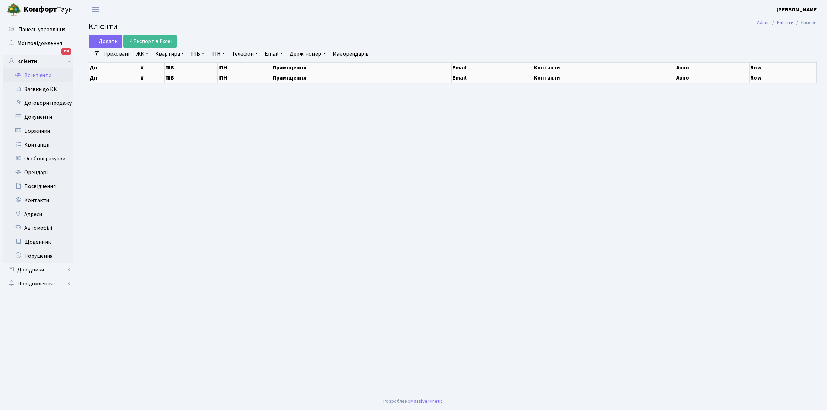
select select "25"
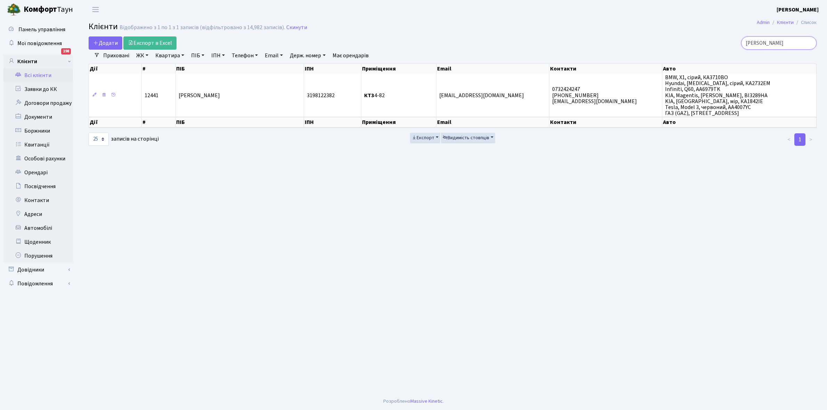
click at [787, 41] on input "[PERSON_NAME]" at bounding box center [778, 42] width 75 height 13
type input "Б"
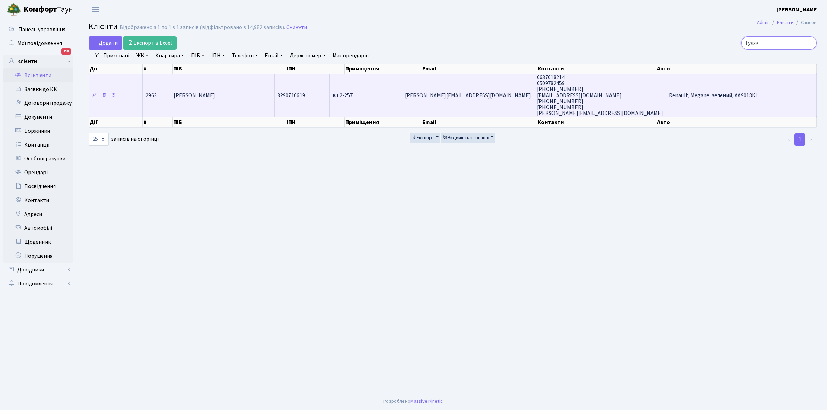
type input "Гуляк"
click at [215, 94] on span "[PERSON_NAME]" at bounding box center [194, 96] width 41 height 8
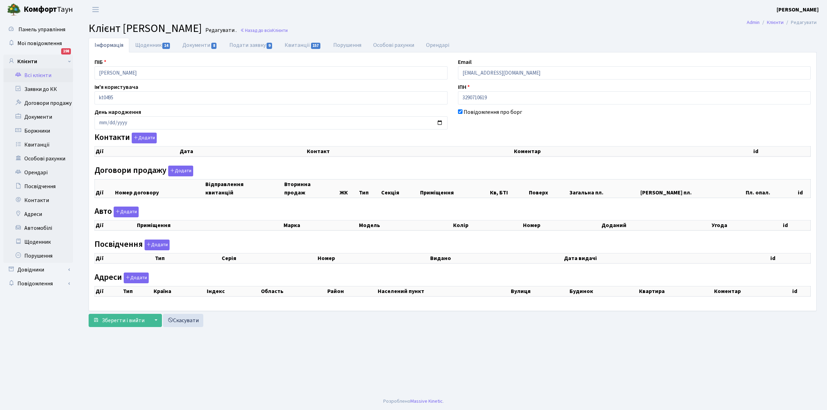
select select "25"
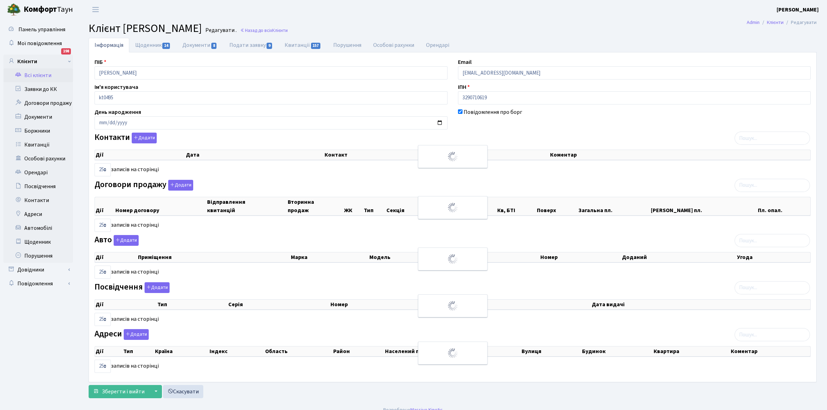
checkbox input "true"
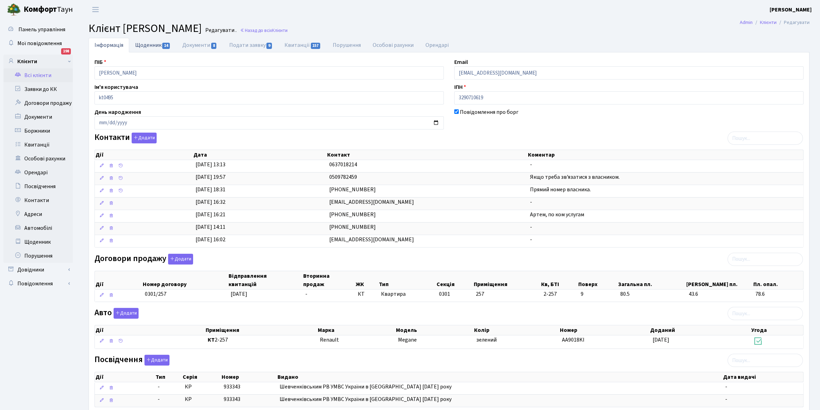
click at [146, 47] on link "Щоденник 14" at bounding box center [152, 45] width 47 height 14
select select "25"
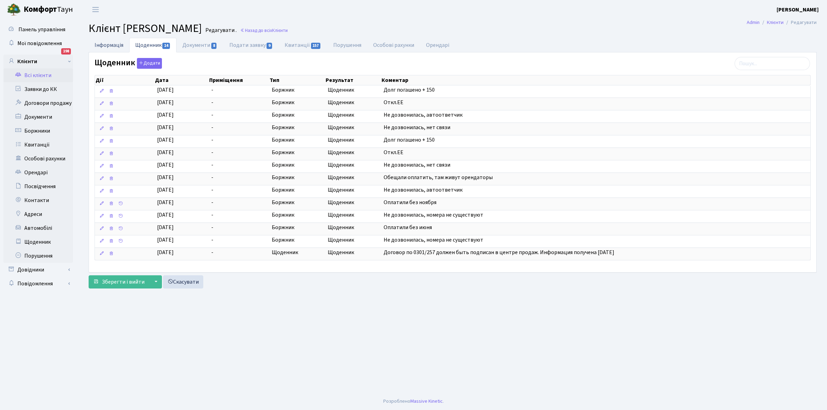
click at [103, 42] on link "Інформація" at bounding box center [109, 45] width 41 height 14
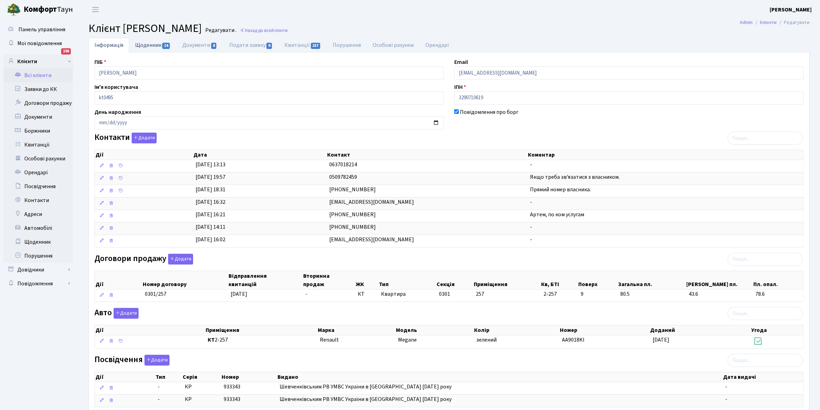
click at [146, 42] on link "Щоденник 14" at bounding box center [152, 45] width 47 height 14
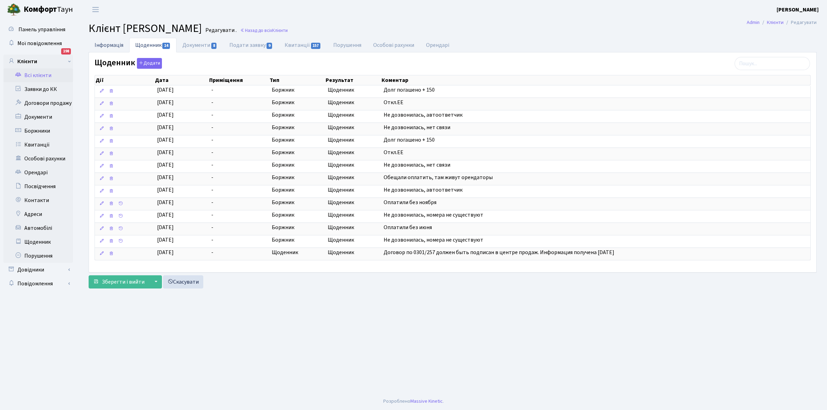
click at [109, 46] on link "Інформація" at bounding box center [109, 45] width 41 height 14
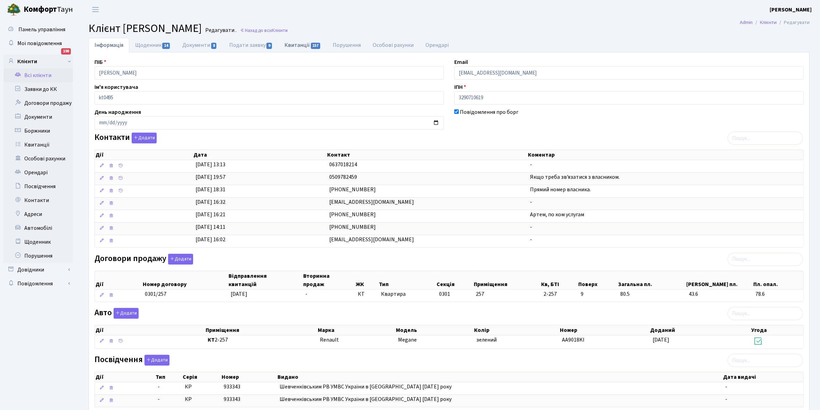
click at [294, 43] on link "Квитанції 157" at bounding box center [303, 45] width 48 height 14
select select "25"
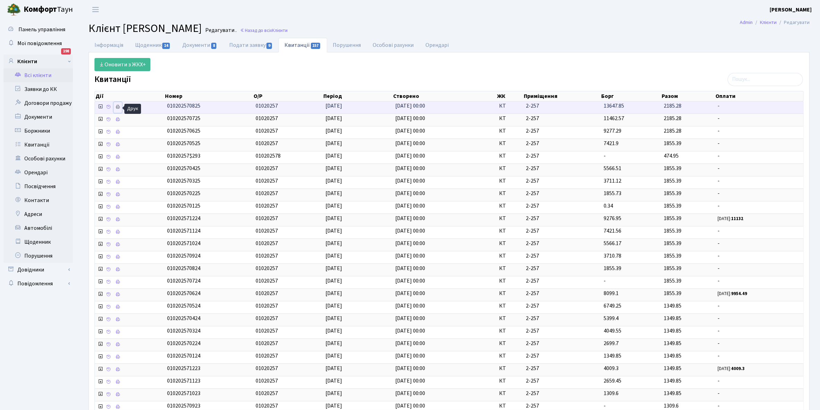
click at [118, 108] on icon at bounding box center [117, 107] width 5 height 5
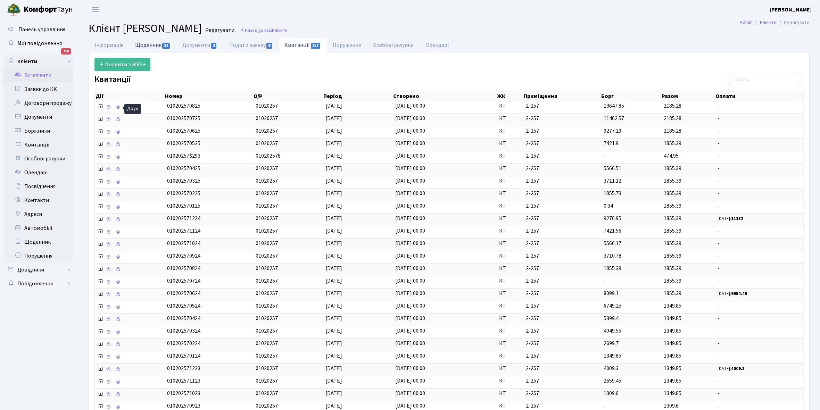
click at [145, 44] on link "Щоденник 14" at bounding box center [152, 45] width 47 height 14
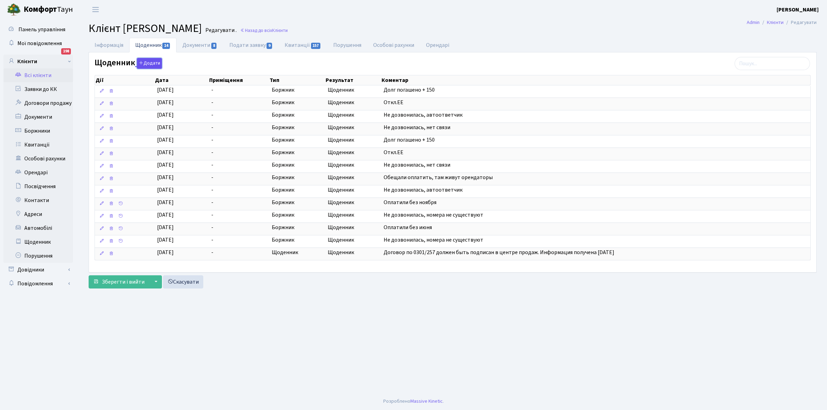
click at [149, 61] on button "Додати" at bounding box center [149, 63] width 25 height 11
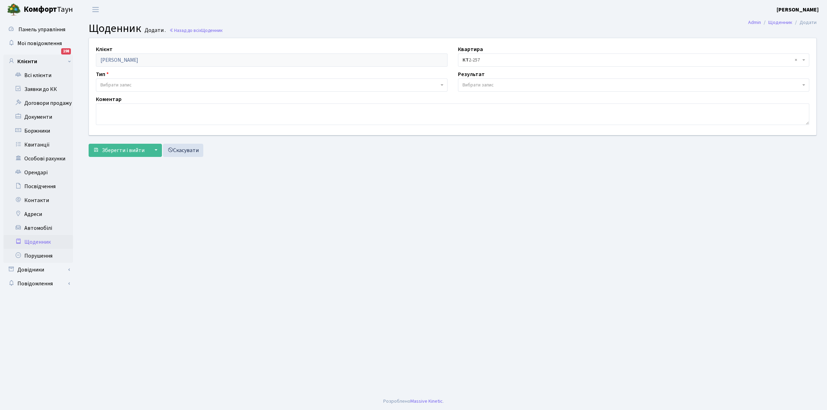
click at [122, 79] on span "Вибрати запис" at bounding box center [272, 84] width 352 height 13
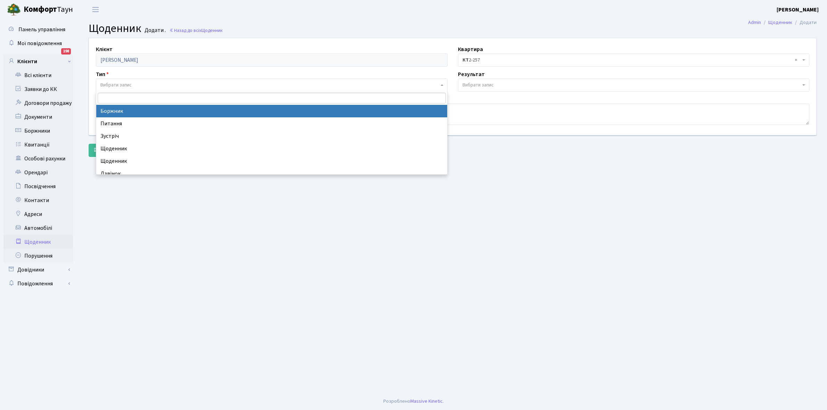
select select "189"
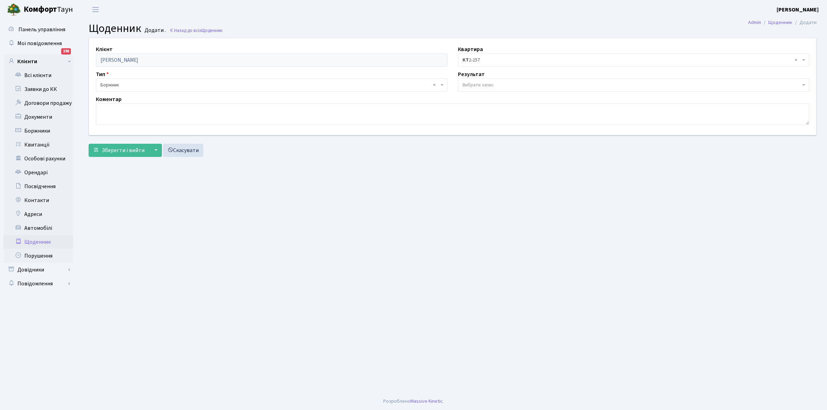
click at [469, 83] on span "Вибрати запис" at bounding box center [477, 85] width 31 height 7
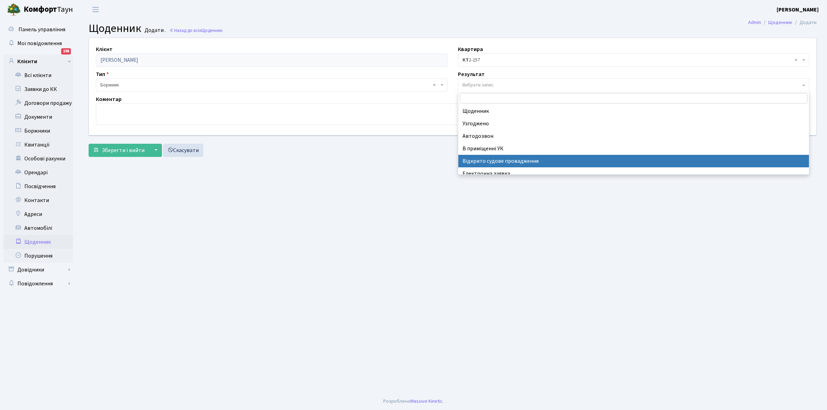
scroll to position [43, 0]
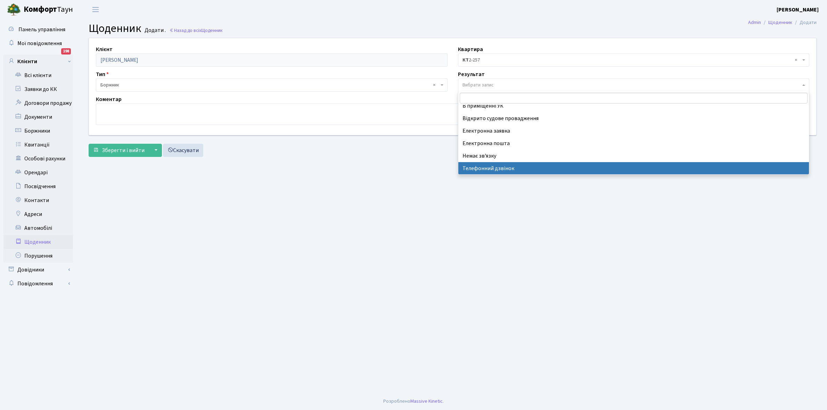
select select "196"
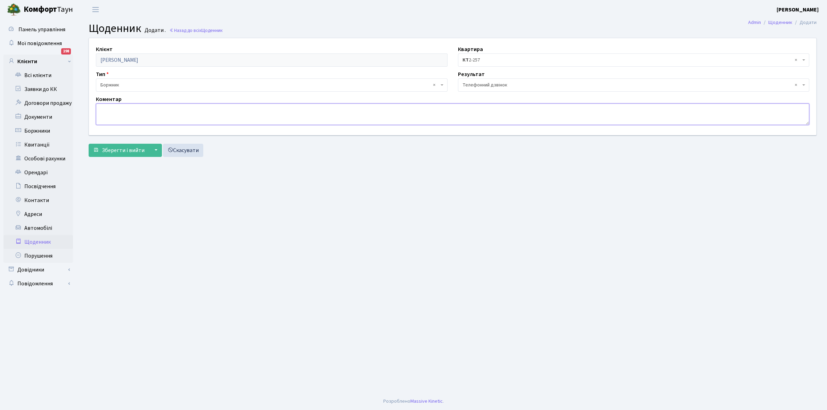
click at [106, 110] on textarea at bounding box center [452, 115] width 713 height 22
type textarea "Обіцяв оплатити борг"
click at [108, 149] on span "Зберегти і вийти" at bounding box center [123, 151] width 43 height 8
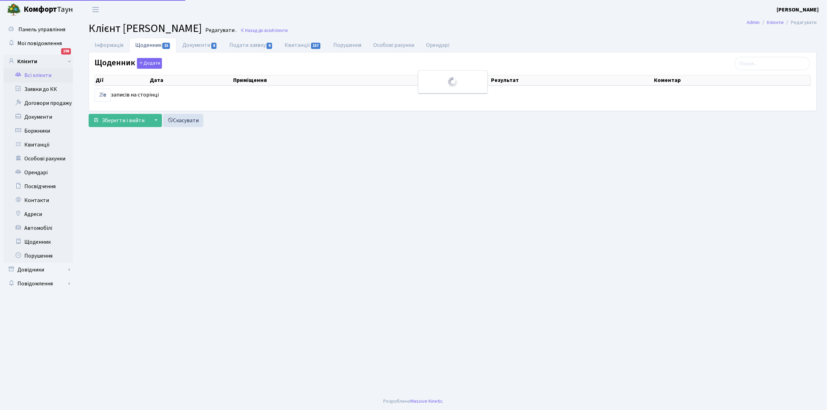
select select "25"
